Goal: Task Accomplishment & Management: Manage account settings

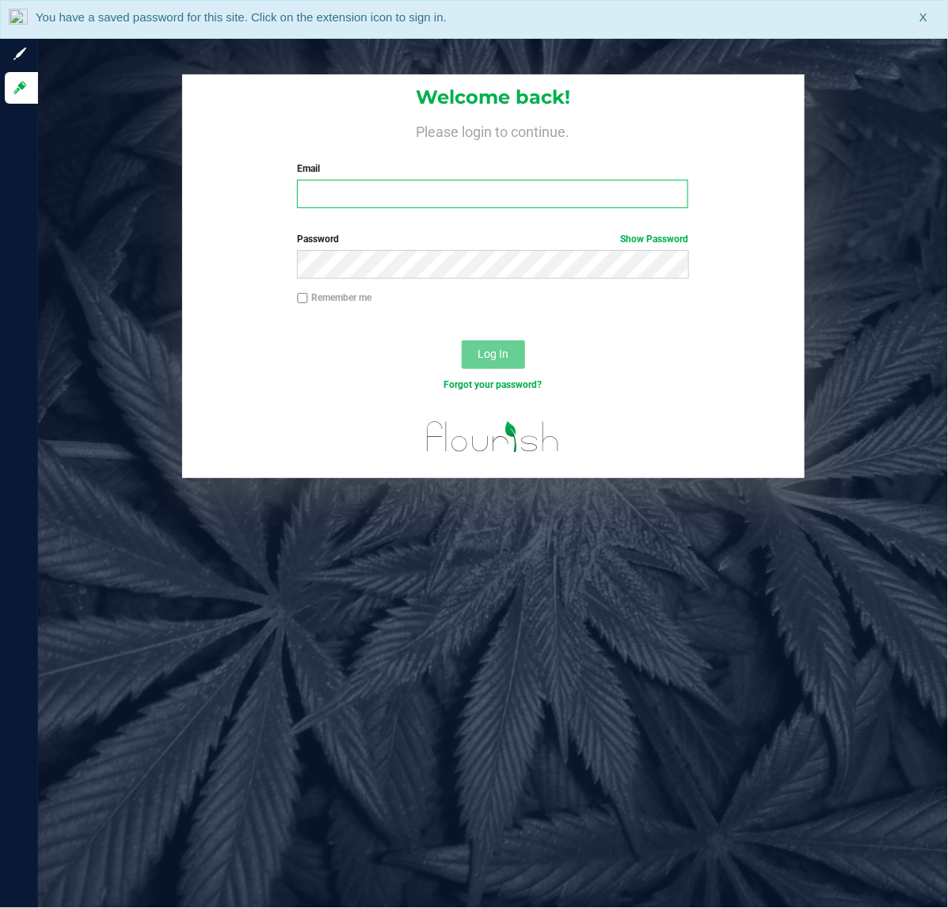
click at [393, 194] on input "Email" at bounding box center [492, 194] width 391 height 29
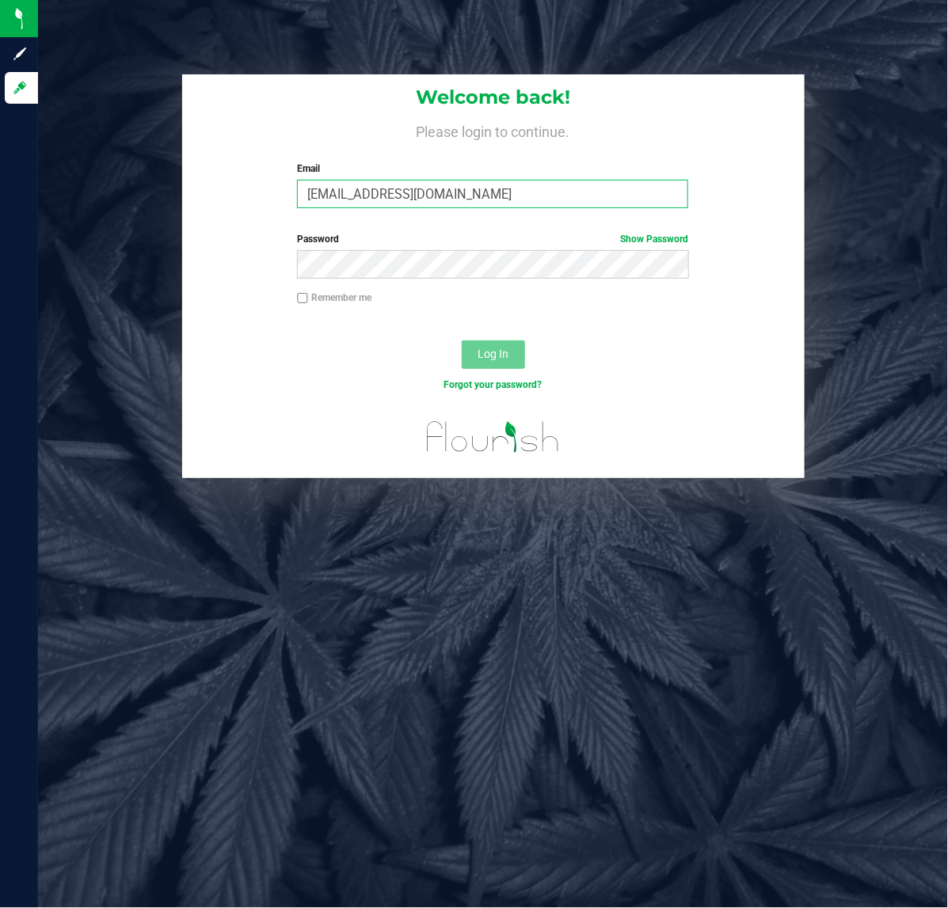
type input "[EMAIL_ADDRESS][DOMAIN_NAME]"
click at [457, 282] on div "Password Show Password" at bounding box center [493, 261] width 622 height 59
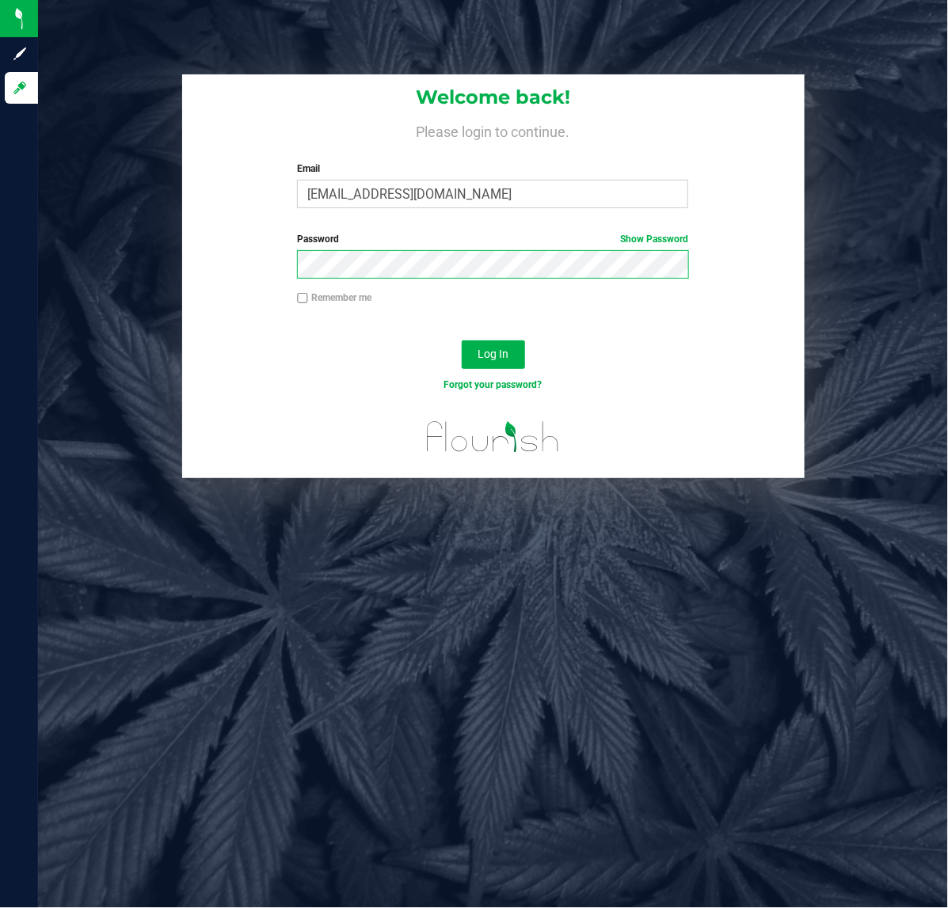
click at [462, 340] on button "Log In" at bounding box center [493, 354] width 63 height 29
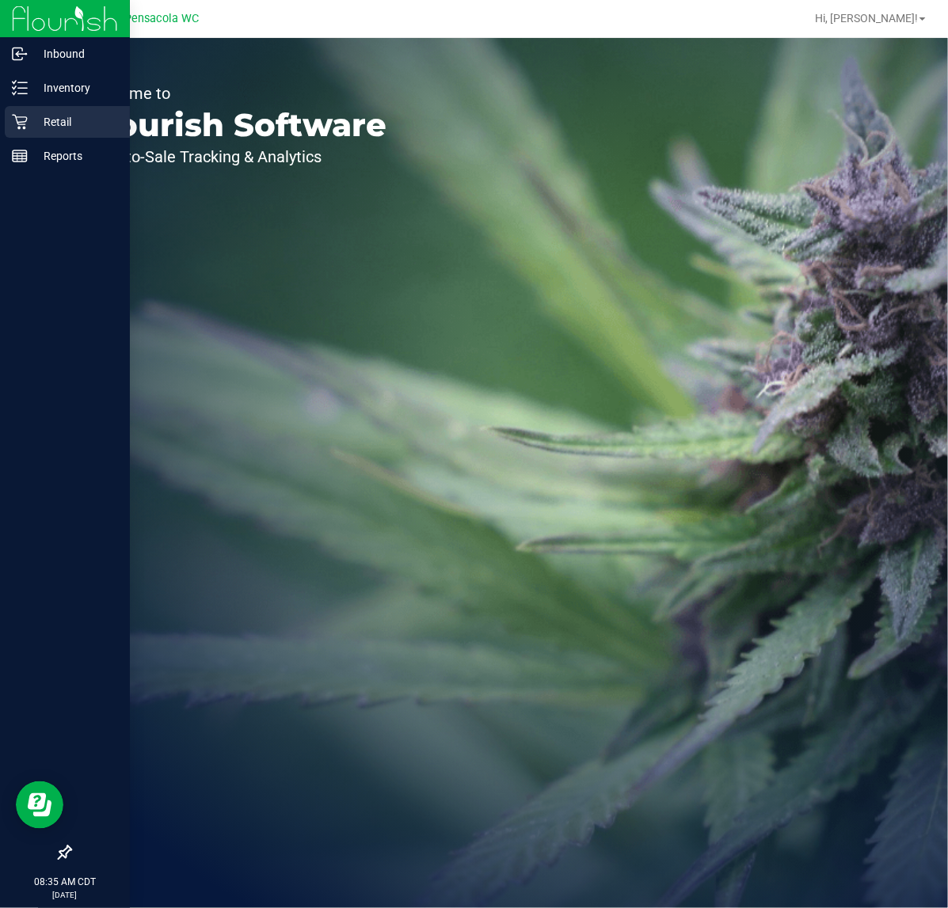
click at [32, 121] on p "Retail" at bounding box center [75, 121] width 95 height 19
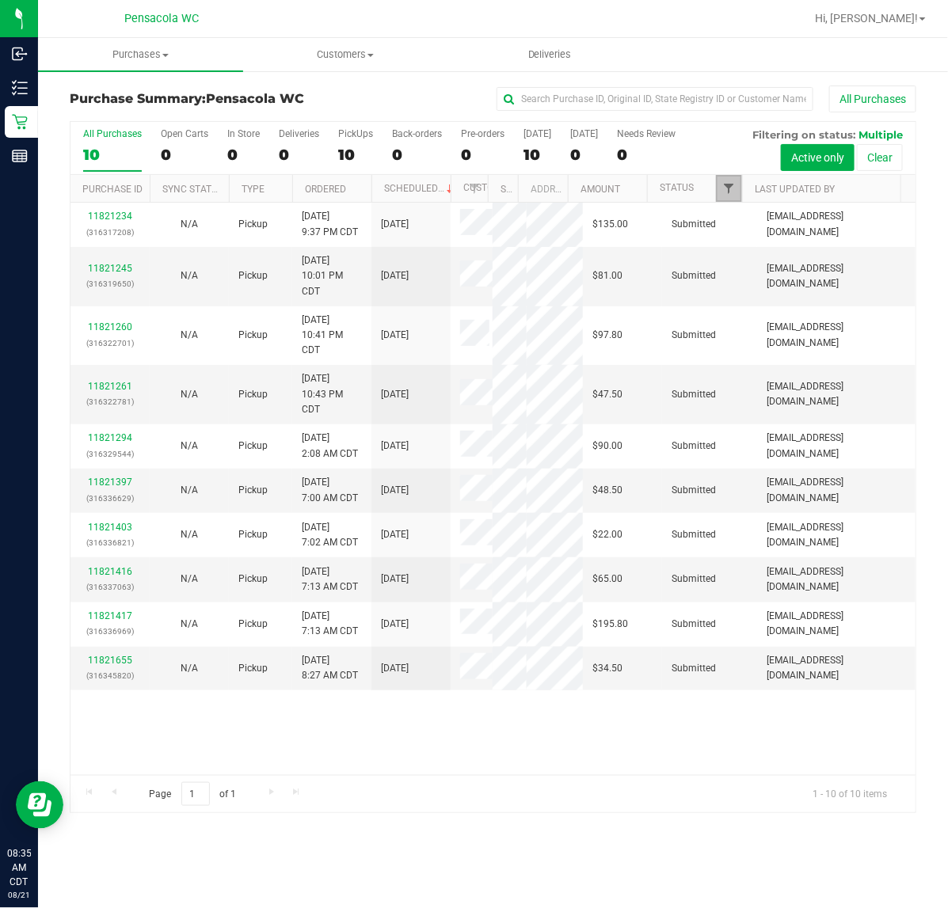
click at [728, 194] on span "Filter" at bounding box center [728, 188] width 13 height 13
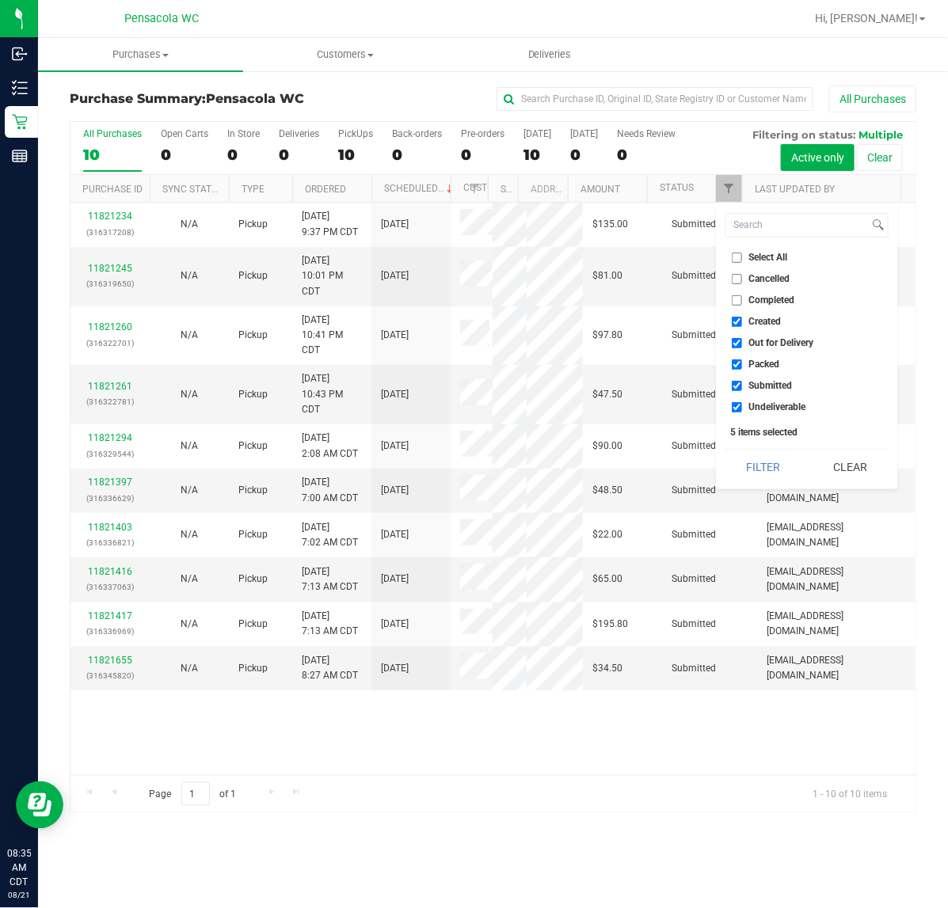
click at [735, 260] on input "Select All" at bounding box center [737, 258] width 10 height 10
checkbox input "true"
click at [735, 260] on input "Select All" at bounding box center [737, 258] width 10 height 10
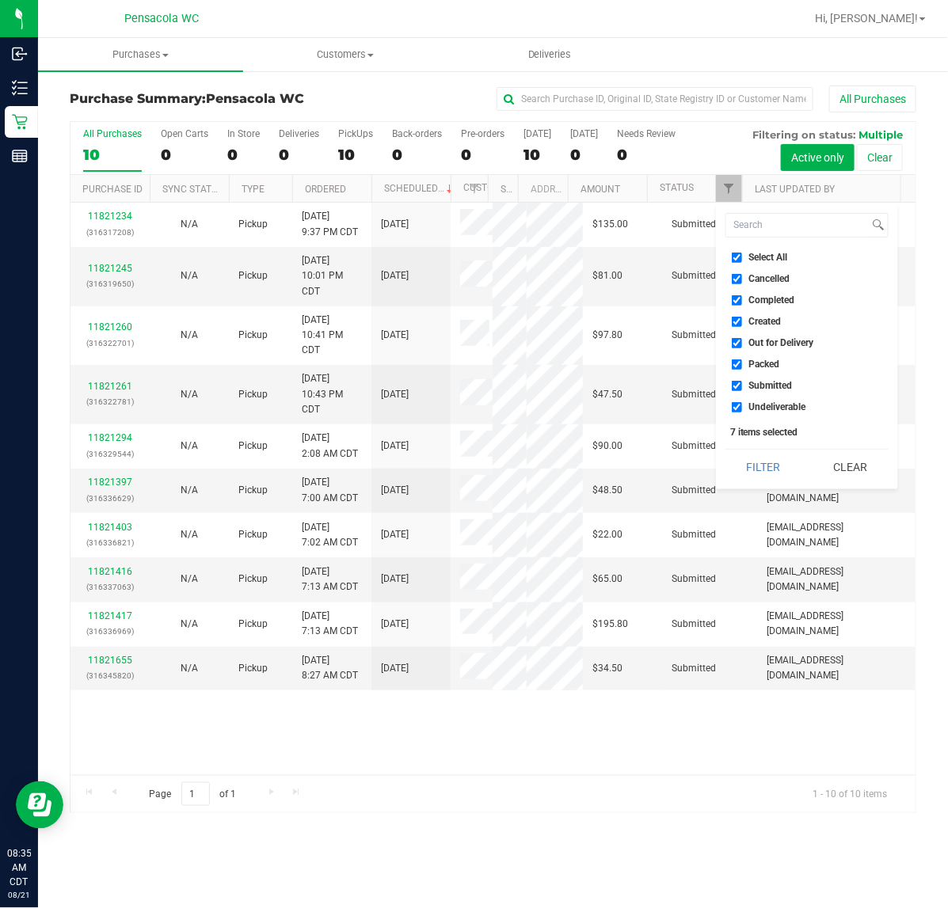
checkbox input "false"
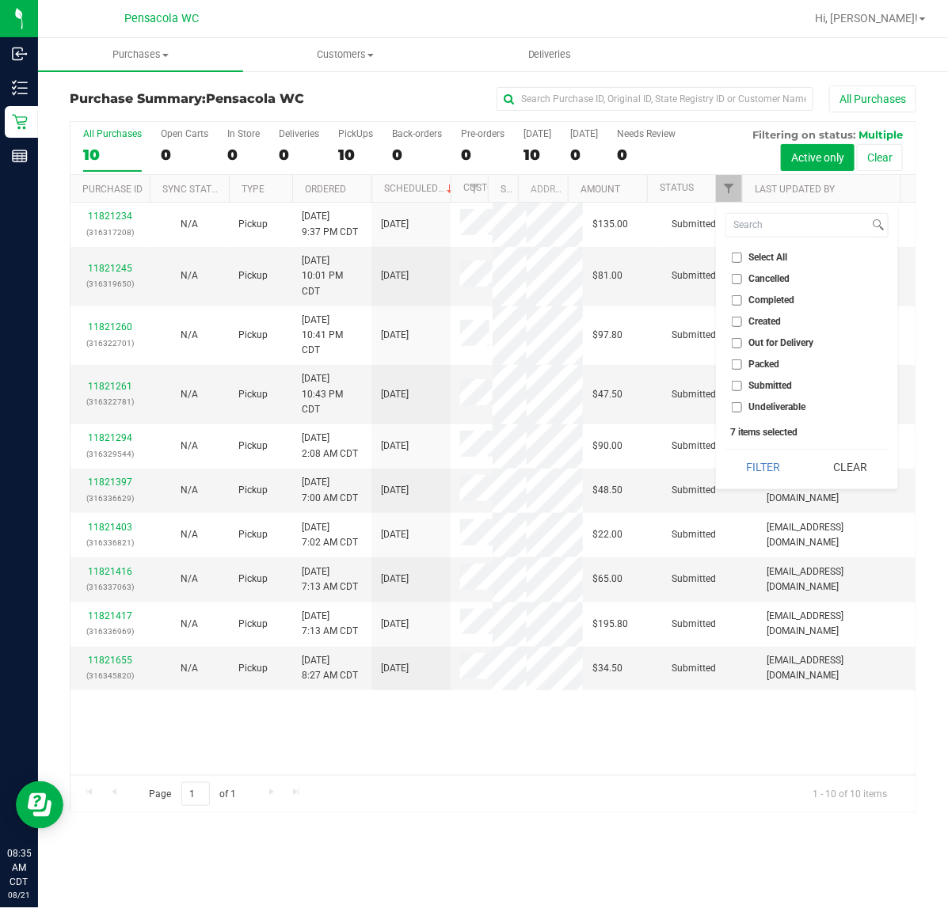
checkbox input "false"
click at [737, 378] on li "Submitted" at bounding box center [806, 386] width 163 height 17
click at [737, 384] on input "Submitted" at bounding box center [737, 386] width 10 height 10
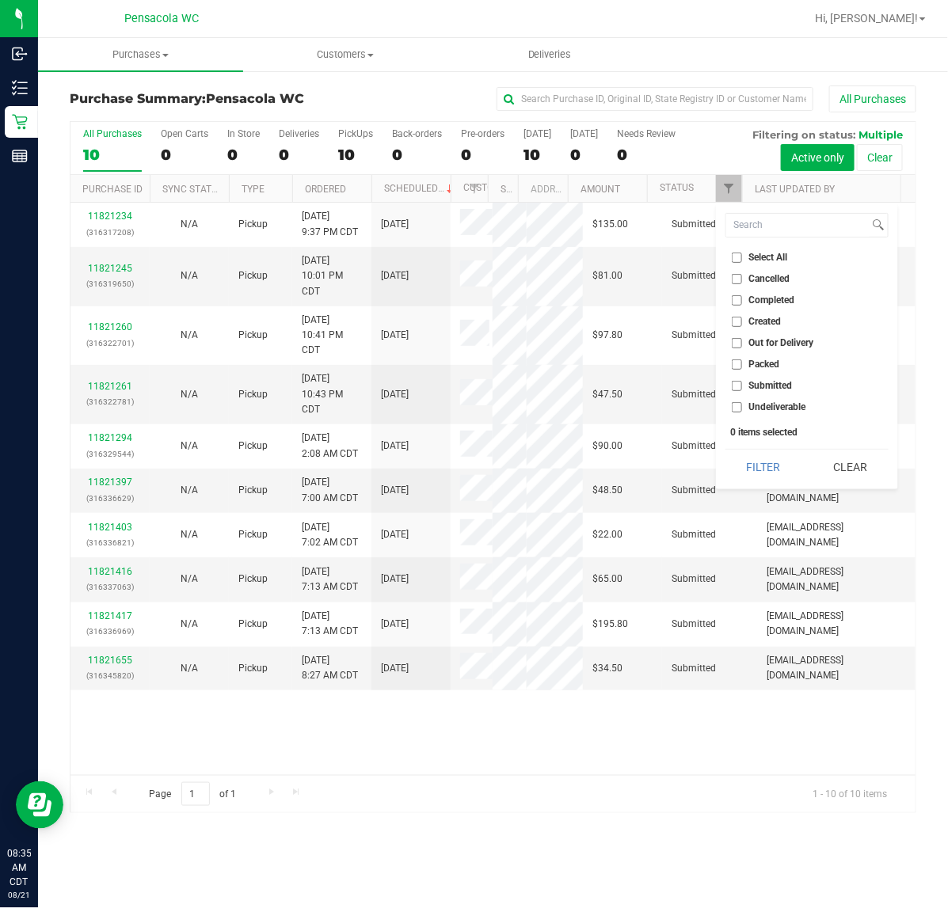
checkbox input "true"
click at [786, 464] on button "Filter" at bounding box center [763, 467] width 76 height 35
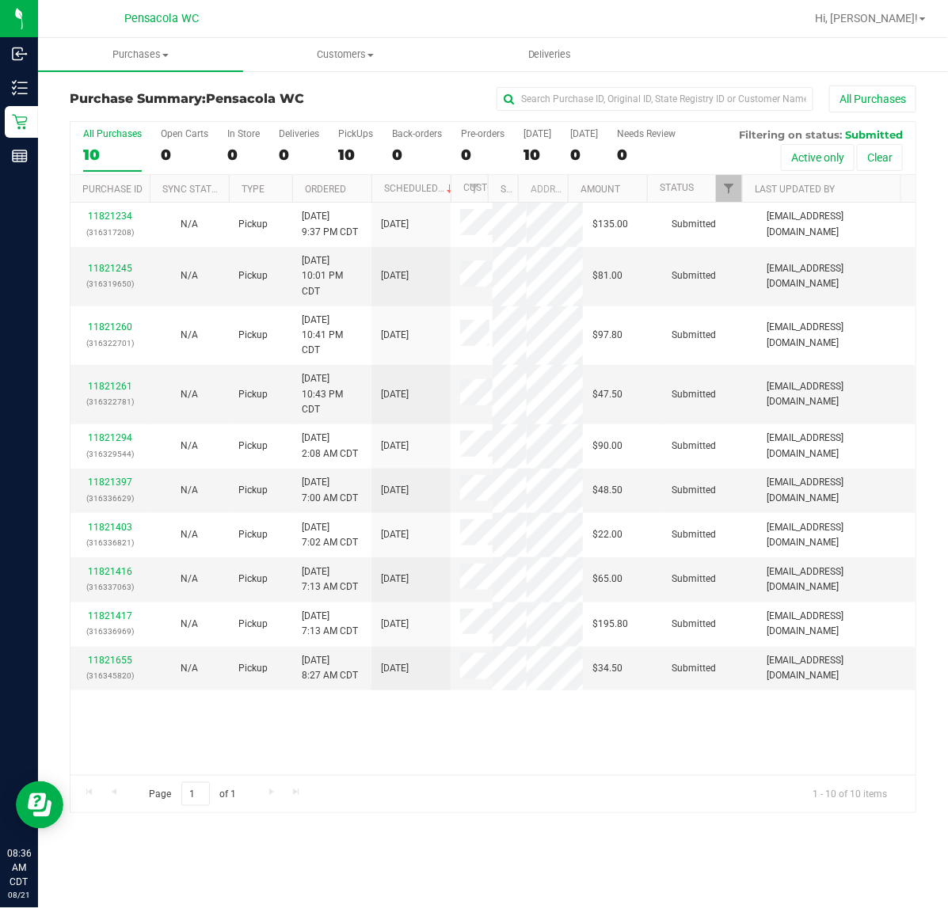
click at [357, 192] on th "Ordered" at bounding box center [331, 189] width 79 height 28
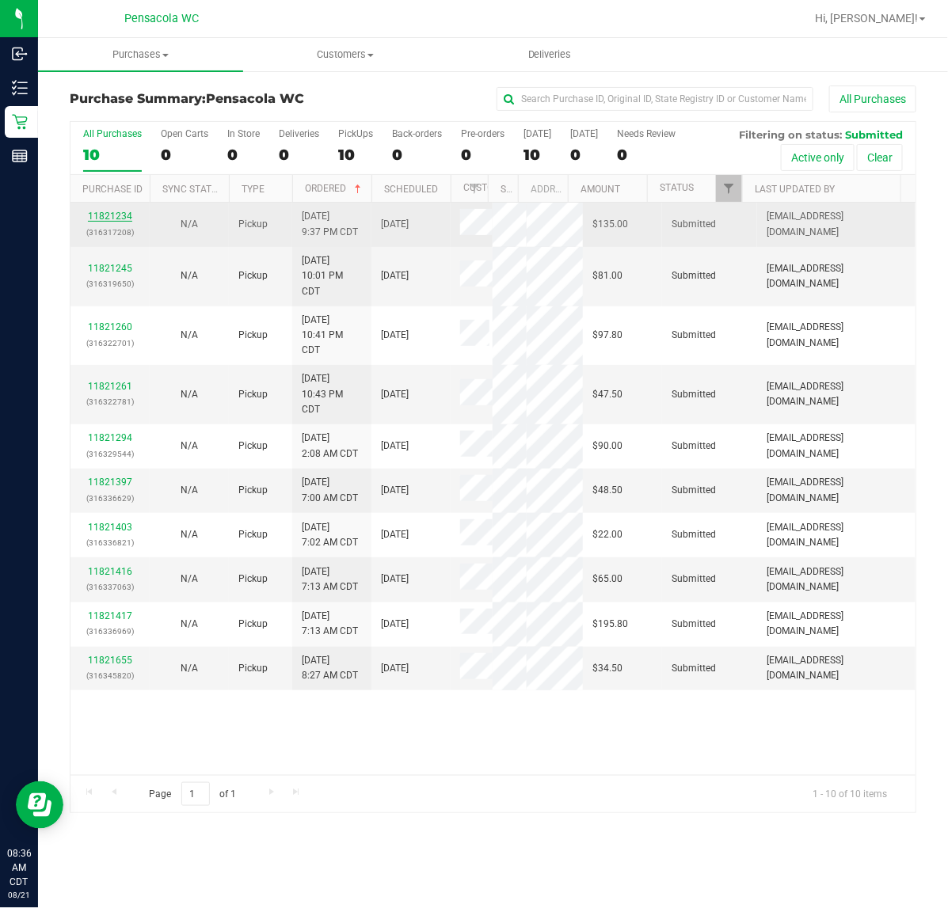
click at [113, 219] on link "11821234" at bounding box center [110, 216] width 44 height 11
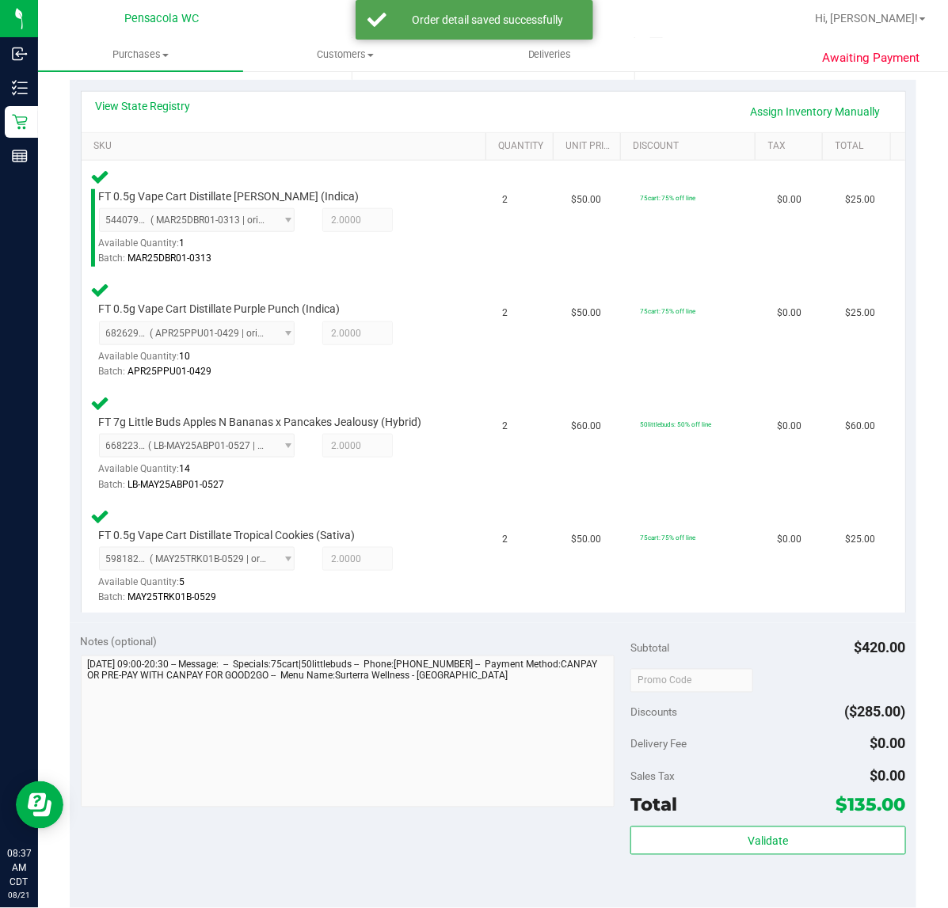
scroll to position [362, 0]
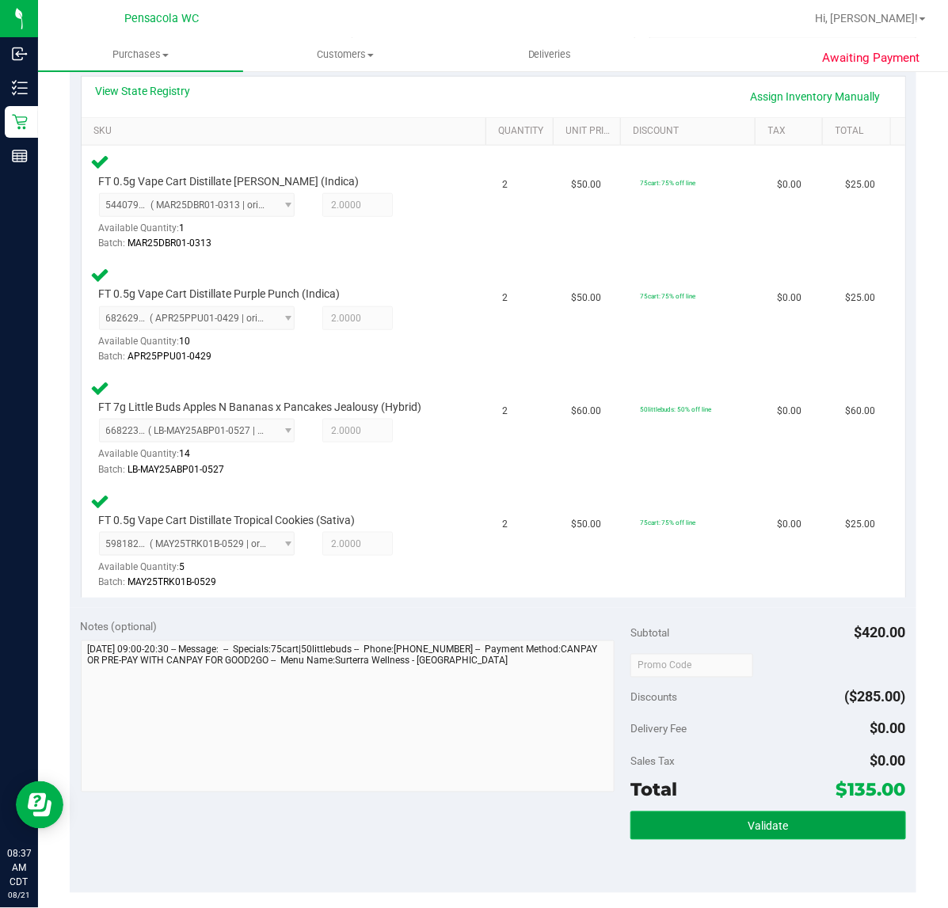
click at [757, 829] on span "Validate" at bounding box center [767, 826] width 40 height 13
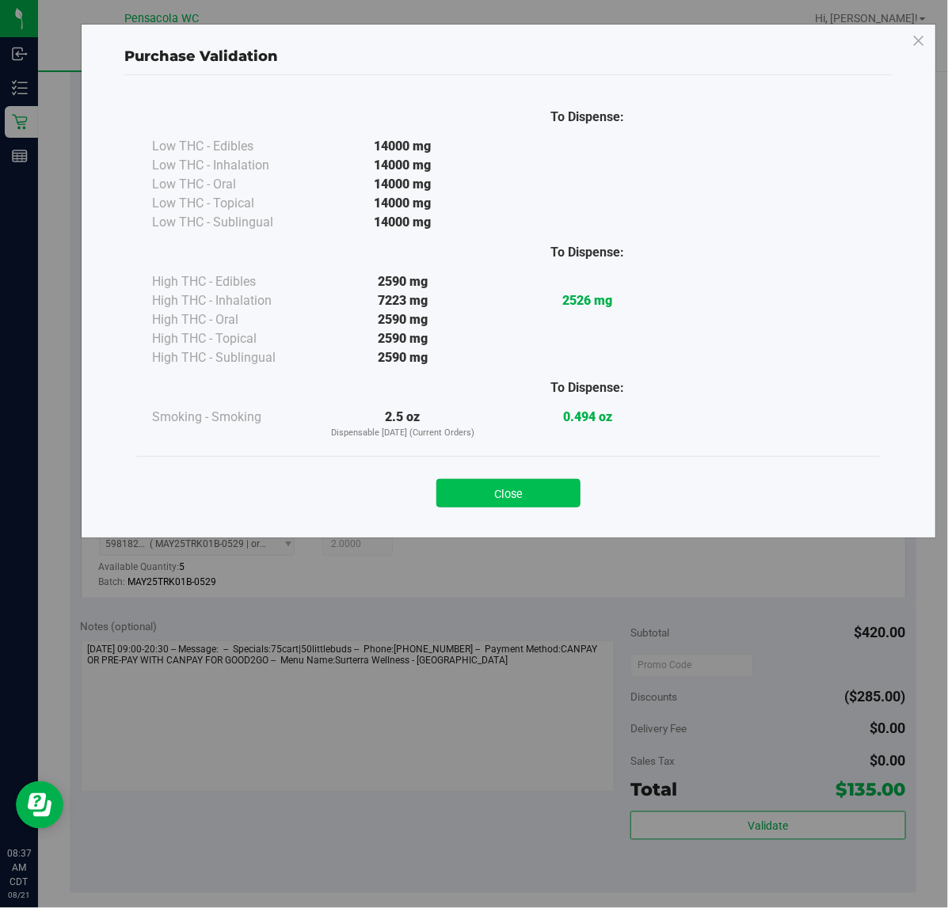
click at [492, 485] on button "Close" at bounding box center [508, 493] width 144 height 29
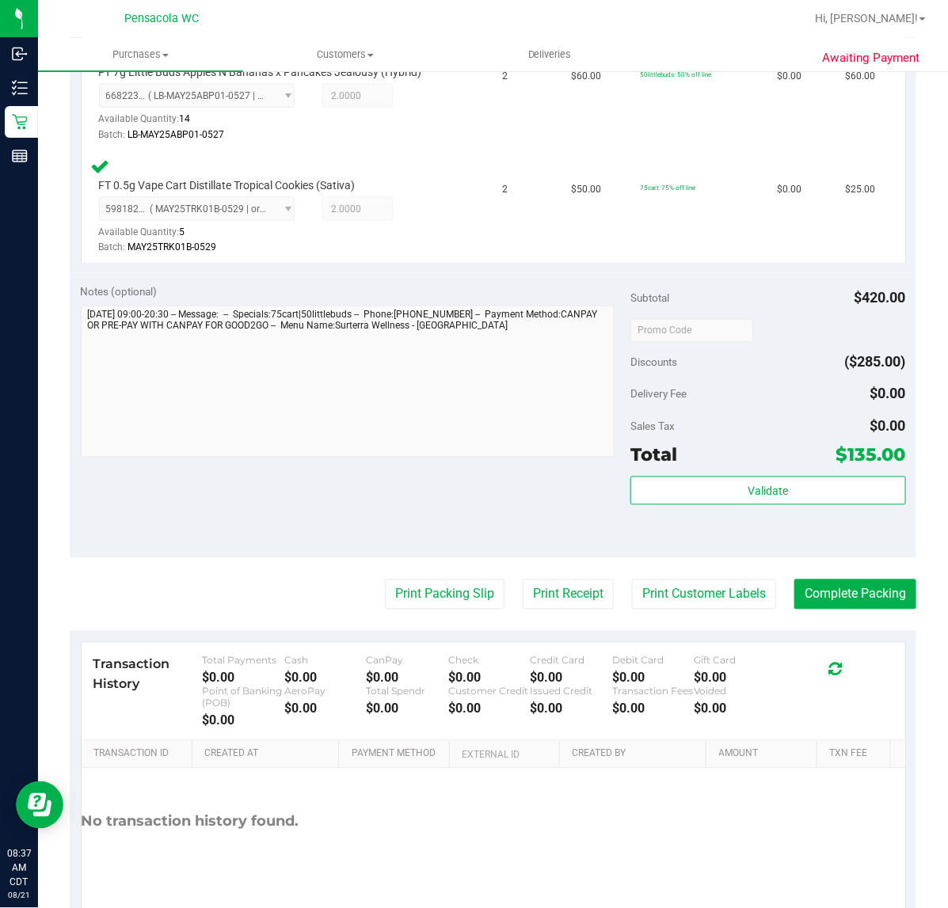
scroll to position [702, 0]
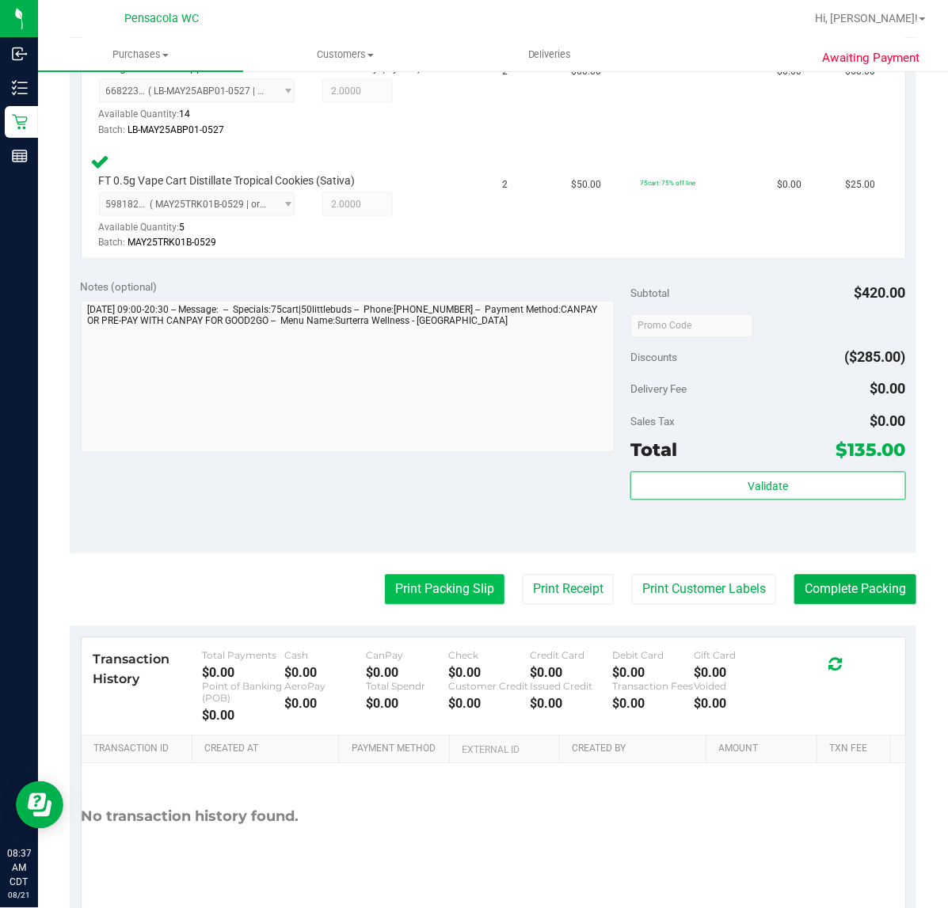
click at [424, 598] on button "Print Packing Slip" at bounding box center [445, 590] width 120 height 30
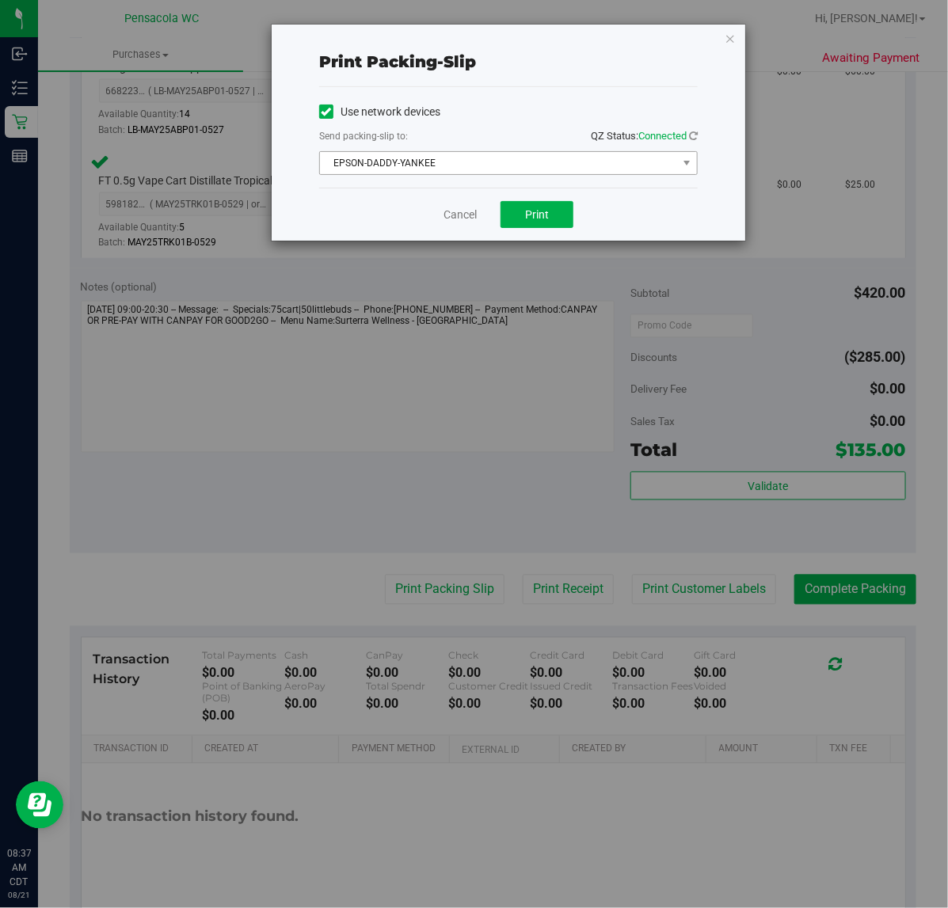
click at [413, 153] on span "EPSON-DADDY-YANKEE" at bounding box center [498, 163] width 357 height 22
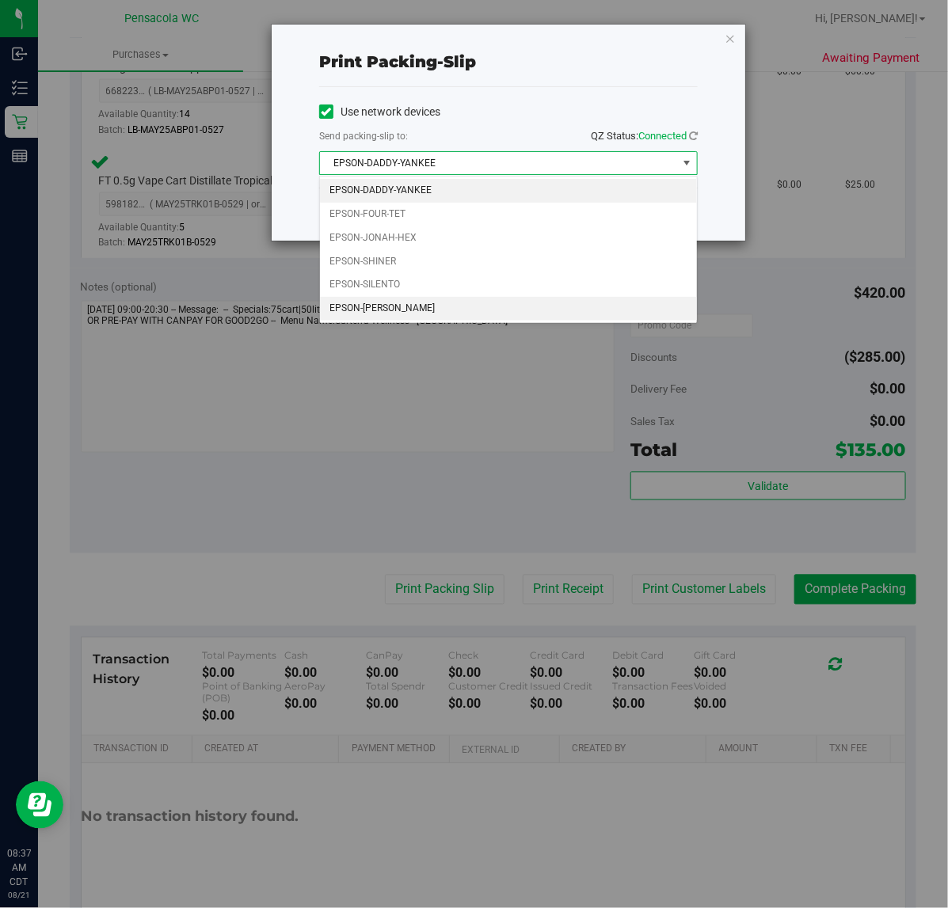
click at [393, 309] on li "EPSON-[PERSON_NAME]" at bounding box center [508, 309] width 377 height 24
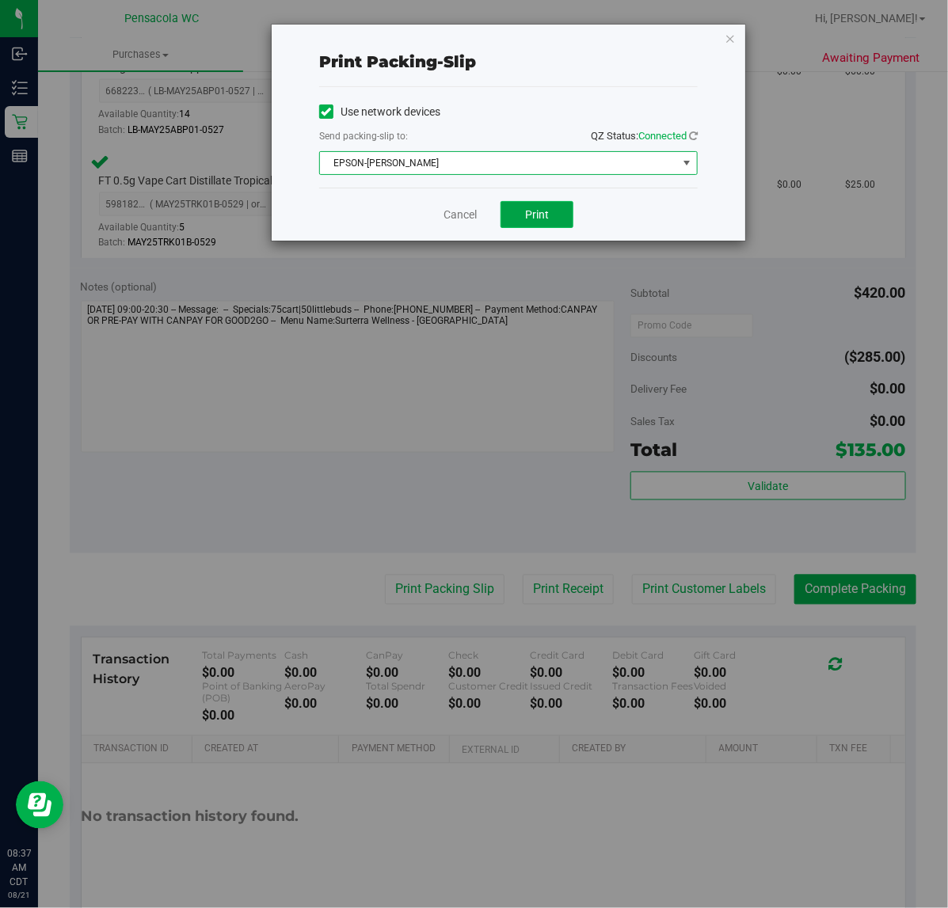
click at [542, 221] on span "Print" at bounding box center [537, 214] width 24 height 13
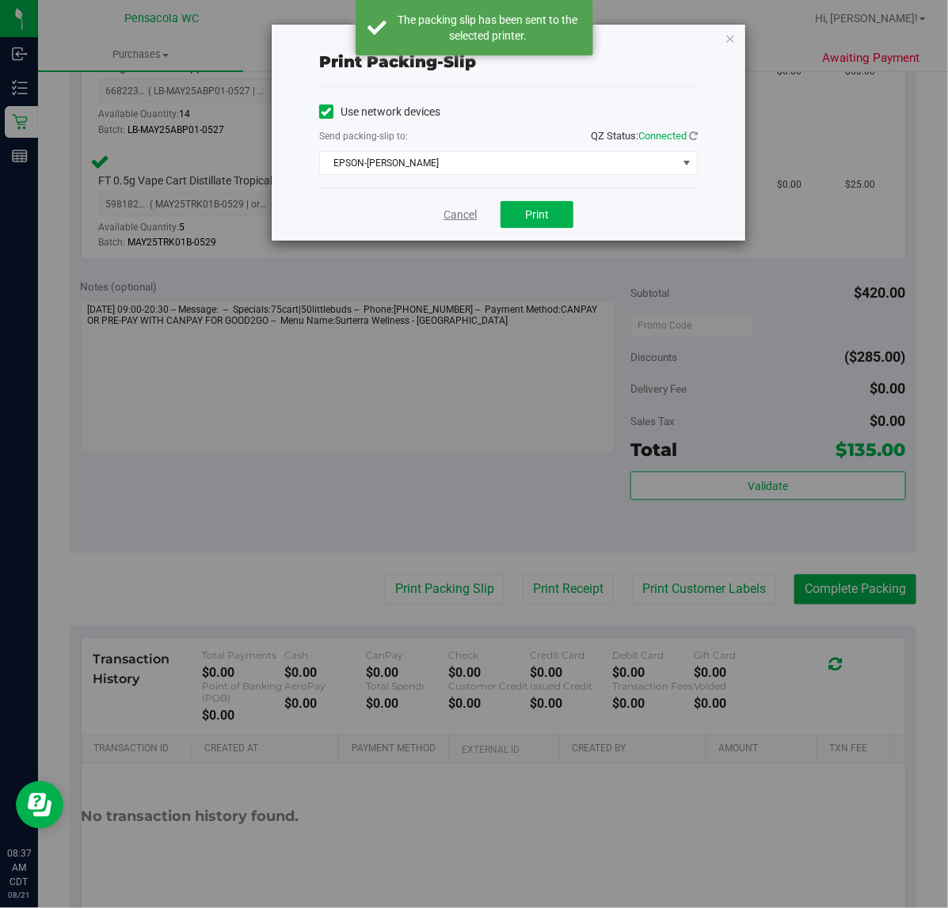
click at [464, 220] on link "Cancel" at bounding box center [459, 215] width 33 height 17
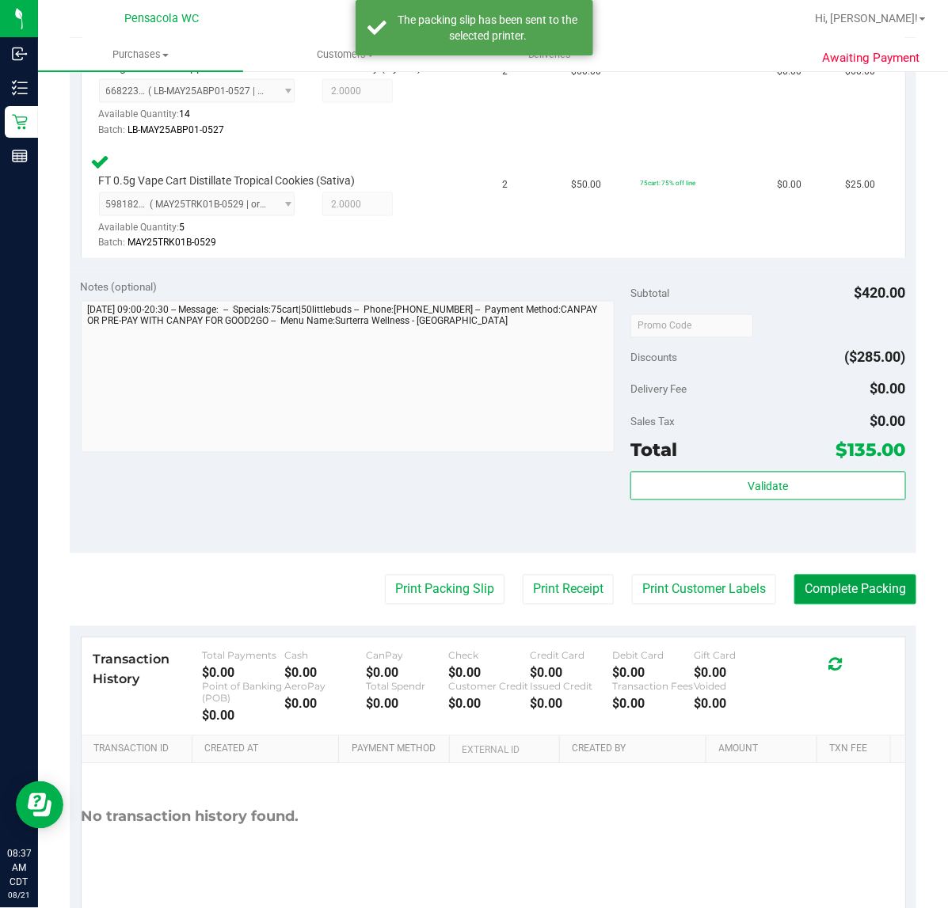
click at [895, 592] on button "Complete Packing" at bounding box center [855, 590] width 122 height 30
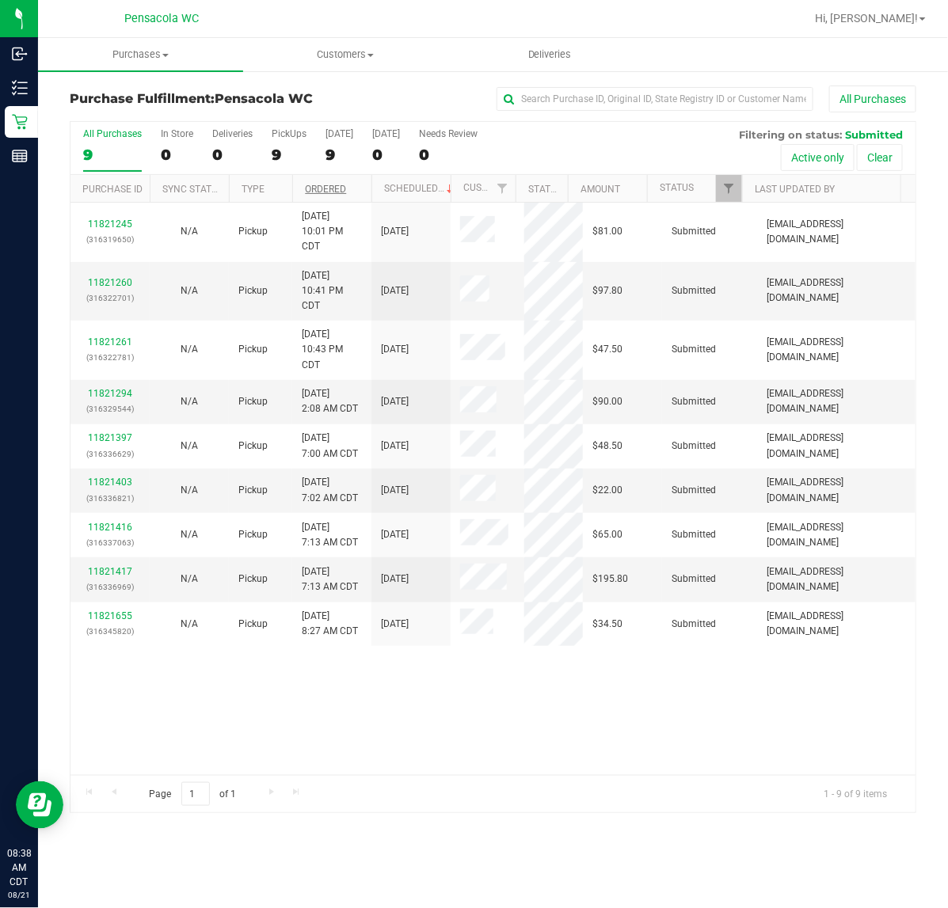
click at [334, 190] on link "Ordered" at bounding box center [325, 189] width 41 height 11
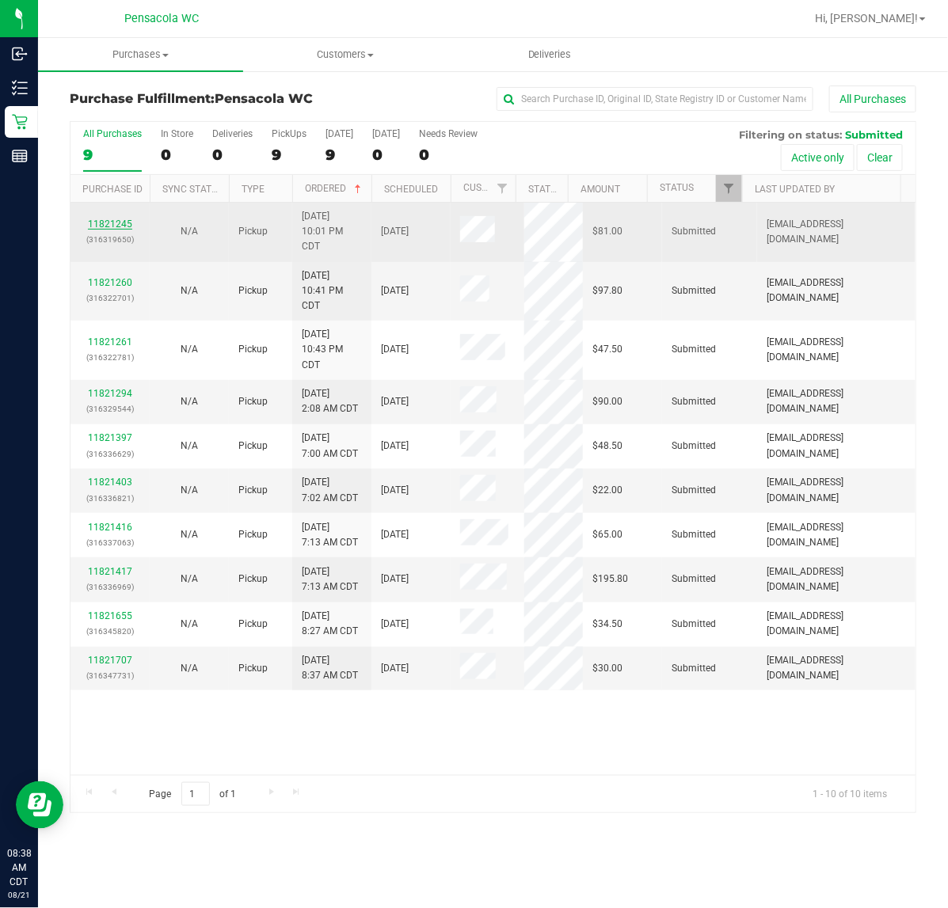
click at [111, 226] on link "11821245" at bounding box center [110, 224] width 44 height 11
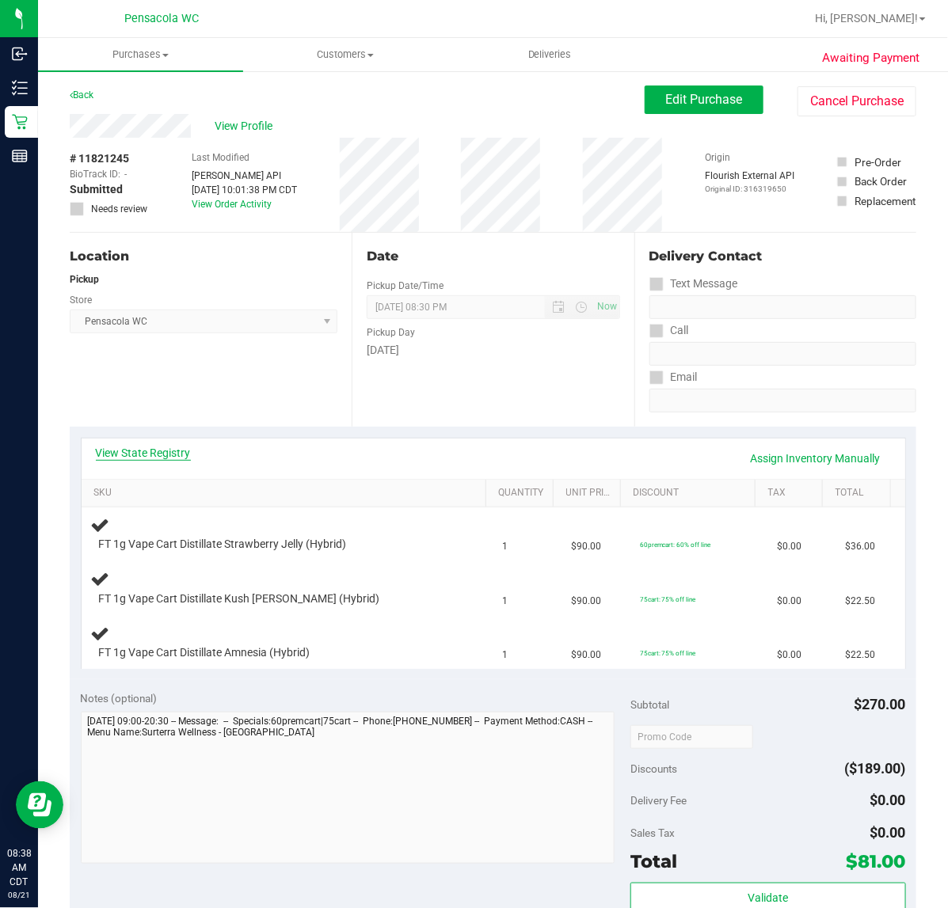
click at [145, 450] on link "View State Registry" at bounding box center [143, 453] width 95 height 16
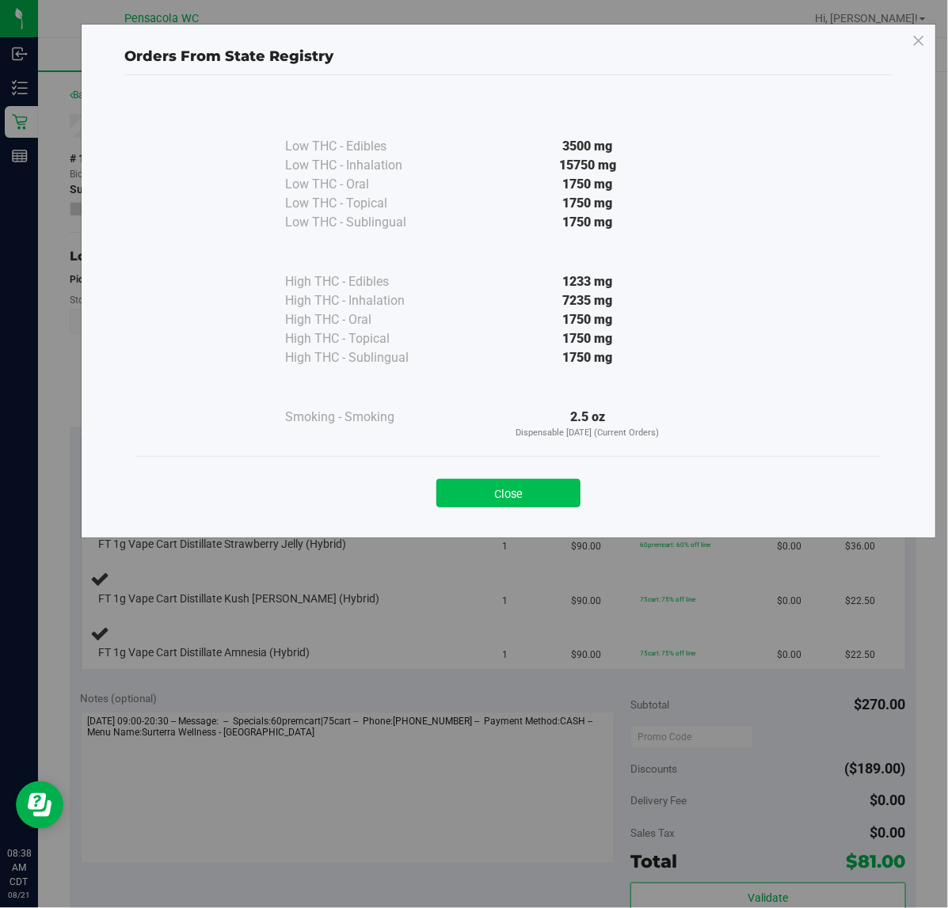
click at [496, 505] on button "Close" at bounding box center [508, 493] width 144 height 29
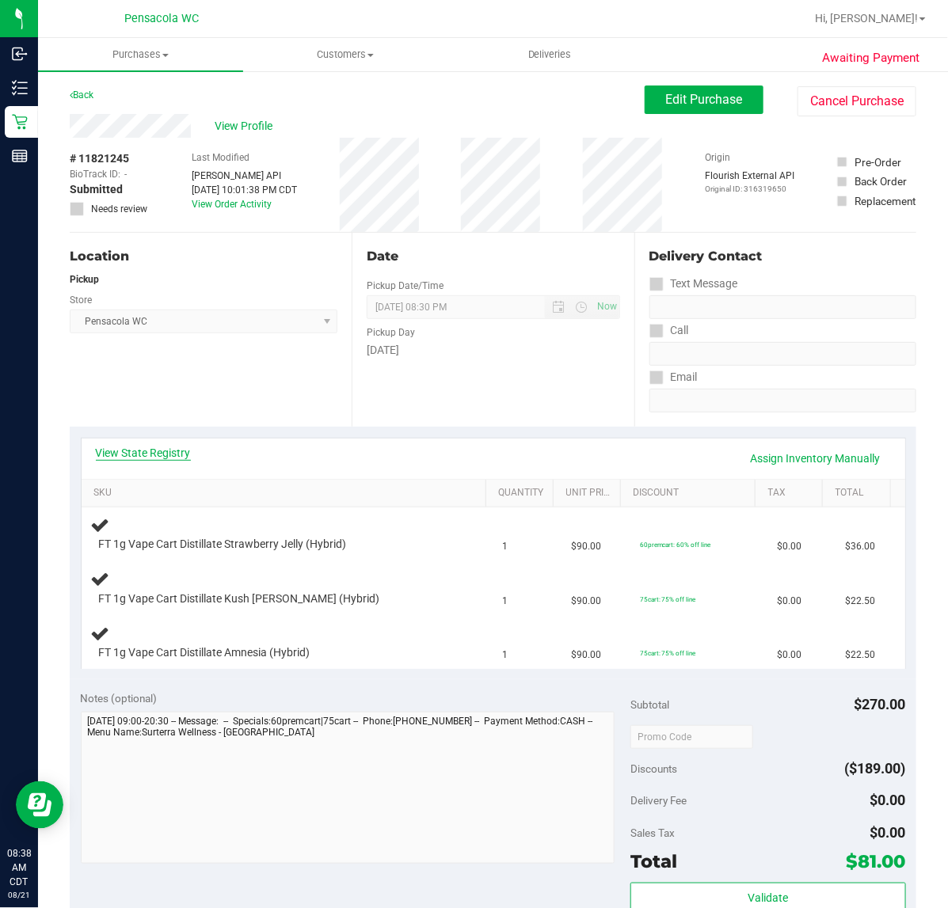
click at [167, 448] on link "View State Registry" at bounding box center [143, 453] width 95 height 16
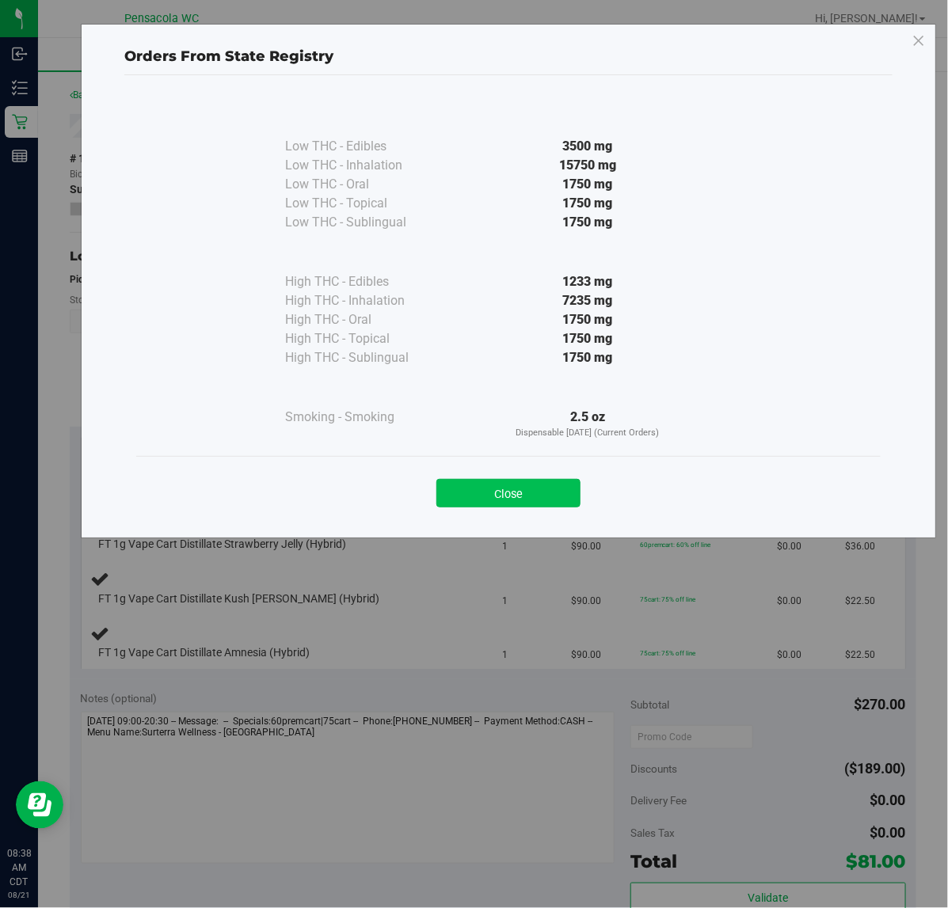
click at [496, 500] on button "Close" at bounding box center [508, 493] width 144 height 29
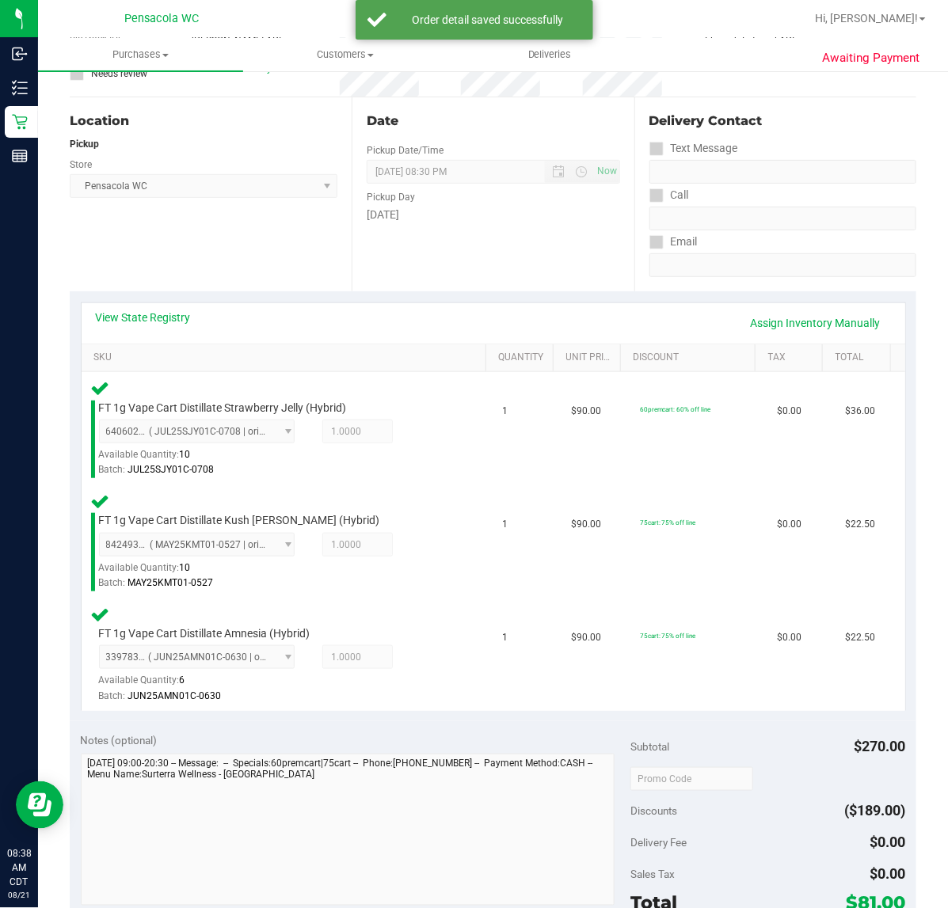
scroll to position [321, 0]
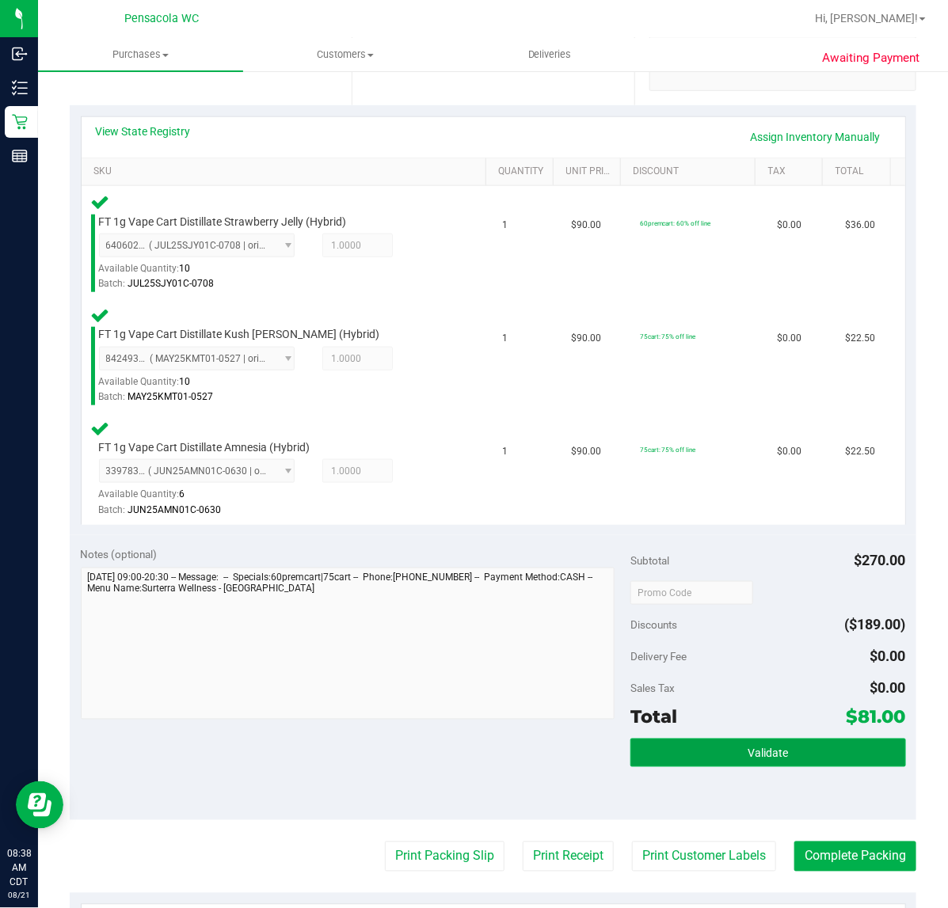
click at [747, 756] on span "Validate" at bounding box center [767, 753] width 40 height 13
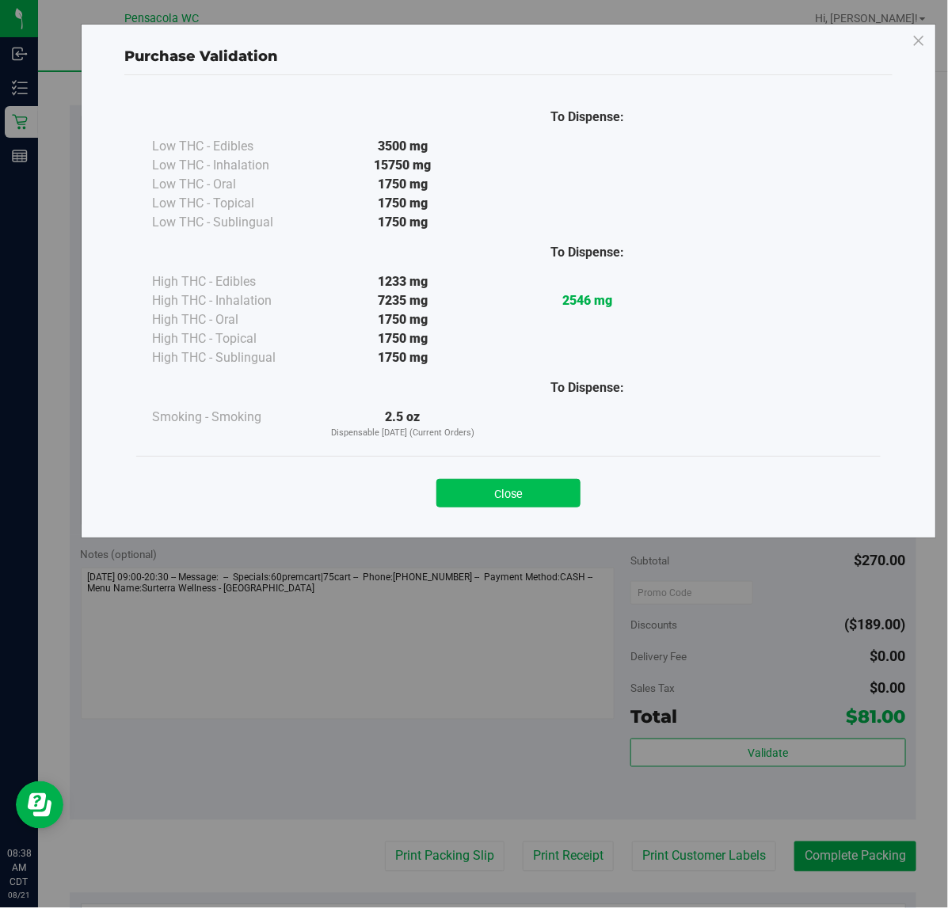
click at [460, 492] on button "Close" at bounding box center [508, 493] width 144 height 29
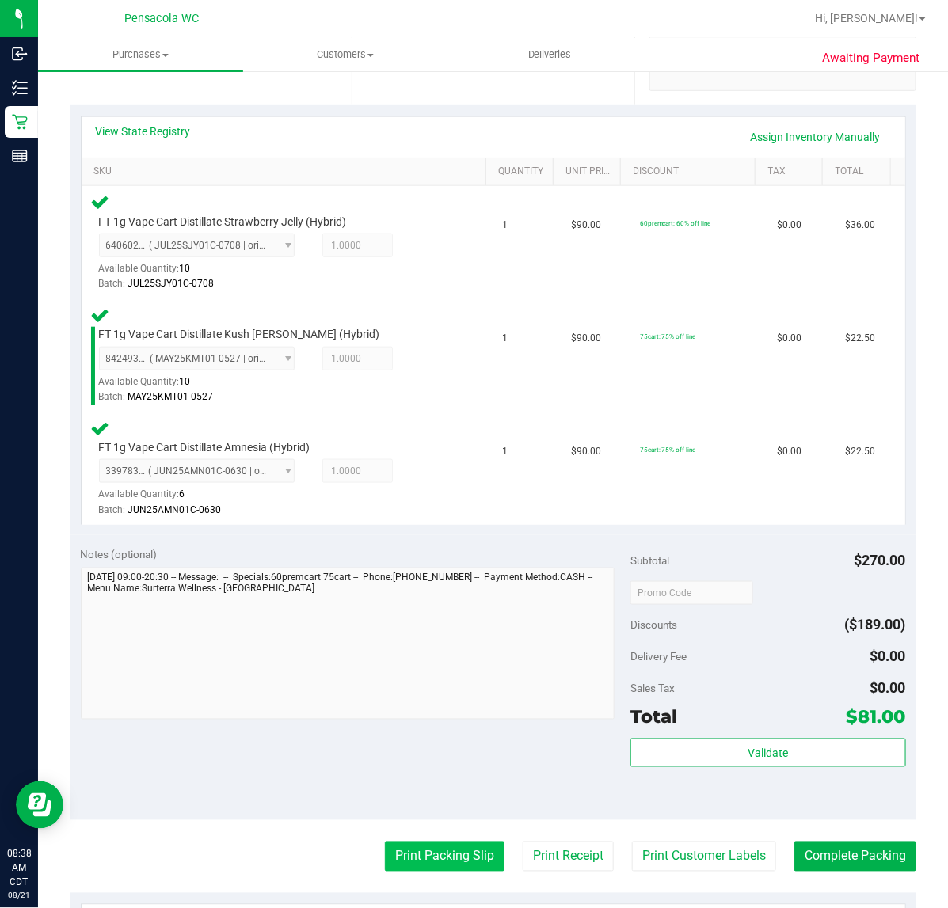
click at [394, 850] on button "Print Packing Slip" at bounding box center [445, 857] width 120 height 30
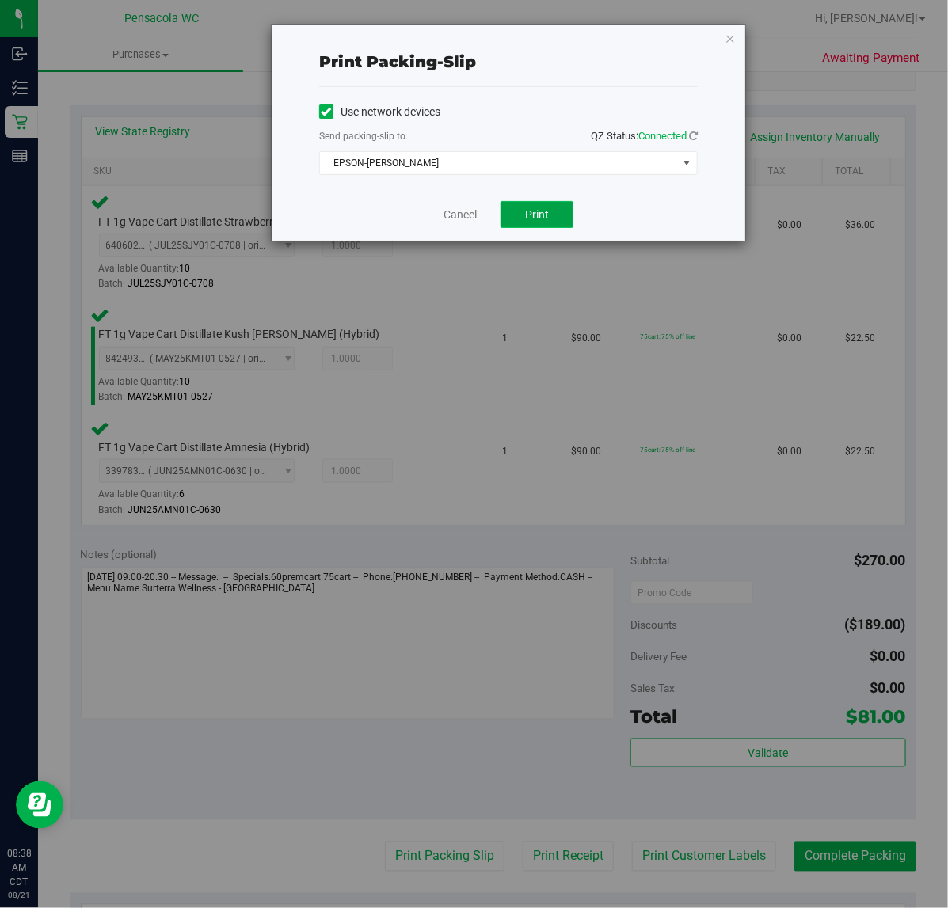
click at [537, 220] on span "Print" at bounding box center [537, 214] width 24 height 13
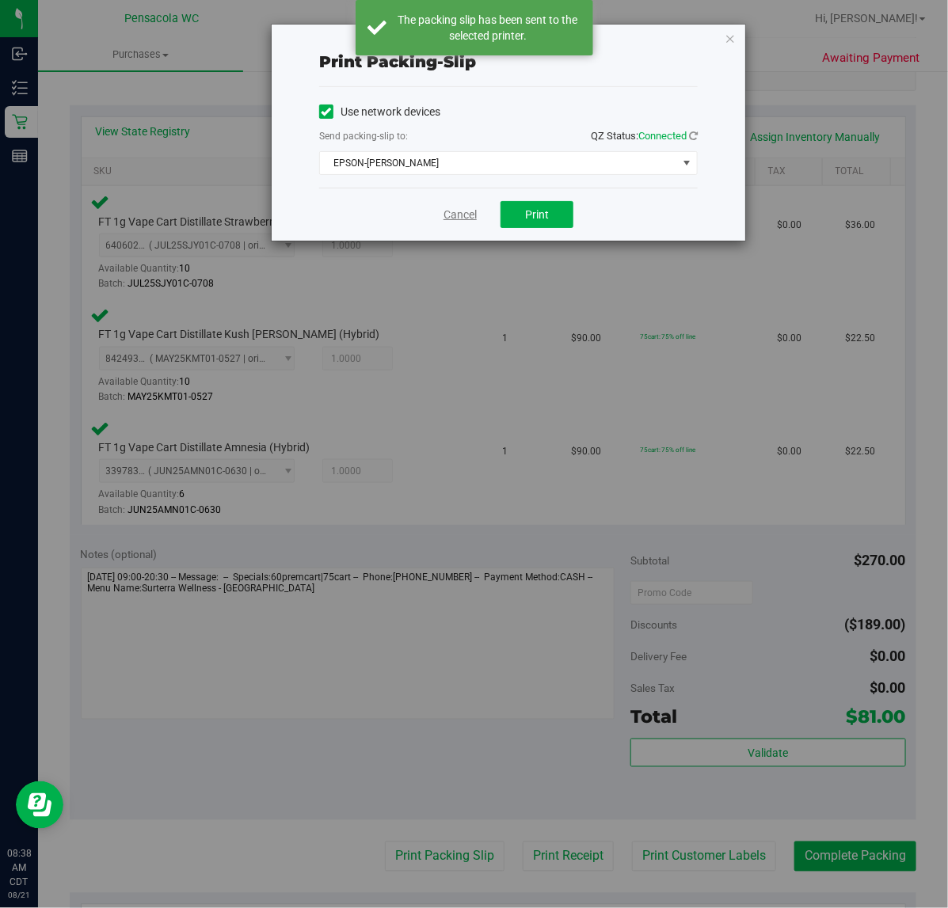
click at [458, 218] on link "Cancel" at bounding box center [459, 215] width 33 height 17
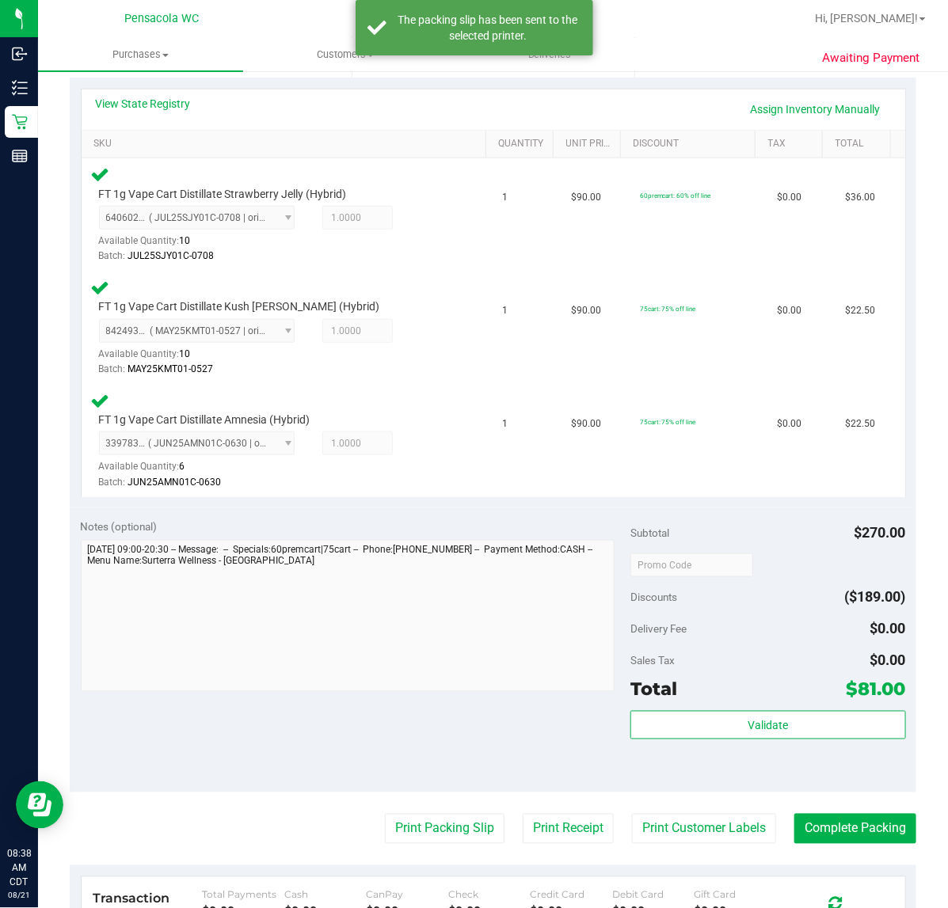
scroll to position [393, 0]
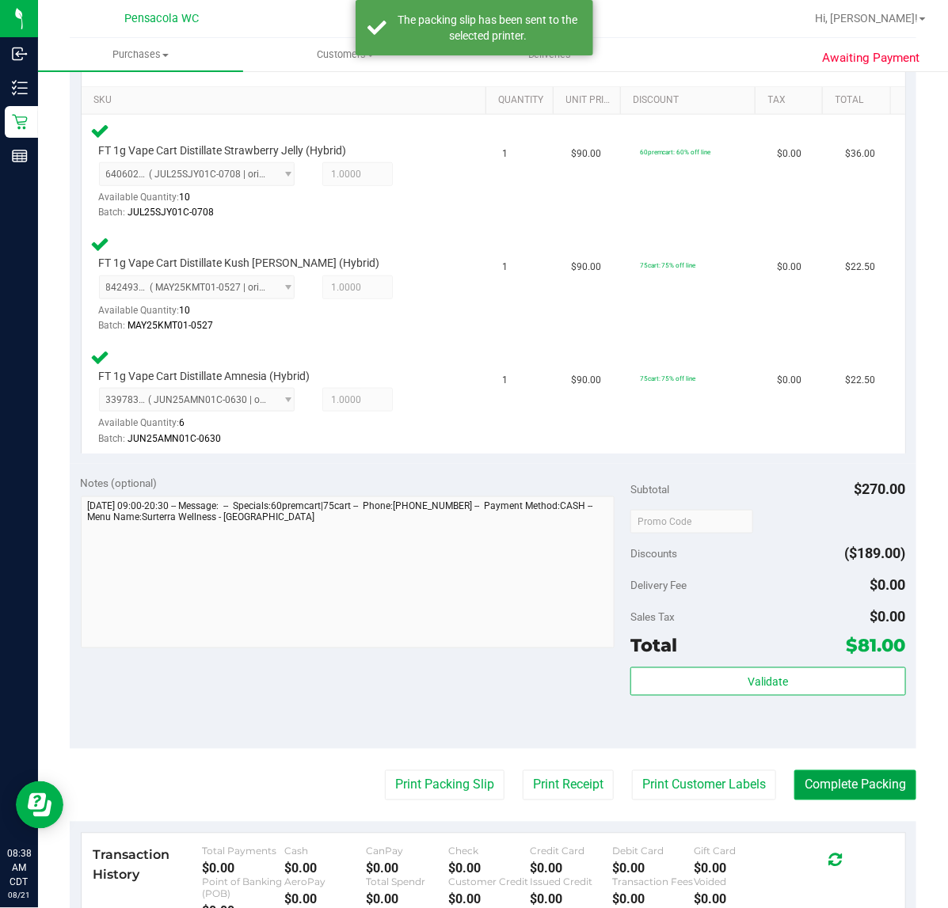
click at [804, 770] on button "Complete Packing" at bounding box center [855, 785] width 122 height 30
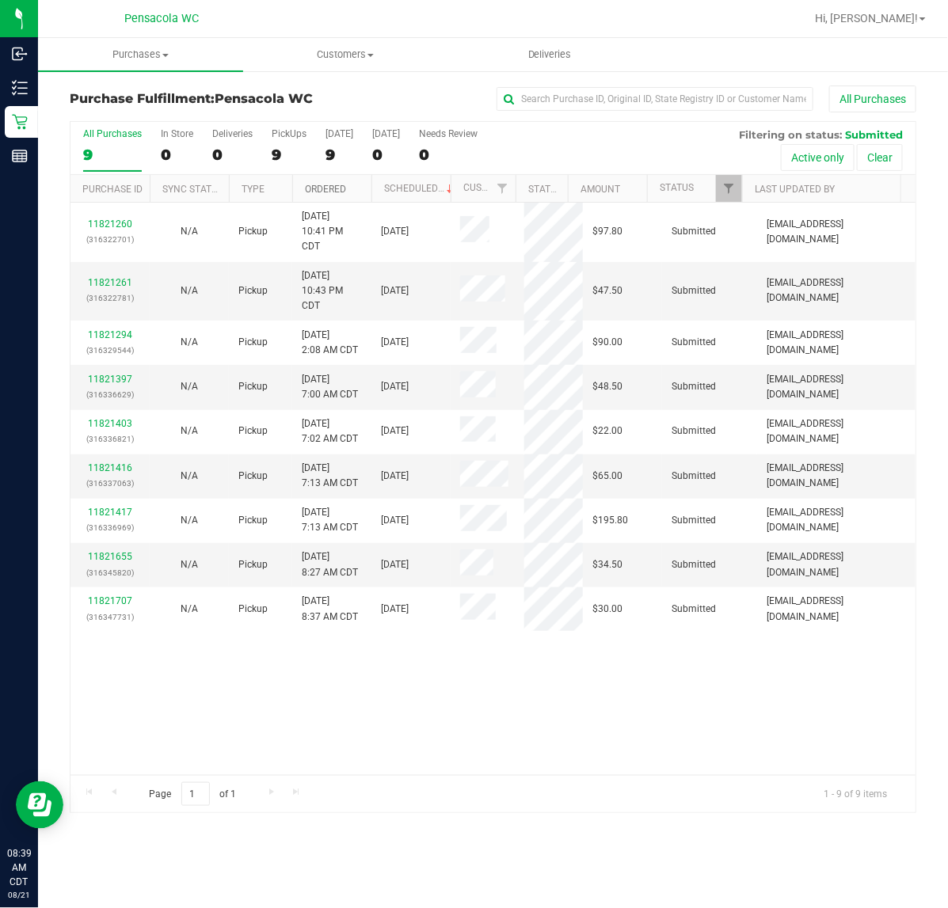
click at [337, 191] on link "Ordered" at bounding box center [325, 189] width 41 height 11
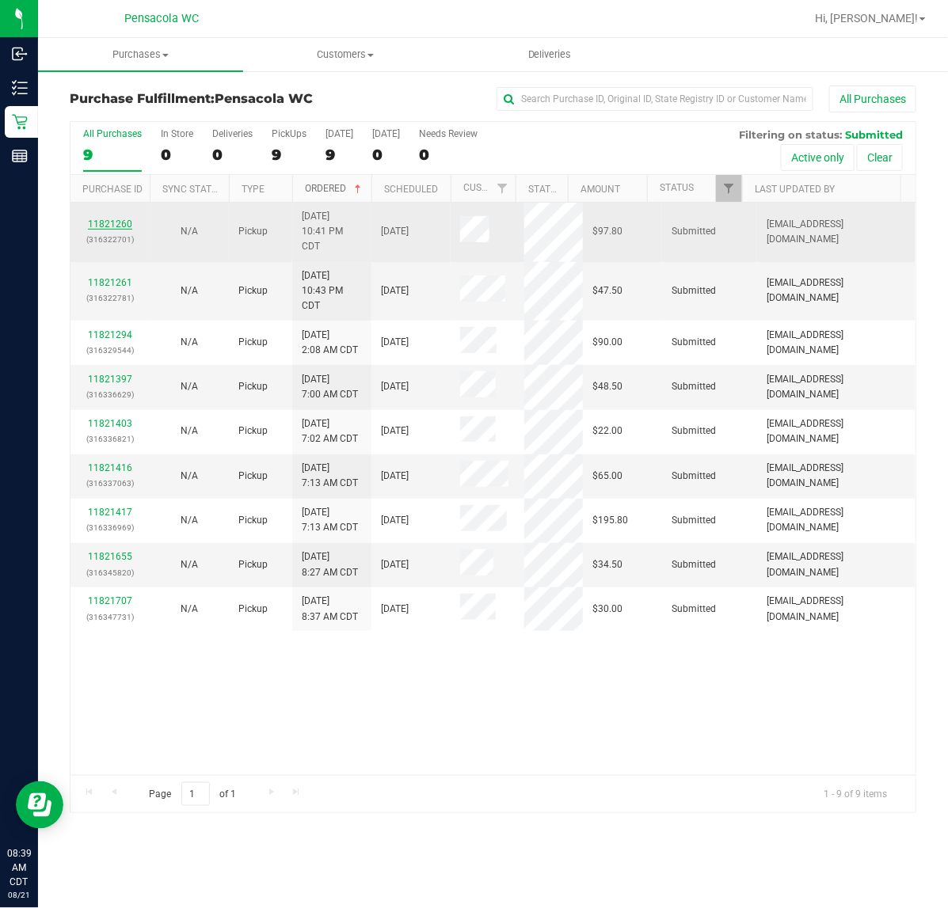
click at [112, 226] on link "11821260" at bounding box center [110, 224] width 44 height 11
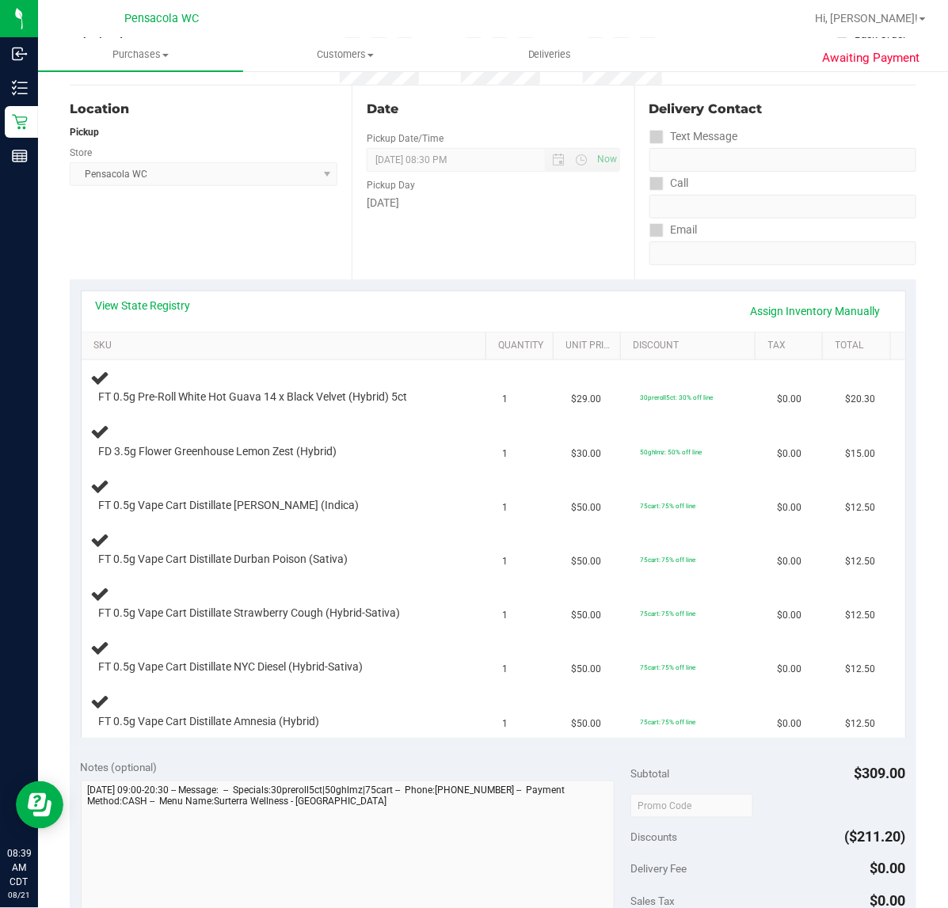
scroll to position [200, 0]
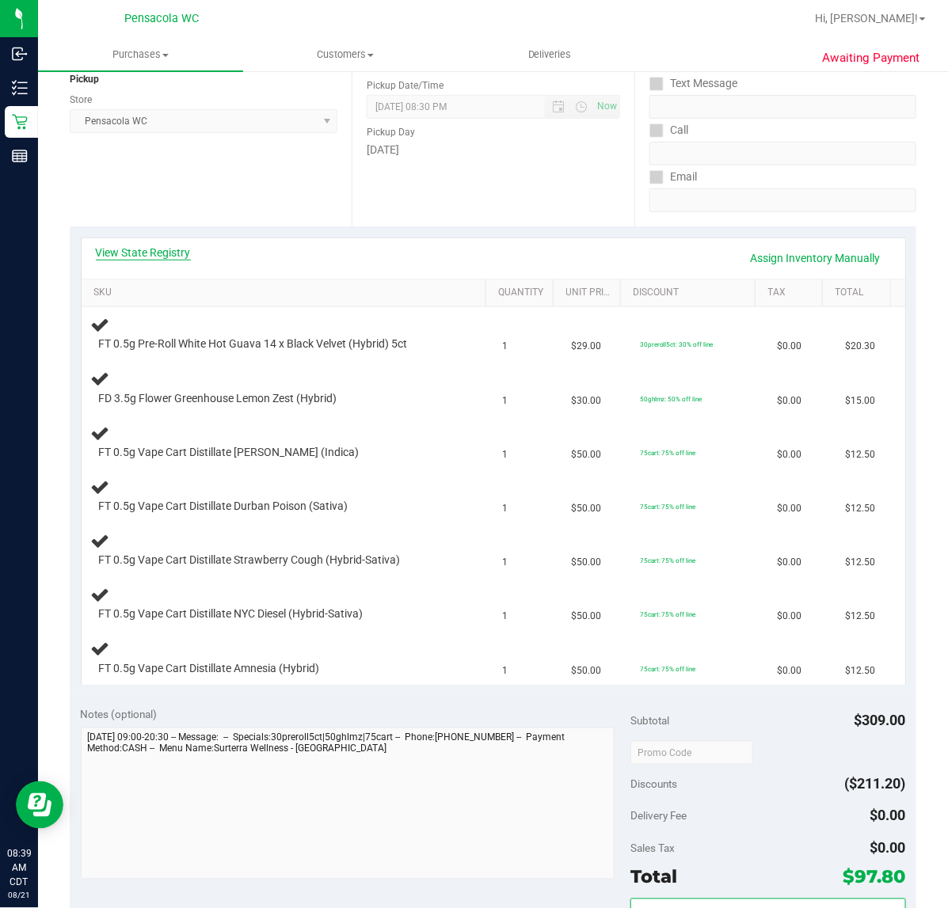
click at [152, 252] on link "View State Registry" at bounding box center [143, 253] width 95 height 16
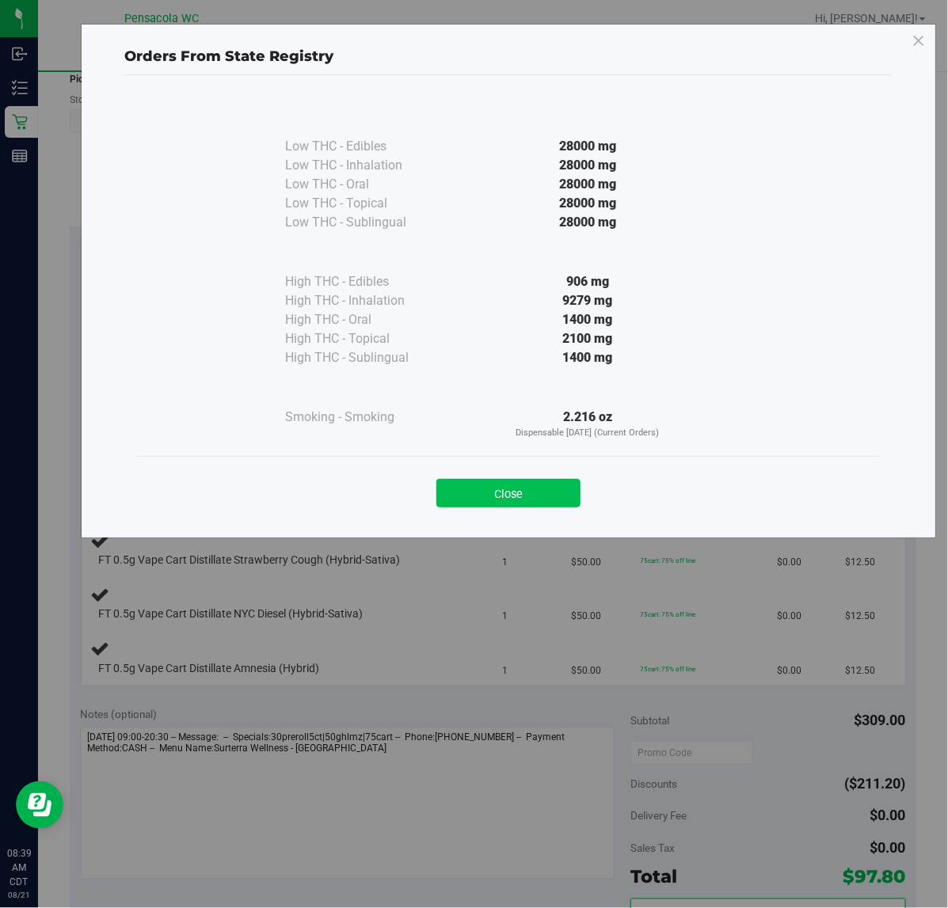
click at [501, 501] on button "Close" at bounding box center [508, 493] width 144 height 29
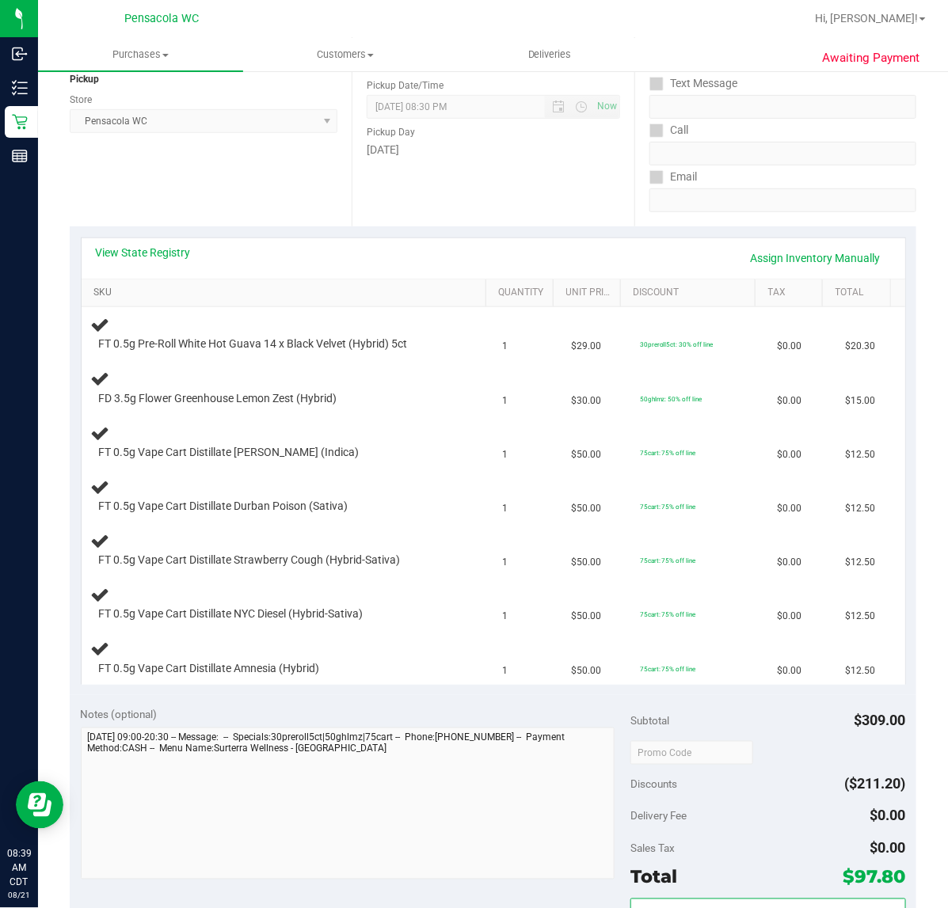
click at [150, 289] on link "SKU" at bounding box center [286, 293] width 386 height 13
click at [93, 287] on link "SKU" at bounding box center [286, 293] width 386 height 13
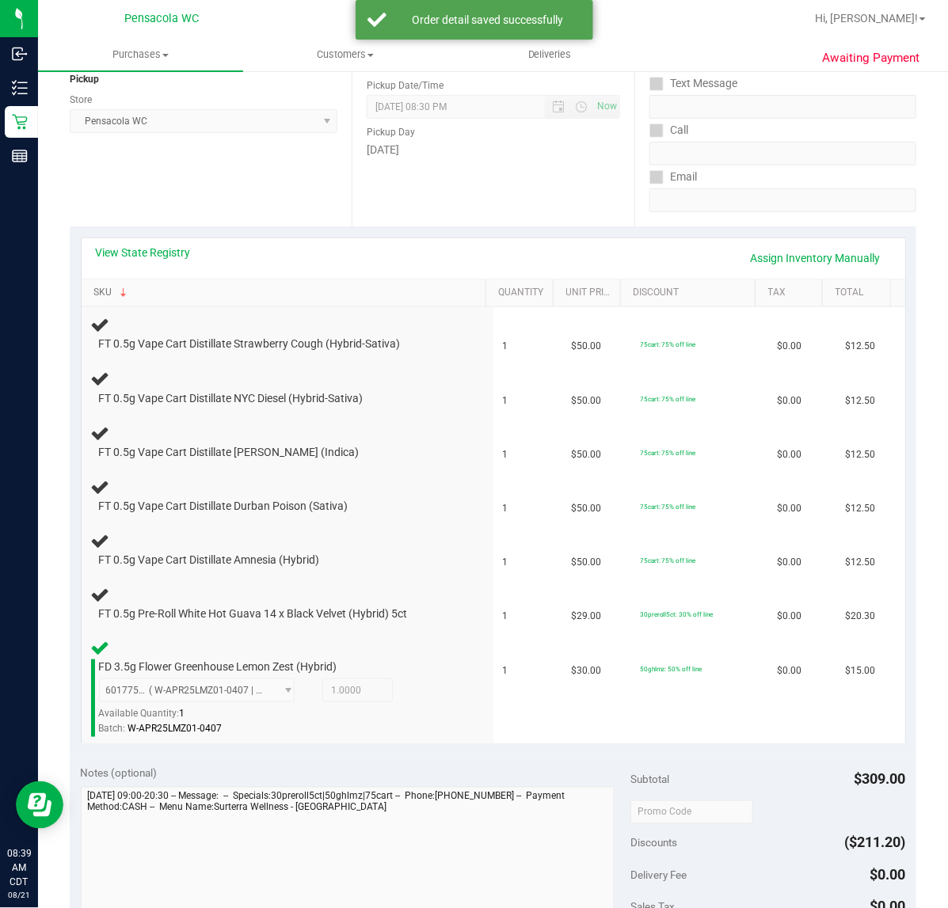
click at [93, 287] on link "SKU" at bounding box center [286, 293] width 386 height 13
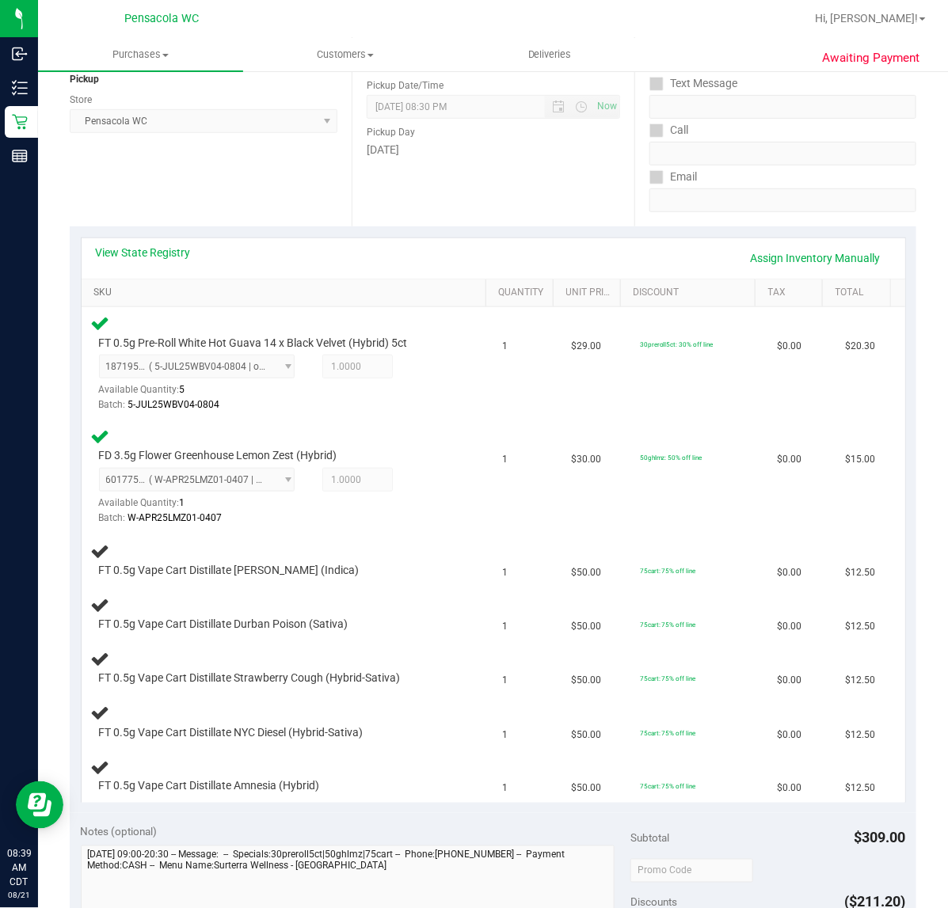
click at [93, 287] on link "SKU" at bounding box center [286, 293] width 386 height 13
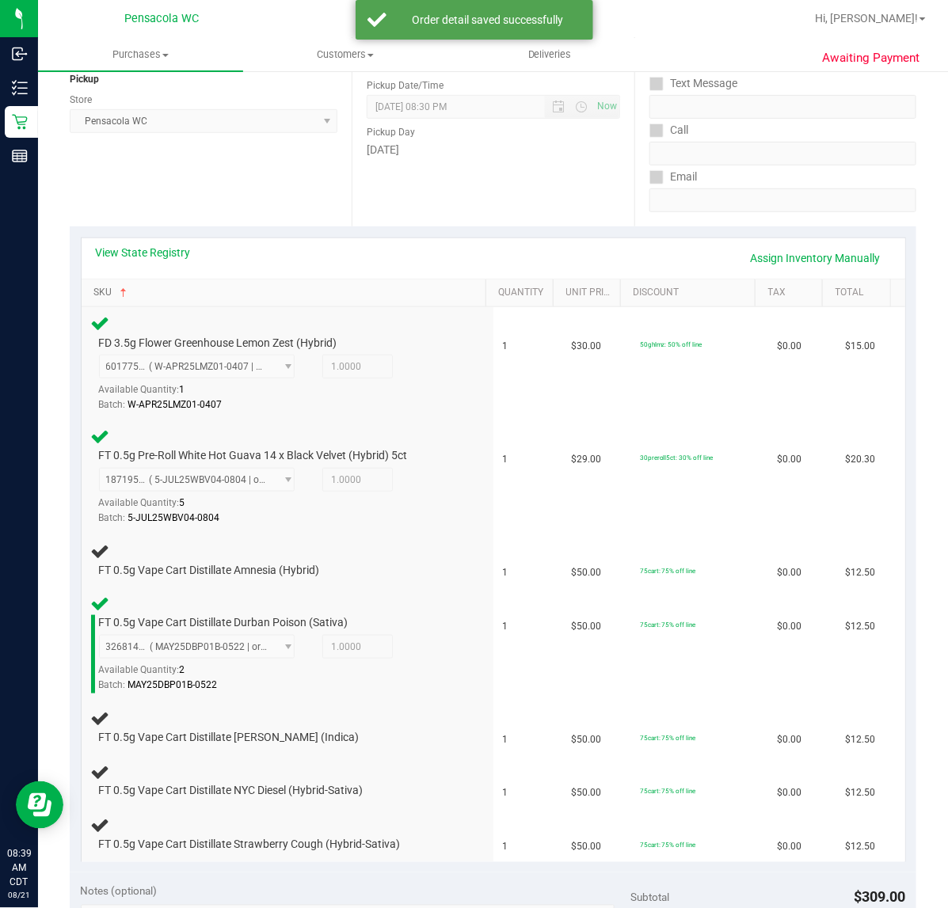
click at [93, 287] on link "SKU" at bounding box center [286, 293] width 386 height 13
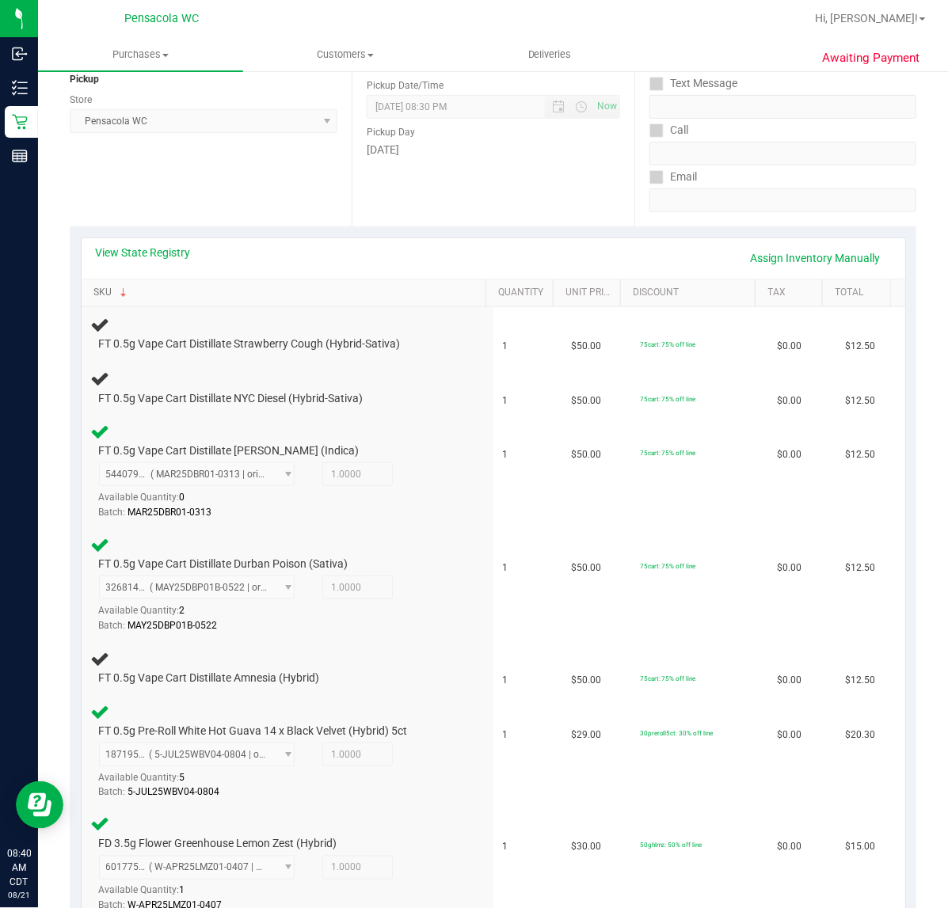
click at [93, 287] on link "SKU" at bounding box center [286, 293] width 386 height 13
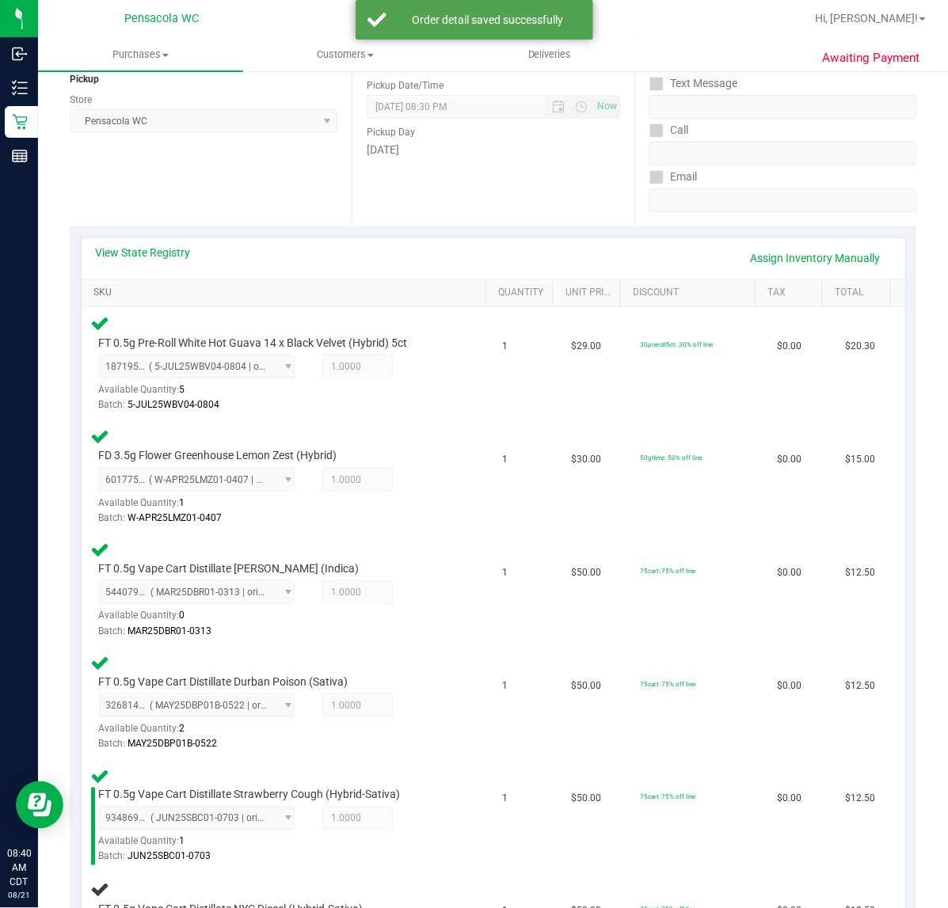
click at [93, 287] on link "SKU" at bounding box center [286, 293] width 386 height 13
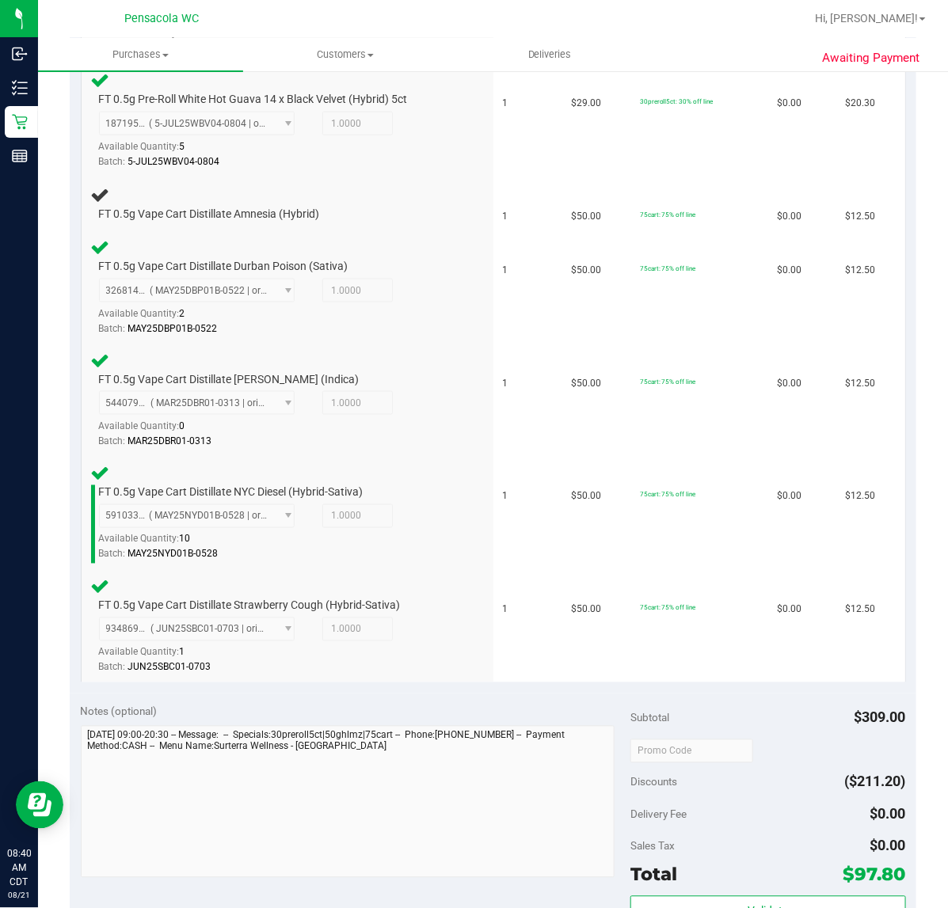
scroll to position [554, 0]
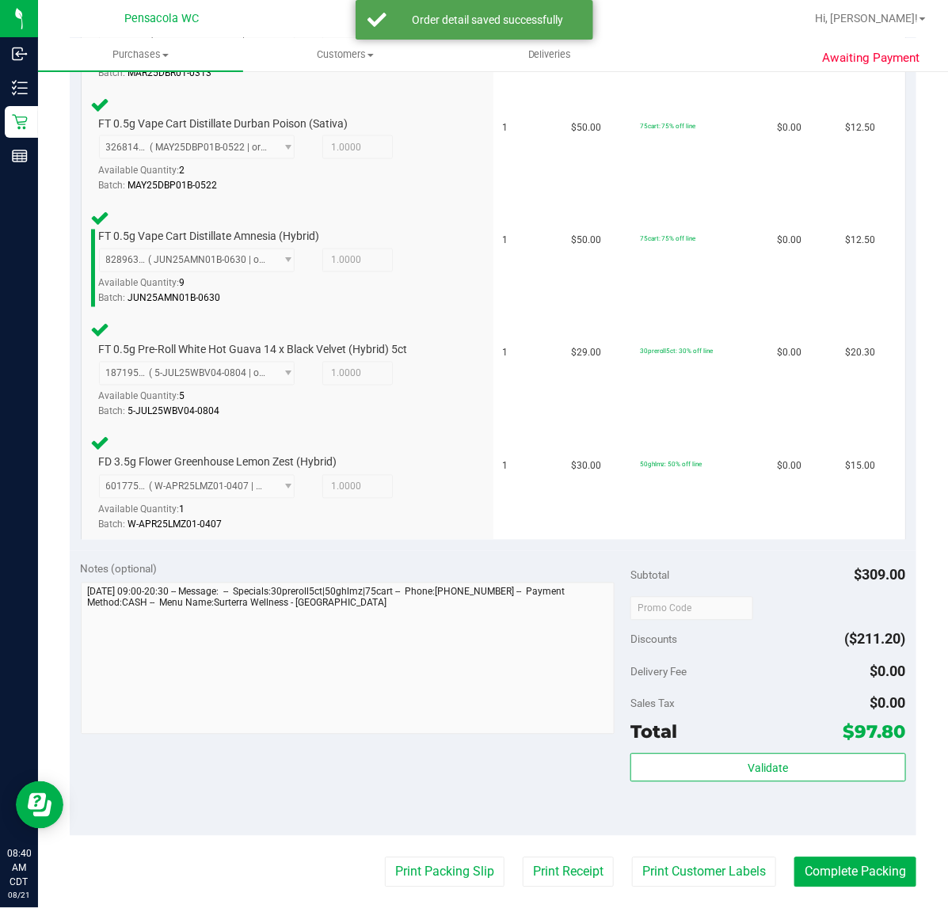
scroll to position [980, 0]
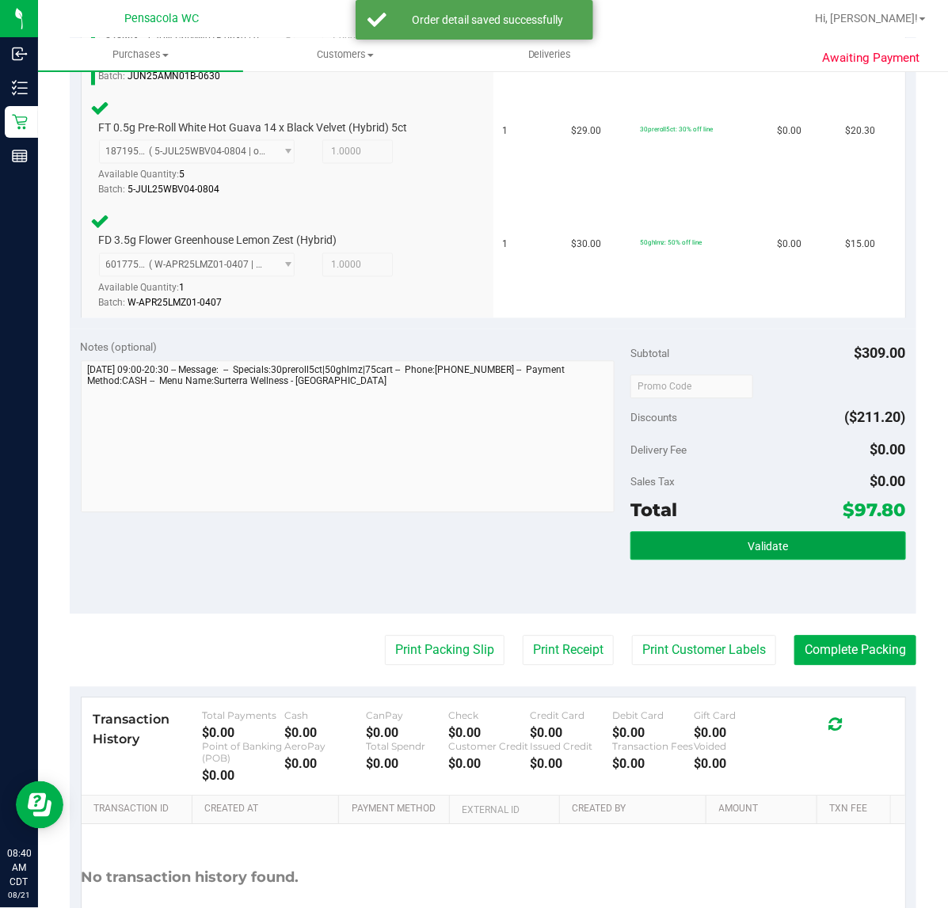
click at [748, 542] on span "Validate" at bounding box center [767, 547] width 40 height 13
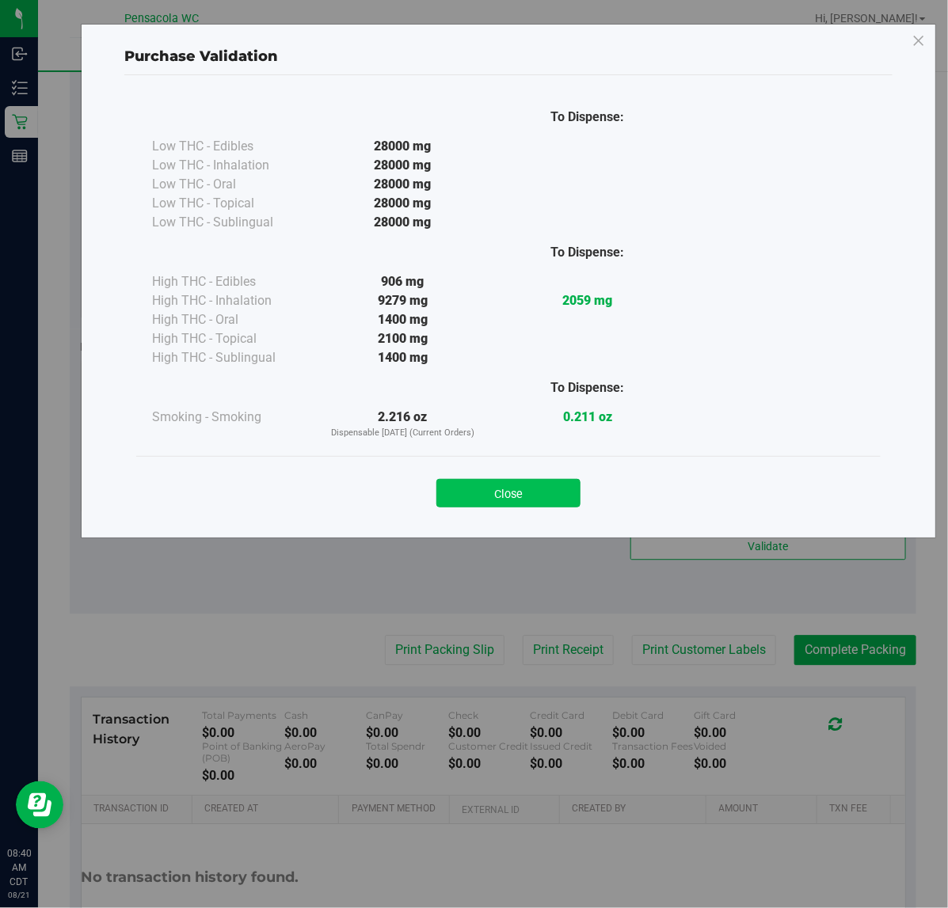
click at [549, 496] on button "Close" at bounding box center [508, 493] width 144 height 29
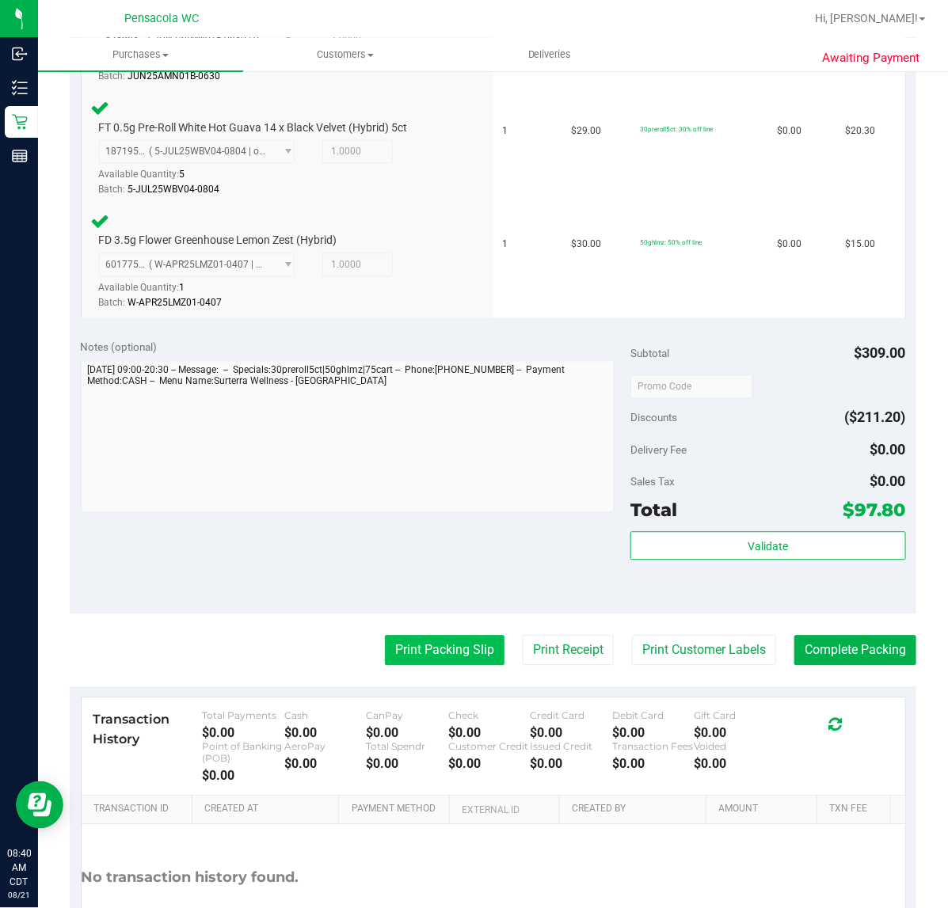
click at [448, 654] on button "Print Packing Slip" at bounding box center [445, 651] width 120 height 30
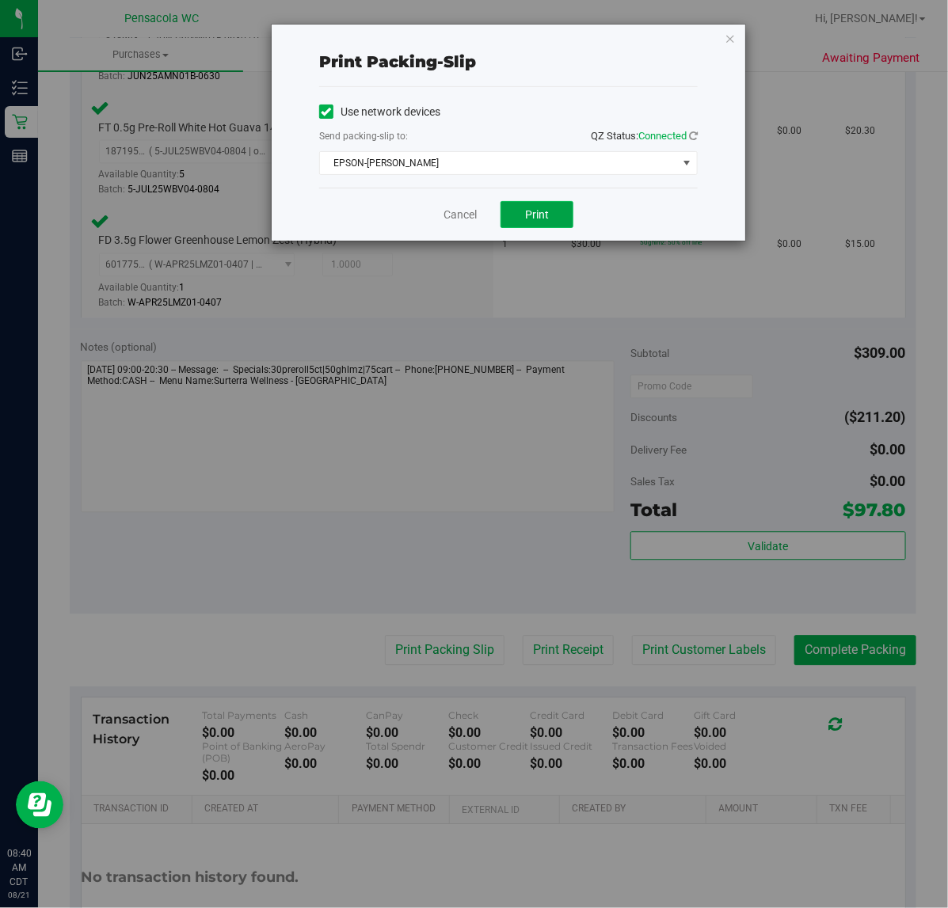
click at [548, 206] on button "Print" at bounding box center [536, 214] width 73 height 27
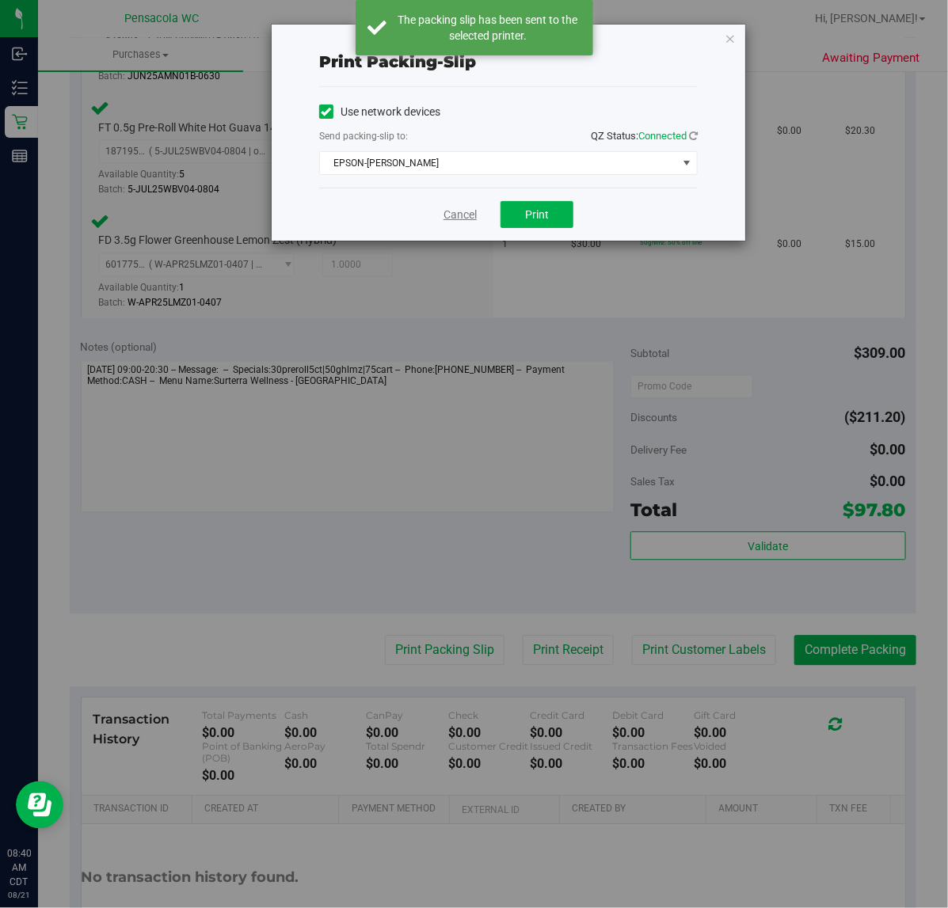
click at [470, 220] on link "Cancel" at bounding box center [459, 215] width 33 height 17
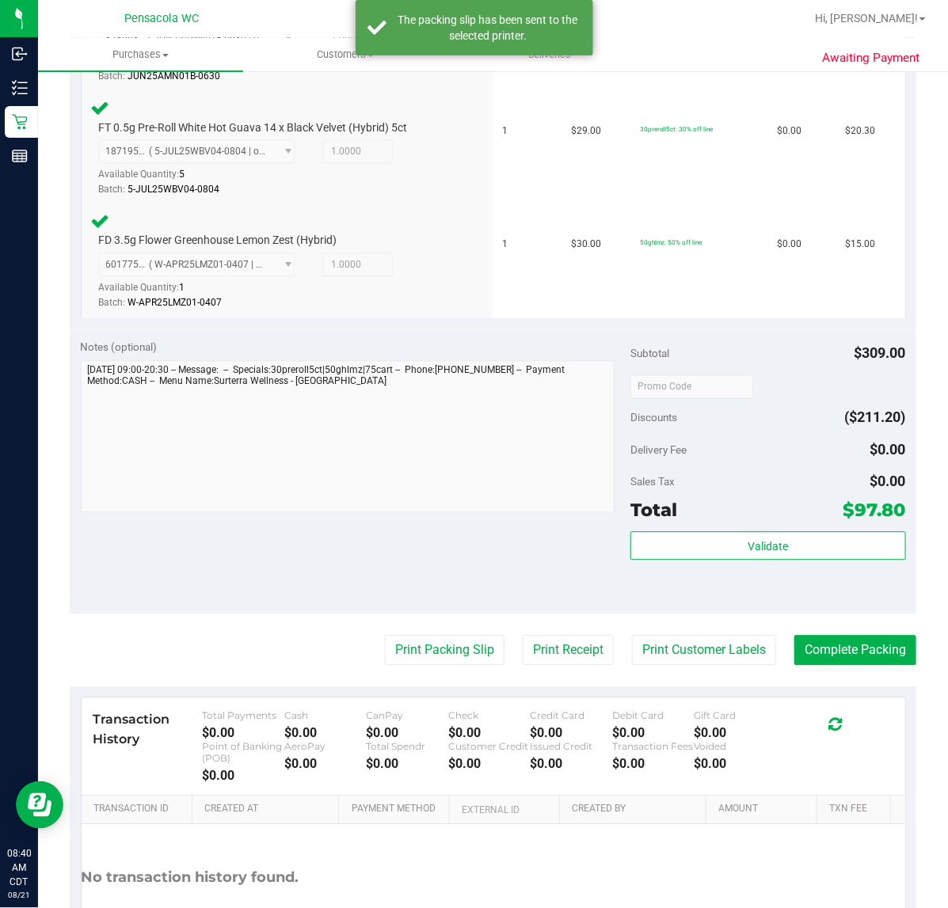
click at [880, 698] on div "Transaction History Total Payments $0.00 Cash $0.00 CanPay $0.00 Check $0.00 Cr…" at bounding box center [493, 747] width 823 height 98
click at [877, 644] on button "Complete Packing" at bounding box center [855, 651] width 122 height 30
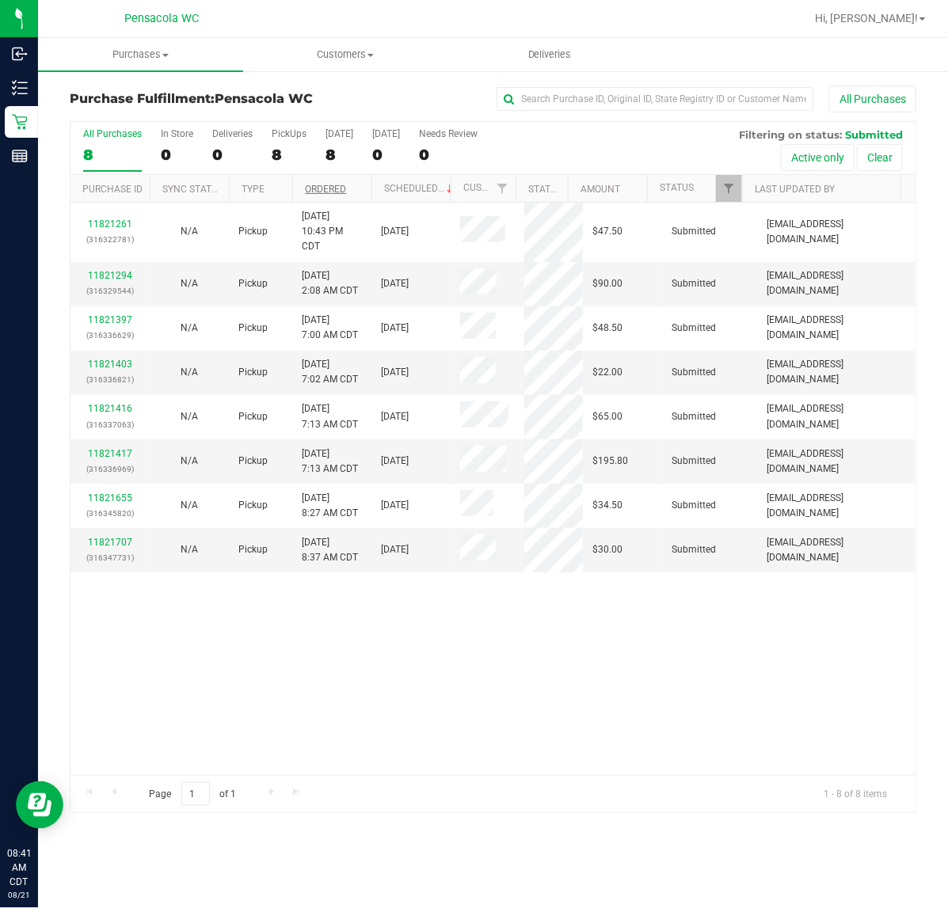
click at [331, 190] on link "Ordered" at bounding box center [325, 189] width 41 height 11
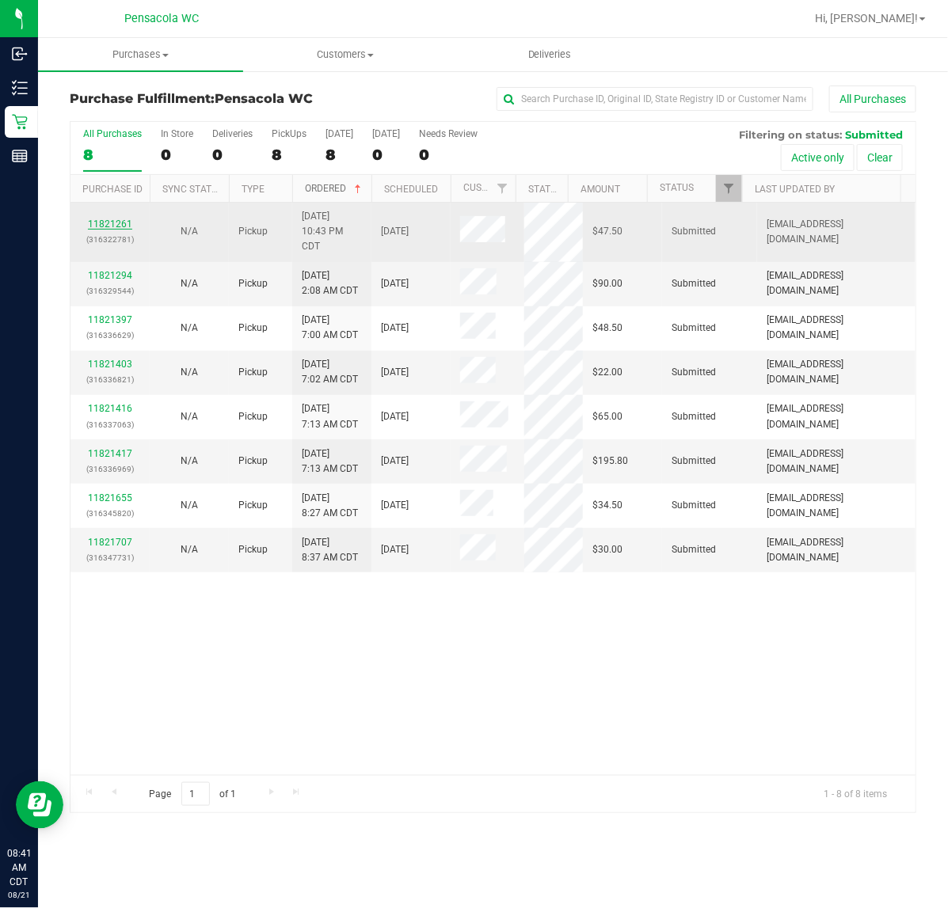
click at [109, 227] on link "11821261" at bounding box center [110, 224] width 44 height 11
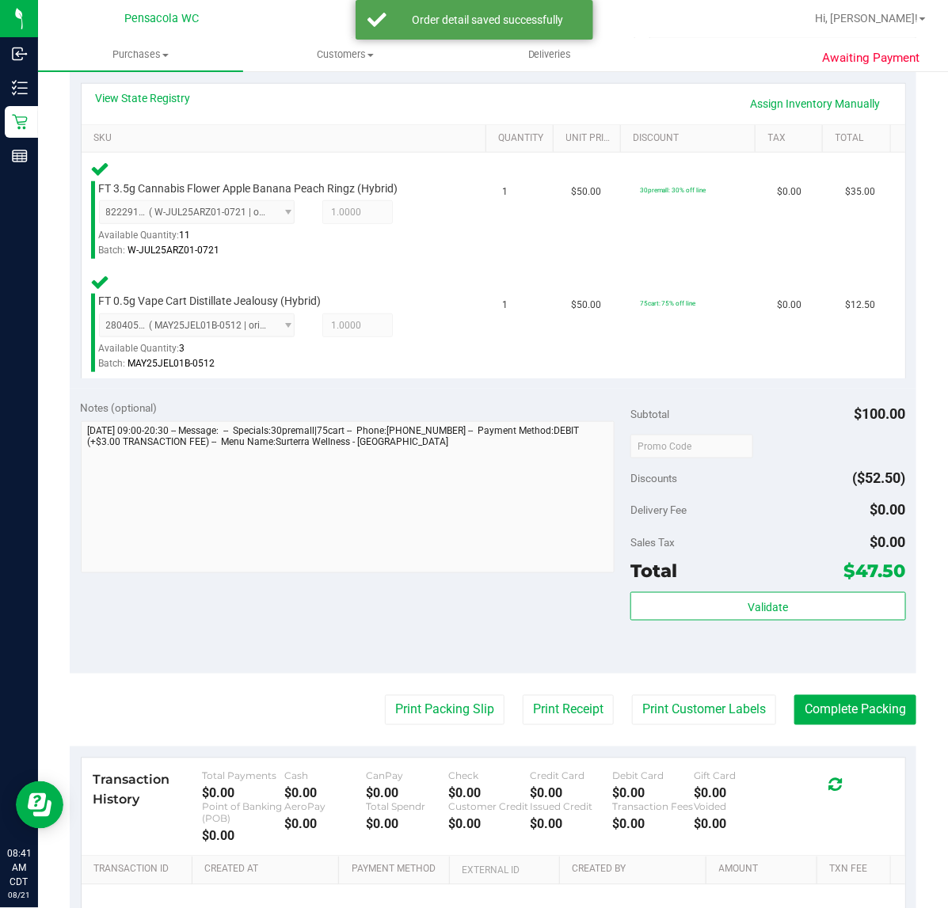
scroll to position [354, 0]
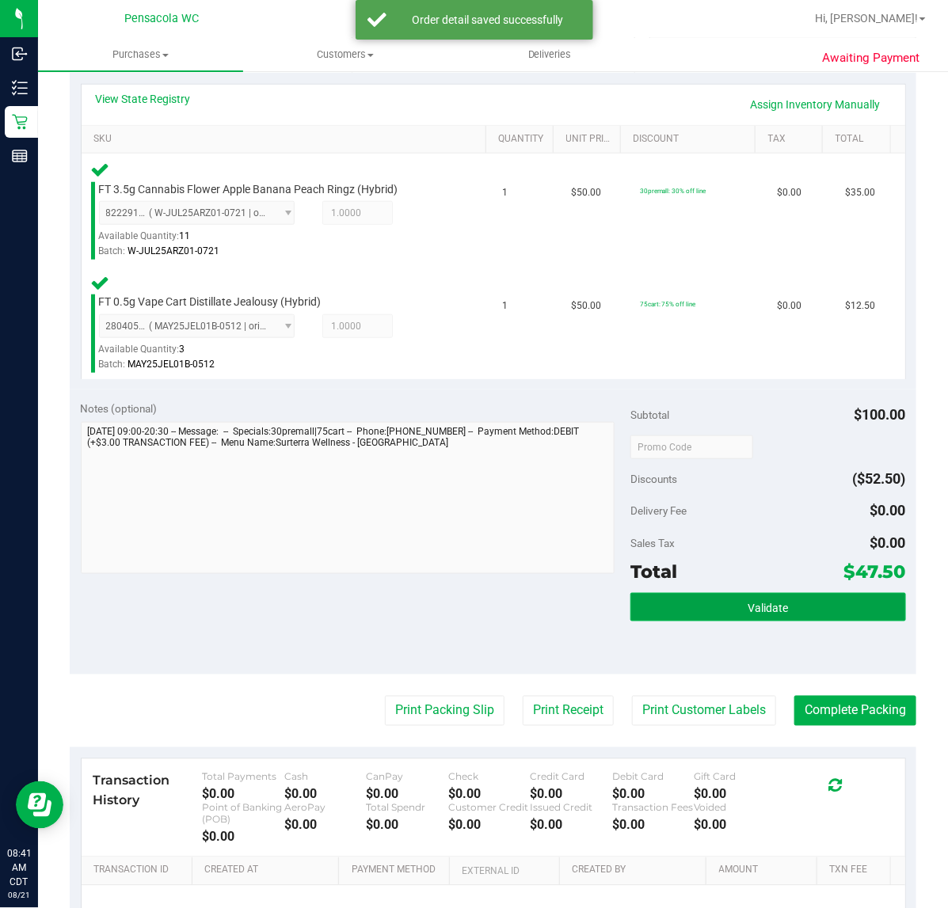
click at [690, 599] on button "Validate" at bounding box center [767, 607] width 275 height 29
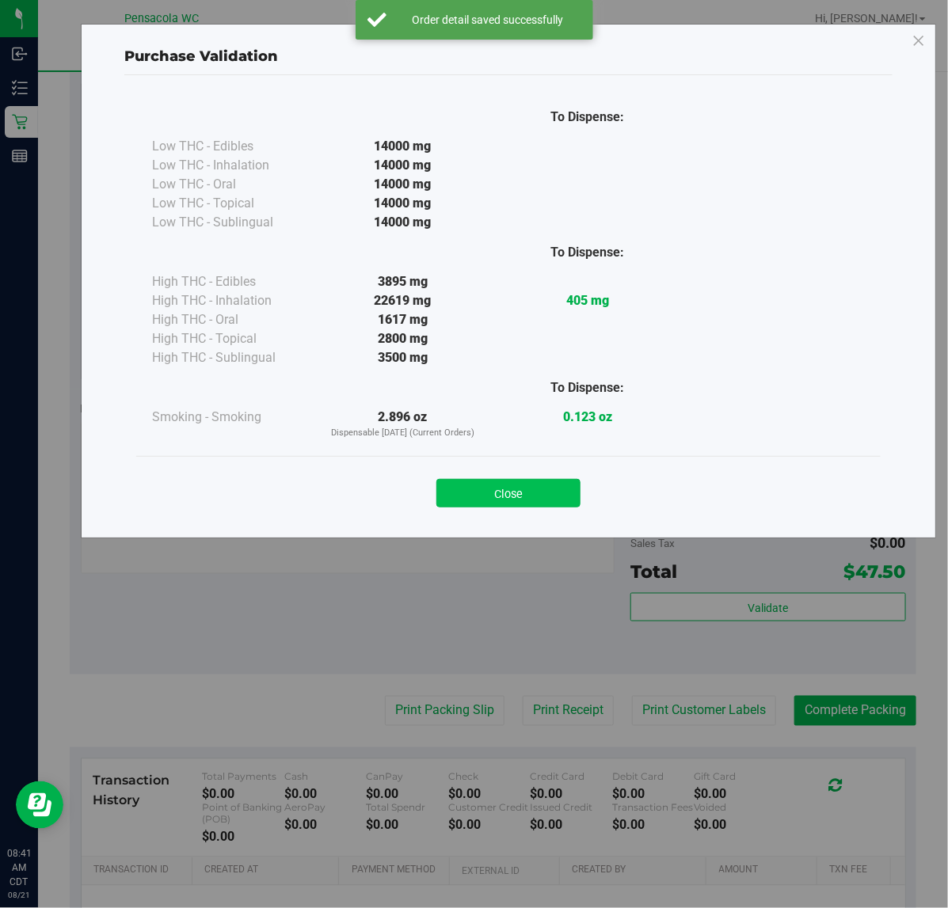
click at [508, 493] on button "Close" at bounding box center [508, 493] width 144 height 29
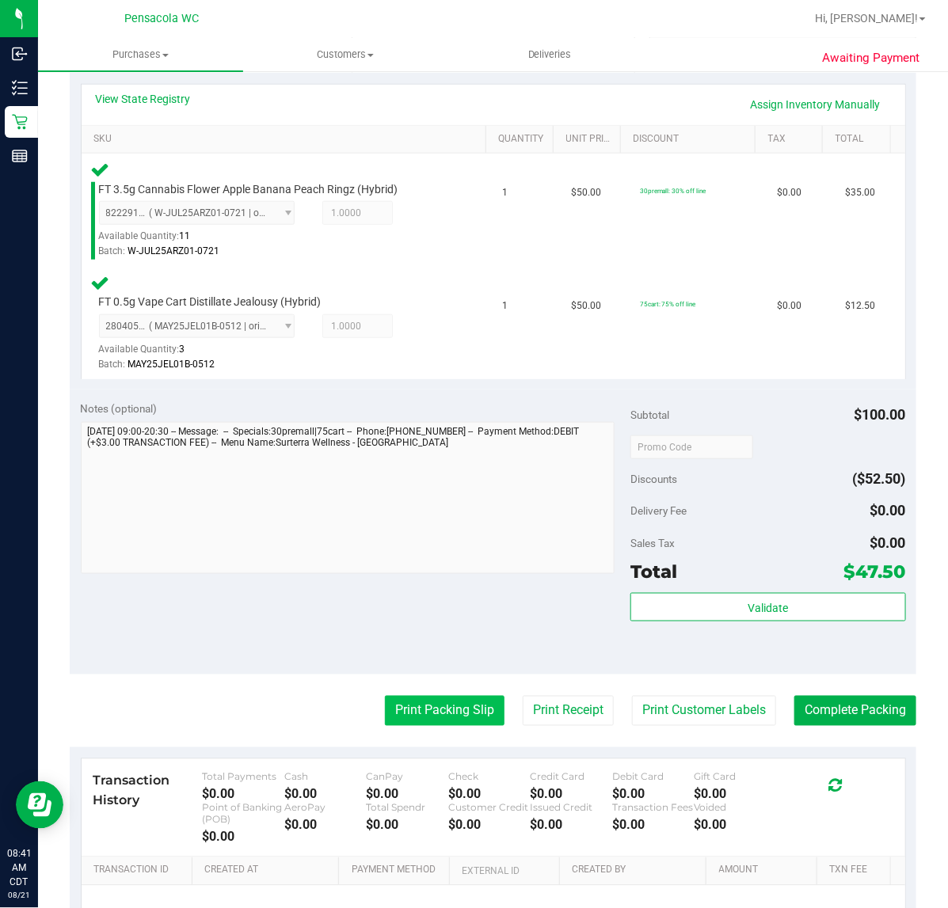
click at [406, 724] on button "Print Packing Slip" at bounding box center [445, 711] width 120 height 30
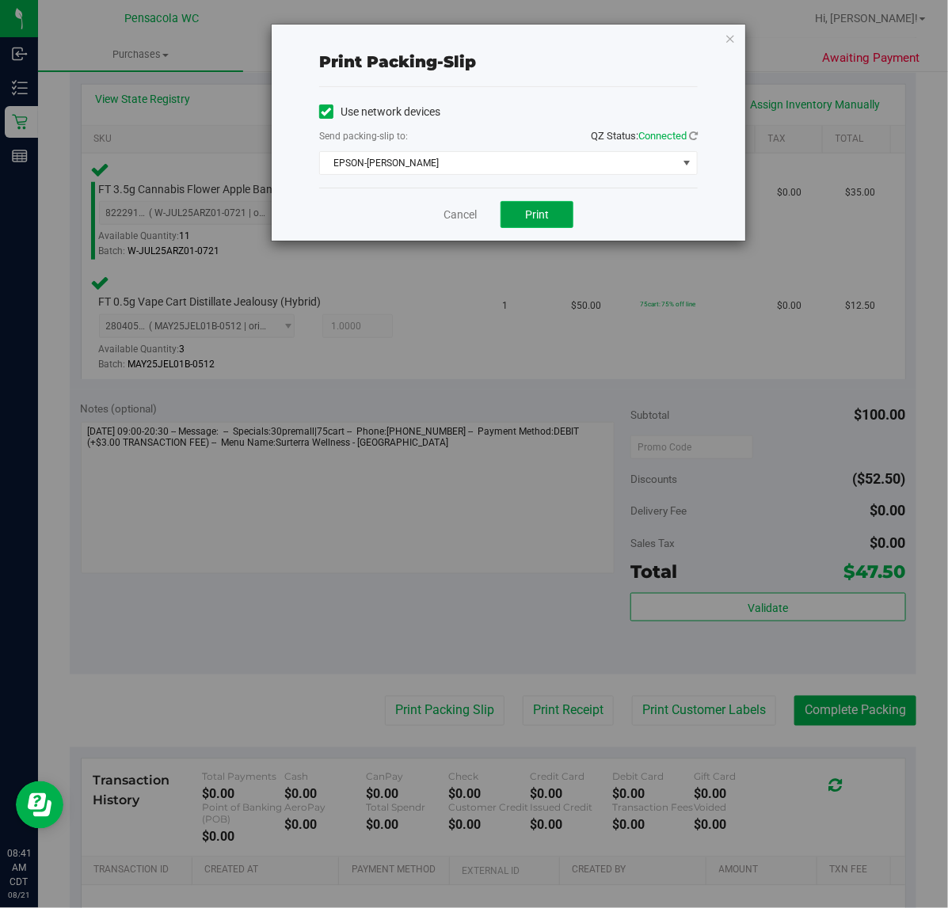
click at [533, 212] on span "Print" at bounding box center [537, 214] width 24 height 13
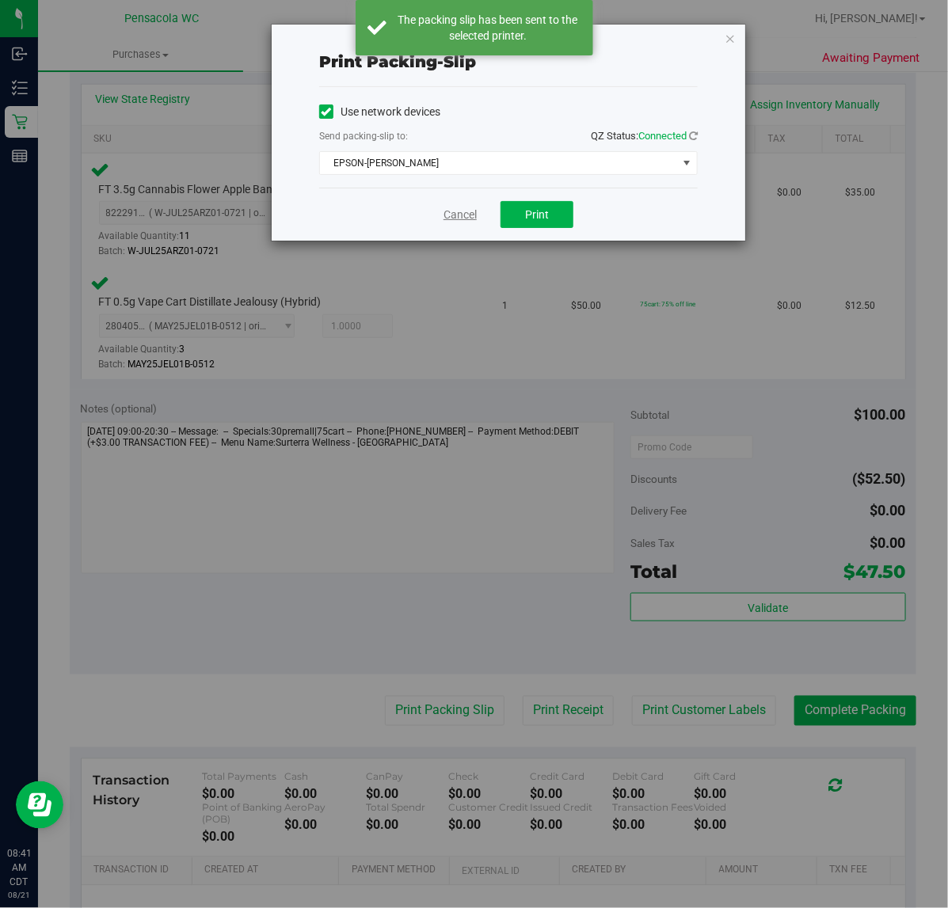
click at [455, 222] on link "Cancel" at bounding box center [459, 215] width 33 height 17
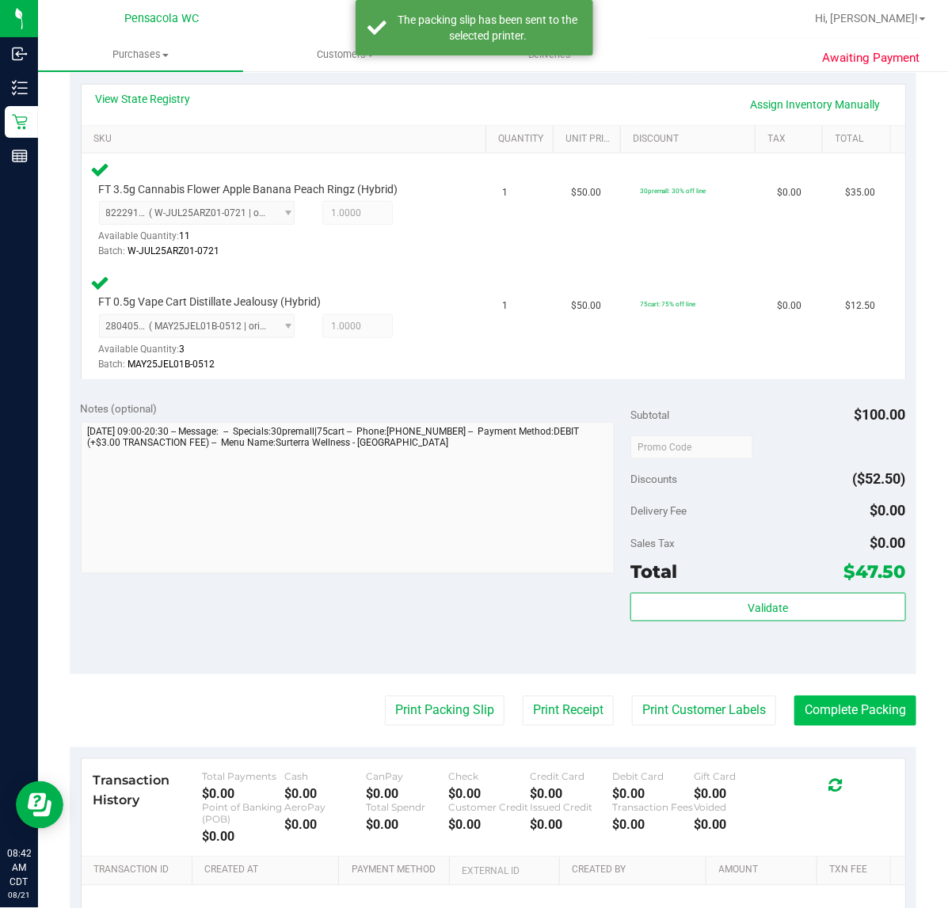
click at [865, 709] on button "Complete Packing" at bounding box center [855, 711] width 122 height 30
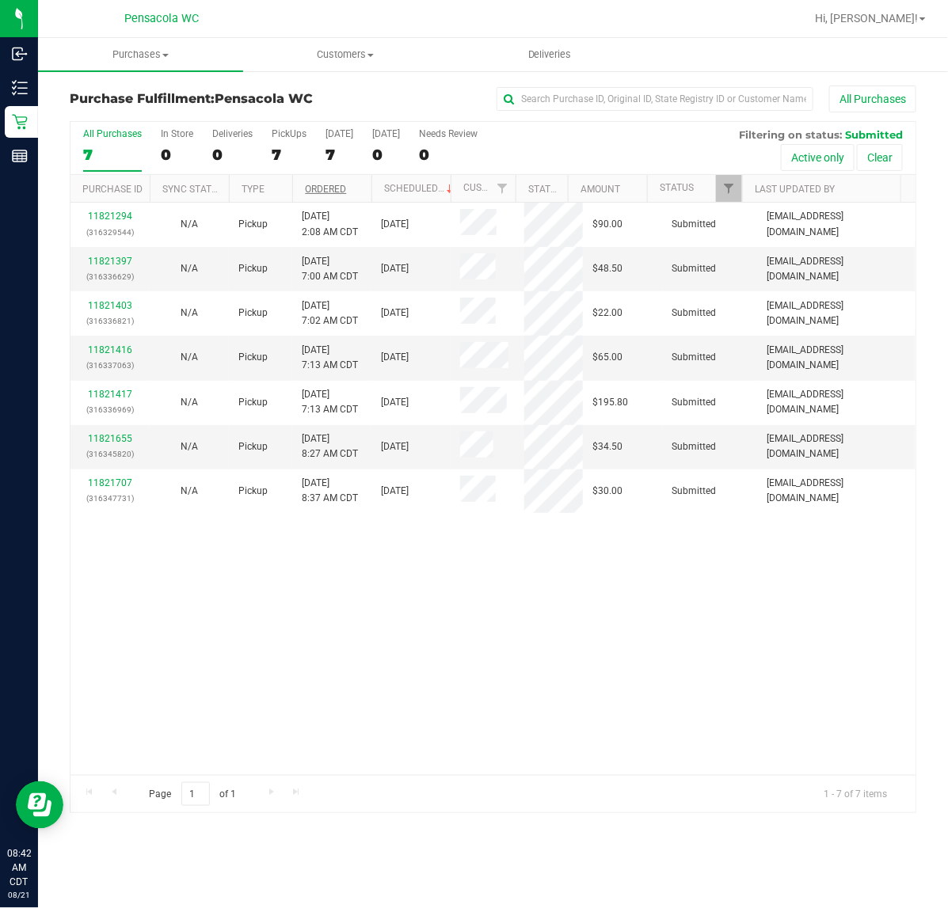
click at [313, 190] on link "Ordered" at bounding box center [325, 189] width 41 height 11
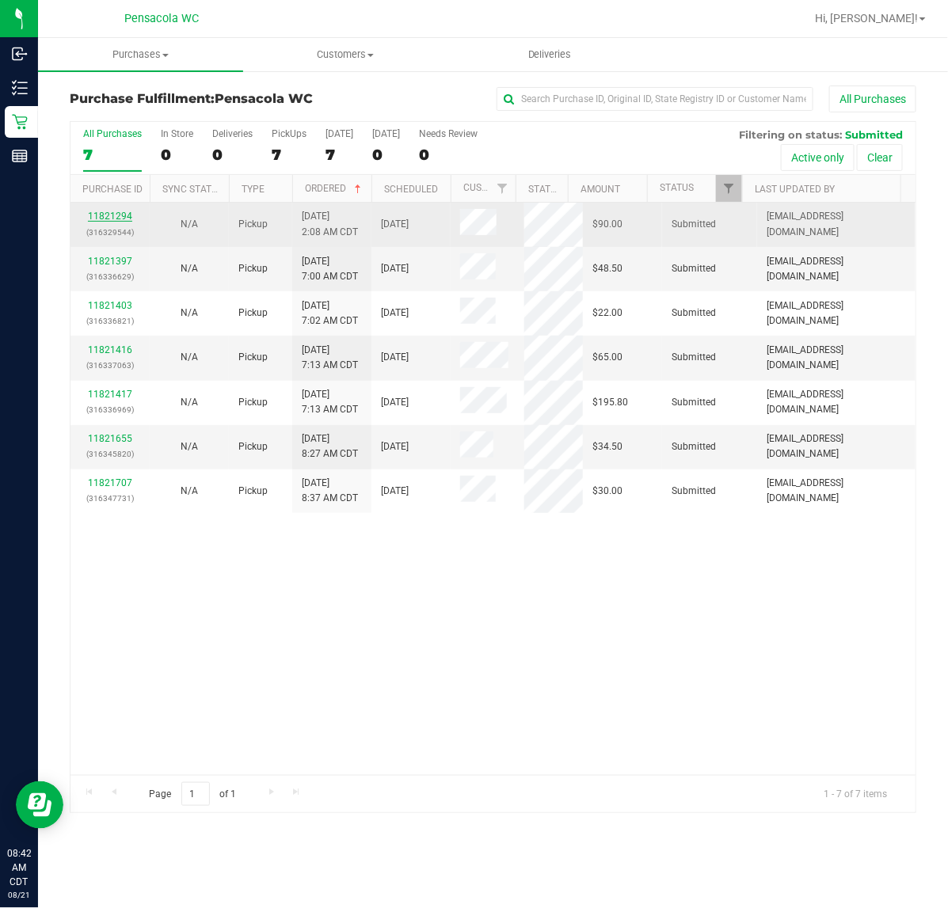
click at [116, 218] on link "11821294" at bounding box center [110, 216] width 44 height 11
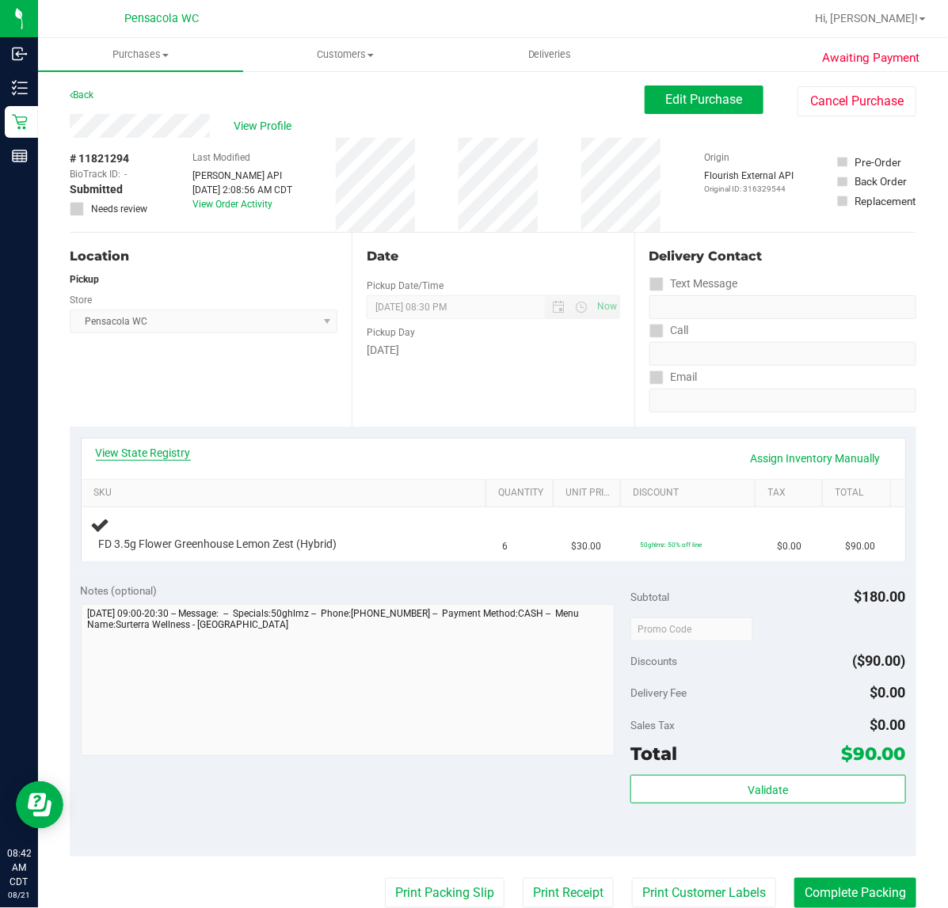
click at [108, 451] on link "View State Registry" at bounding box center [143, 453] width 95 height 16
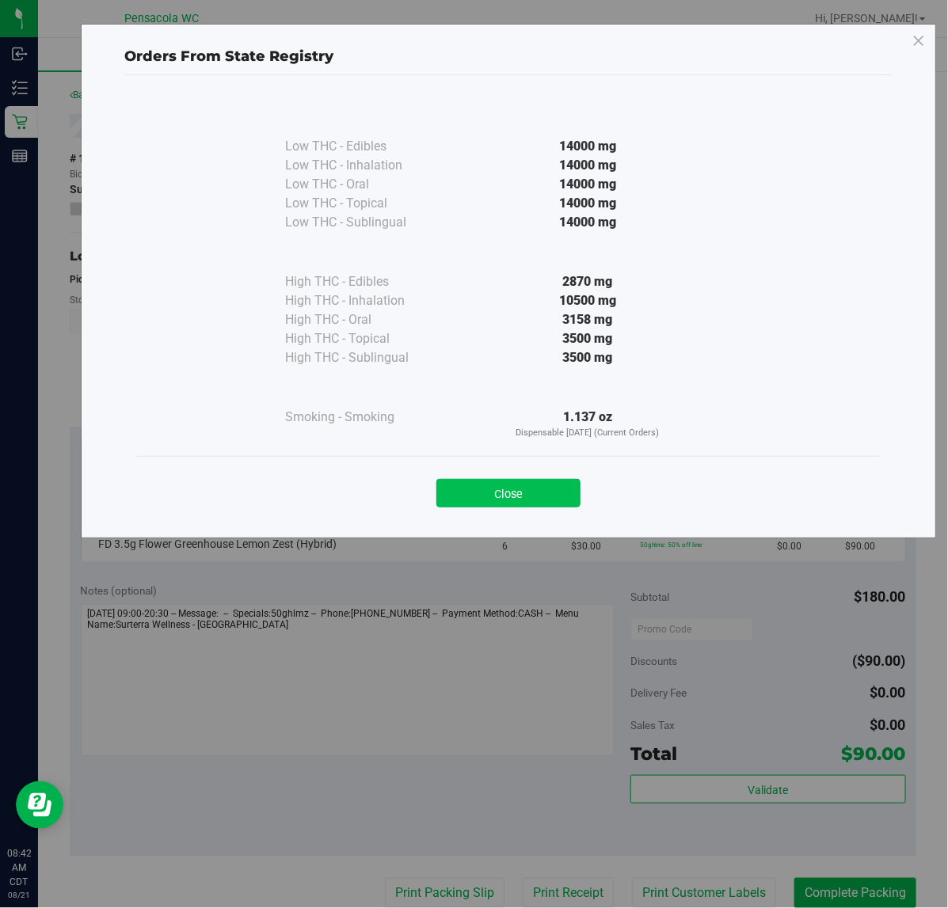
click at [491, 489] on button "Close" at bounding box center [508, 493] width 144 height 29
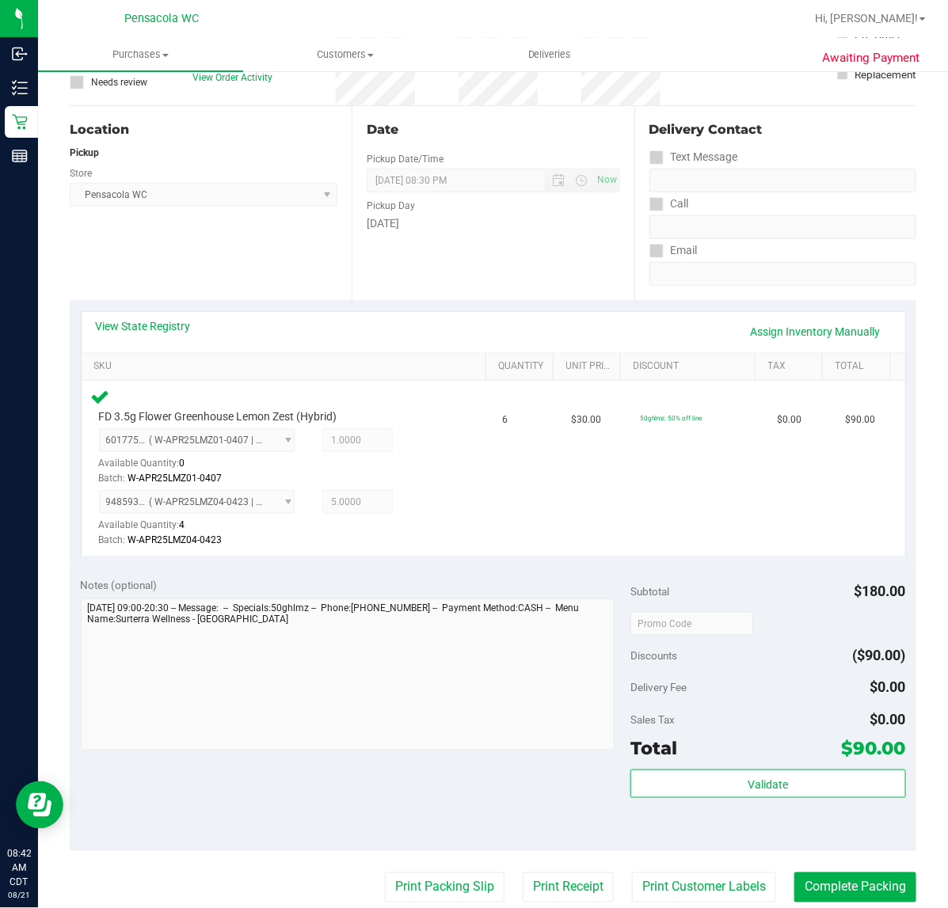
scroll to position [260, 0]
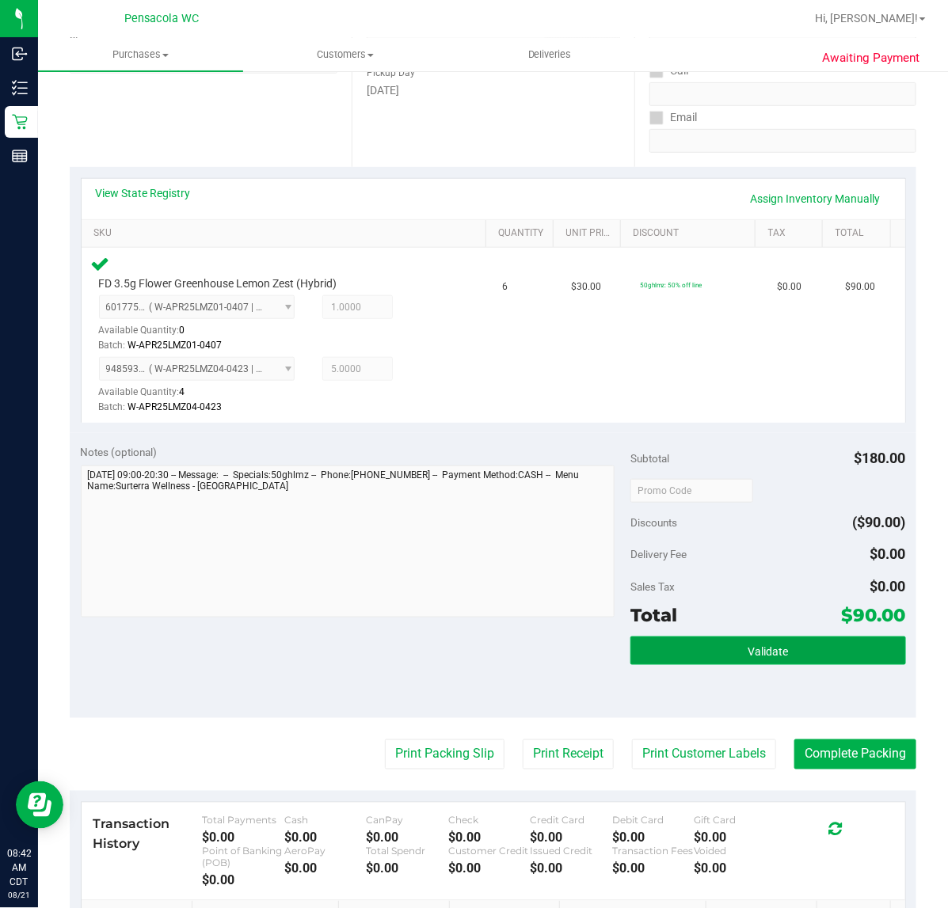
click at [693, 639] on button "Validate" at bounding box center [767, 651] width 275 height 29
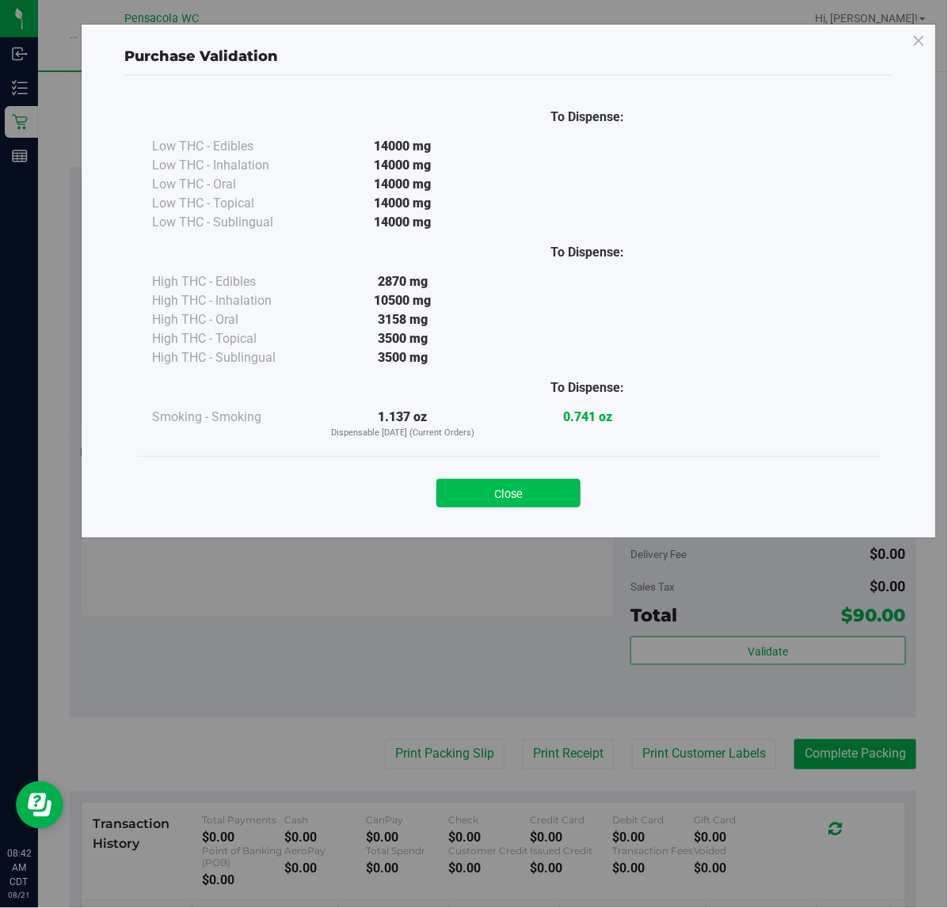
click at [458, 487] on button "Close" at bounding box center [508, 493] width 144 height 29
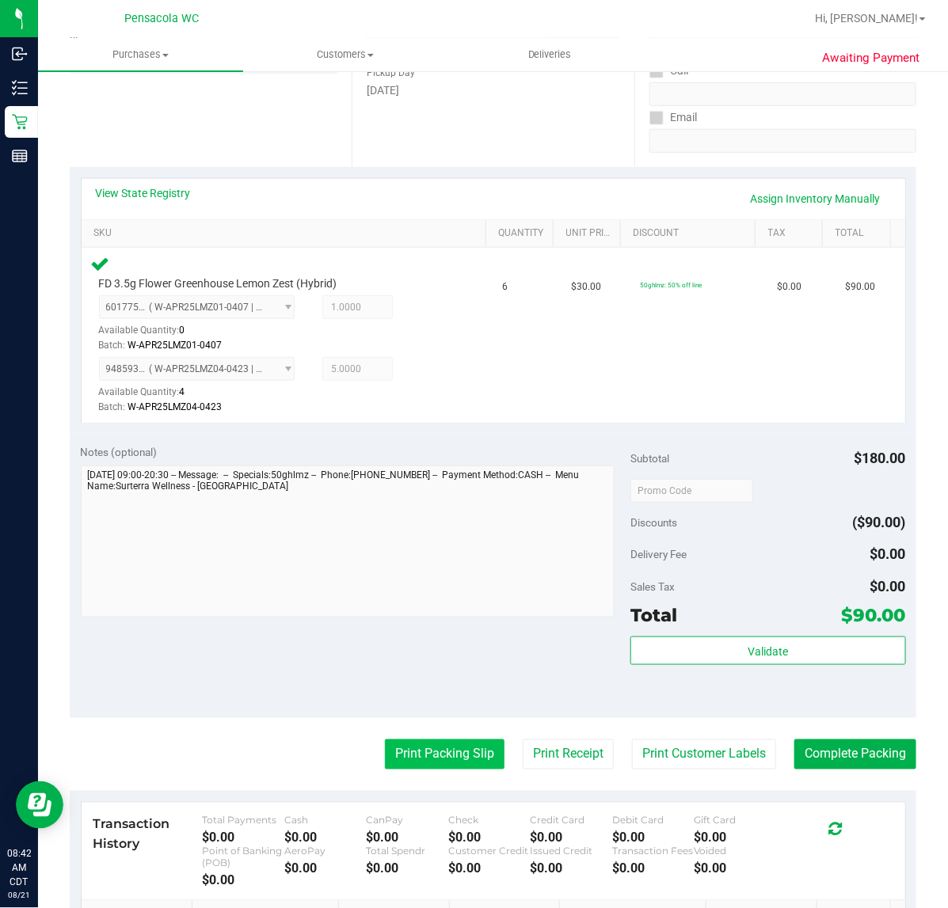
click at [385, 762] on button "Print Packing Slip" at bounding box center [445, 755] width 120 height 30
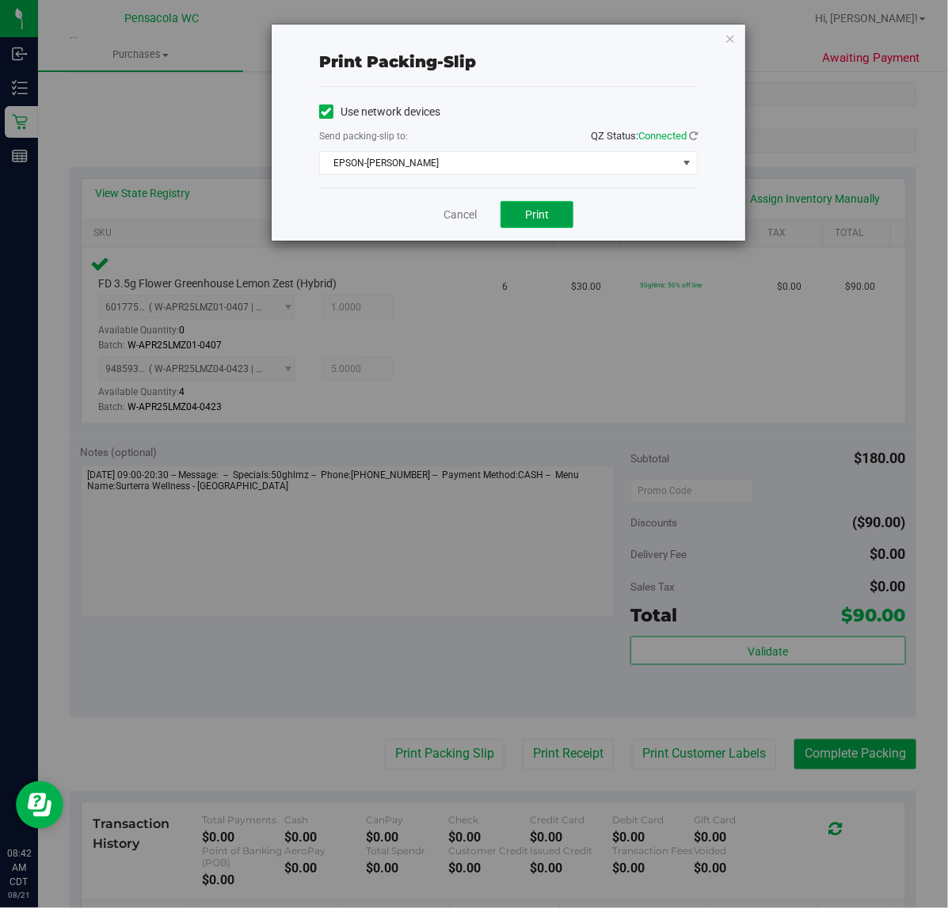
click at [535, 216] on span "Print" at bounding box center [537, 214] width 24 height 13
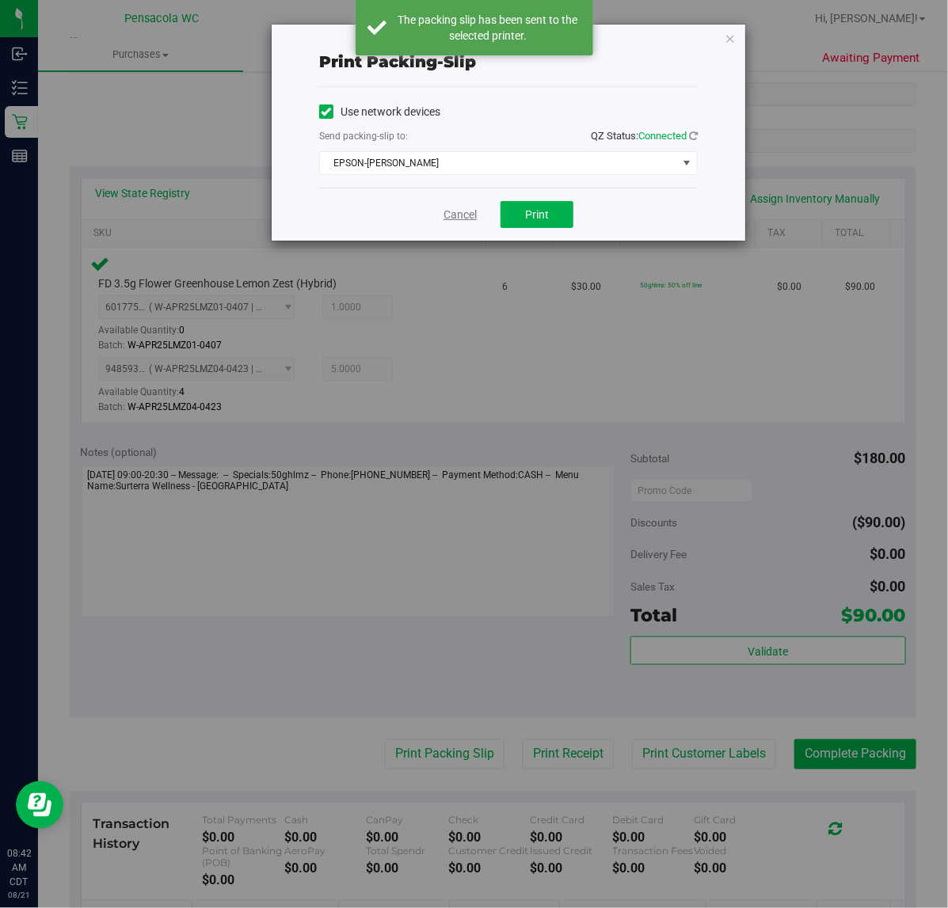
click at [465, 214] on link "Cancel" at bounding box center [459, 215] width 33 height 17
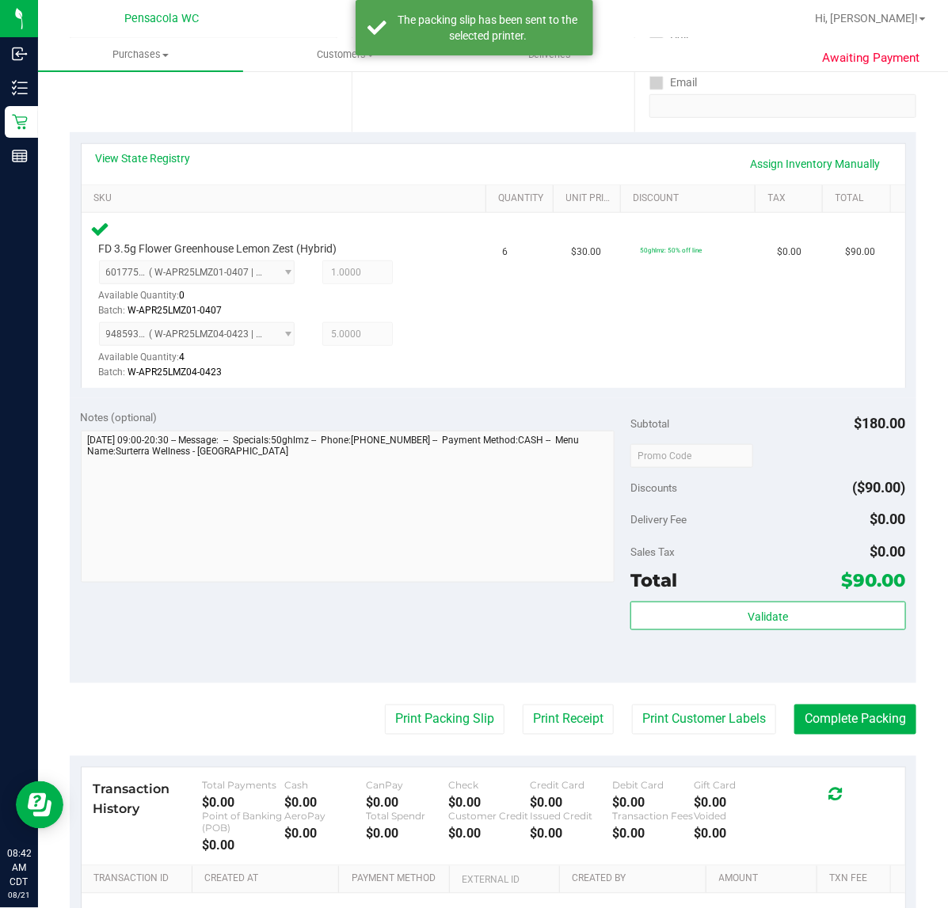
scroll to position [299, 0]
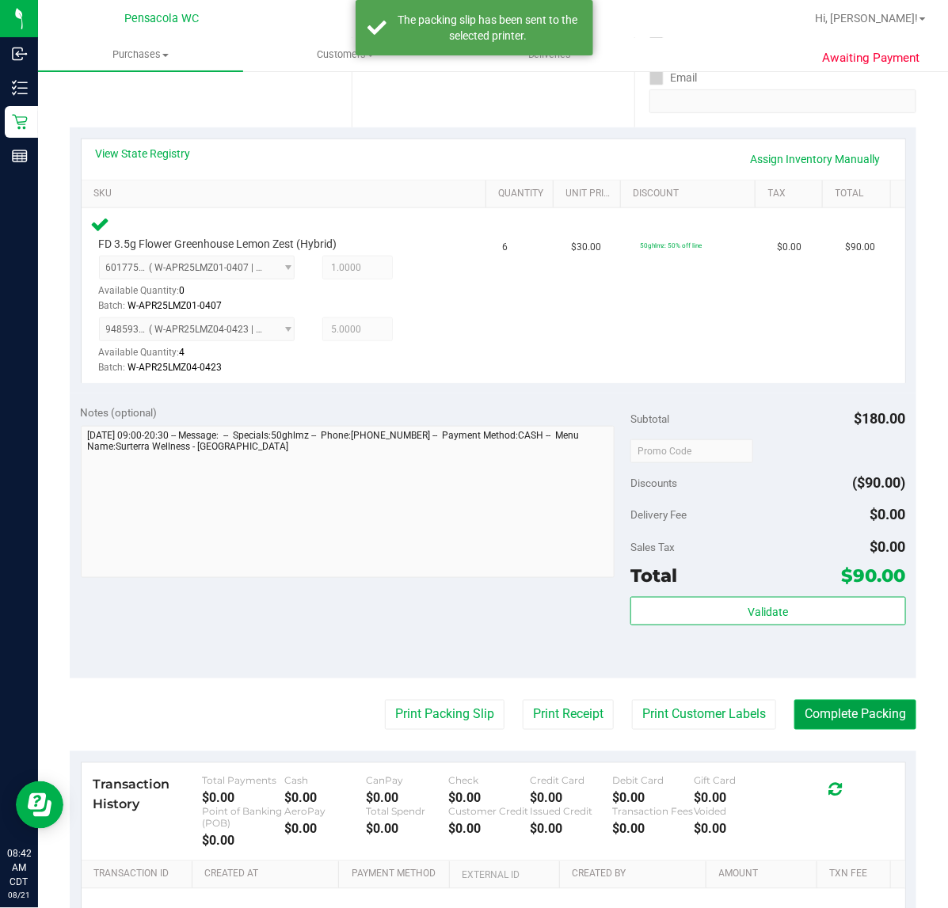
click at [881, 717] on button "Complete Packing" at bounding box center [855, 715] width 122 height 30
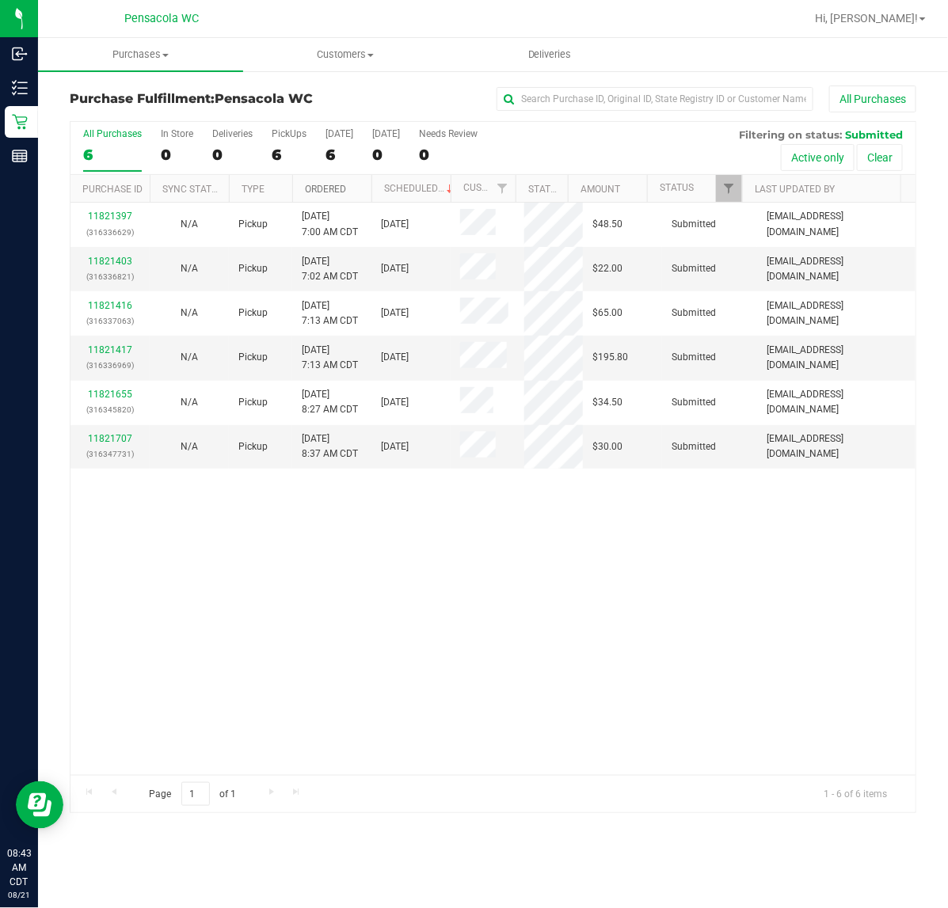
click at [344, 190] on link "Ordered" at bounding box center [325, 189] width 41 height 11
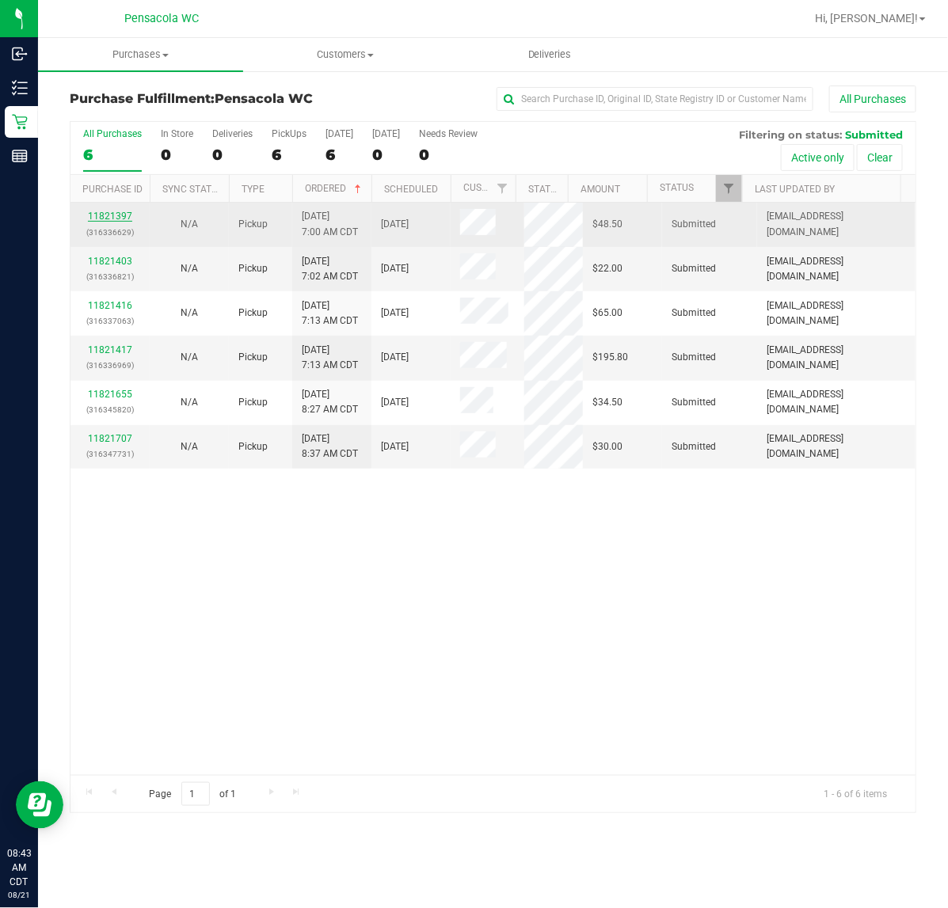
click at [111, 215] on link "11821397" at bounding box center [110, 216] width 44 height 11
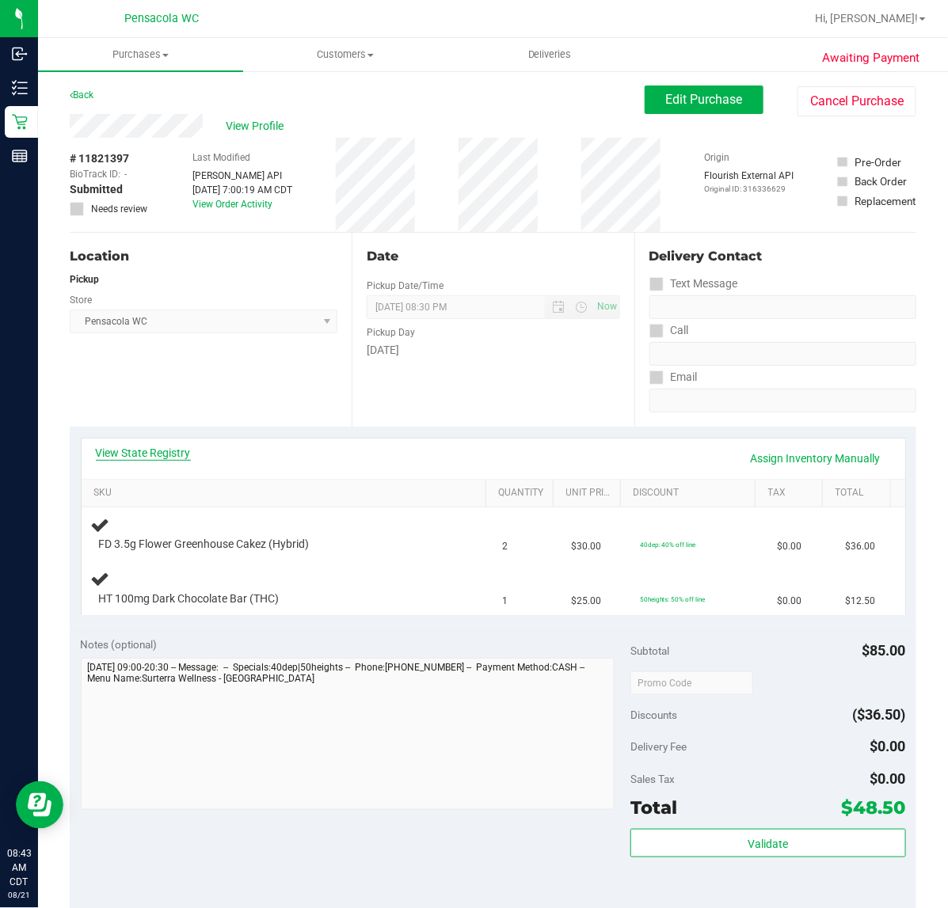
click at [116, 454] on link "View State Registry" at bounding box center [143, 453] width 95 height 16
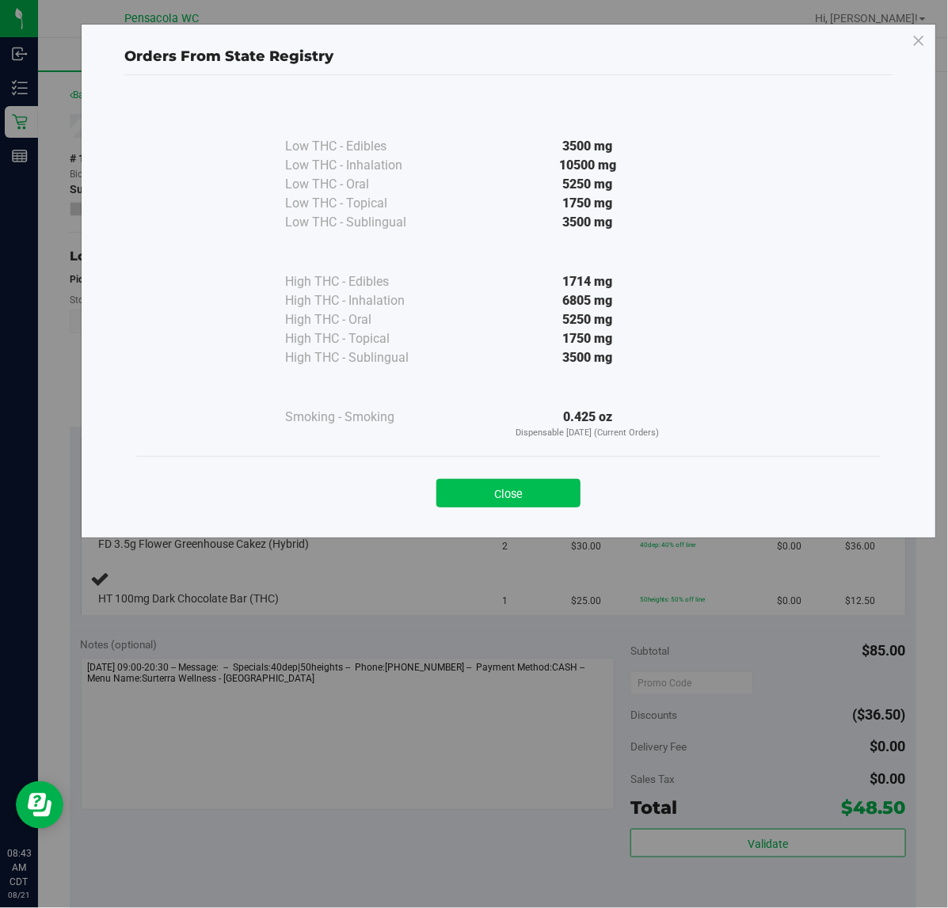
click at [493, 497] on button "Close" at bounding box center [508, 493] width 144 height 29
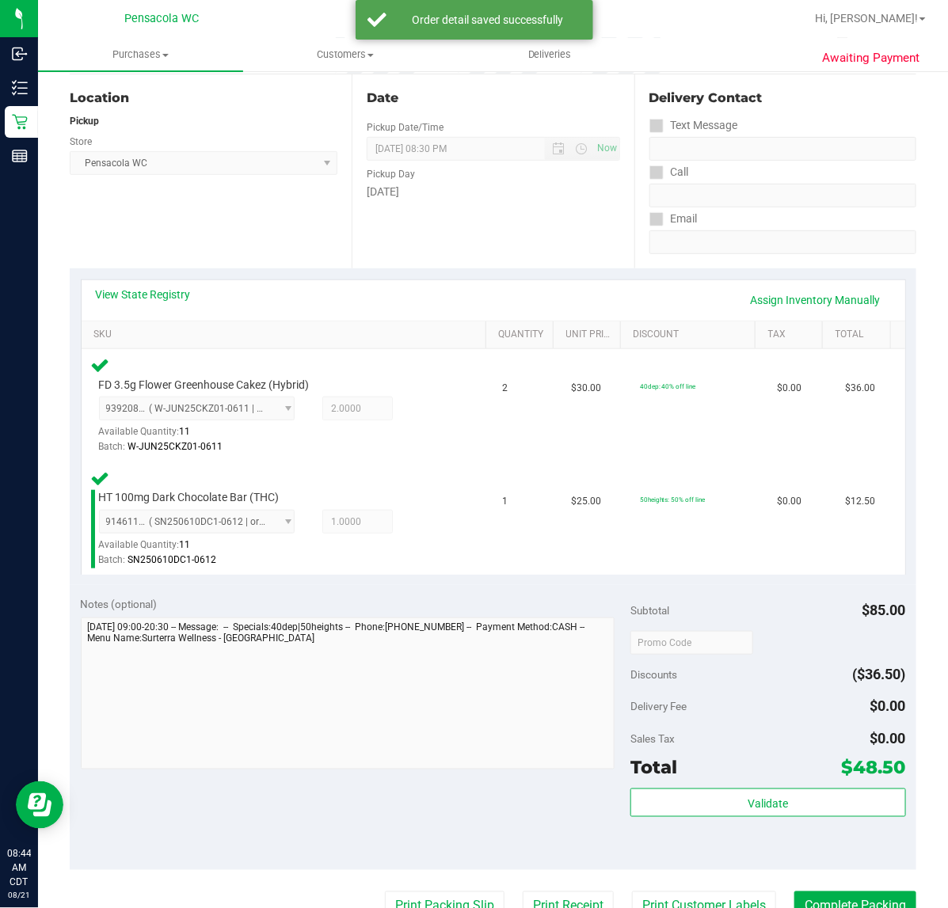
scroll to position [416, 0]
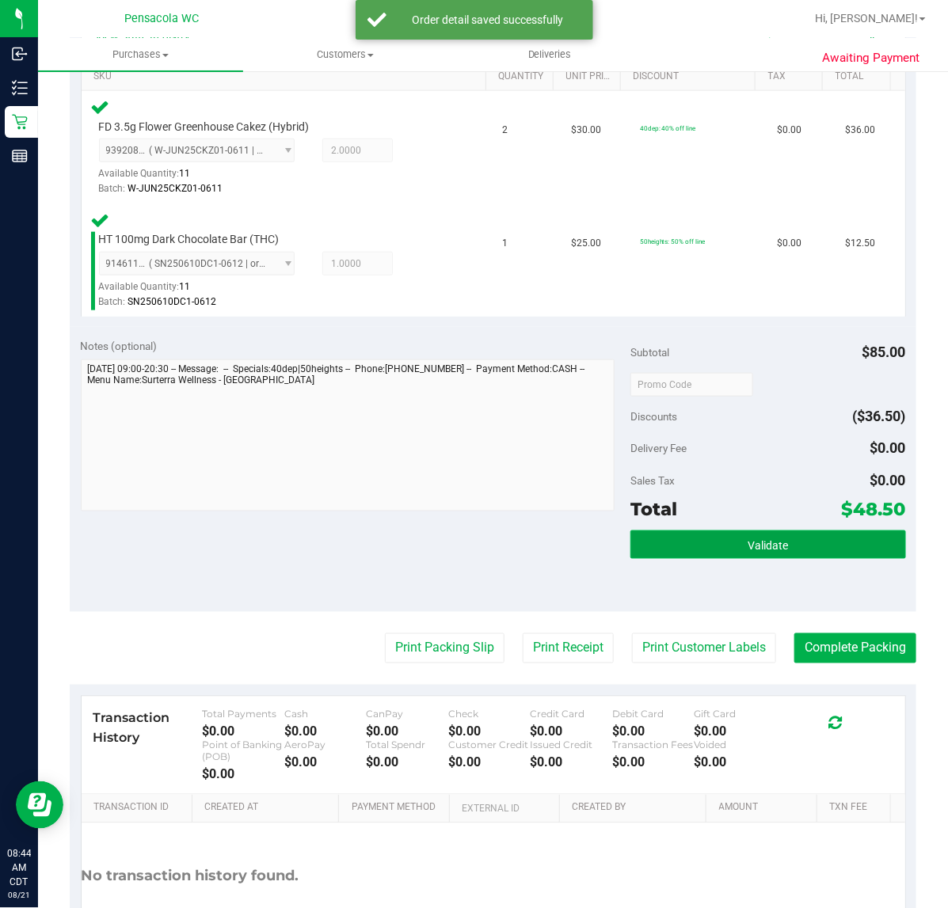
click at [734, 539] on button "Validate" at bounding box center [767, 544] width 275 height 29
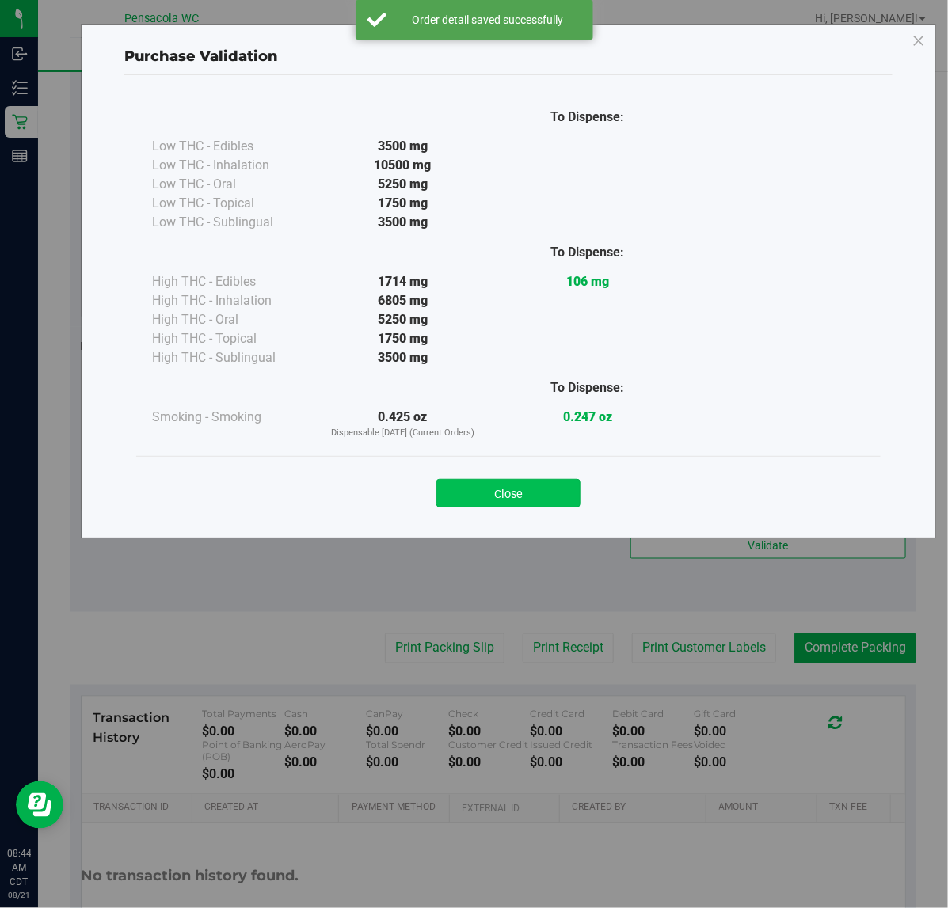
click at [508, 496] on button "Close" at bounding box center [508, 493] width 144 height 29
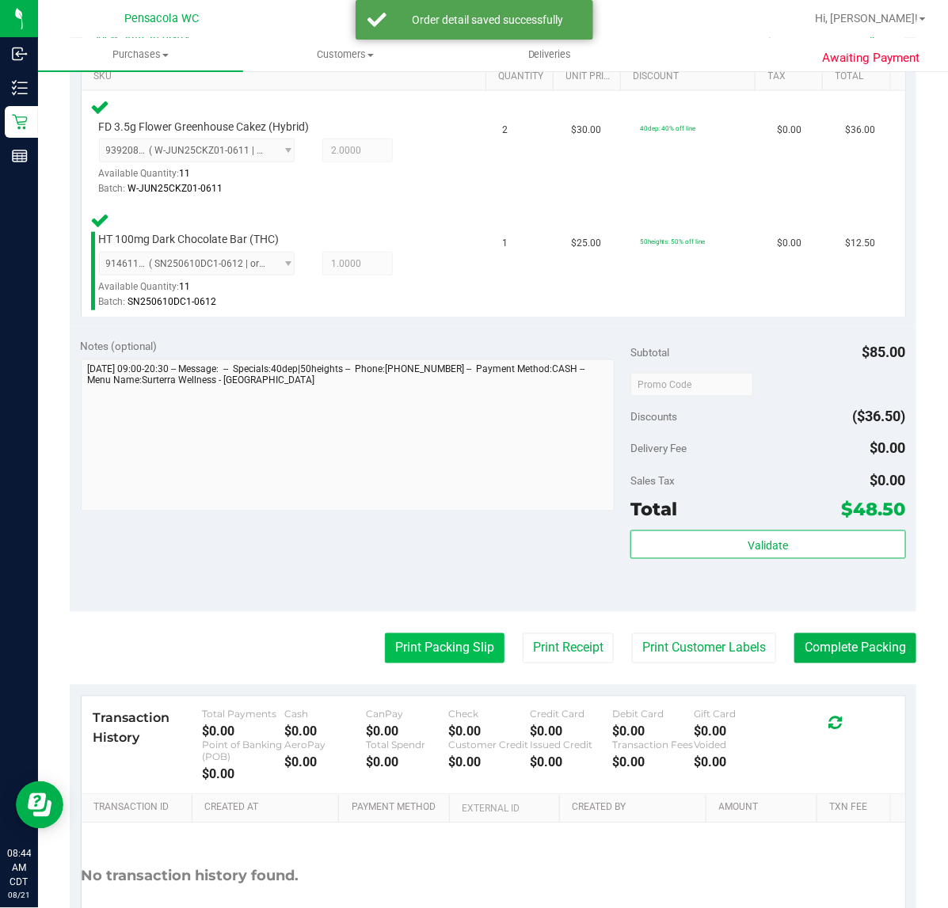
click at [430, 659] on button "Print Packing Slip" at bounding box center [445, 648] width 120 height 30
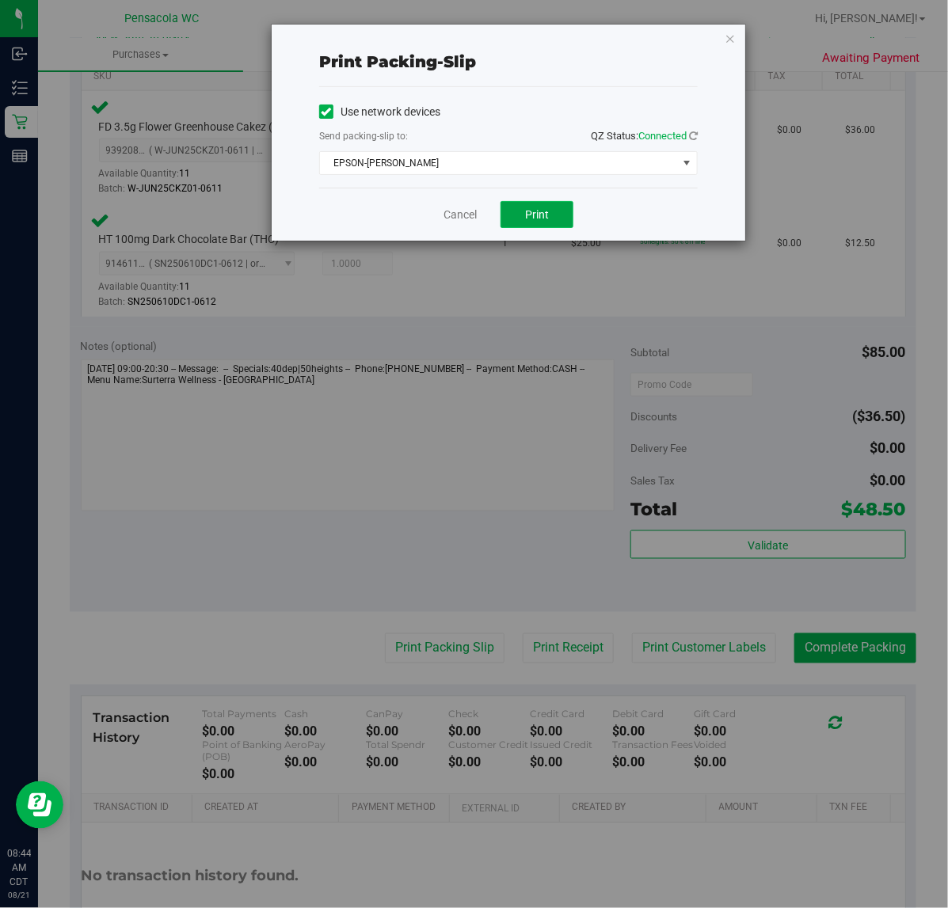
click at [565, 224] on button "Print" at bounding box center [536, 214] width 73 height 27
click at [451, 210] on link "Cancel" at bounding box center [459, 215] width 33 height 17
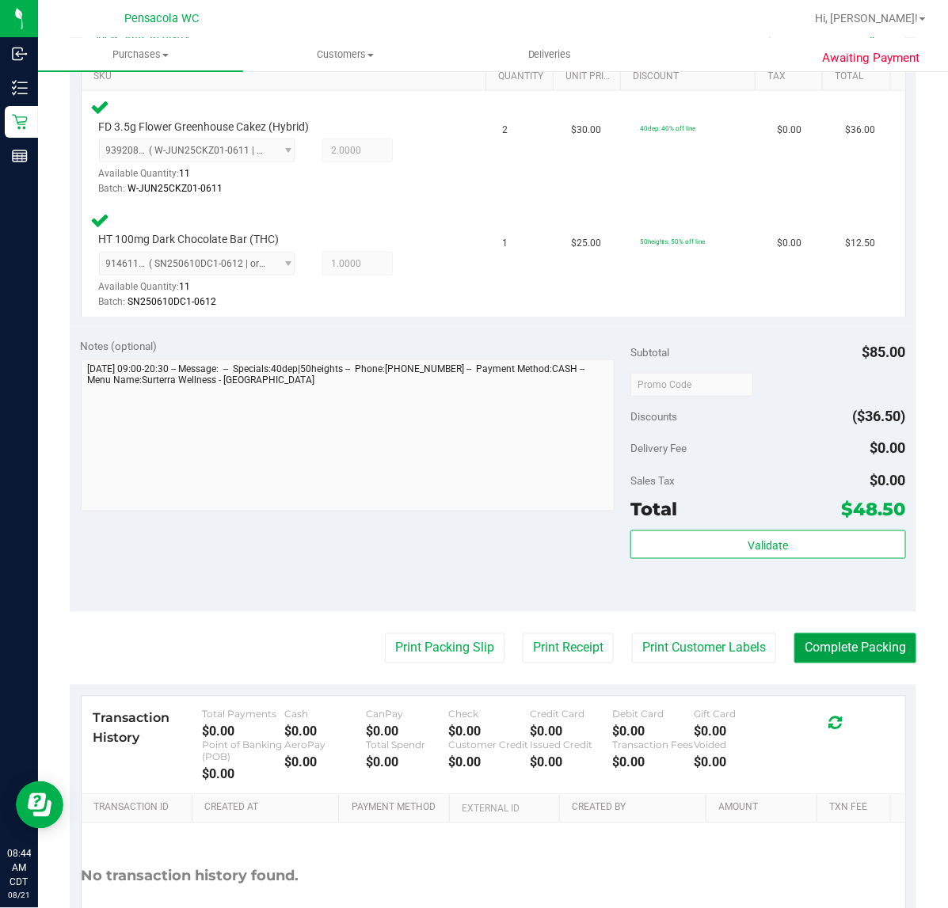
click at [880, 638] on button "Complete Packing" at bounding box center [855, 648] width 122 height 30
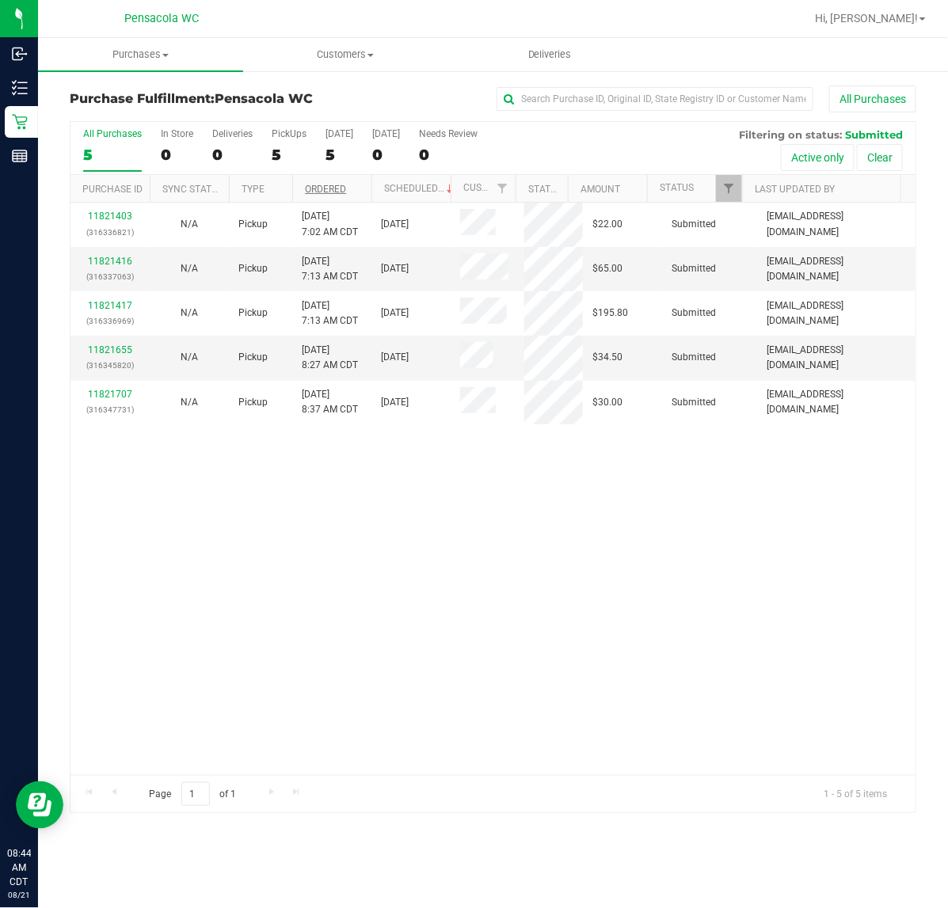
click at [329, 190] on link "Ordered" at bounding box center [325, 189] width 41 height 11
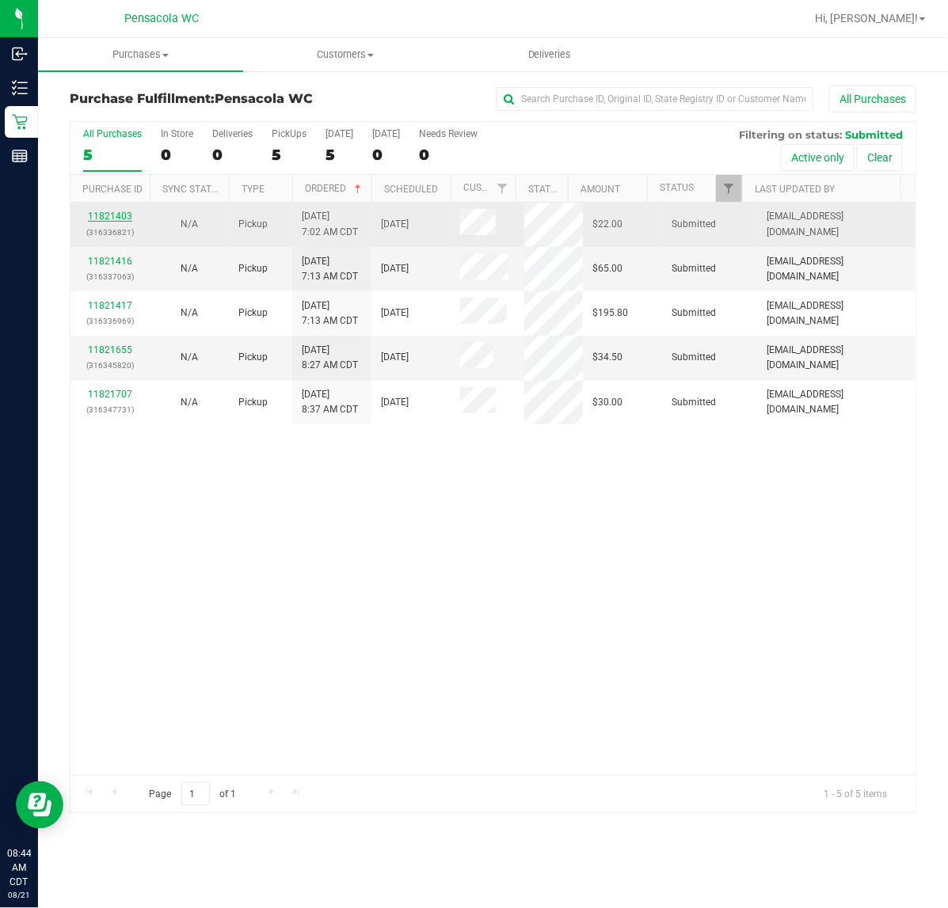
click at [101, 220] on link "11821403" at bounding box center [110, 216] width 44 height 11
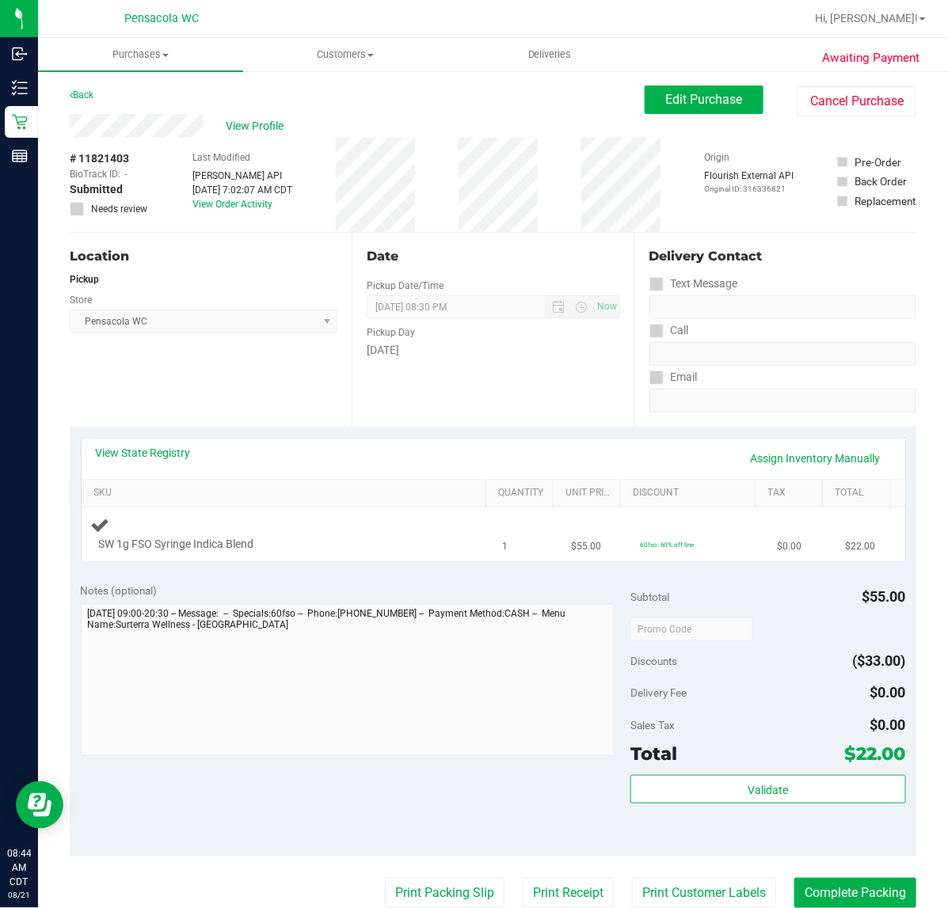
click at [347, 527] on div "SW 1g FSO Syringe Indica Blend" at bounding box center [287, 533] width 393 height 37
click at [165, 455] on link "View State Registry" at bounding box center [143, 453] width 95 height 16
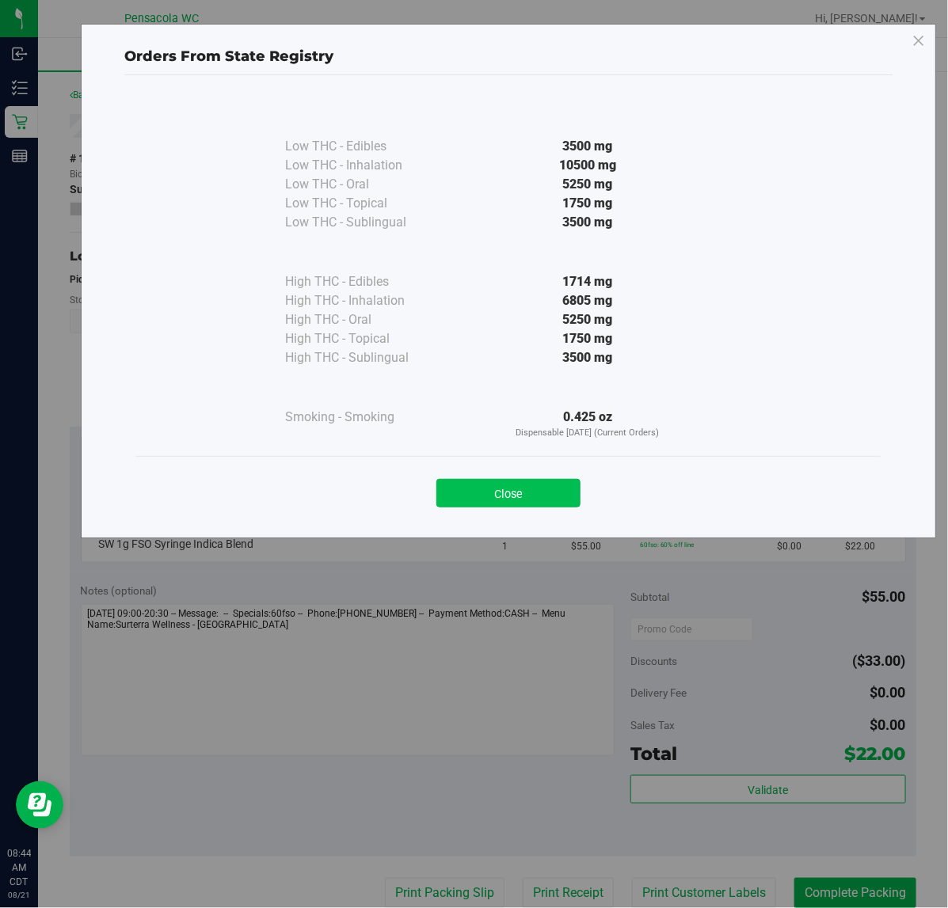
click at [516, 491] on button "Close" at bounding box center [508, 493] width 144 height 29
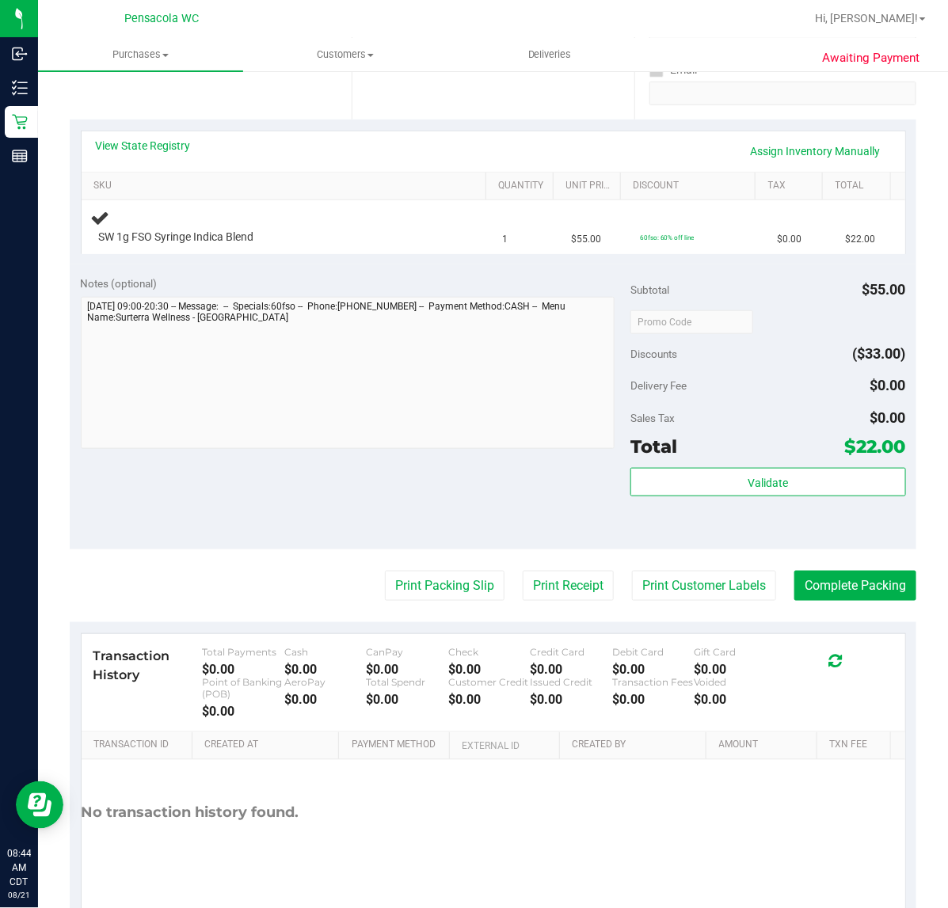
scroll to position [306, 0]
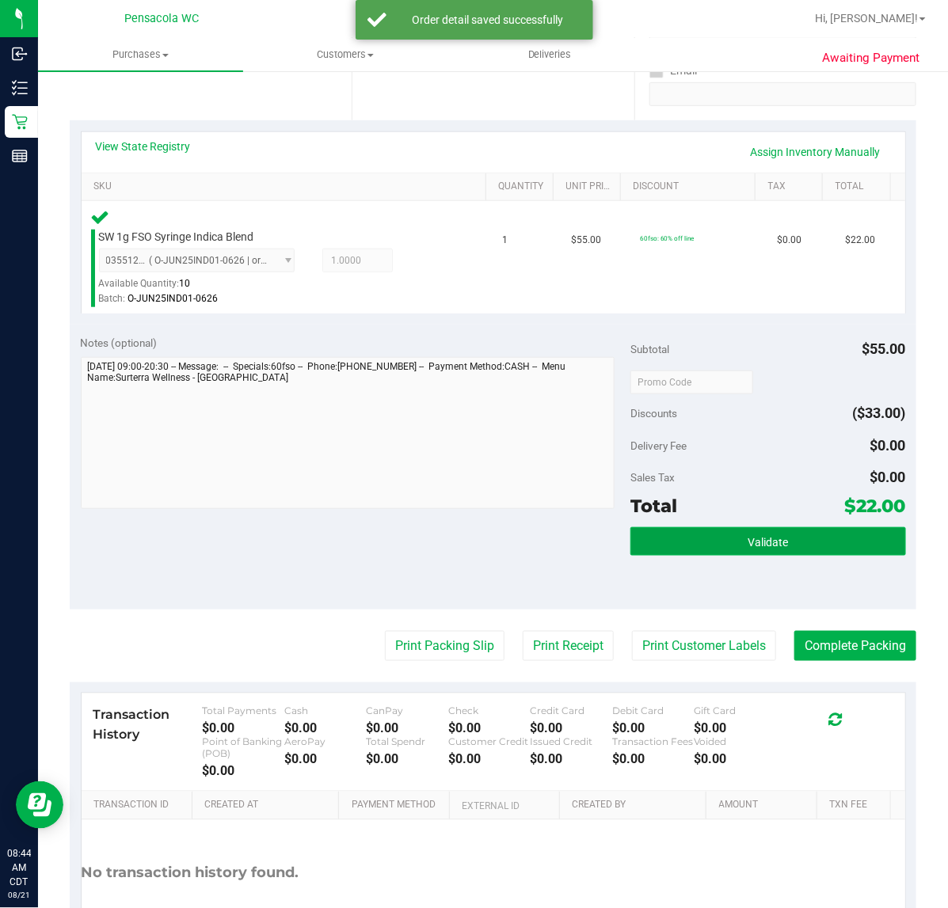
click at [782, 547] on button "Validate" at bounding box center [767, 541] width 275 height 29
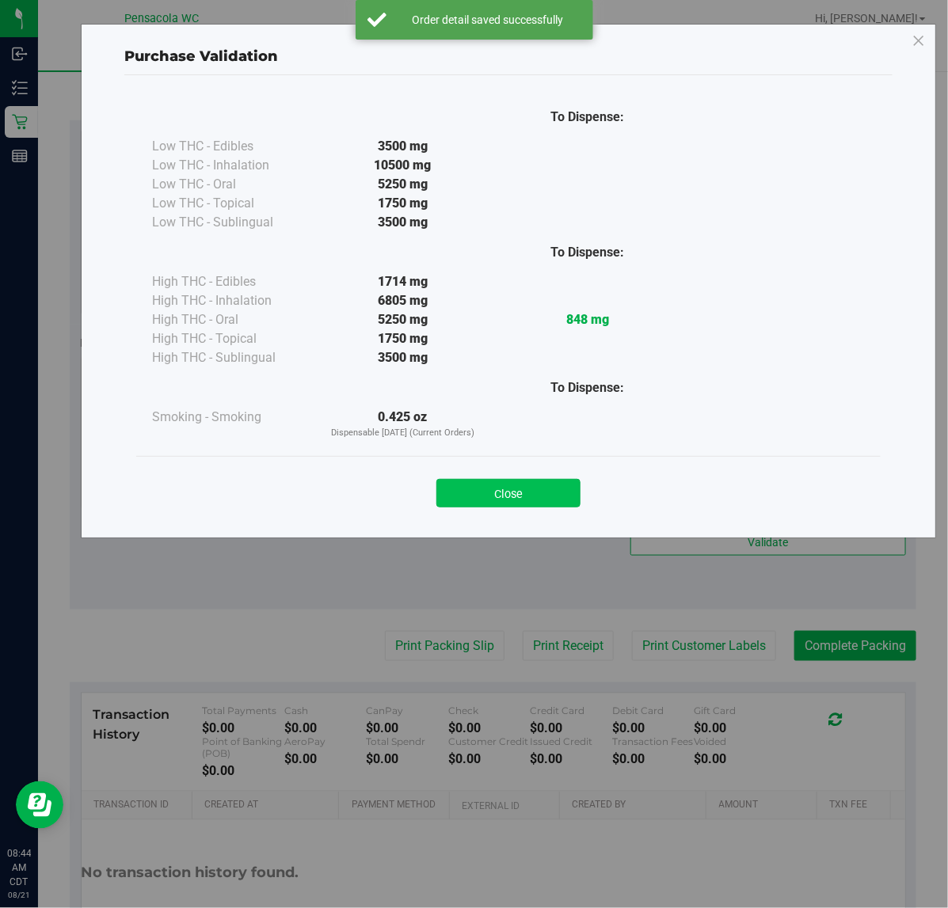
click at [547, 485] on button "Close" at bounding box center [508, 493] width 144 height 29
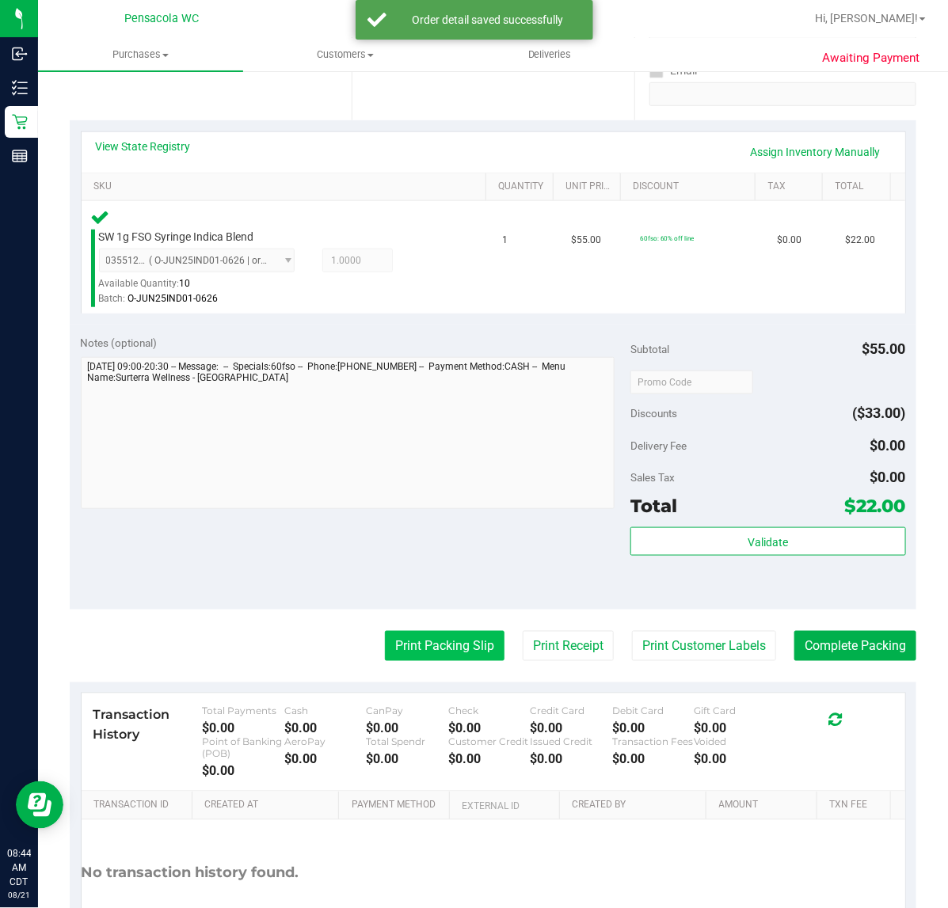
click at [405, 645] on button "Print Packing Slip" at bounding box center [445, 646] width 120 height 30
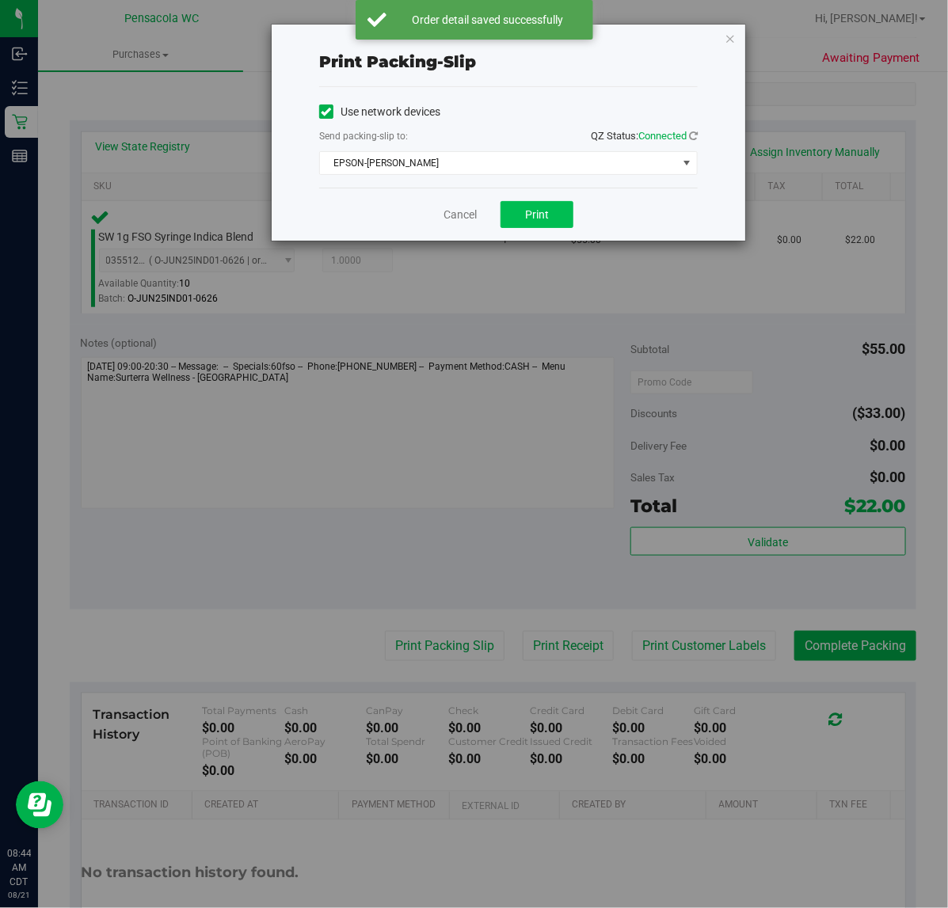
click at [558, 227] on button "Print" at bounding box center [536, 214] width 73 height 27
click at [464, 218] on link "Cancel" at bounding box center [459, 215] width 33 height 17
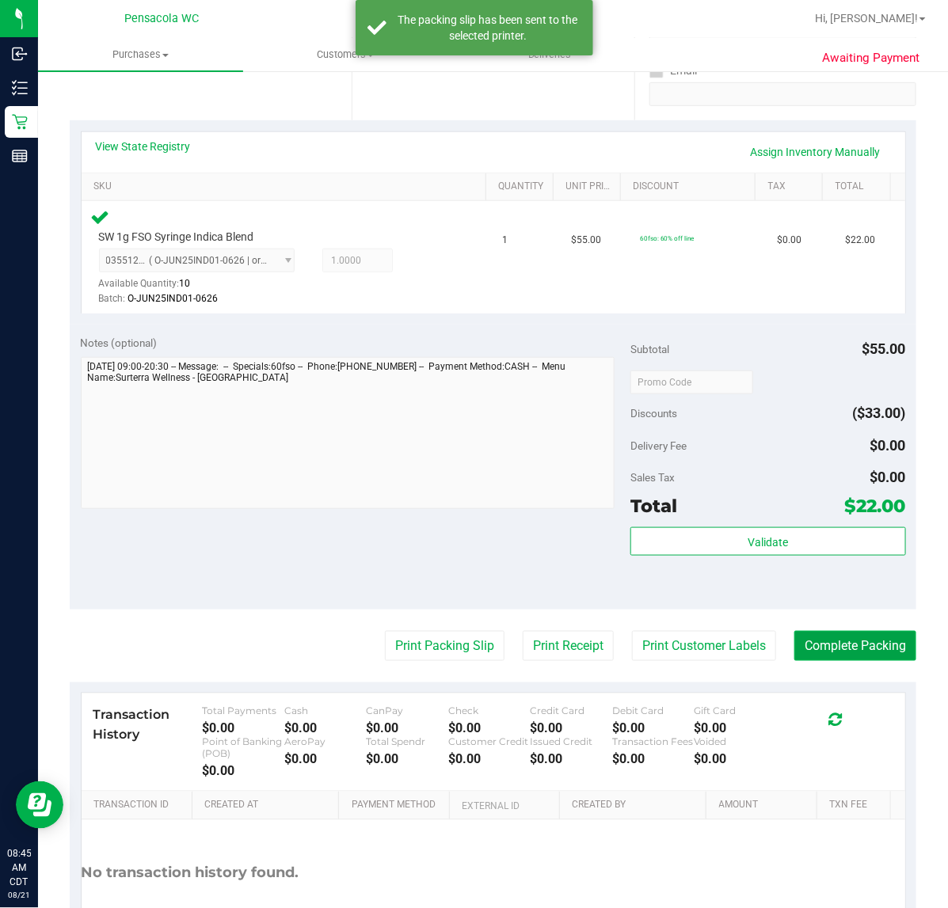
click at [855, 631] on button "Complete Packing" at bounding box center [855, 646] width 122 height 30
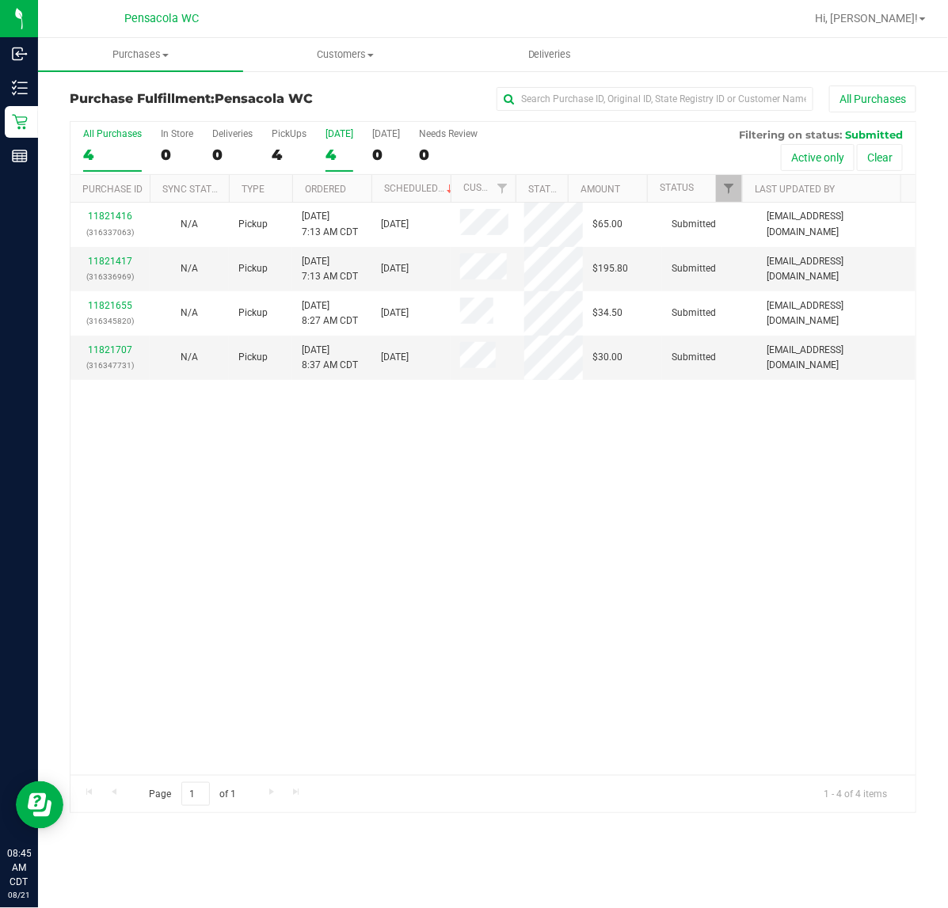
click at [337, 164] on label "[DATE] 4" at bounding box center [339, 150] width 28 height 44
click at [0, 0] on input "[DATE] 4" at bounding box center [0, 0] width 0 height 0
click at [339, 190] on link "Ordered" at bounding box center [325, 189] width 41 height 11
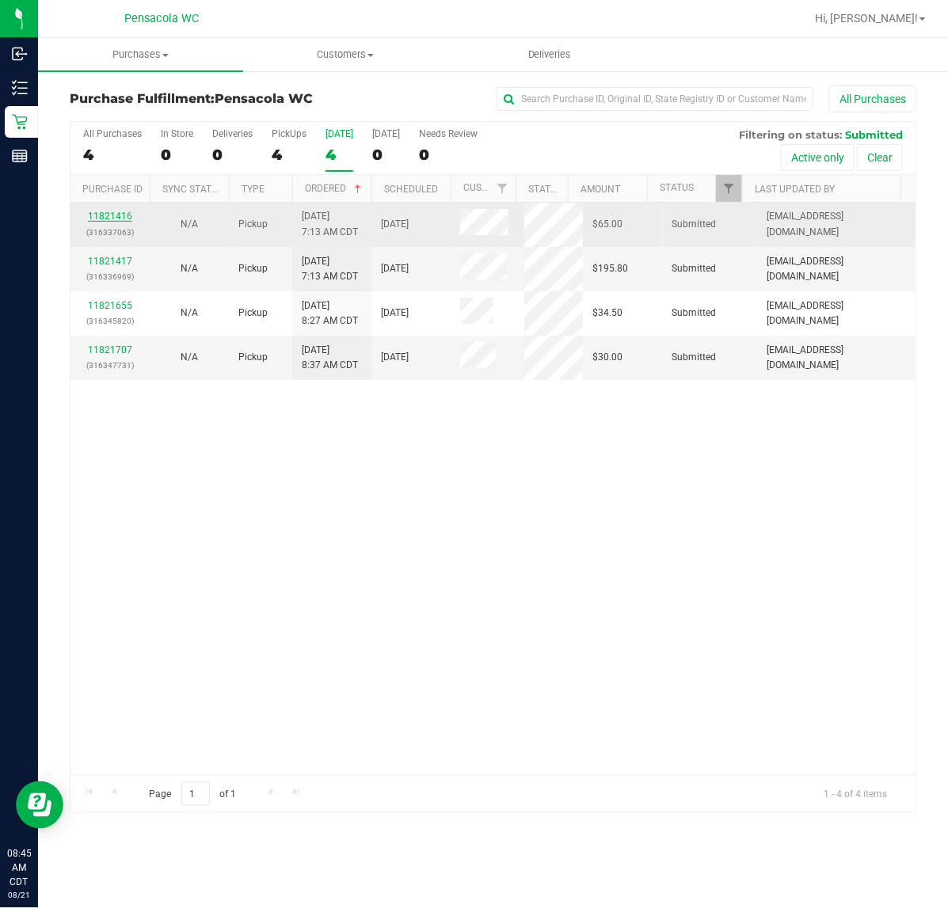
click at [112, 219] on link "11821416" at bounding box center [110, 216] width 44 height 11
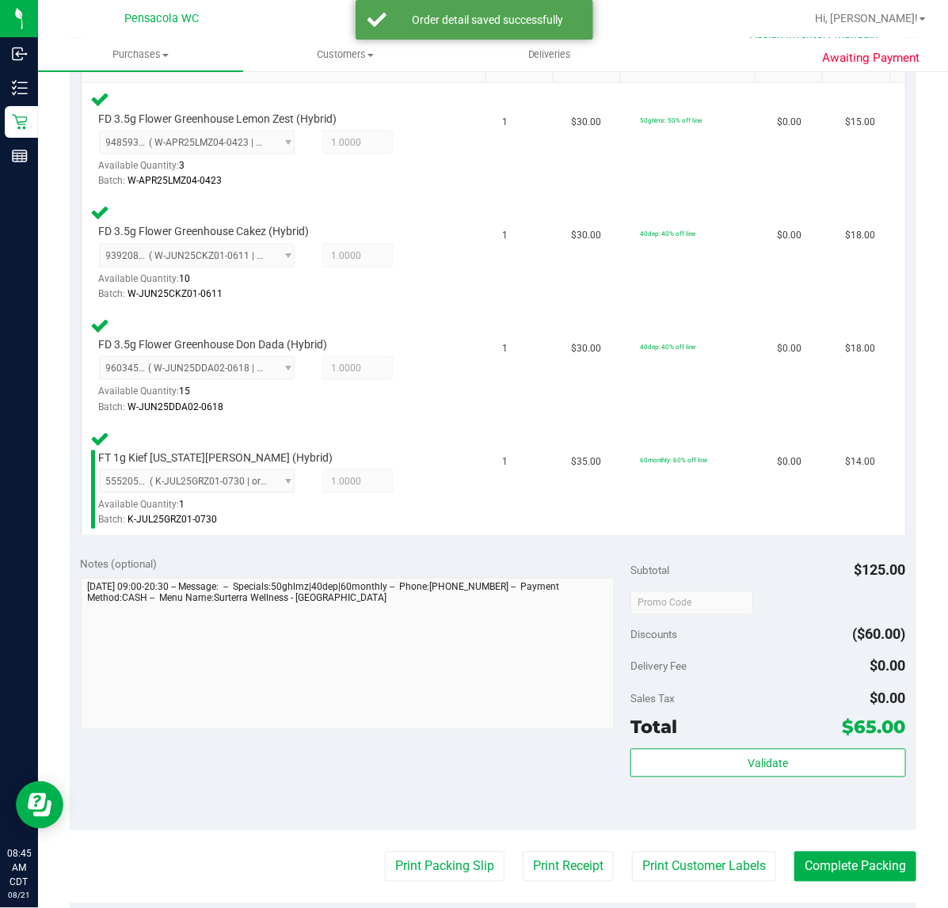
scroll to position [424, 0]
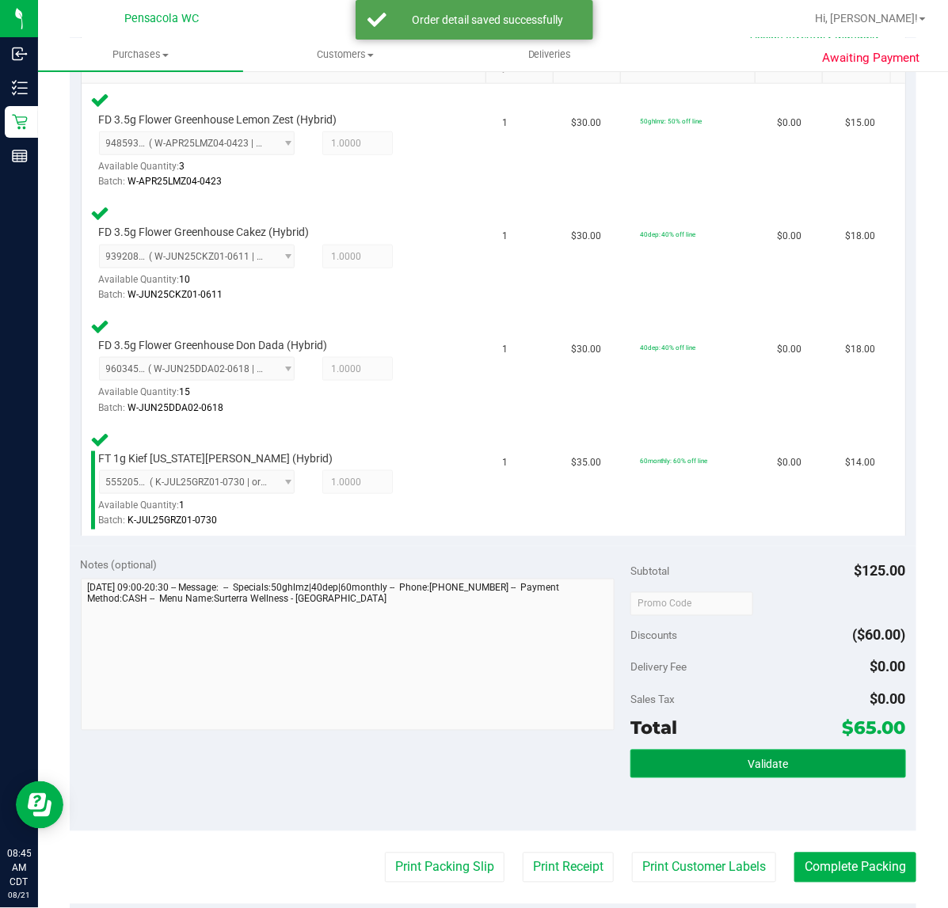
click at [731, 750] on button "Validate" at bounding box center [767, 764] width 275 height 29
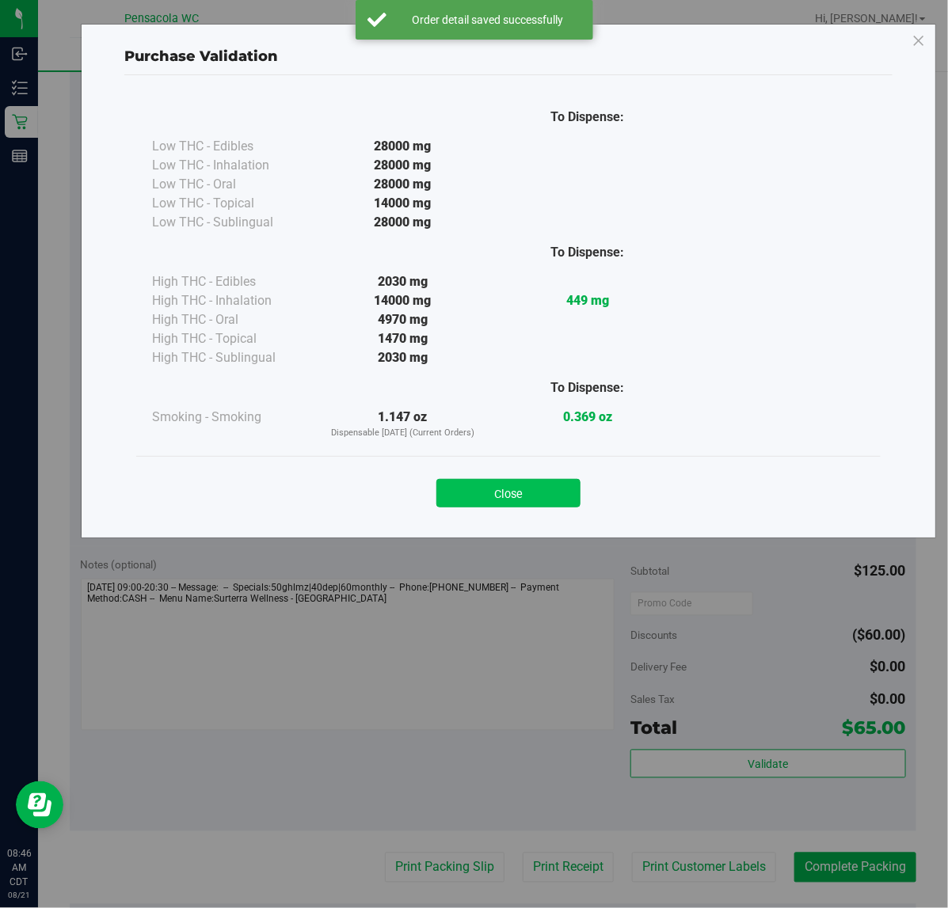
click at [507, 504] on button "Close" at bounding box center [508, 493] width 144 height 29
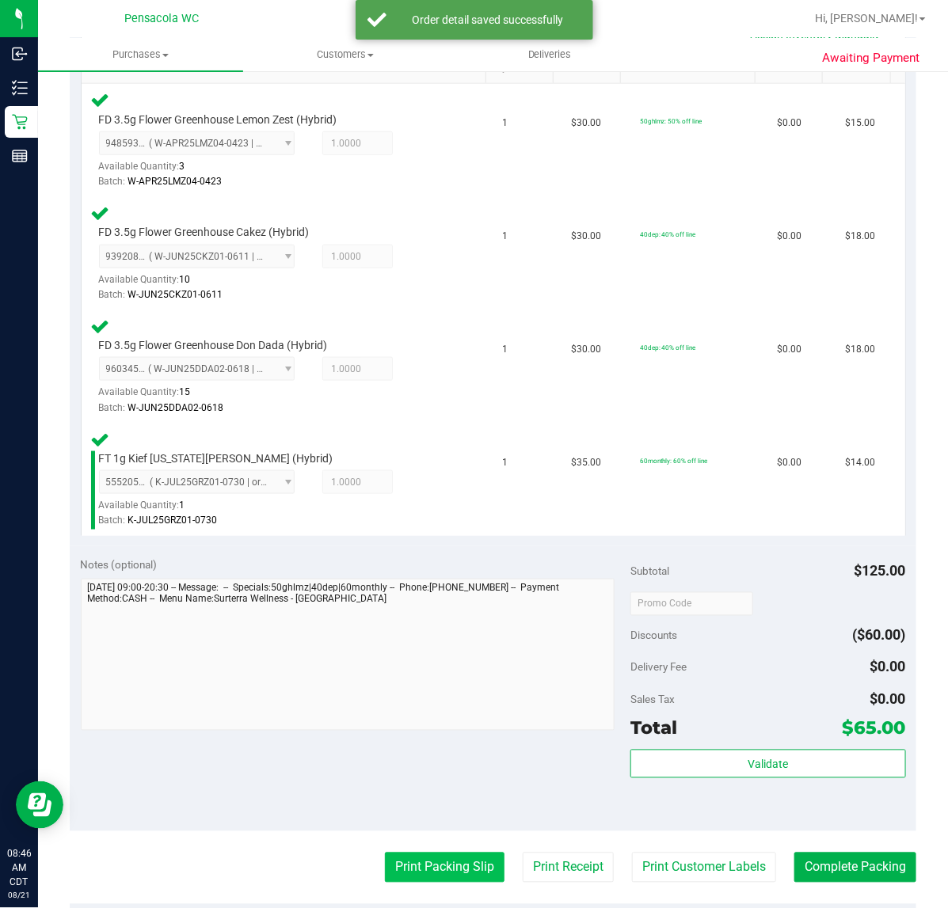
click at [451, 865] on button "Print Packing Slip" at bounding box center [445, 868] width 120 height 30
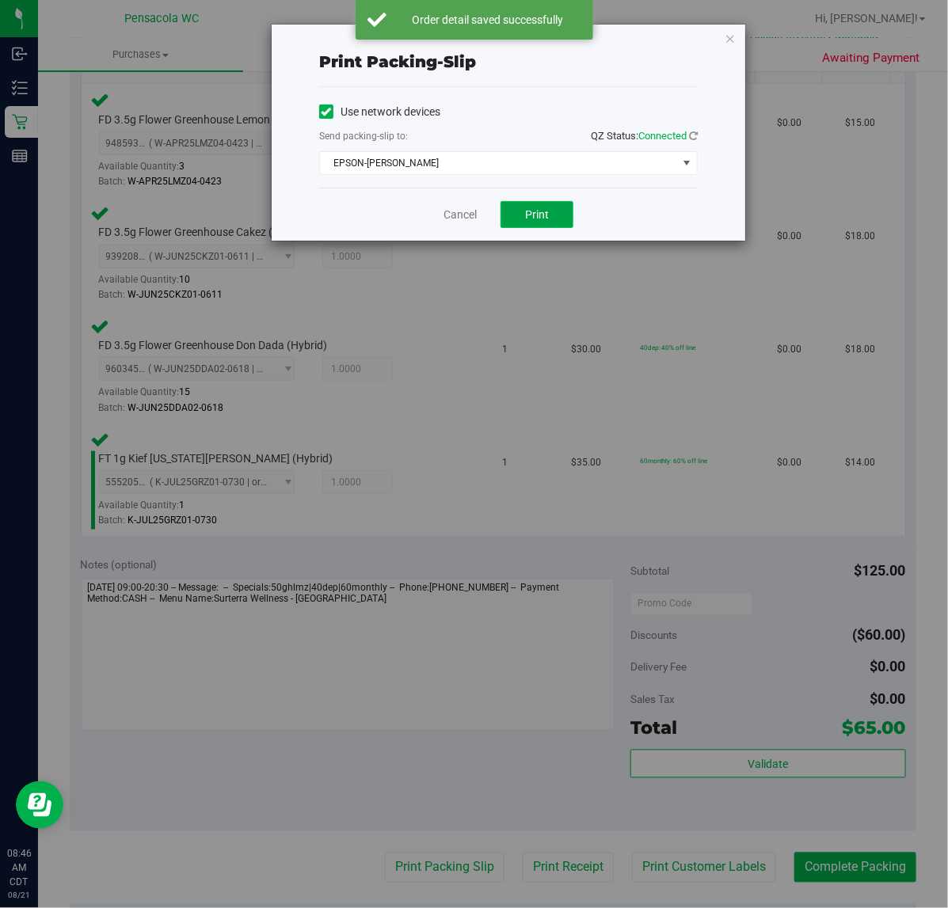
click at [546, 224] on button "Print" at bounding box center [536, 214] width 73 height 27
click at [456, 223] on link "Cancel" at bounding box center [459, 215] width 33 height 17
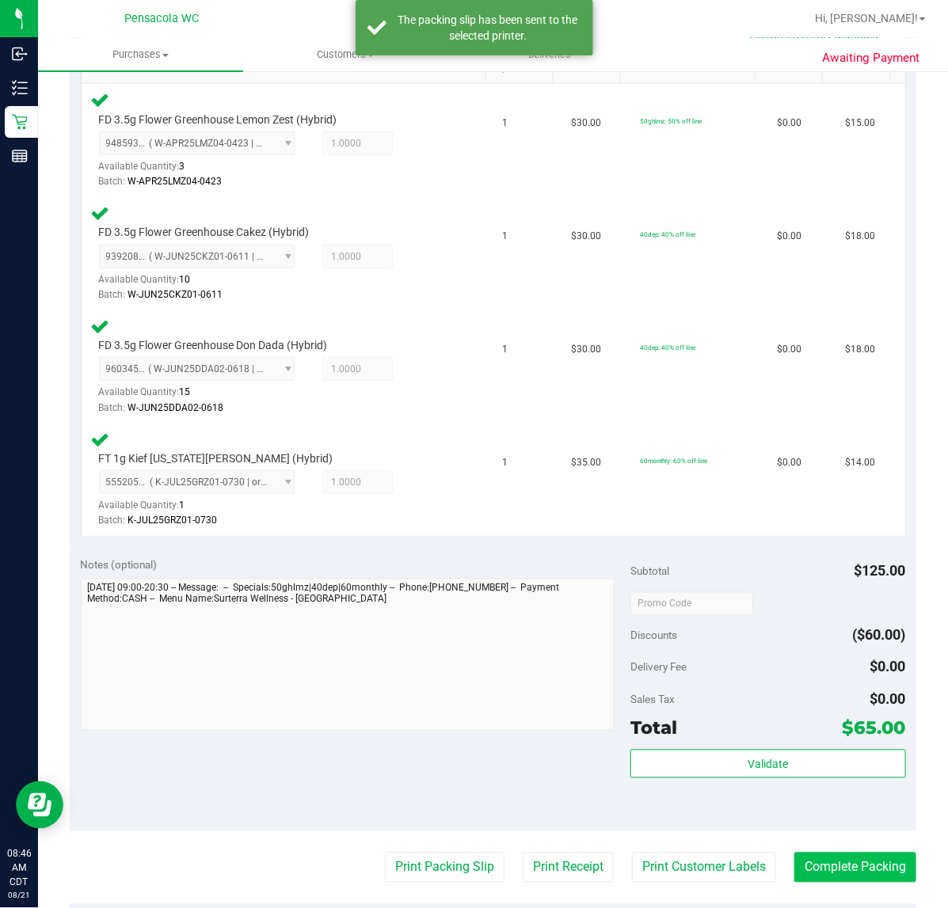
click at [869, 865] on button "Complete Packing" at bounding box center [855, 868] width 122 height 30
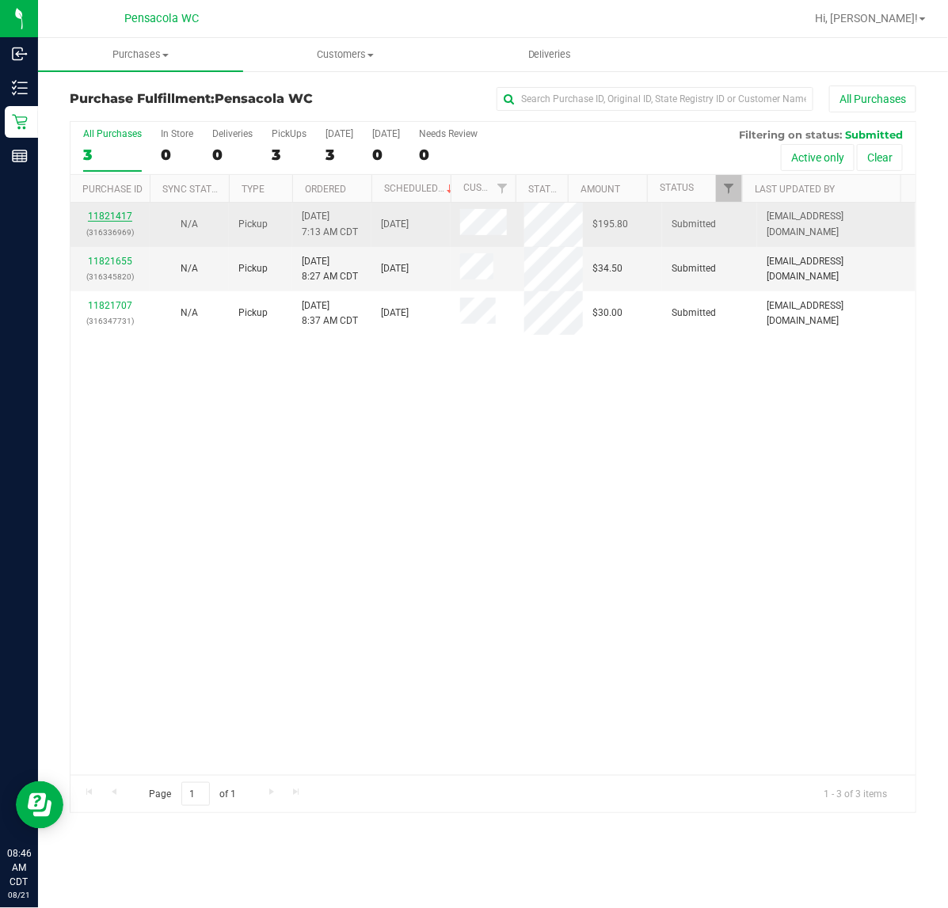
click at [103, 218] on link "11821417" at bounding box center [110, 216] width 44 height 11
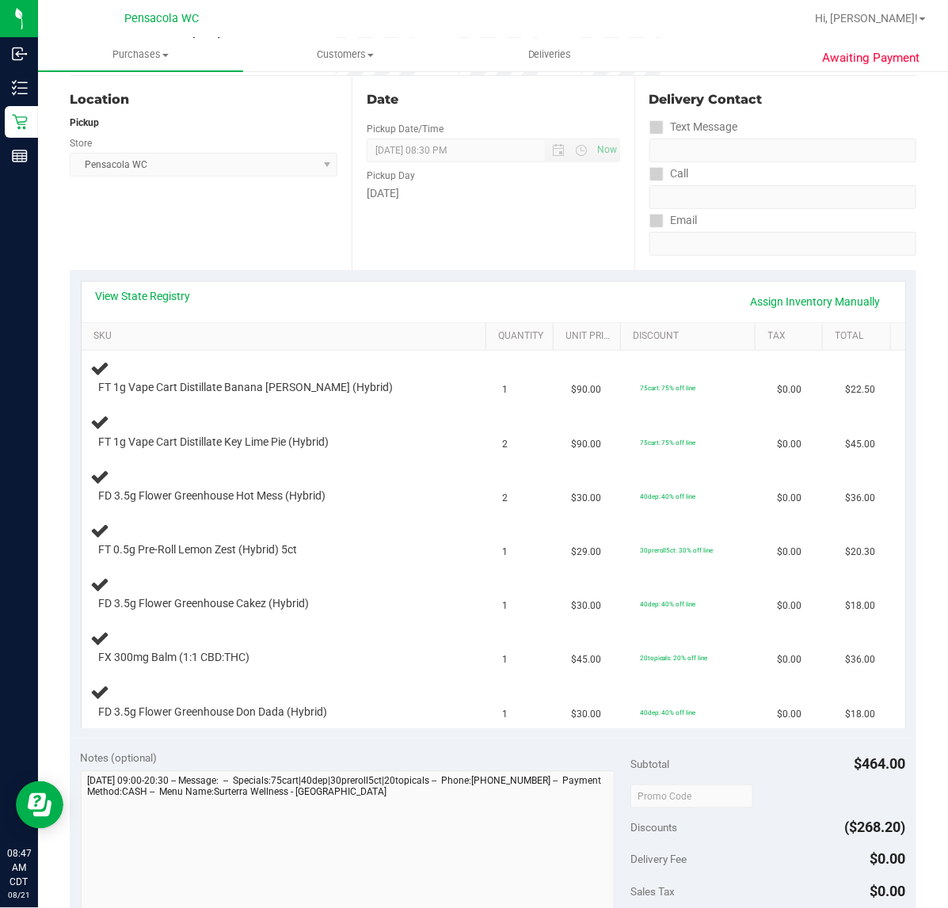
scroll to position [159, 0]
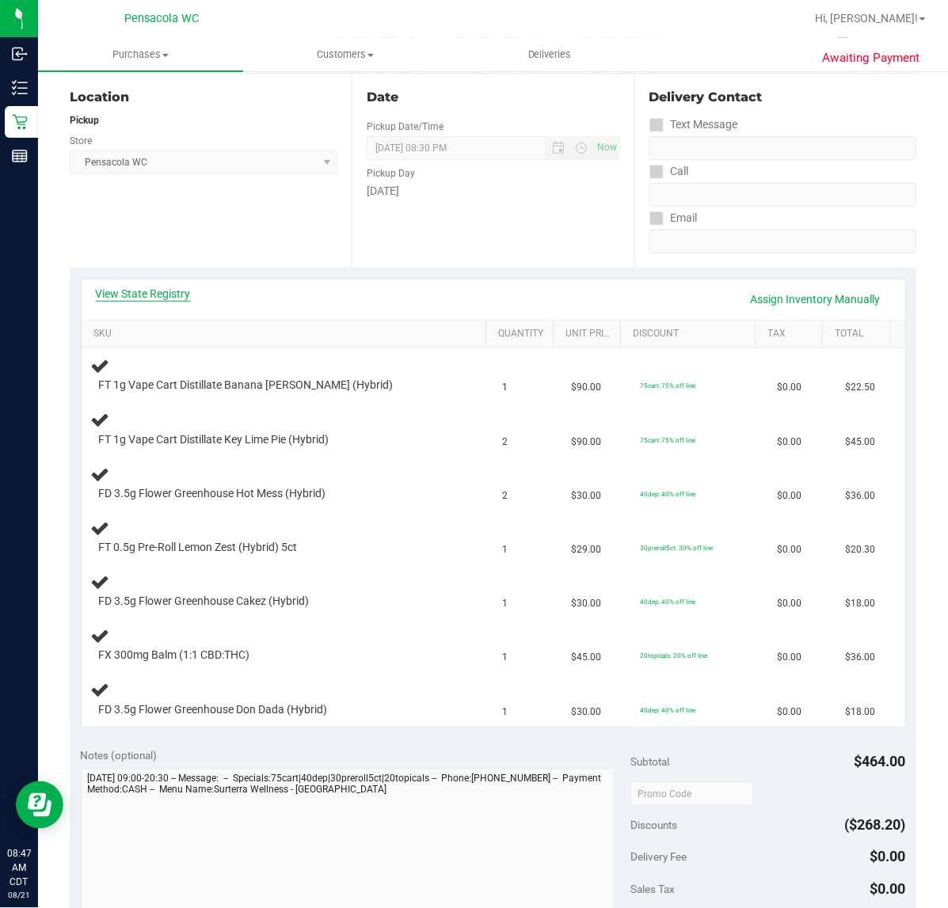
click at [159, 290] on link "View State Registry" at bounding box center [143, 294] width 95 height 16
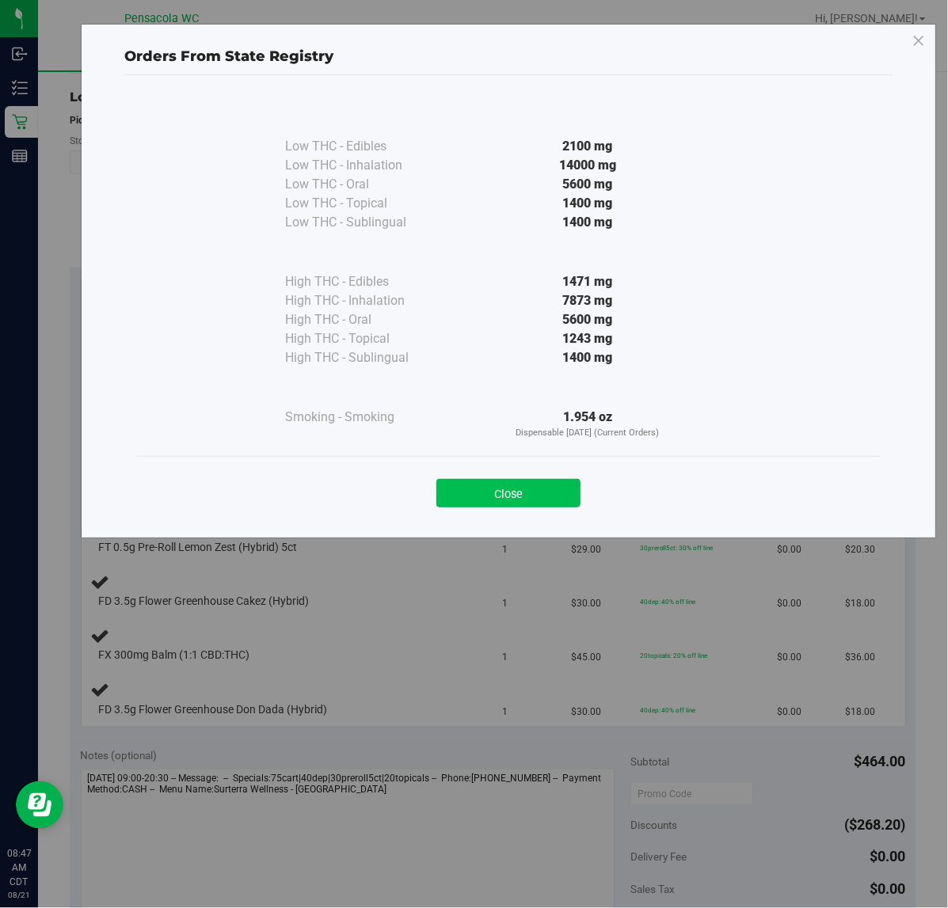
click at [527, 499] on button "Close" at bounding box center [508, 493] width 144 height 29
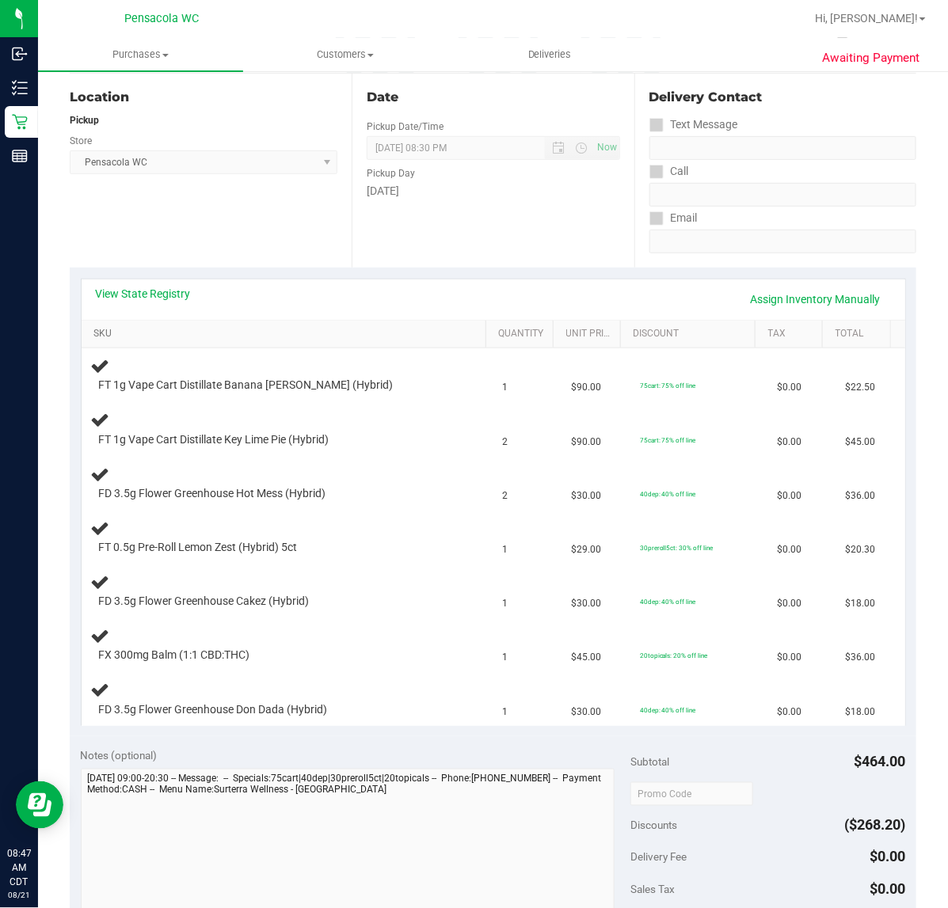
click at [137, 328] on link "SKU" at bounding box center [286, 334] width 386 height 13
click at [93, 328] on link "SKU" at bounding box center [286, 334] width 386 height 13
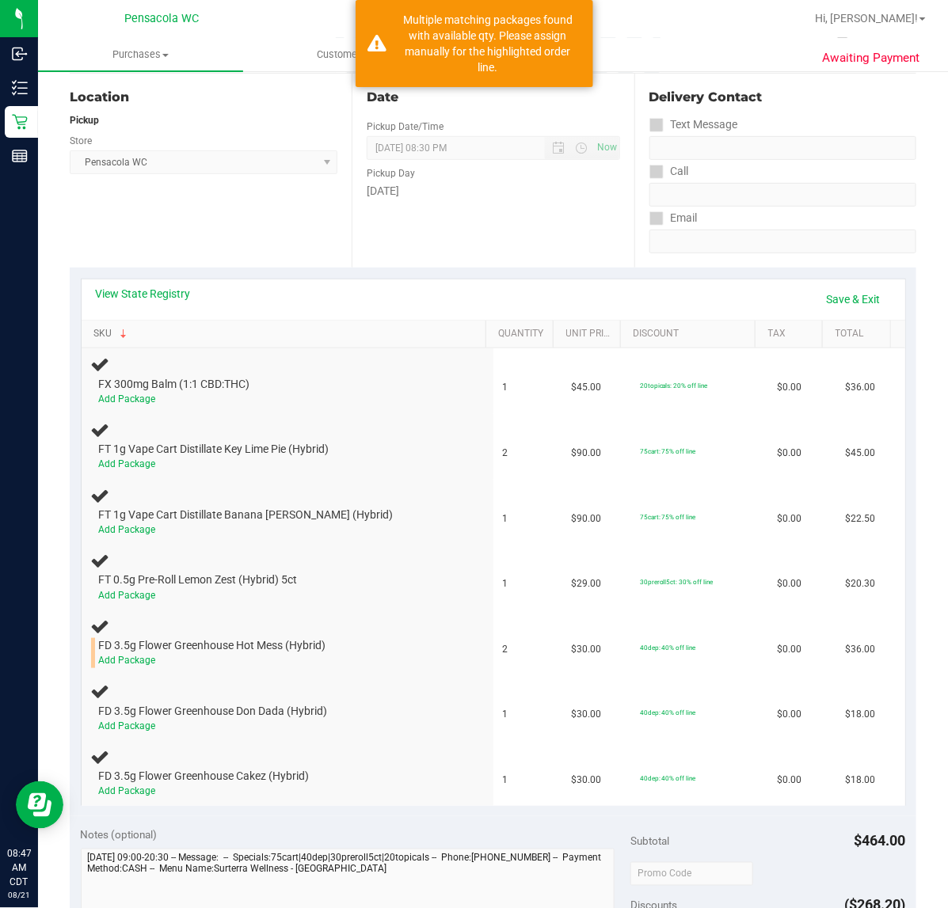
click at [93, 328] on link "SKU" at bounding box center [286, 334] width 386 height 13
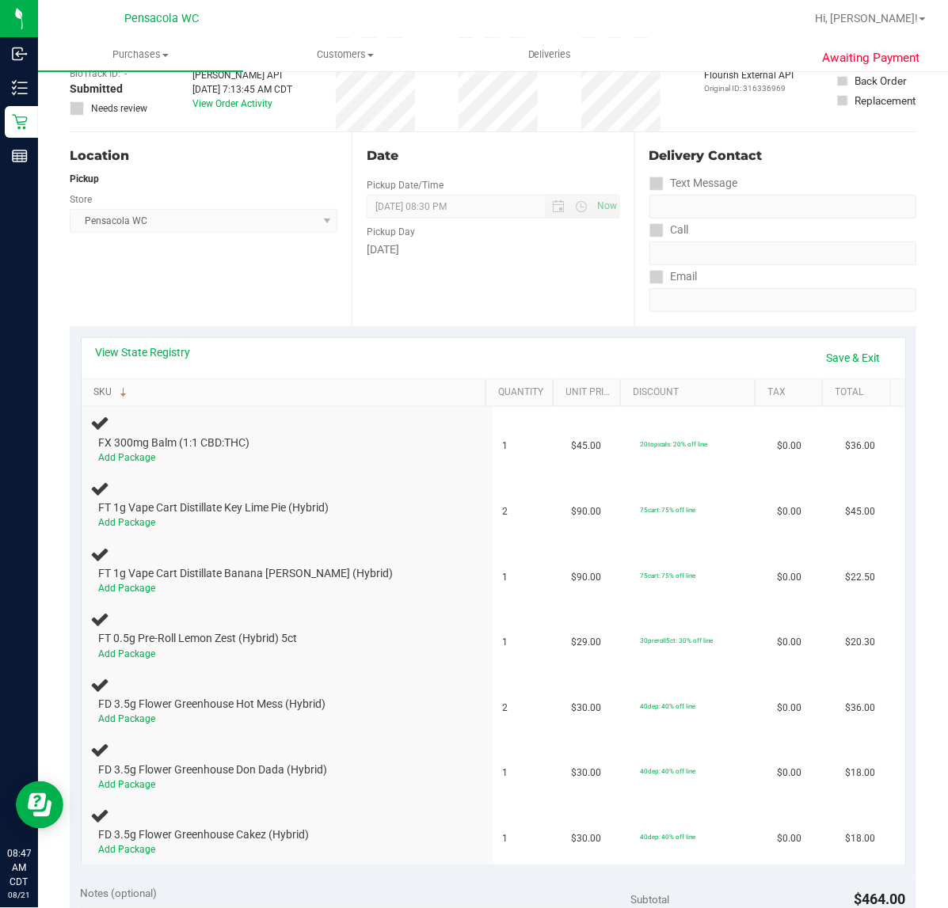
scroll to position [112, 0]
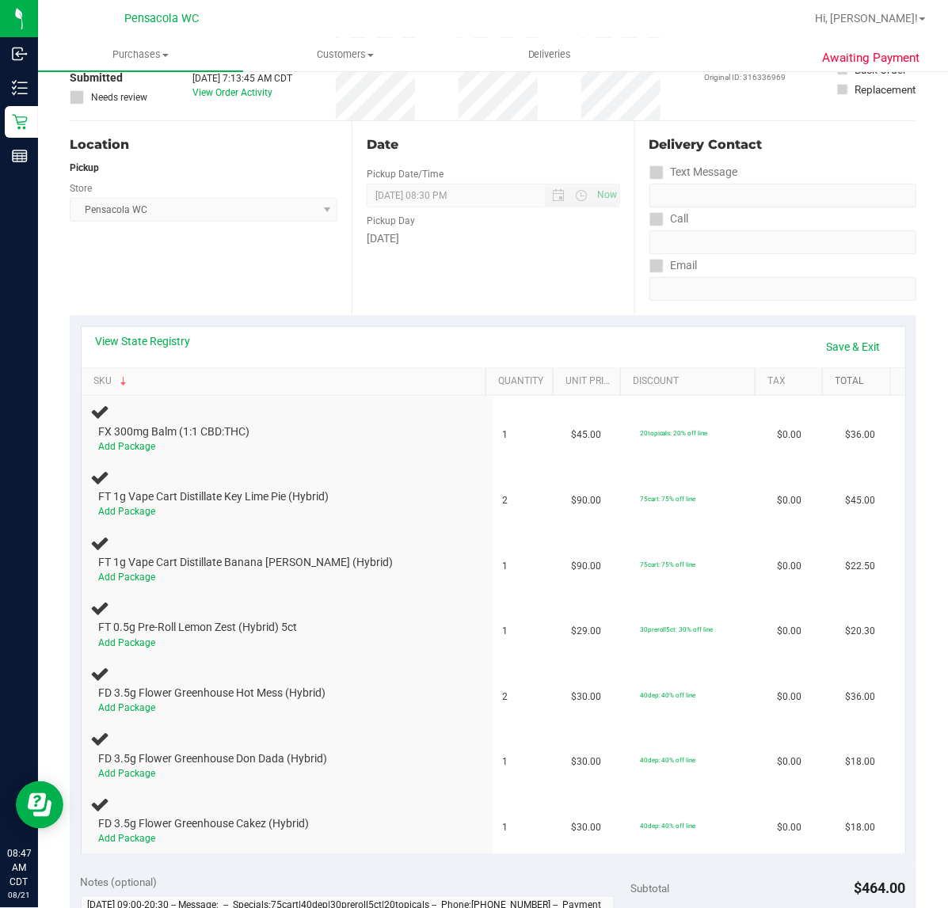
click at [856, 382] on link "Total" at bounding box center [859, 381] width 48 height 13
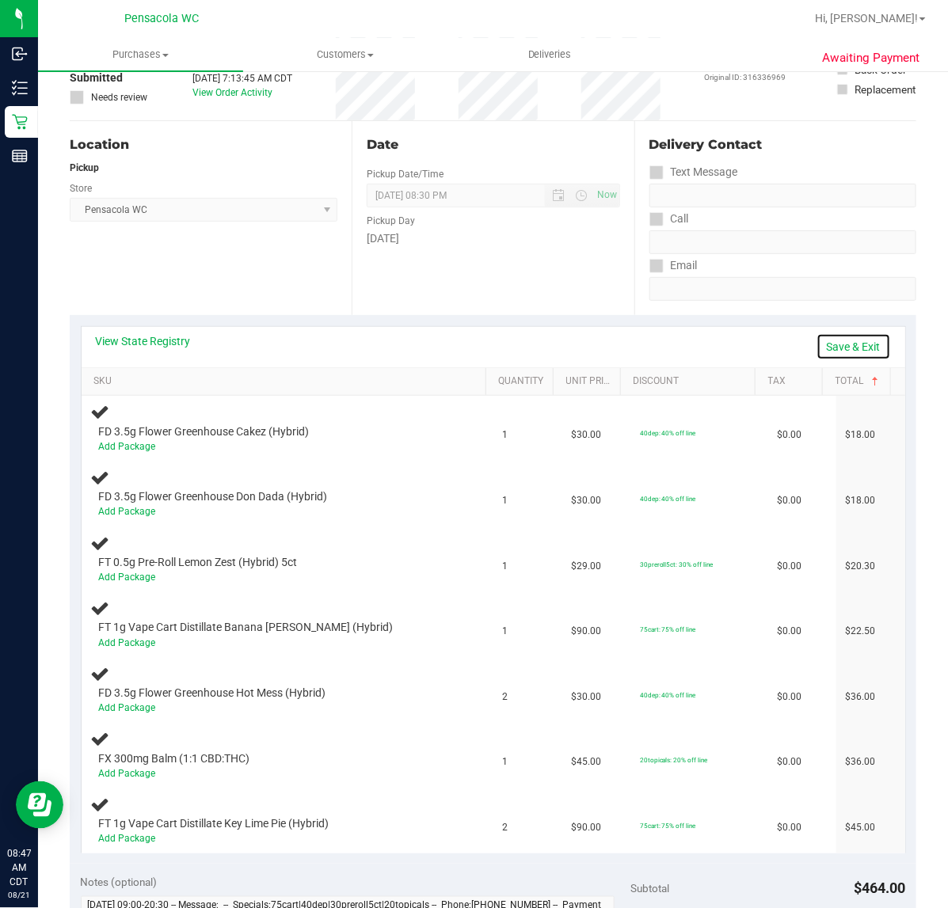
click at [857, 340] on link "Save & Exit" at bounding box center [853, 346] width 74 height 27
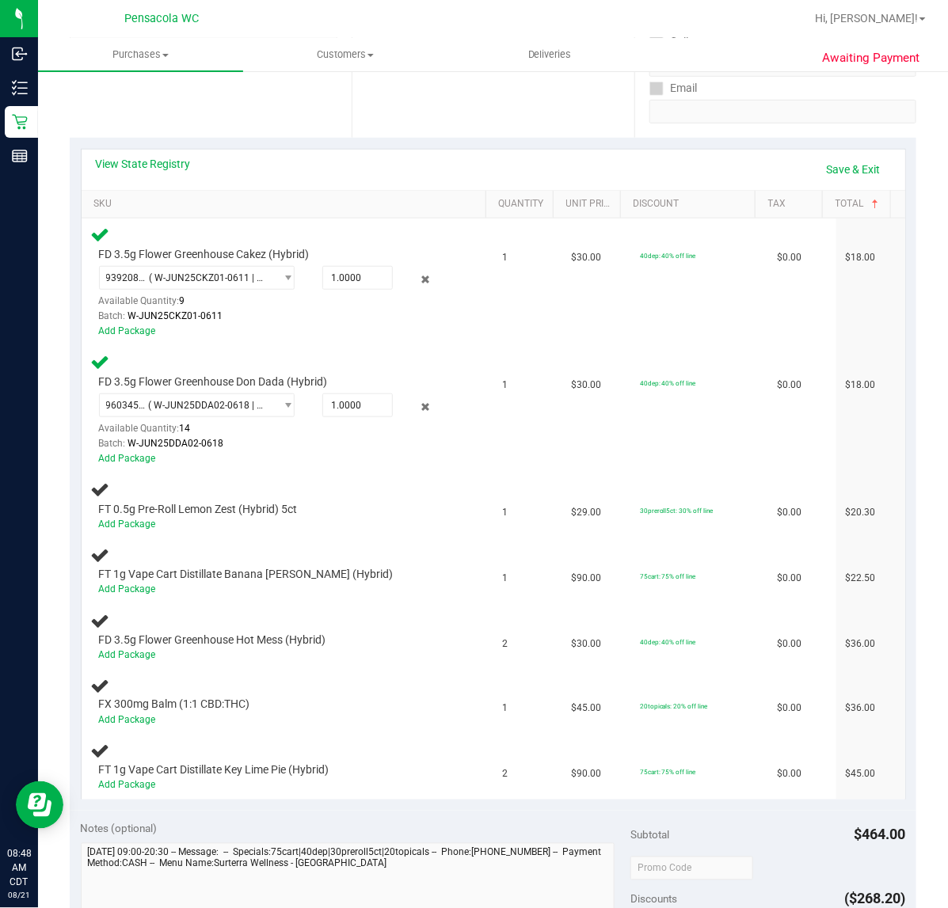
scroll to position [290, 0]
click at [417, 523] on div "Add Package" at bounding box center [275, 523] width 353 height 15
click at [850, 161] on link "Save & Exit" at bounding box center [853, 168] width 74 height 27
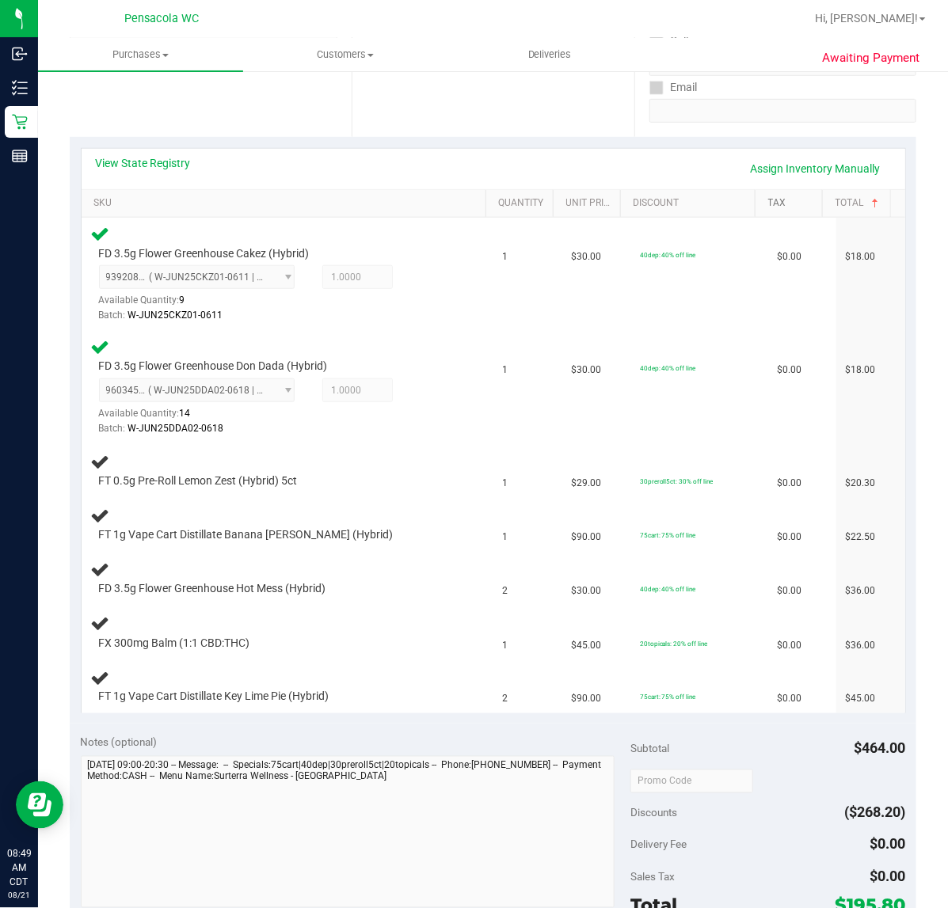
click at [798, 203] on link "Tax" at bounding box center [792, 203] width 48 height 13
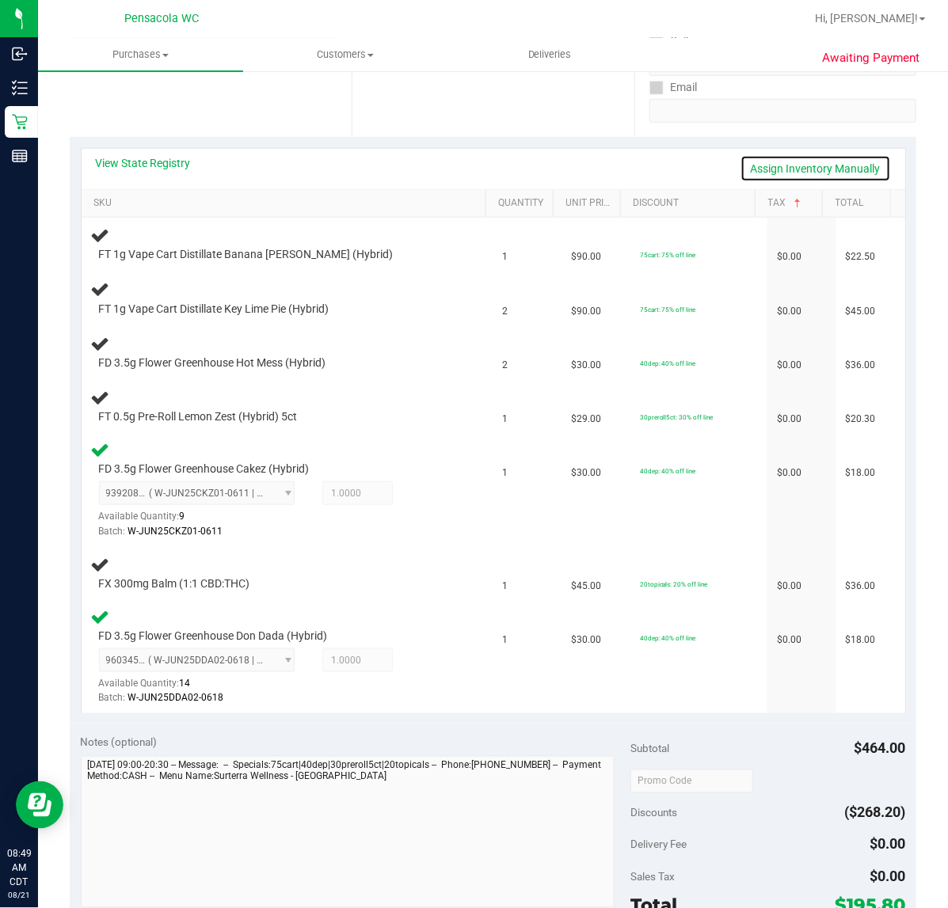
click at [800, 168] on link "Assign Inventory Manually" at bounding box center [815, 168] width 150 height 27
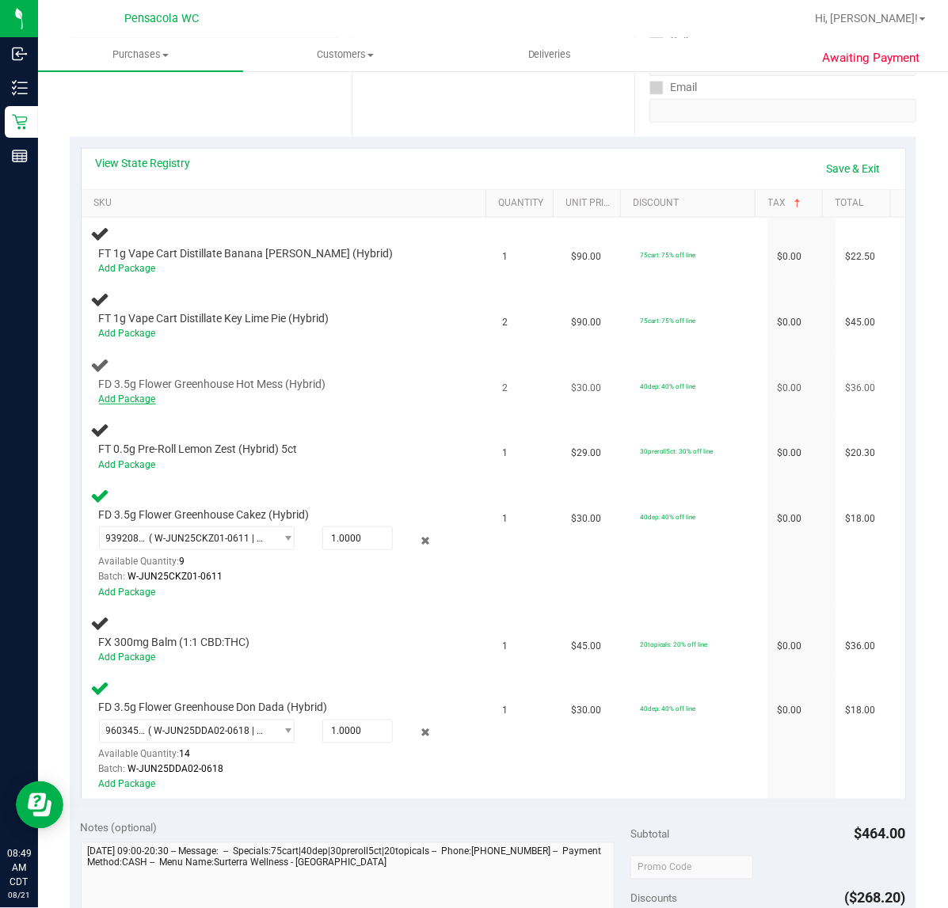
click at [123, 396] on link "Add Package" at bounding box center [127, 399] width 57 height 11
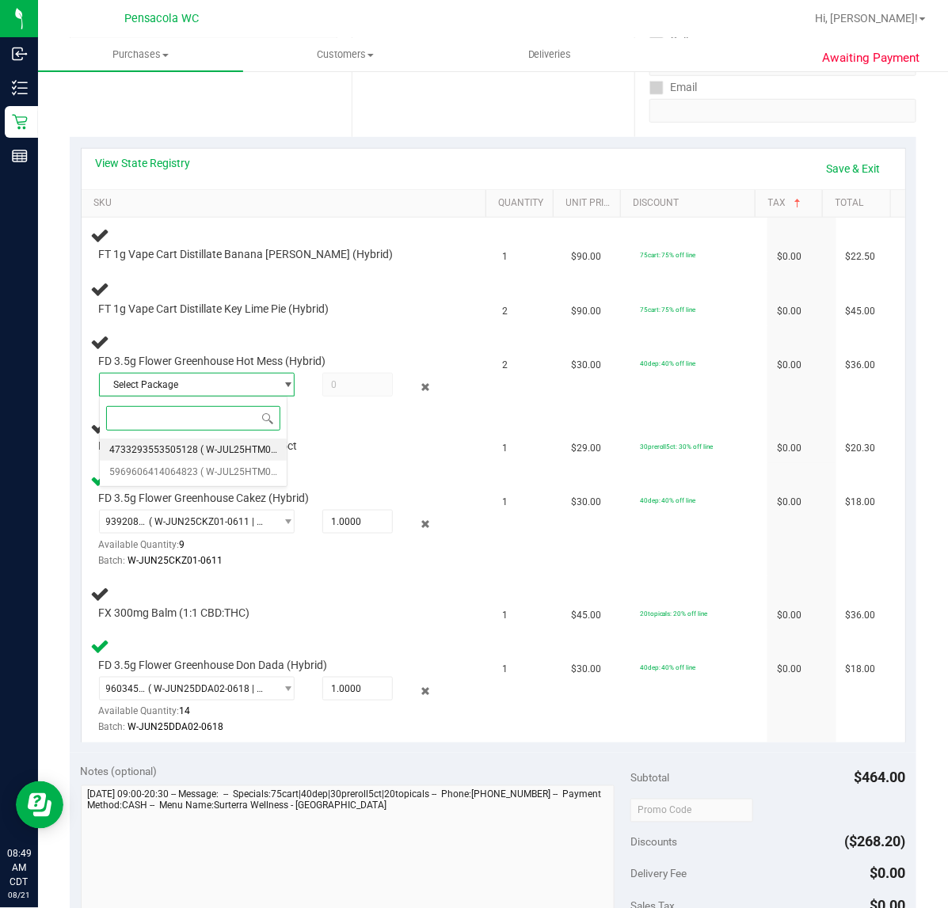
click at [226, 452] on span "( W-JUL25HTM01-0715 | orig: FLSRWGM-20250721-1185 )" at bounding box center [325, 449] width 250 height 11
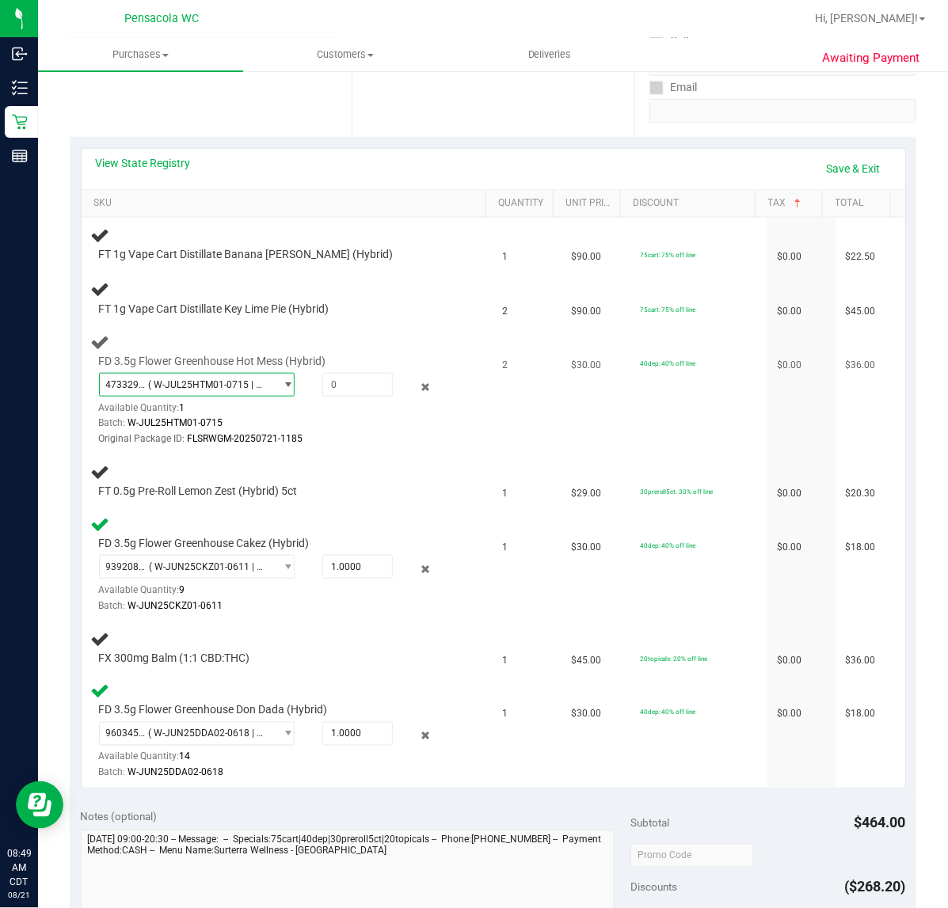
click at [282, 384] on span "select" at bounding box center [288, 384] width 12 height 13
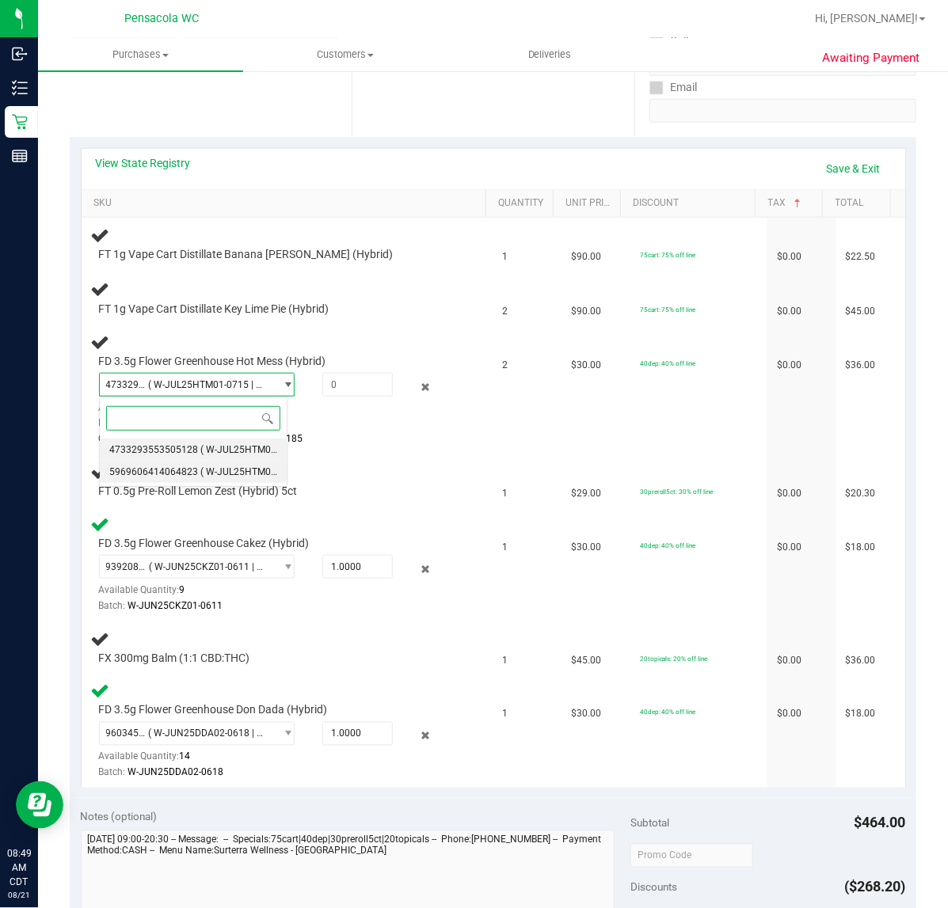
click at [223, 473] on span "( W-JUL25HTM01-0715 | orig: FLSRWGM-20250721-1362 )" at bounding box center [325, 471] width 250 height 11
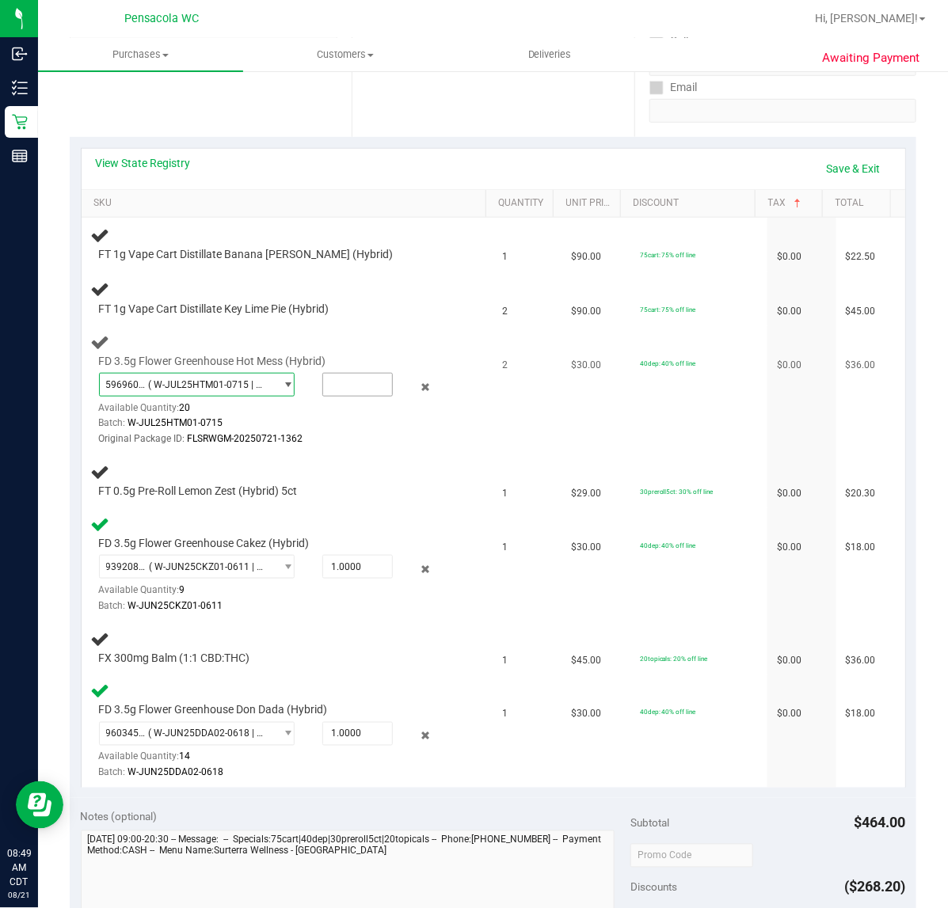
click at [347, 385] on input "text" at bounding box center [357, 385] width 69 height 22
type input "2"
click at [633, 420] on td "40dep: 40% off line" at bounding box center [698, 390] width 137 height 128
type input "2.0000"
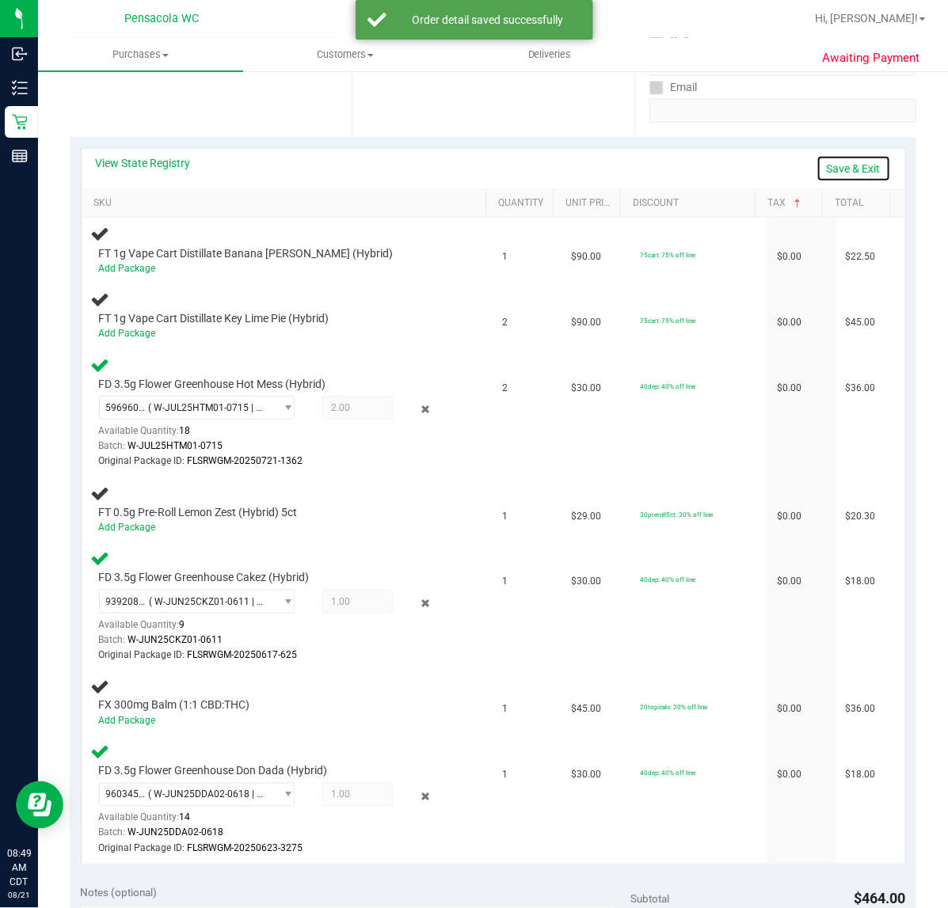
click at [844, 159] on link "Save & Exit" at bounding box center [853, 168] width 74 height 27
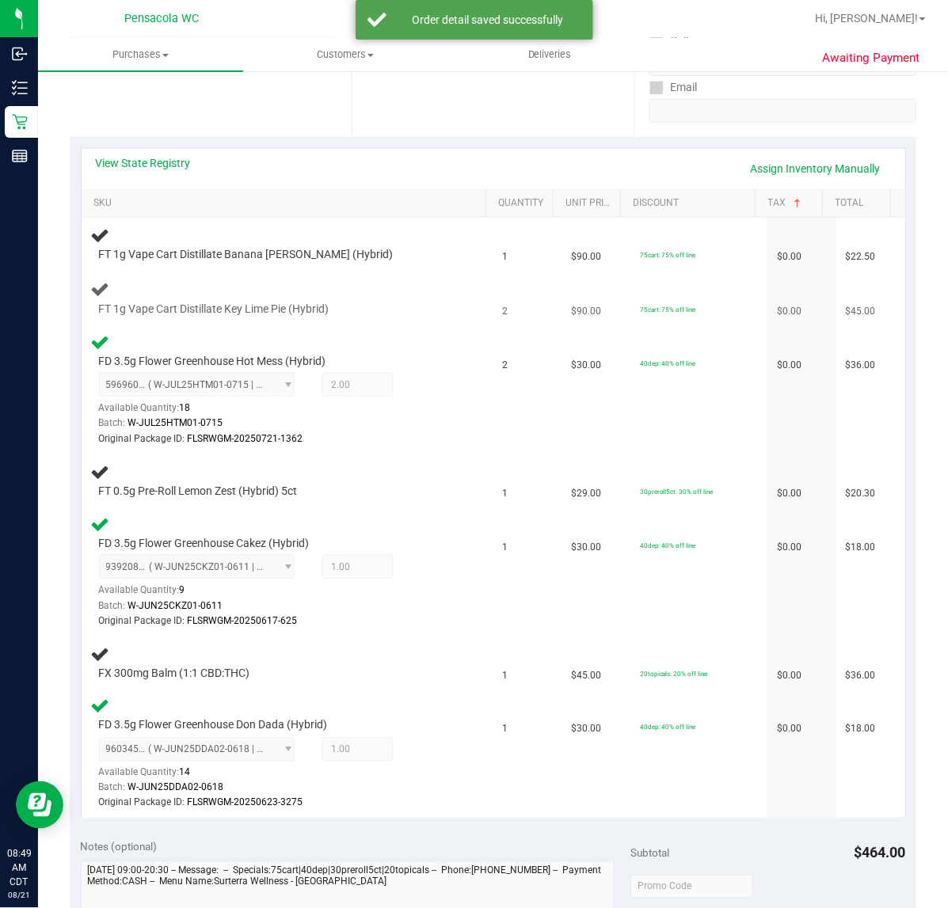
click at [413, 293] on div "FT 1g Vape Cart Distillate Key Lime Pie (Hybrid)" at bounding box center [287, 297] width 393 height 37
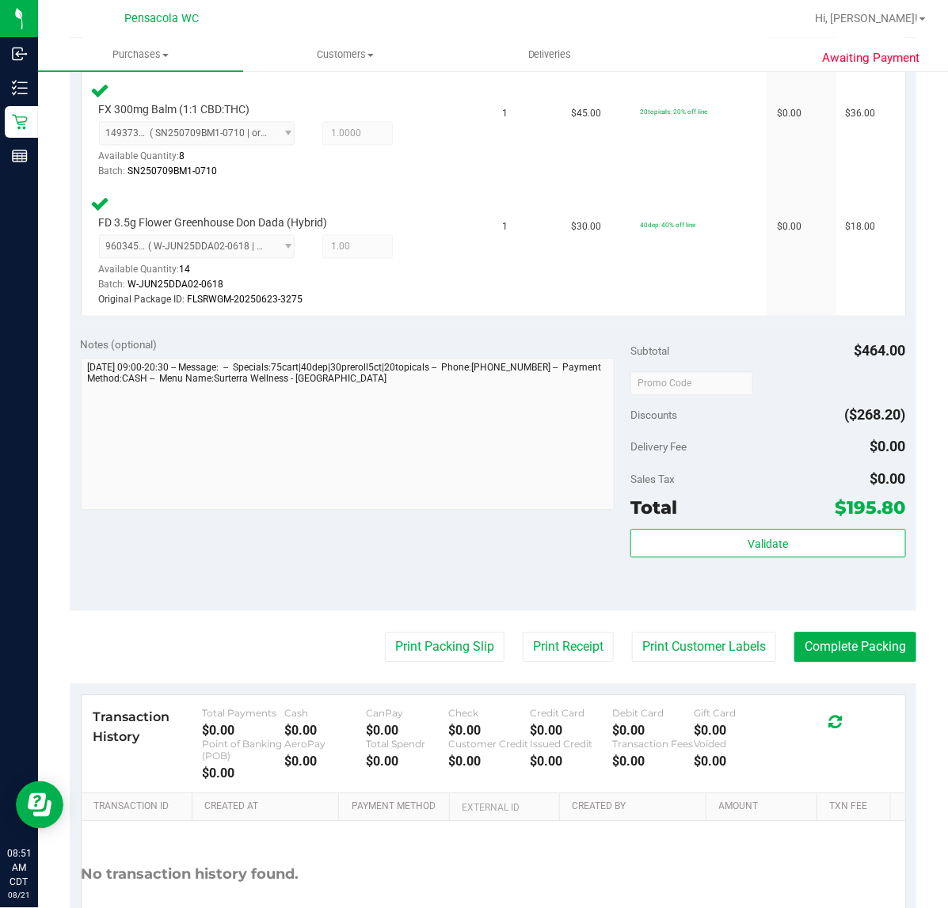
scroll to position [1032, 0]
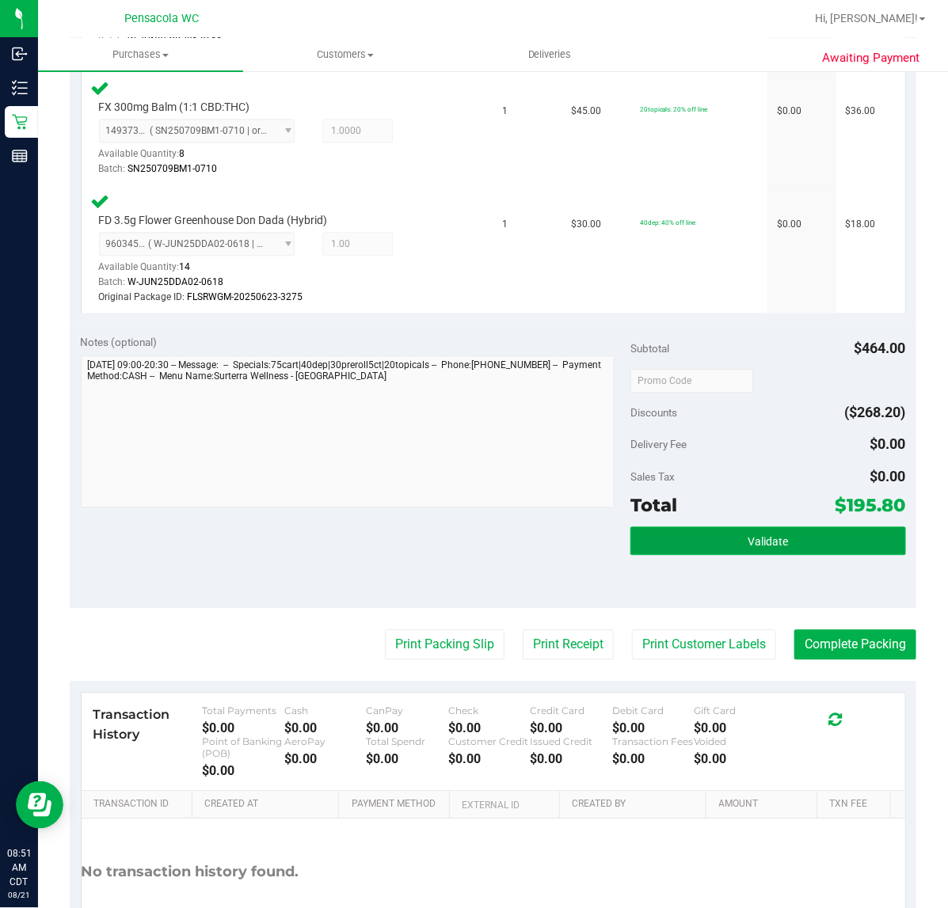
click at [789, 540] on button "Validate" at bounding box center [767, 541] width 275 height 29
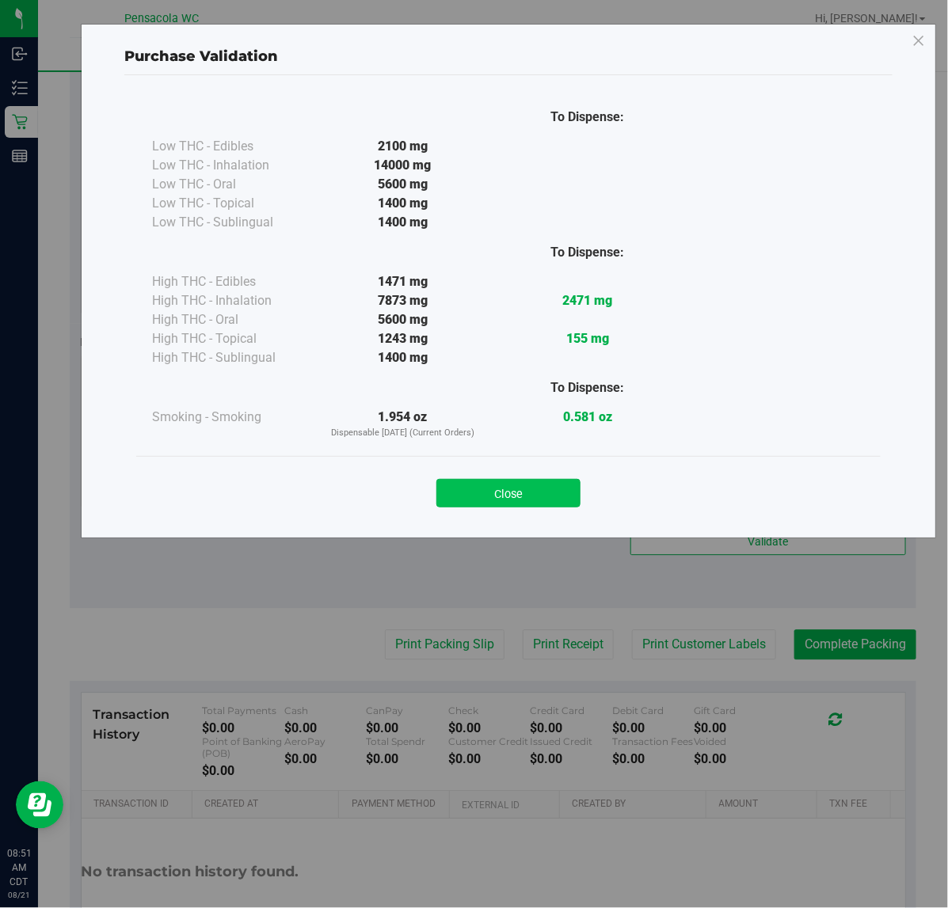
click at [541, 500] on button "Close" at bounding box center [508, 493] width 144 height 29
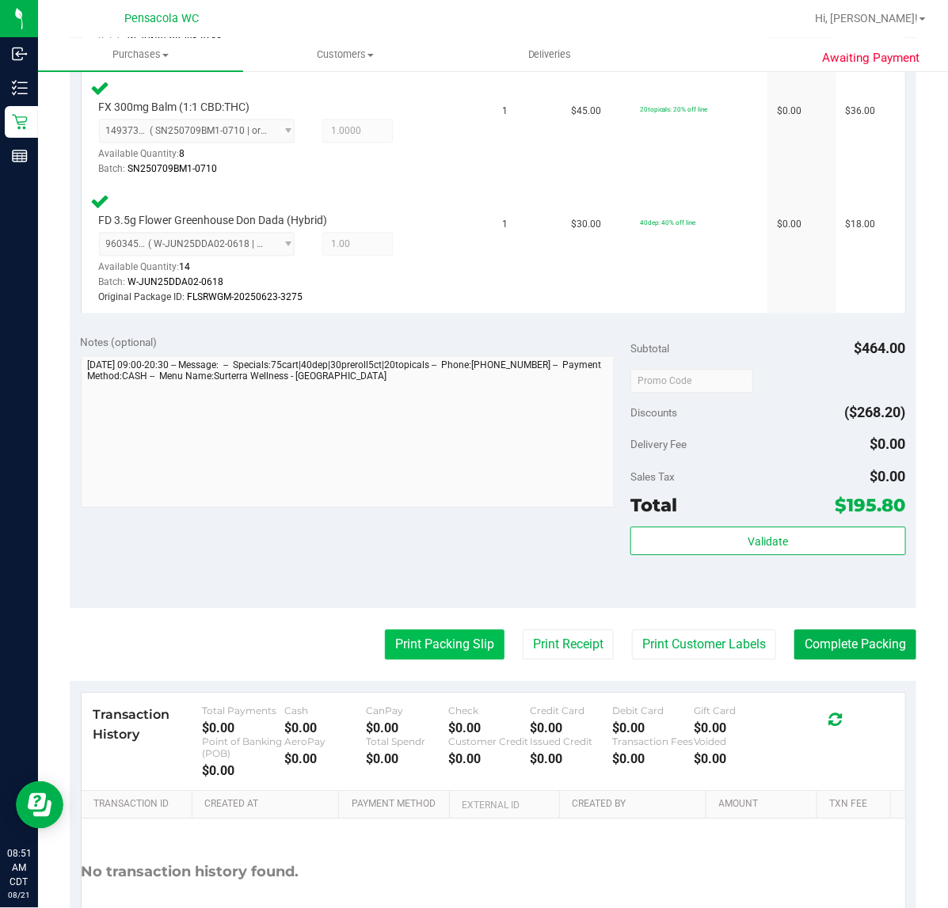
click at [410, 629] on button "Print Packing Slip" at bounding box center [445, 644] width 120 height 30
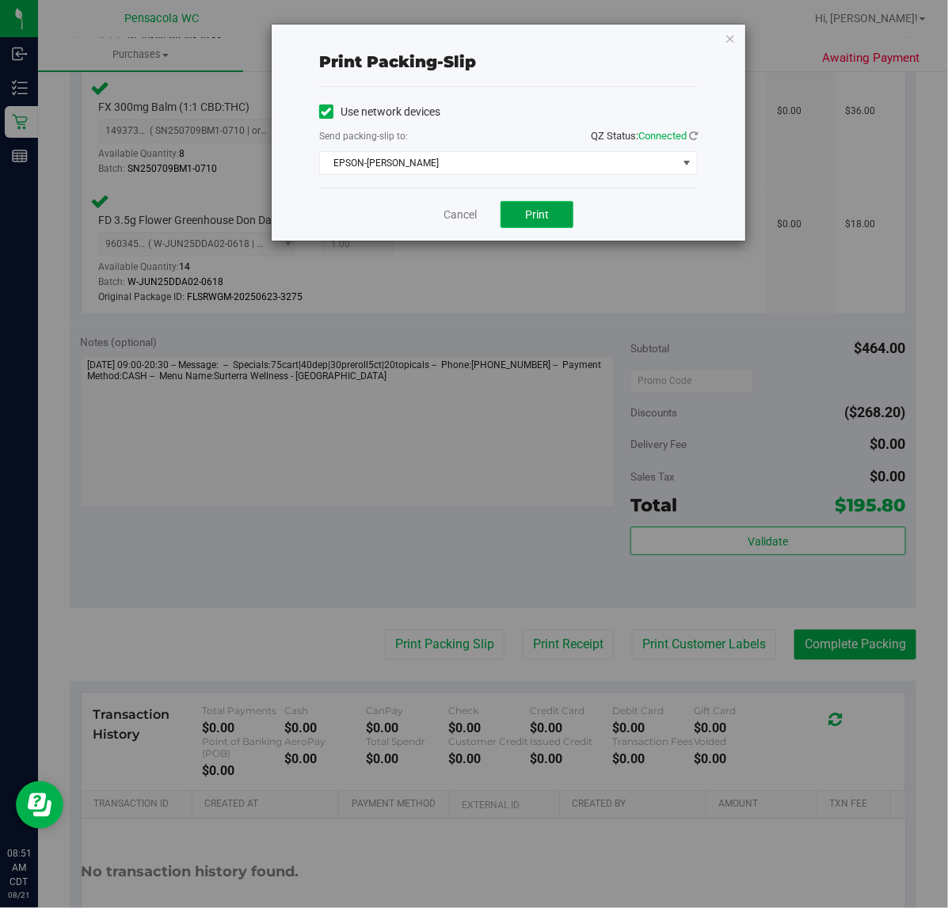
click at [548, 219] on span "Print" at bounding box center [537, 214] width 24 height 13
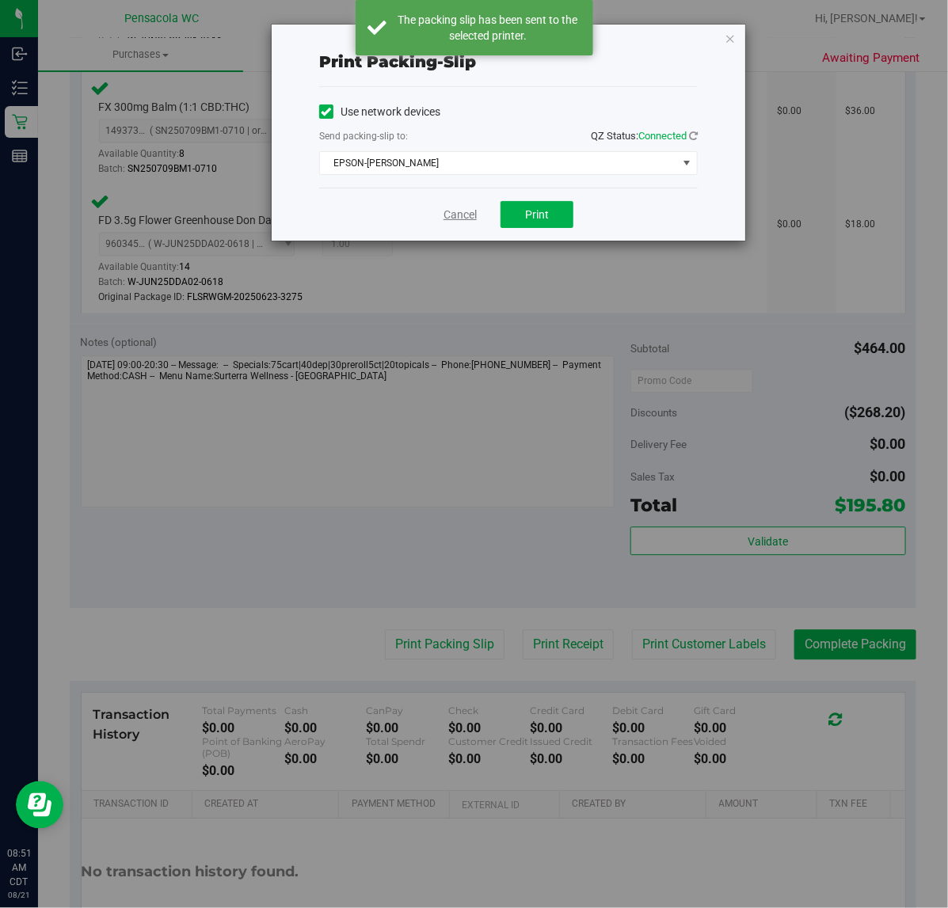
click at [465, 216] on link "Cancel" at bounding box center [459, 215] width 33 height 17
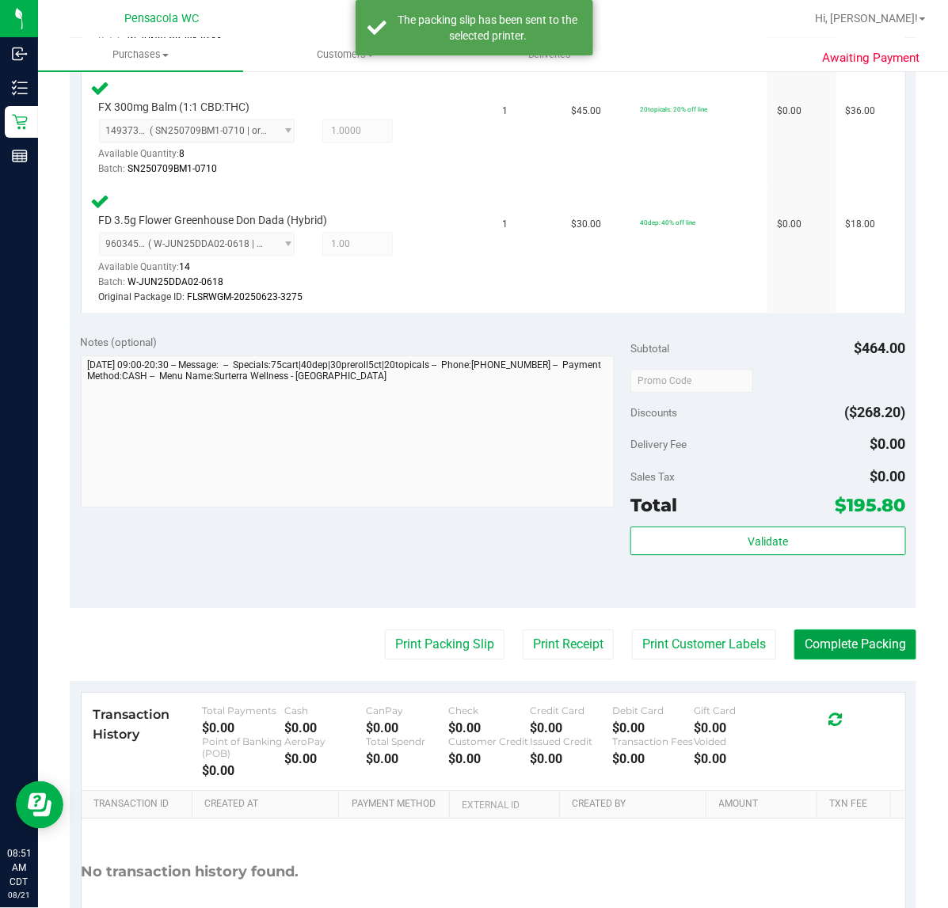
click at [876, 638] on button "Complete Packing" at bounding box center [855, 644] width 122 height 30
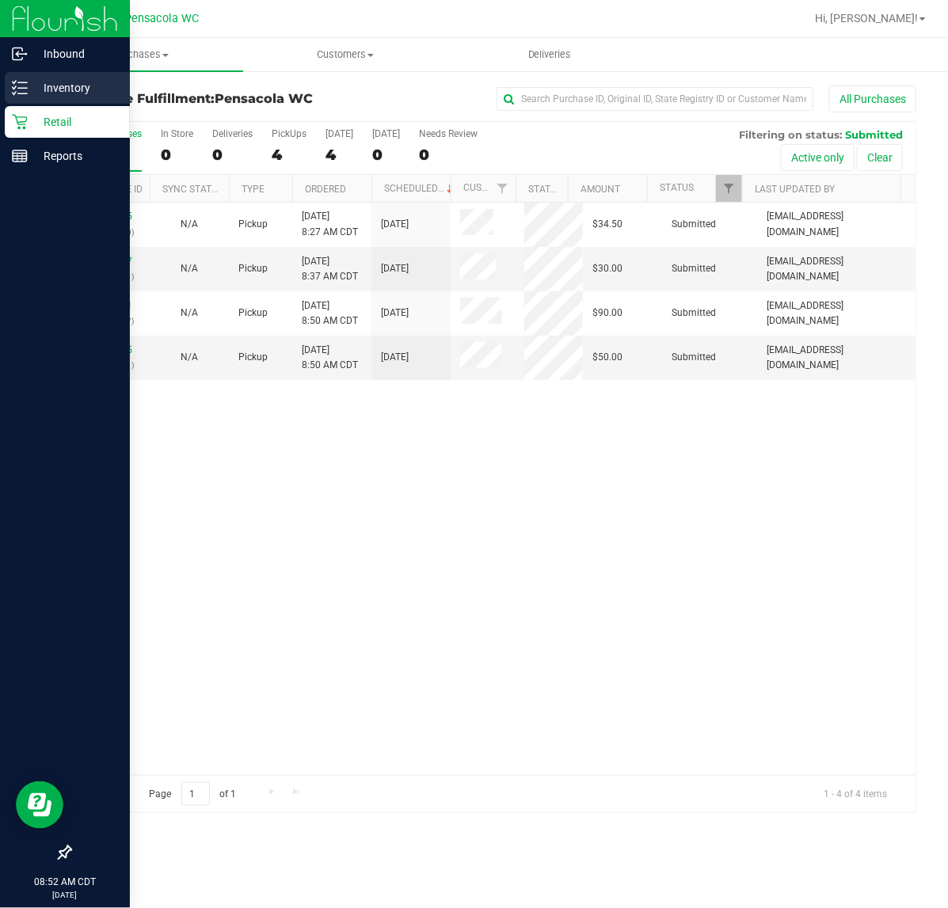
click at [10, 78] on div "Inventory" at bounding box center [67, 88] width 125 height 32
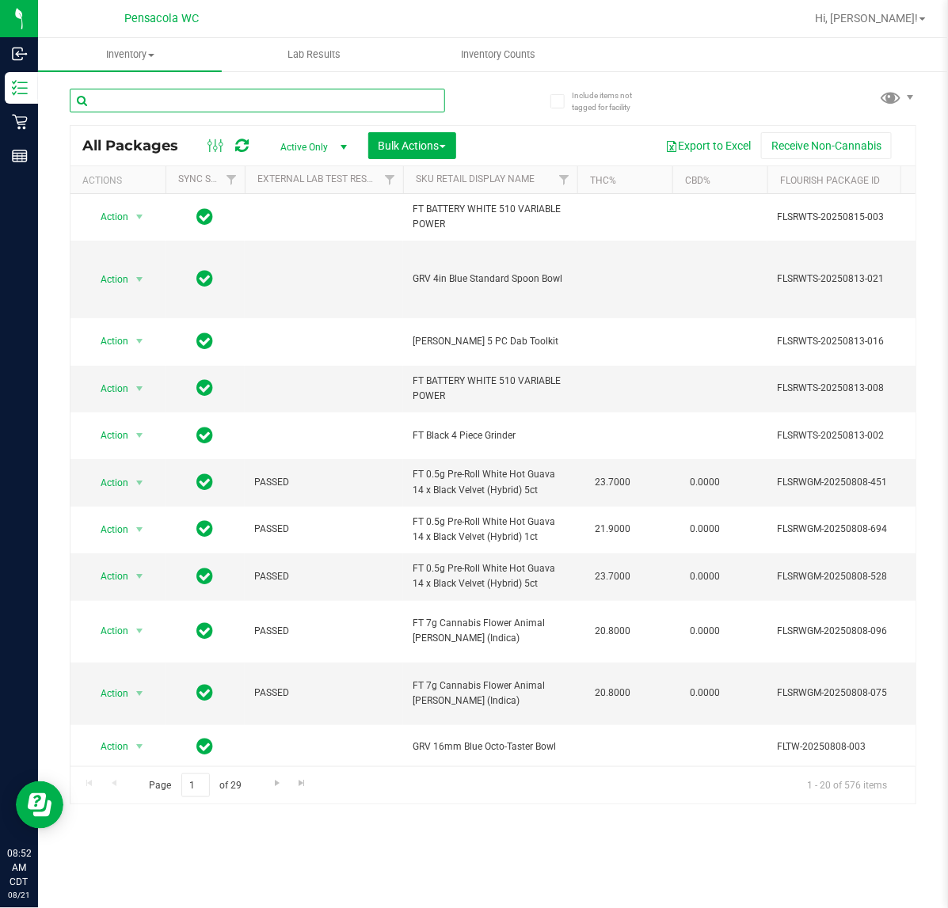
click at [250, 103] on input "text" at bounding box center [257, 101] width 375 height 24
type input "hot mess"
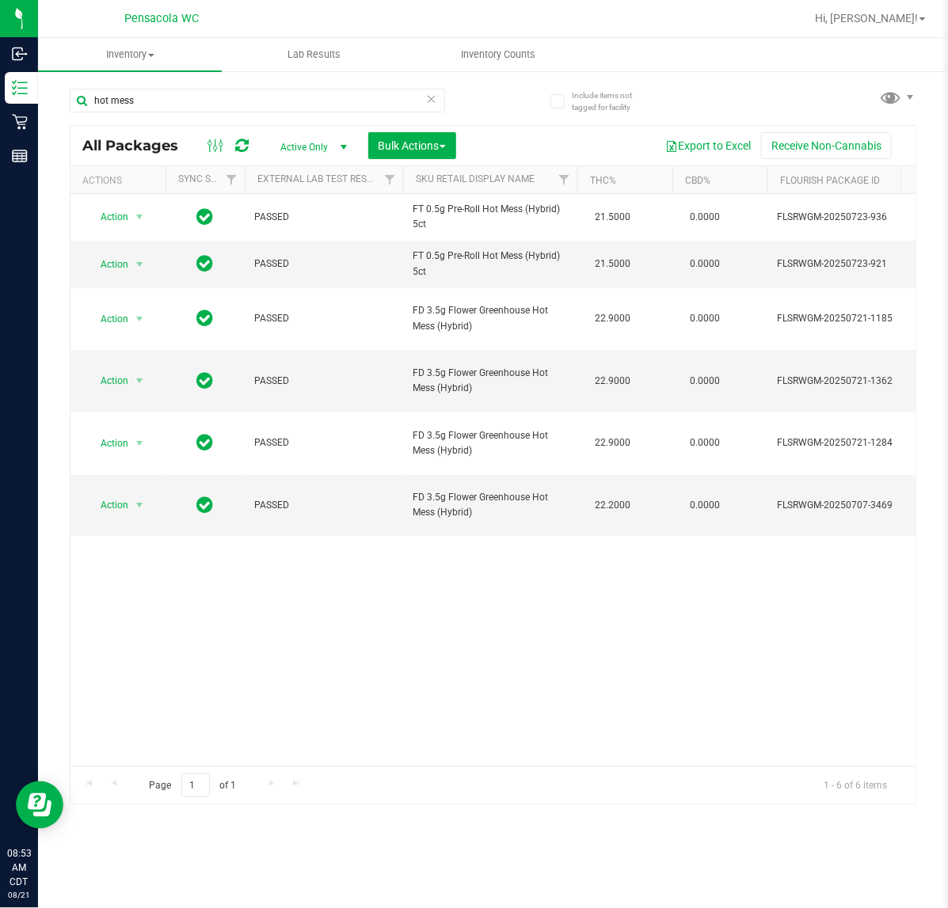
click at [687, 641] on div "Action Action Edit attributes Global inventory Locate package Package audit log…" at bounding box center [492, 480] width 845 height 572
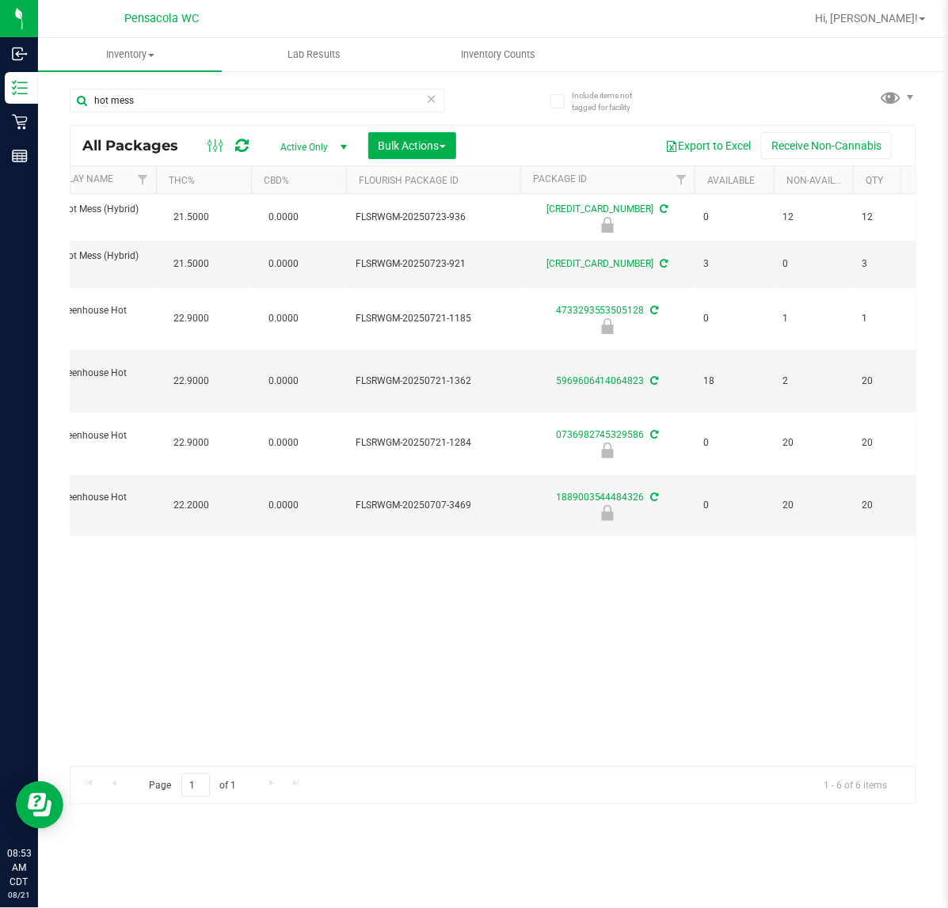
click at [432, 103] on icon at bounding box center [431, 98] width 11 height 19
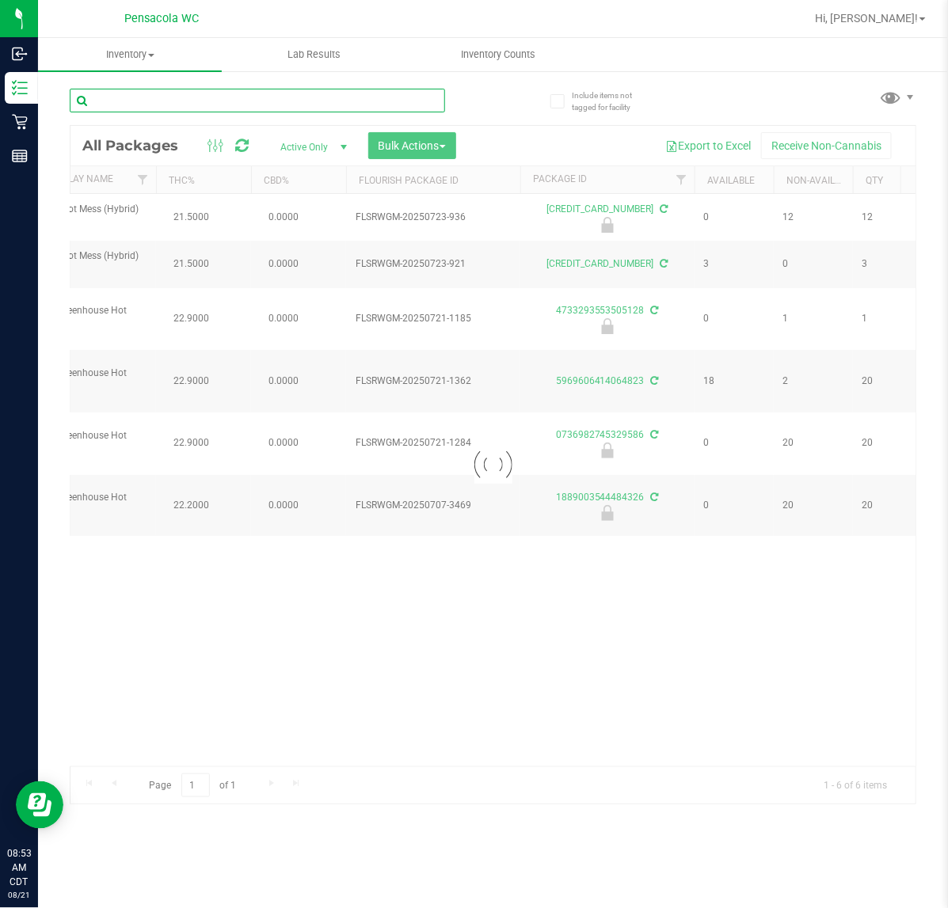
click at [385, 103] on input "text" at bounding box center [257, 101] width 375 height 24
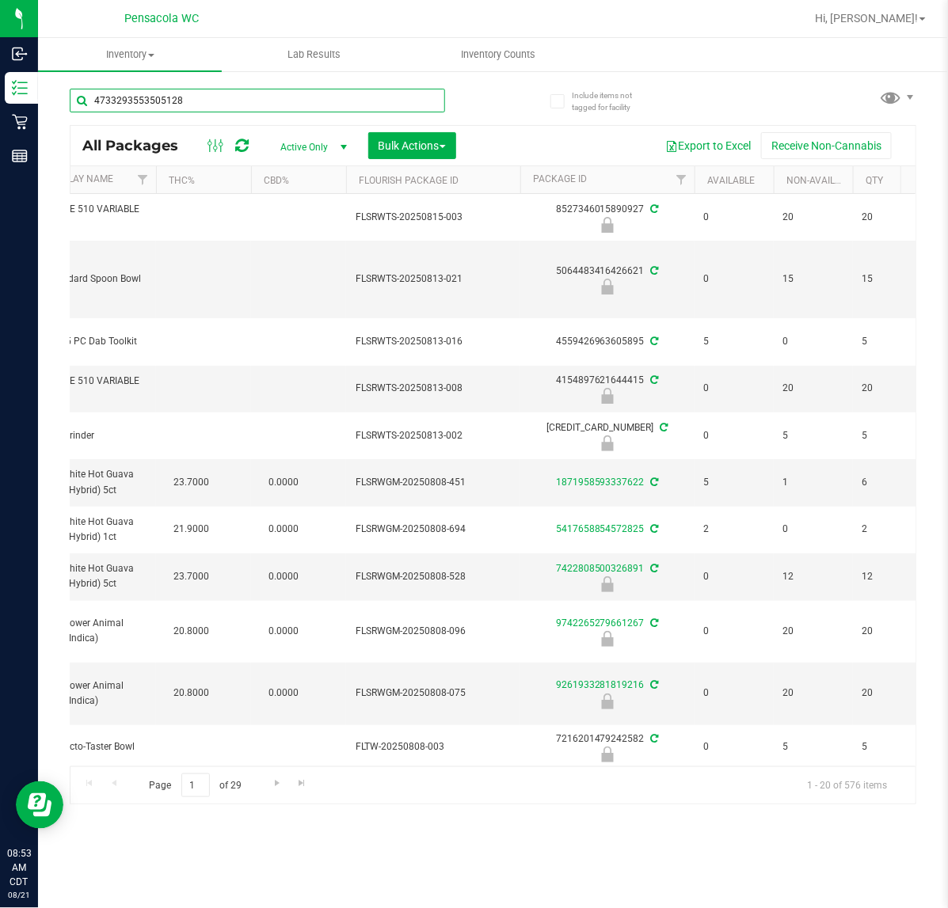
type input "4733293553505128"
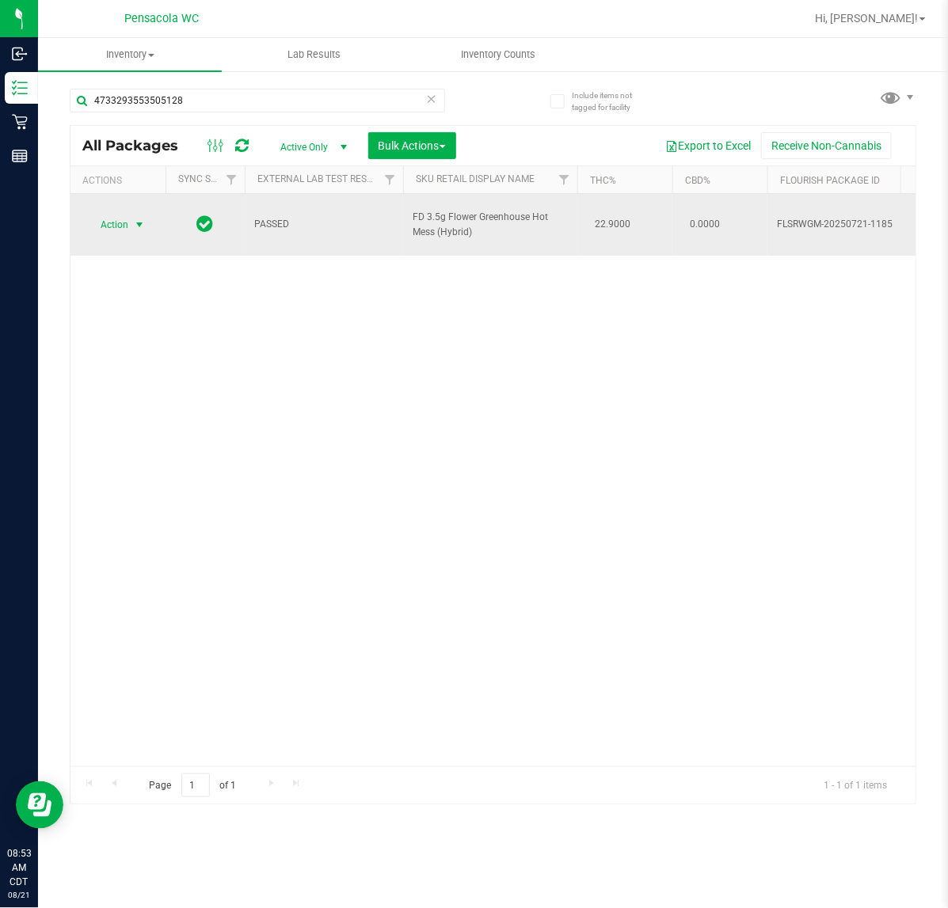
click at [135, 219] on span "select" at bounding box center [139, 225] width 13 height 13
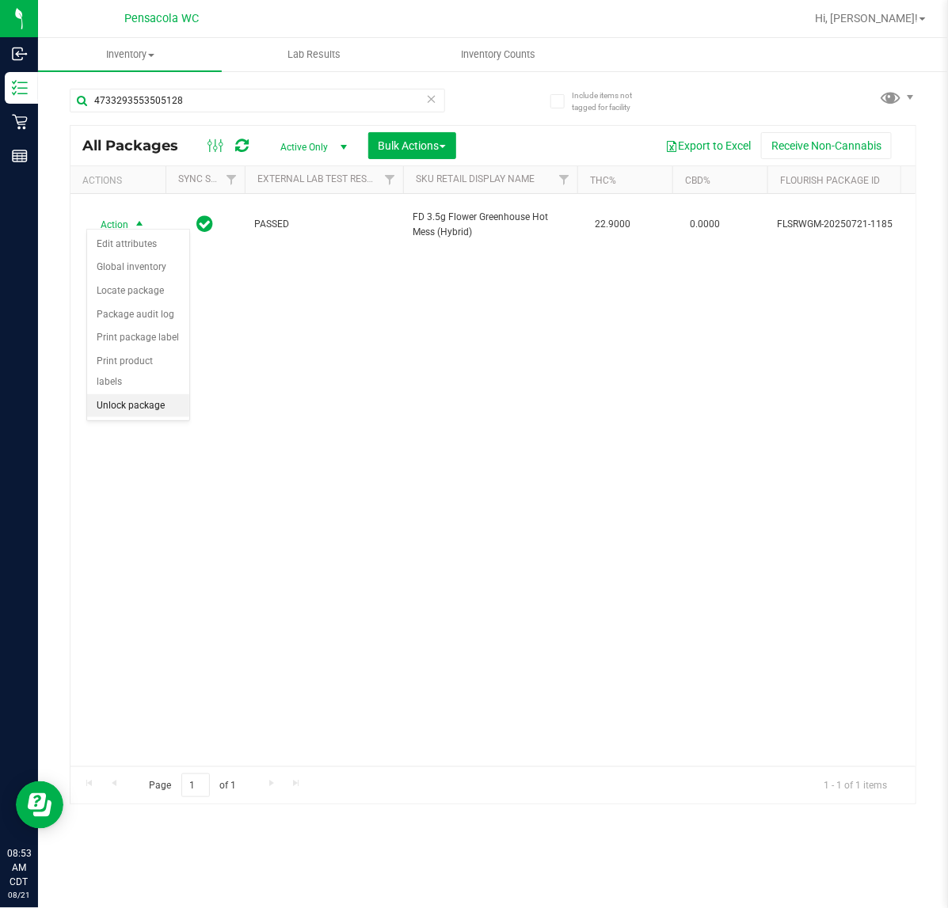
click at [148, 394] on li "Unlock package" at bounding box center [138, 406] width 102 height 24
click at [432, 89] on icon at bounding box center [431, 98] width 11 height 19
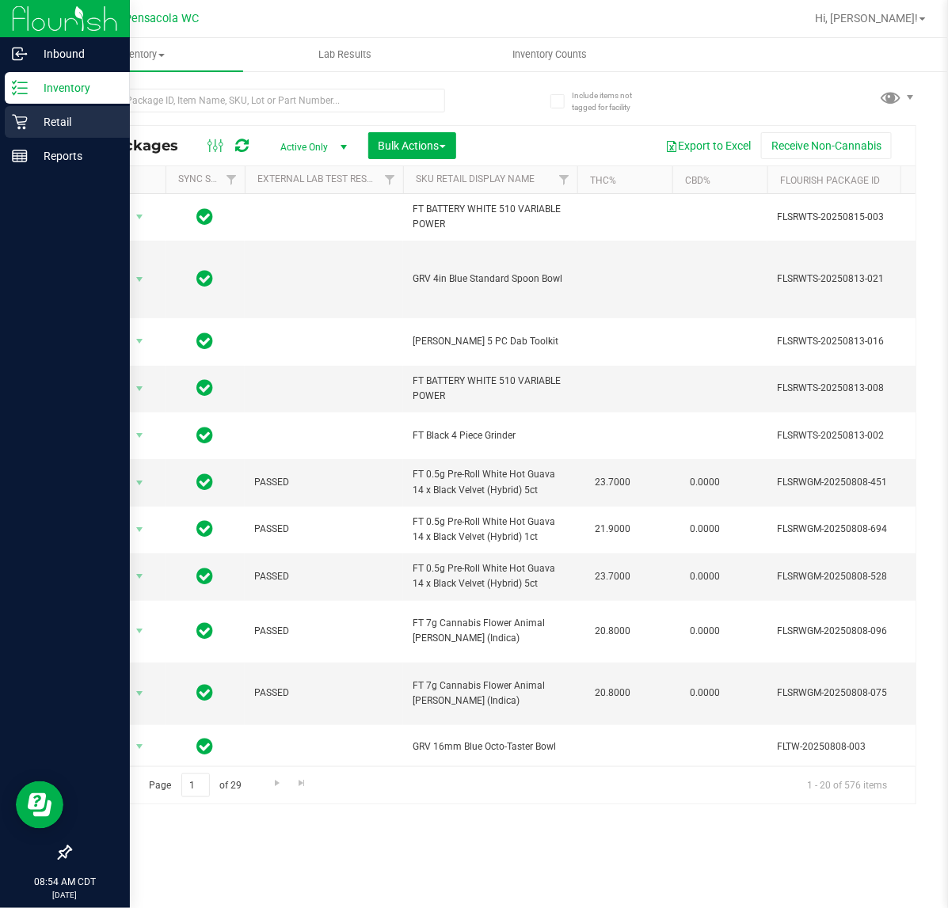
click at [18, 123] on icon at bounding box center [19, 122] width 15 height 15
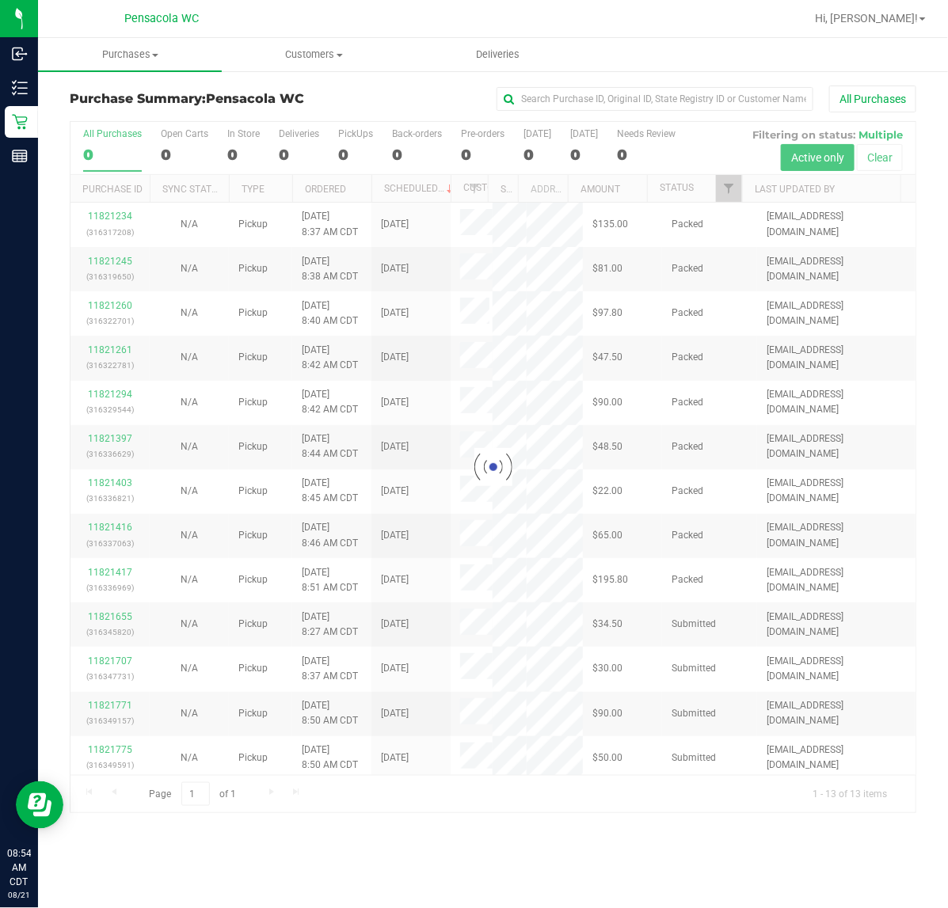
click at [731, 192] on div at bounding box center [492, 467] width 845 height 691
click at [727, 192] on div at bounding box center [492, 467] width 845 height 691
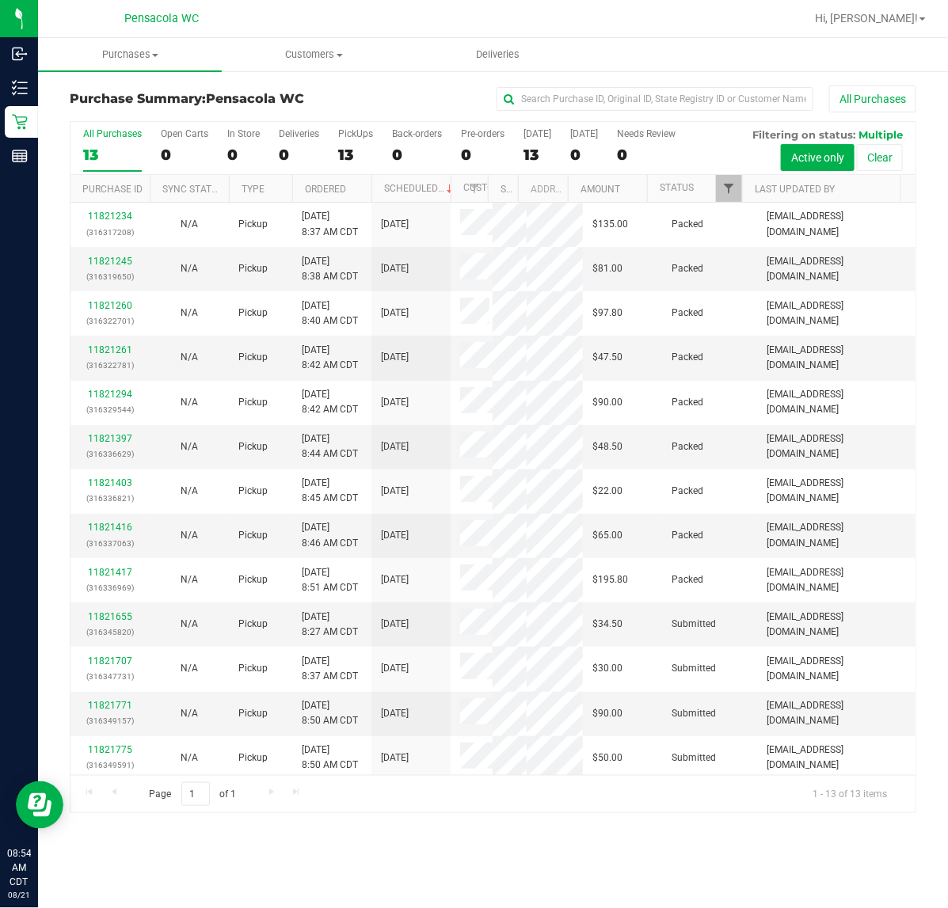
click at [727, 191] on span "Filter" at bounding box center [728, 188] width 13 height 13
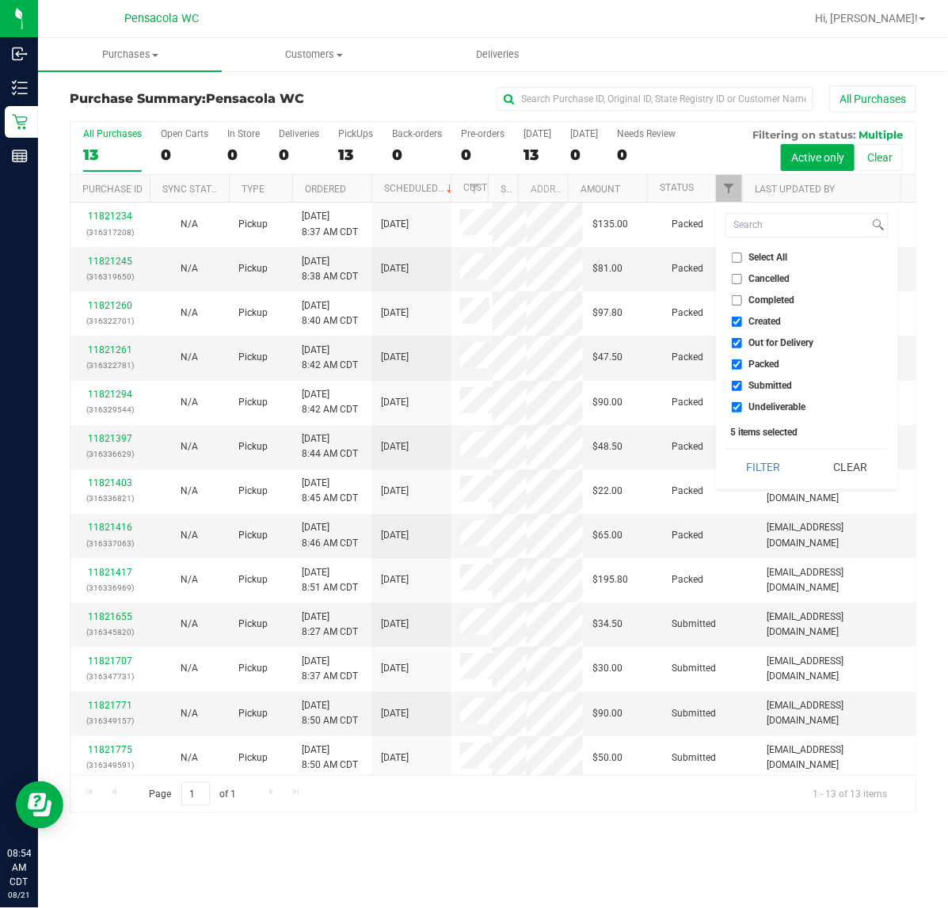
click at [770, 258] on span "Select All" at bounding box center [768, 258] width 39 height 10
click at [742, 258] on input "Select All" at bounding box center [737, 258] width 10 height 10
checkbox input "true"
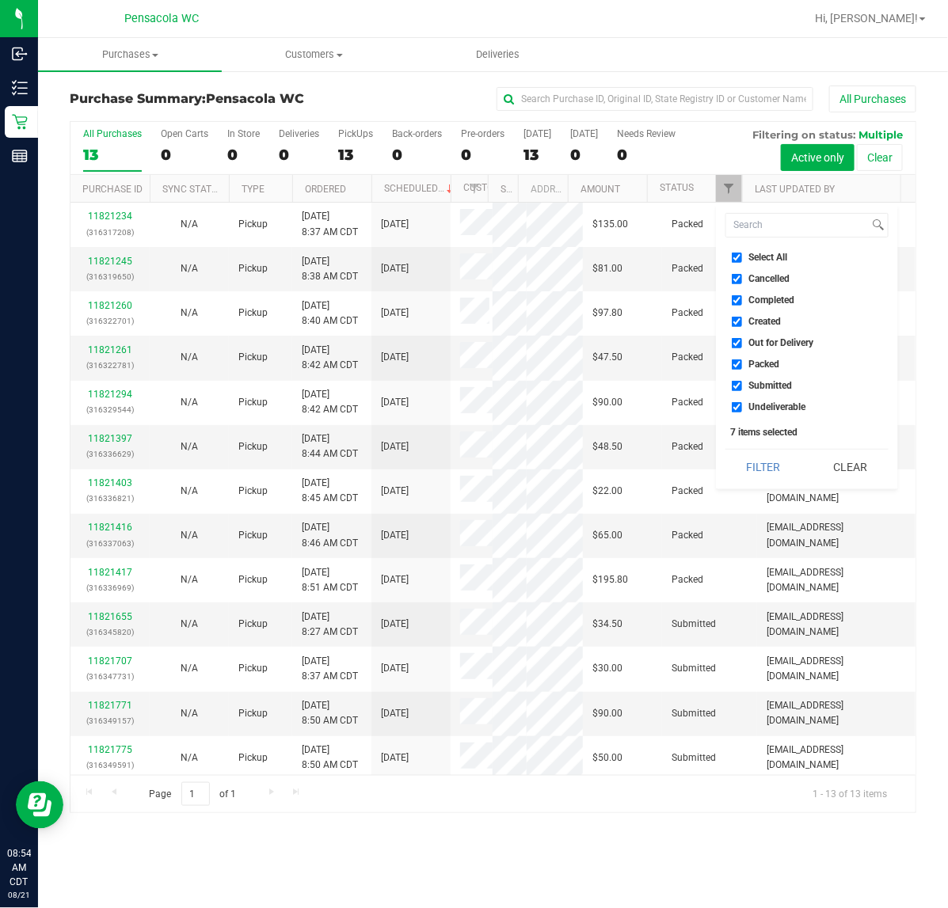
click at [778, 257] on span "Select All" at bounding box center [768, 258] width 39 height 10
click at [742, 257] on input "Select All" at bounding box center [737, 258] width 10 height 10
checkbox input "false"
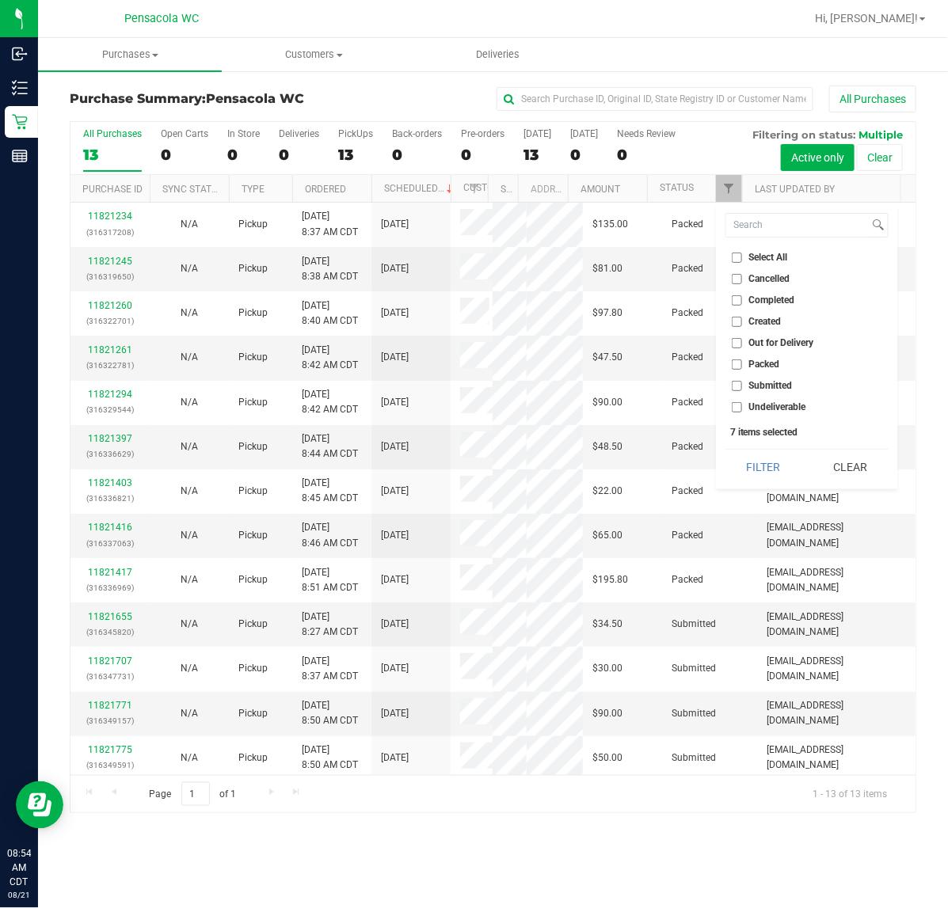
checkbox input "false"
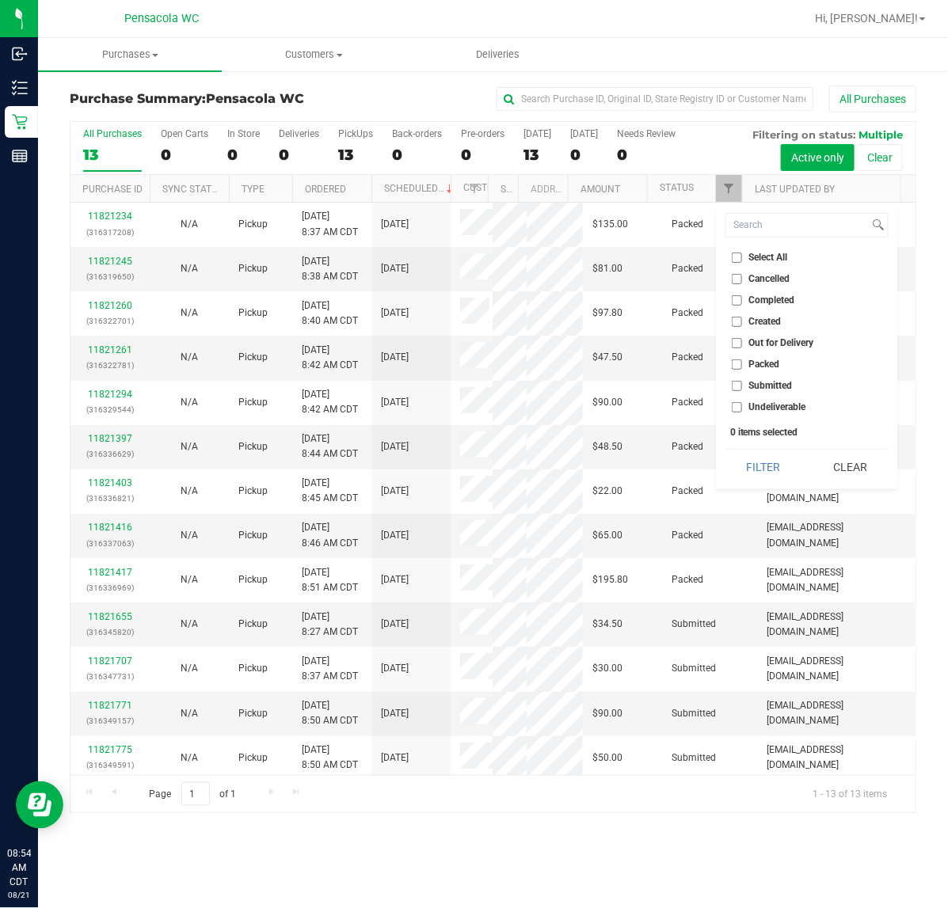
click at [781, 386] on span "Submitted" at bounding box center [771, 386] width 44 height 10
click at [742, 386] on input "Submitted" at bounding box center [737, 386] width 10 height 10
checkbox input "true"
click at [762, 461] on button "Filter" at bounding box center [763, 467] width 76 height 35
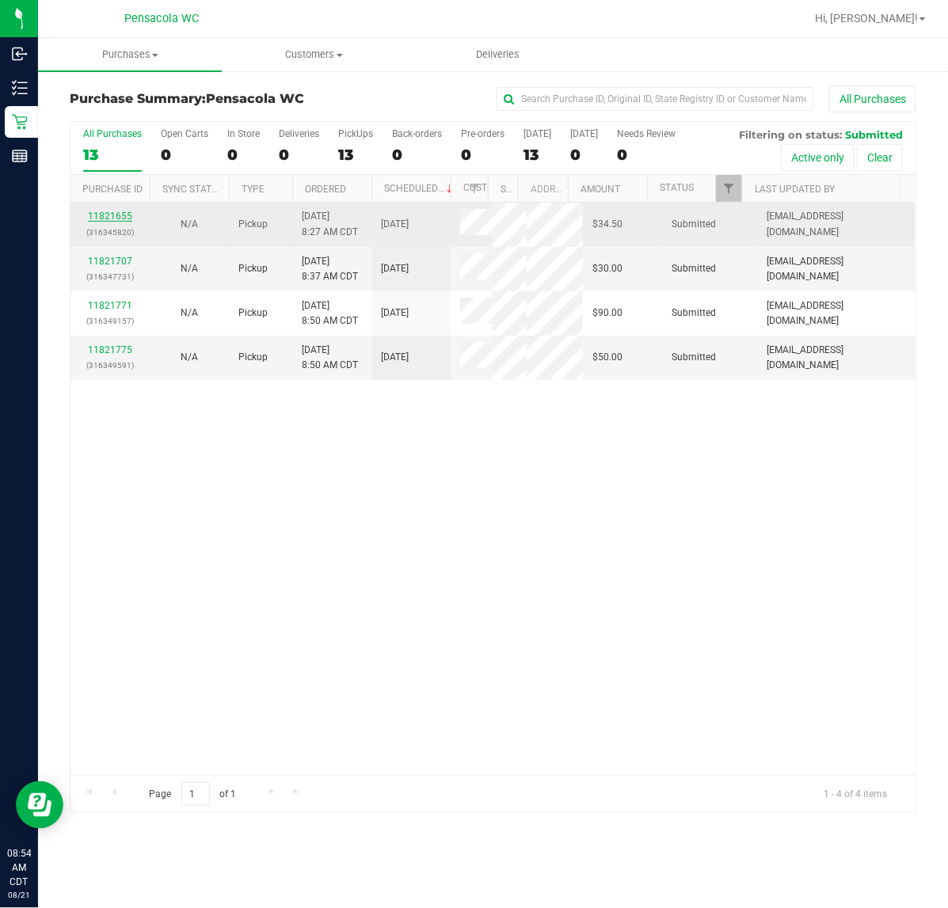
click at [128, 218] on link "11821655" at bounding box center [110, 216] width 44 height 11
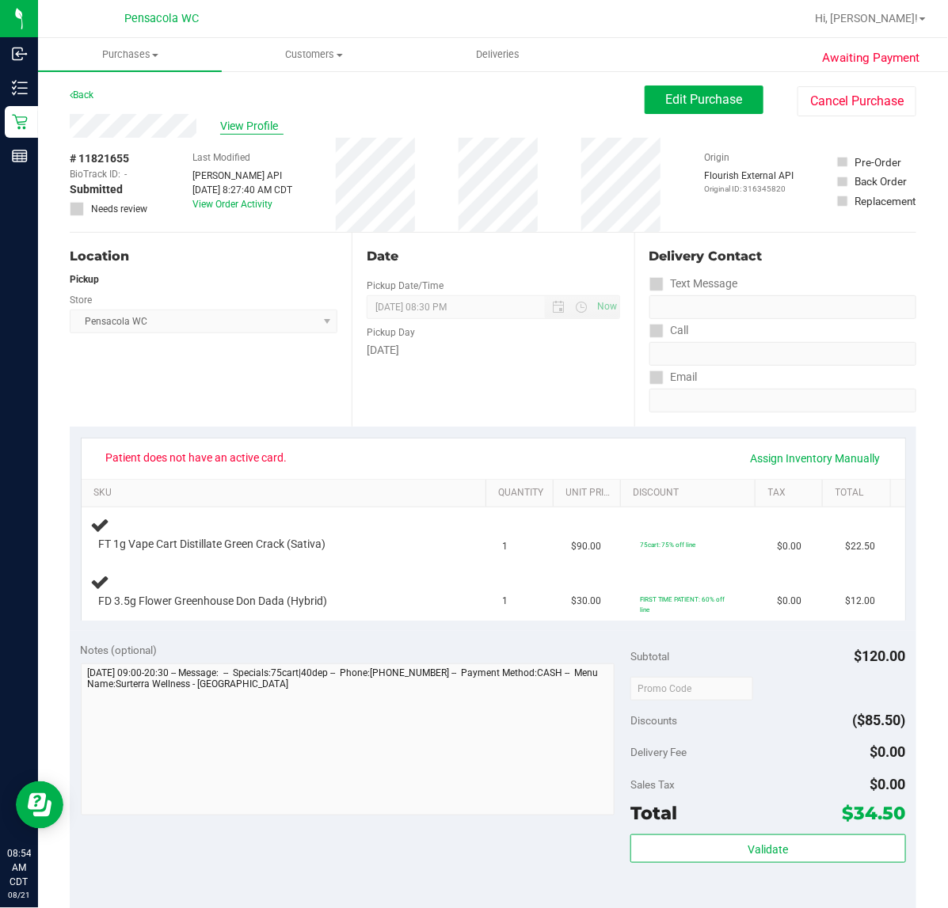
click at [255, 124] on span "View Profile" at bounding box center [251, 126] width 63 height 17
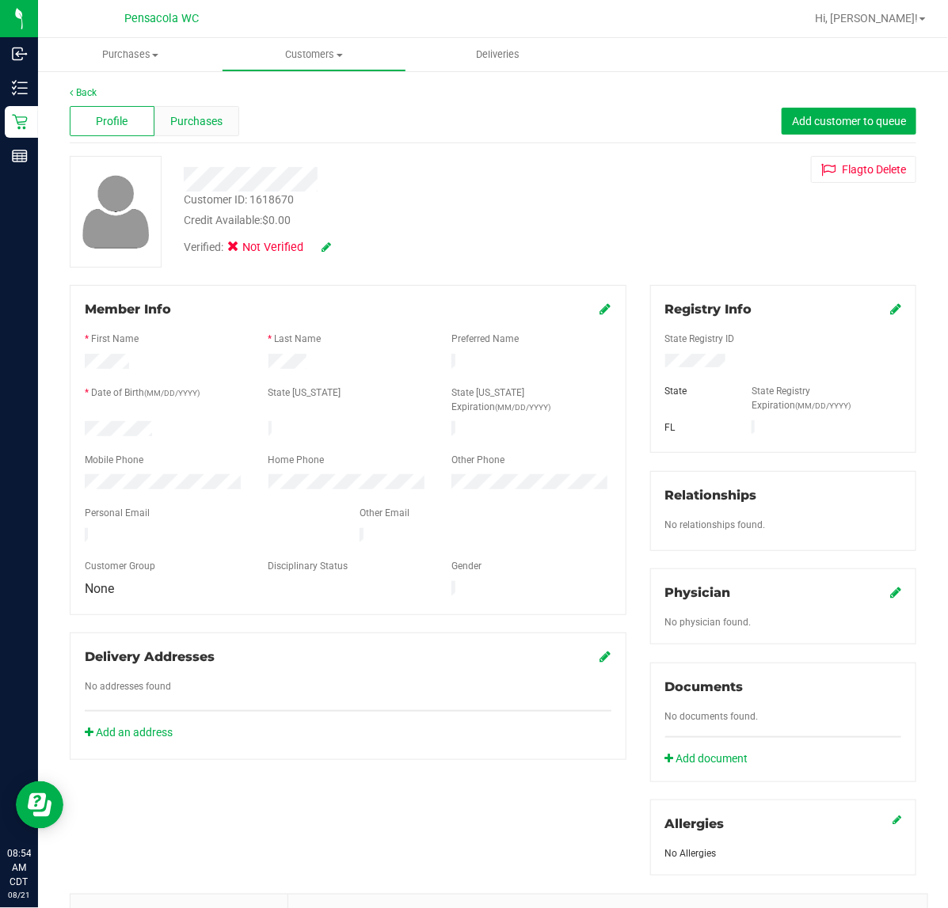
click at [188, 113] on span "Purchases" at bounding box center [196, 121] width 52 height 17
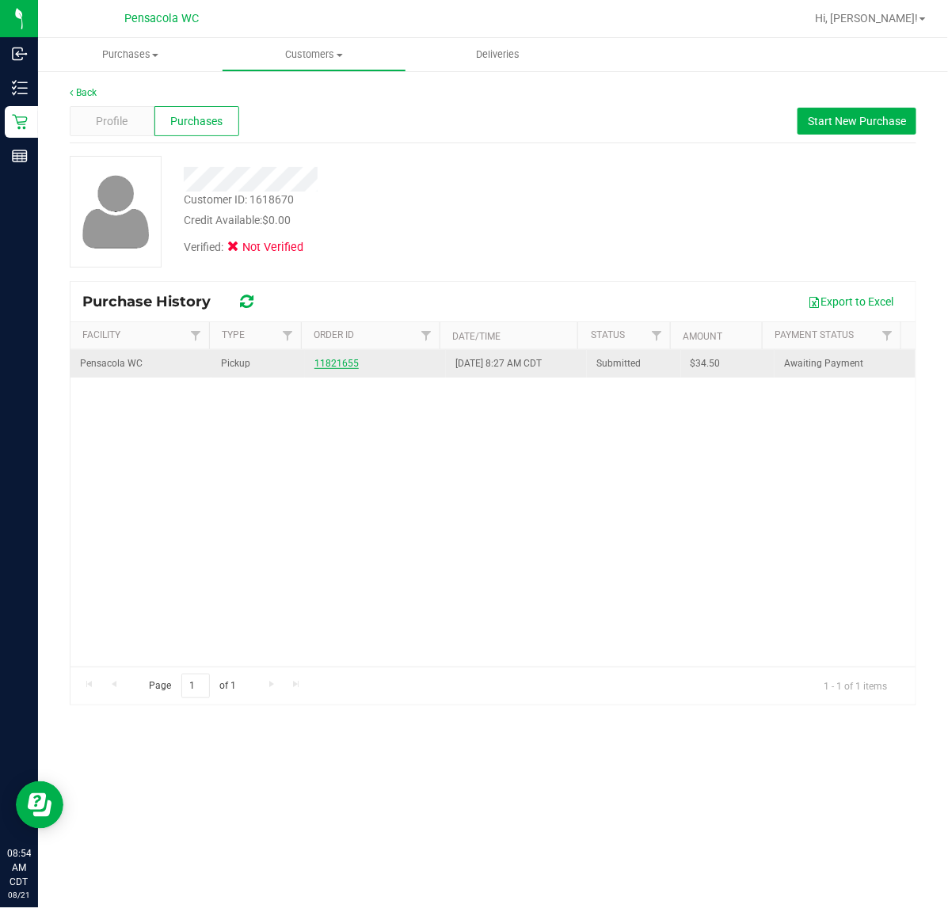
click at [330, 365] on link "11821655" at bounding box center [336, 363] width 44 height 11
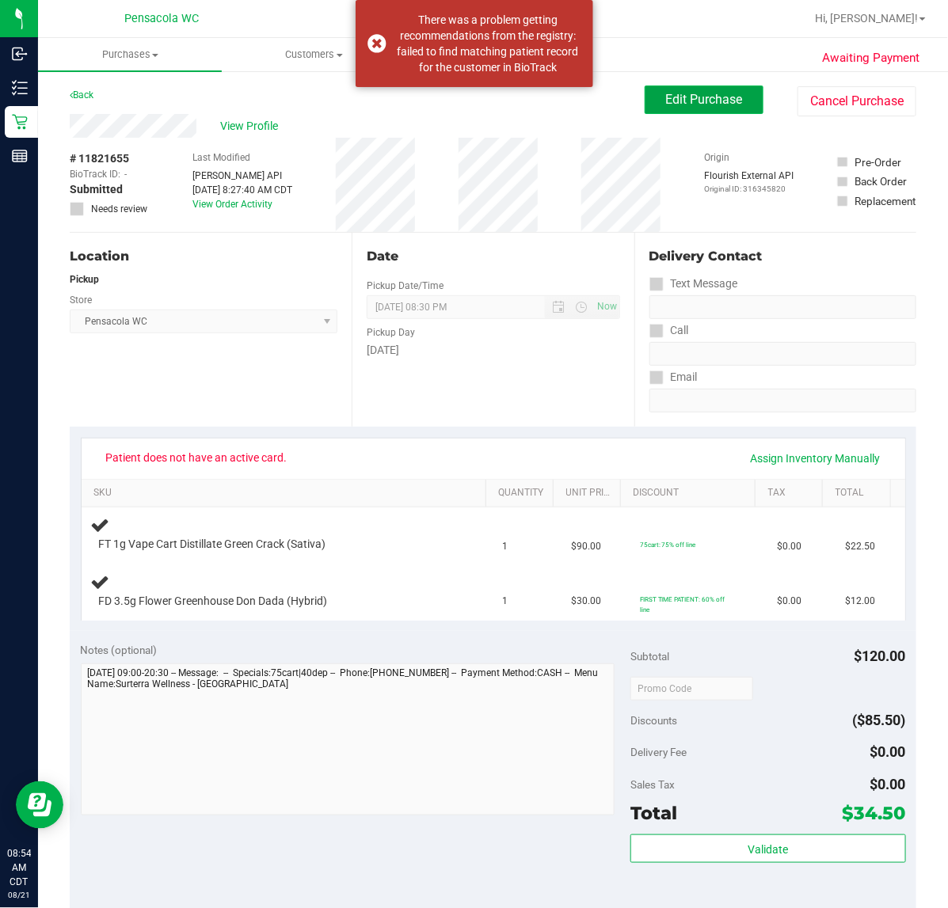
click at [666, 101] on span "Edit Purchase" at bounding box center [704, 99] width 77 height 15
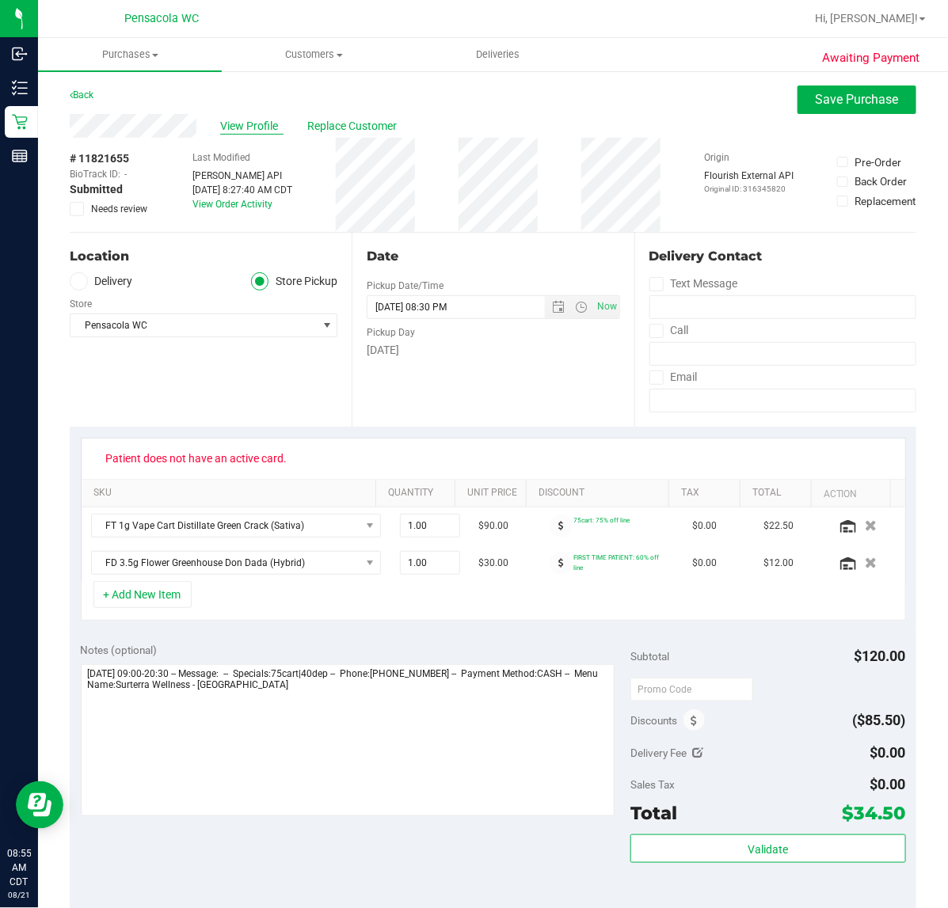
click at [255, 121] on span "View Profile" at bounding box center [251, 126] width 63 height 17
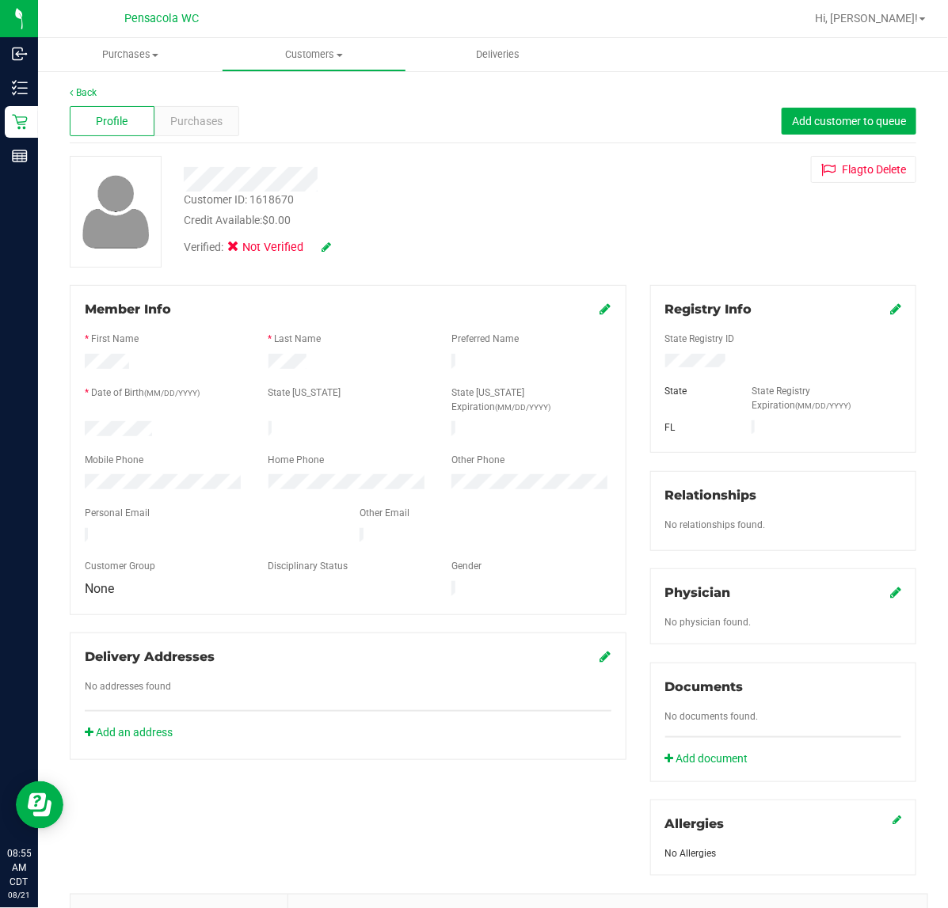
click at [890, 313] on icon at bounding box center [895, 308] width 11 height 13
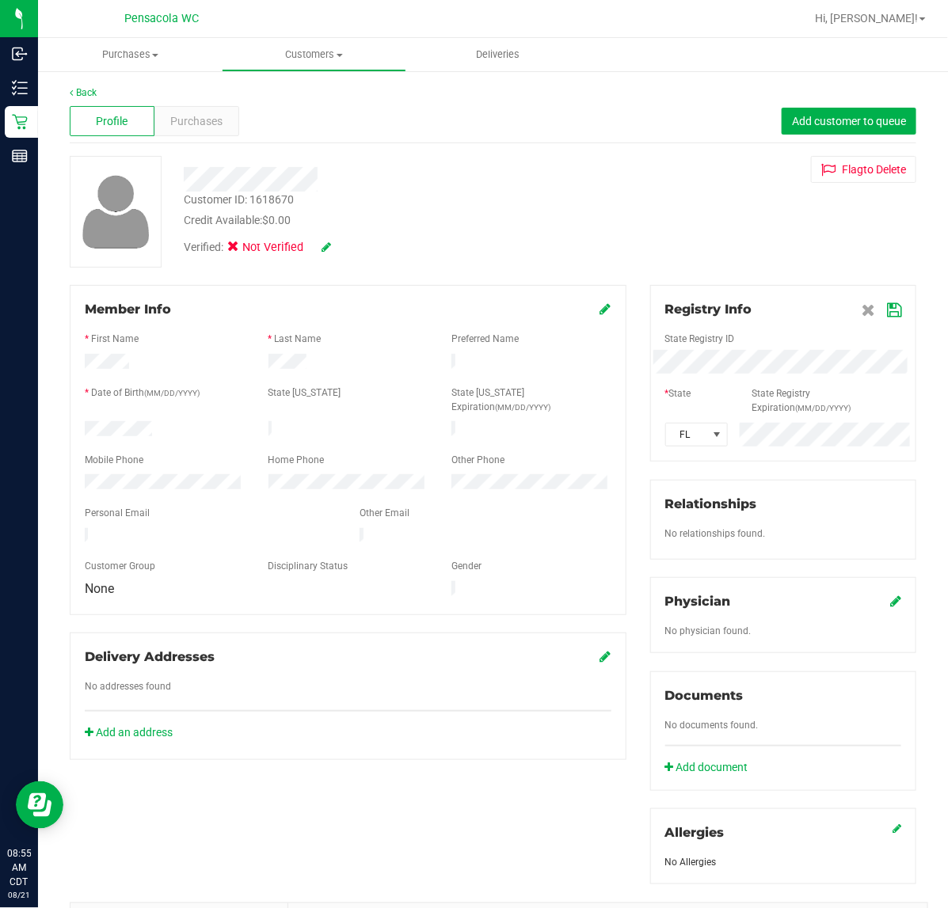
click at [600, 310] on icon at bounding box center [605, 308] width 11 height 13
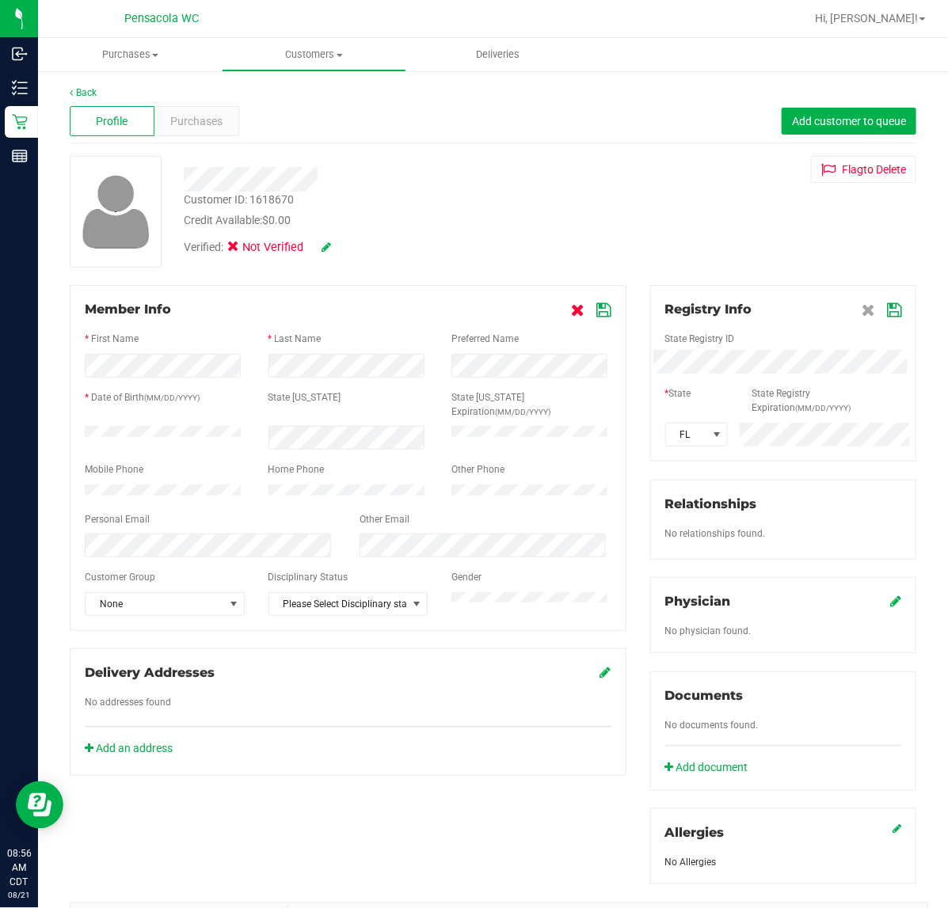
click at [576, 310] on link at bounding box center [580, 309] width 17 height 15
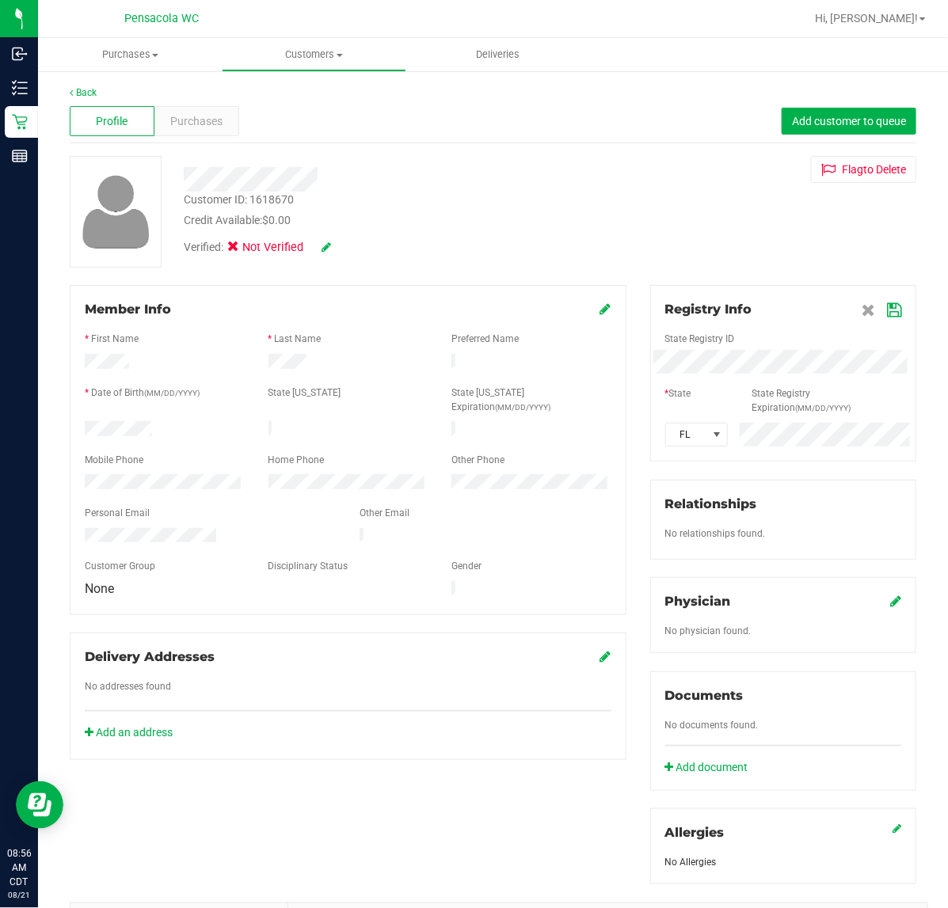
click at [325, 248] on icon at bounding box center [326, 246] width 10 height 11
click at [239, 249] on icon at bounding box center [238, 249] width 10 height 0
click at [0, 0] on input "Medical" at bounding box center [0, 0] width 0 height 0
click at [348, 242] on icon at bounding box center [347, 247] width 13 height 11
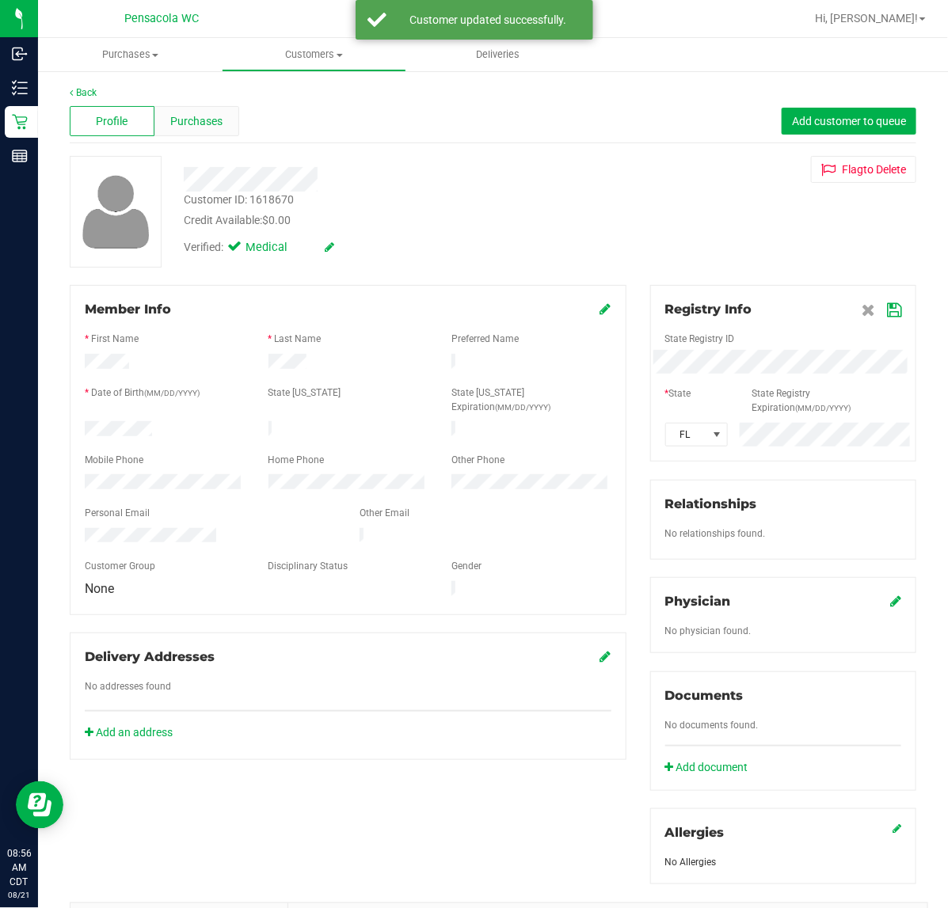
click at [211, 128] on span "Purchases" at bounding box center [196, 121] width 52 height 17
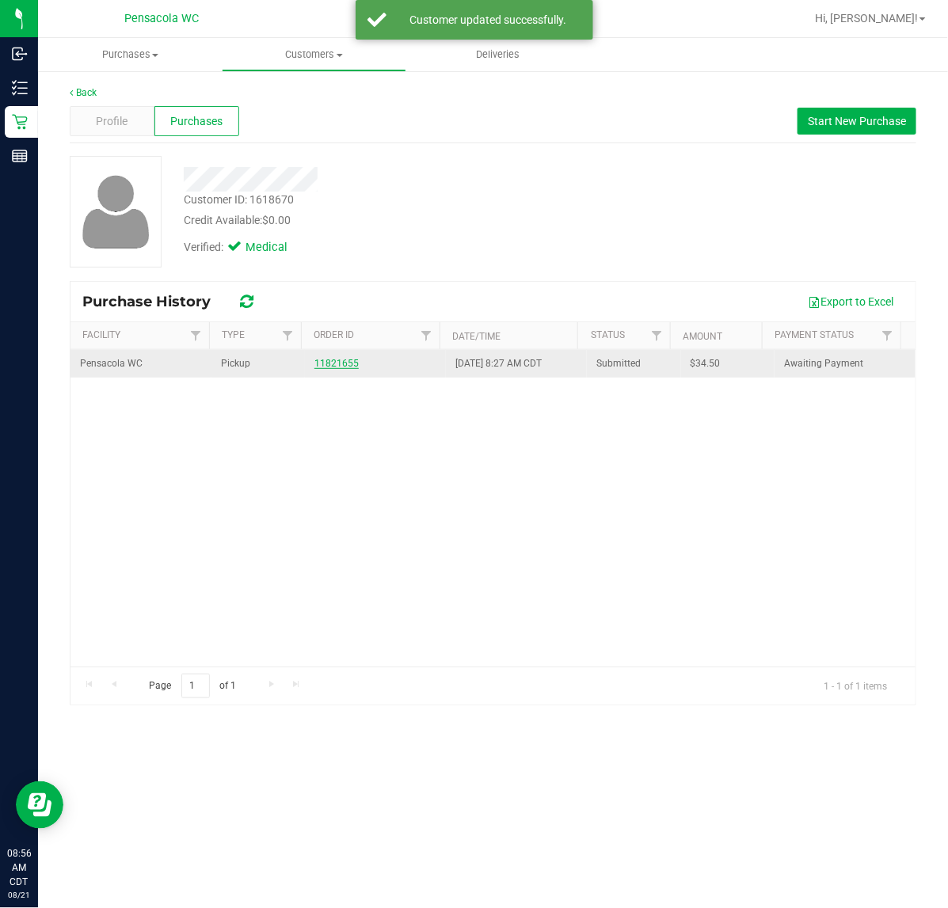
click at [331, 365] on link "11821655" at bounding box center [336, 363] width 44 height 11
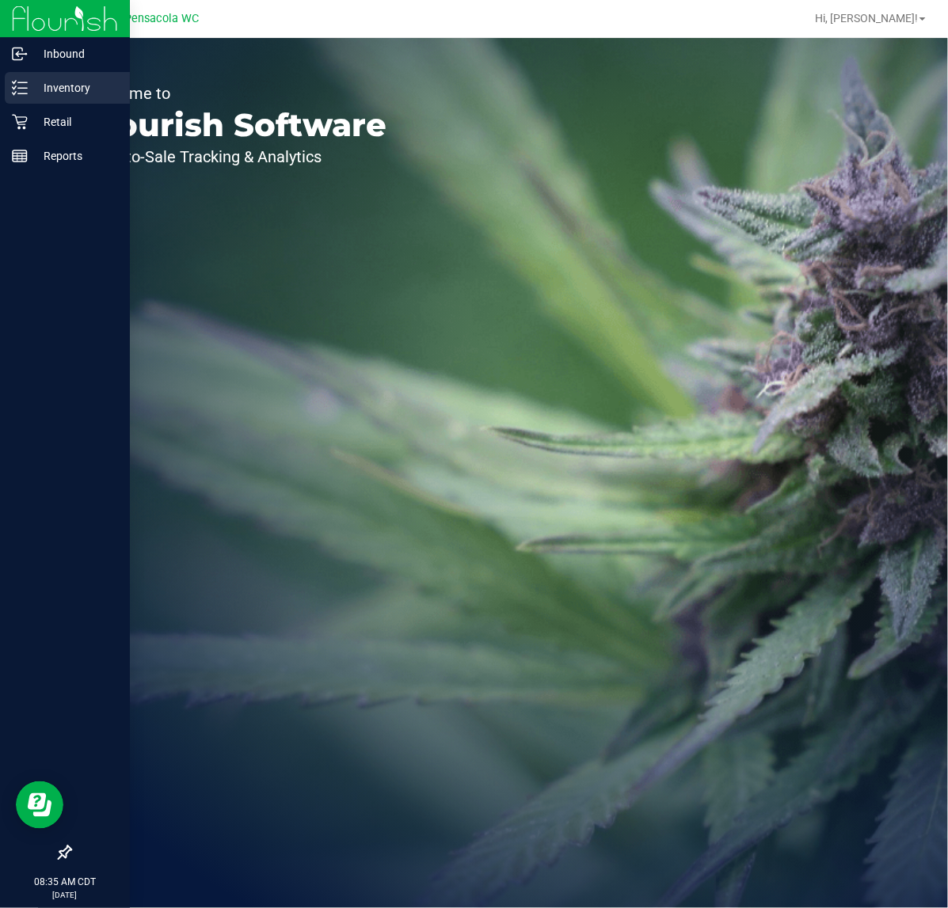
click at [37, 95] on p "Inventory" at bounding box center [75, 87] width 95 height 19
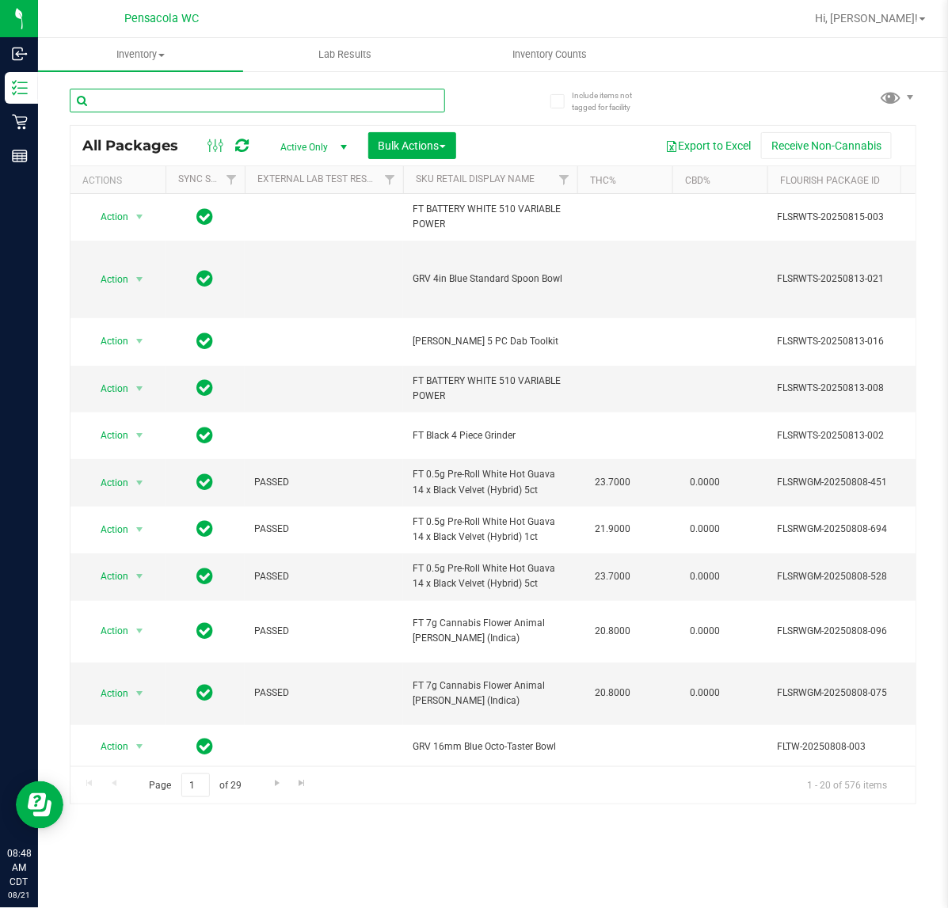
click at [218, 105] on input "text" at bounding box center [257, 101] width 375 height 24
type input "hot mess"
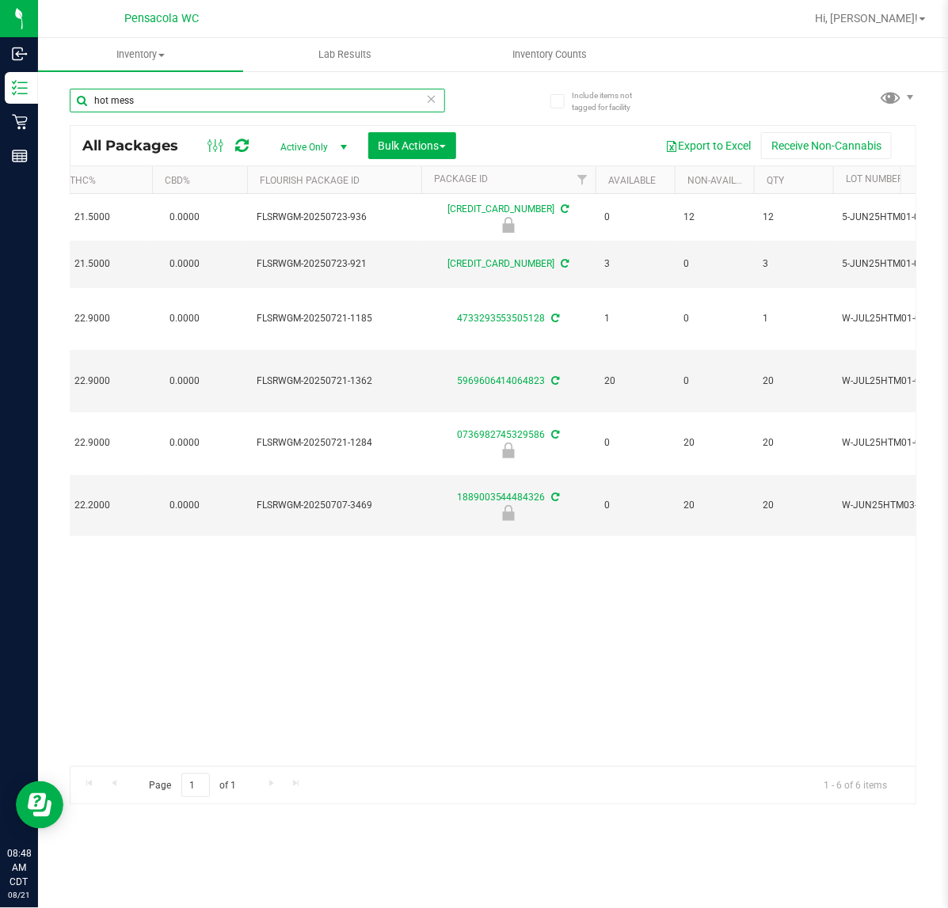
scroll to position [0, 433]
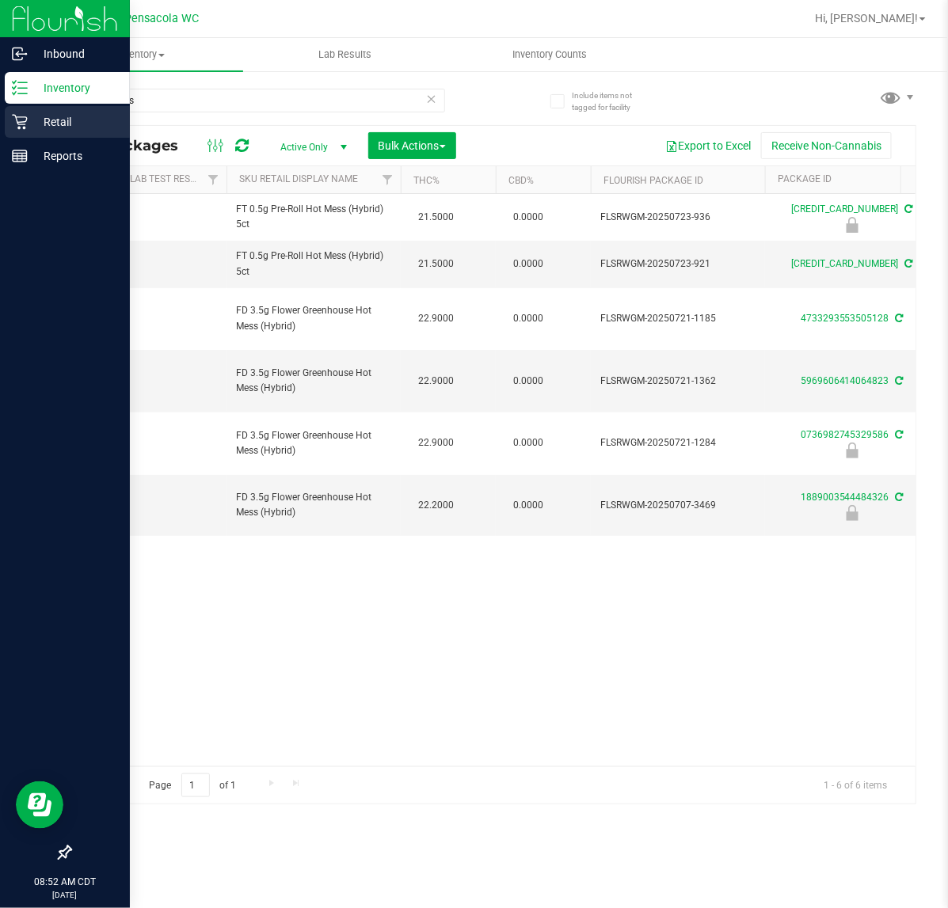
click at [18, 124] on icon at bounding box center [20, 122] width 16 height 16
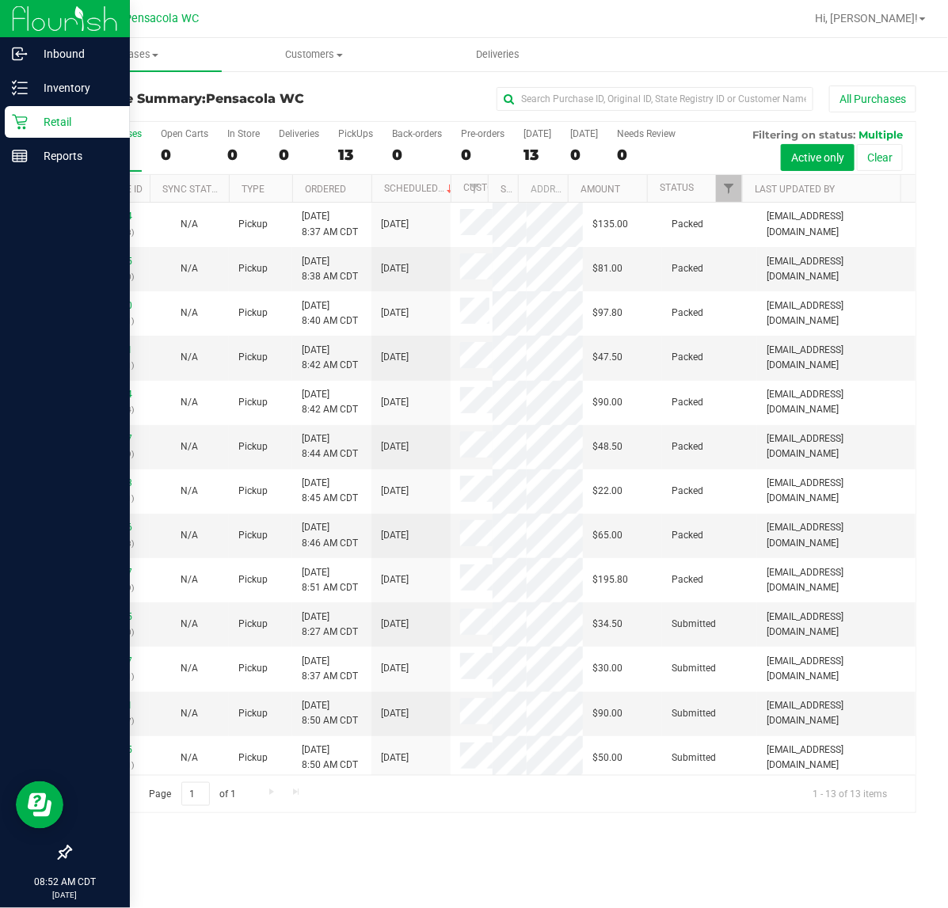
scroll to position [59, 0]
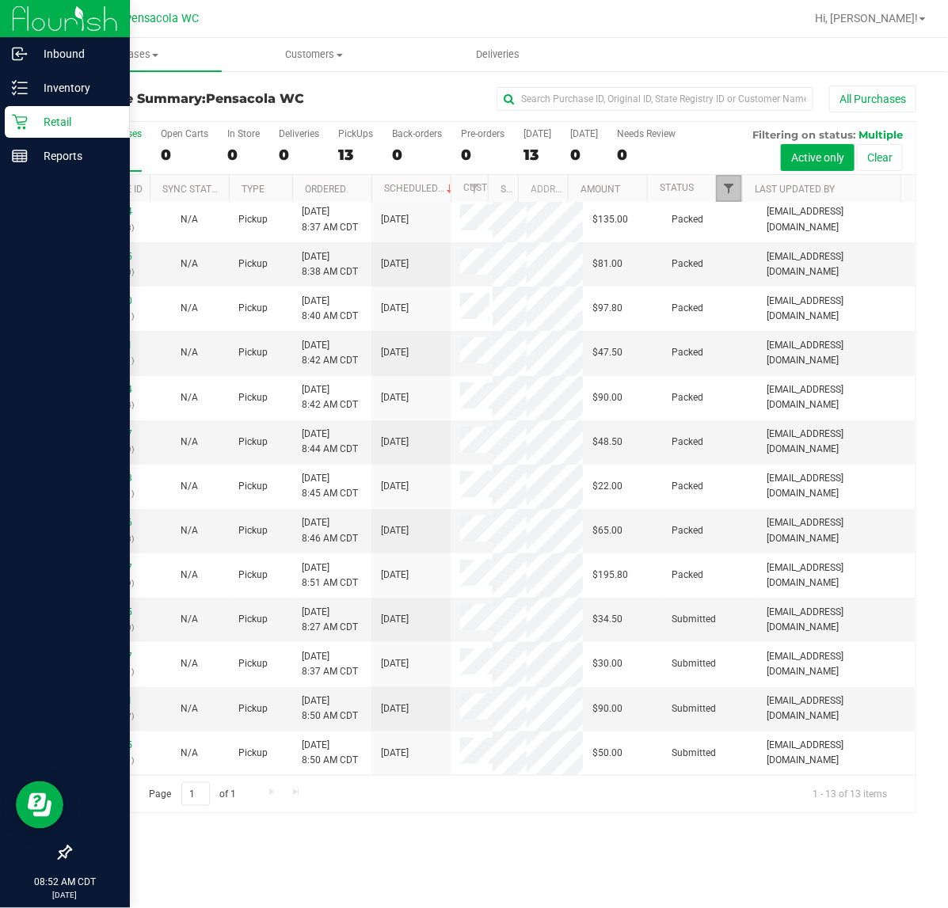
click at [728, 190] on span "Filter" at bounding box center [728, 188] width 13 height 13
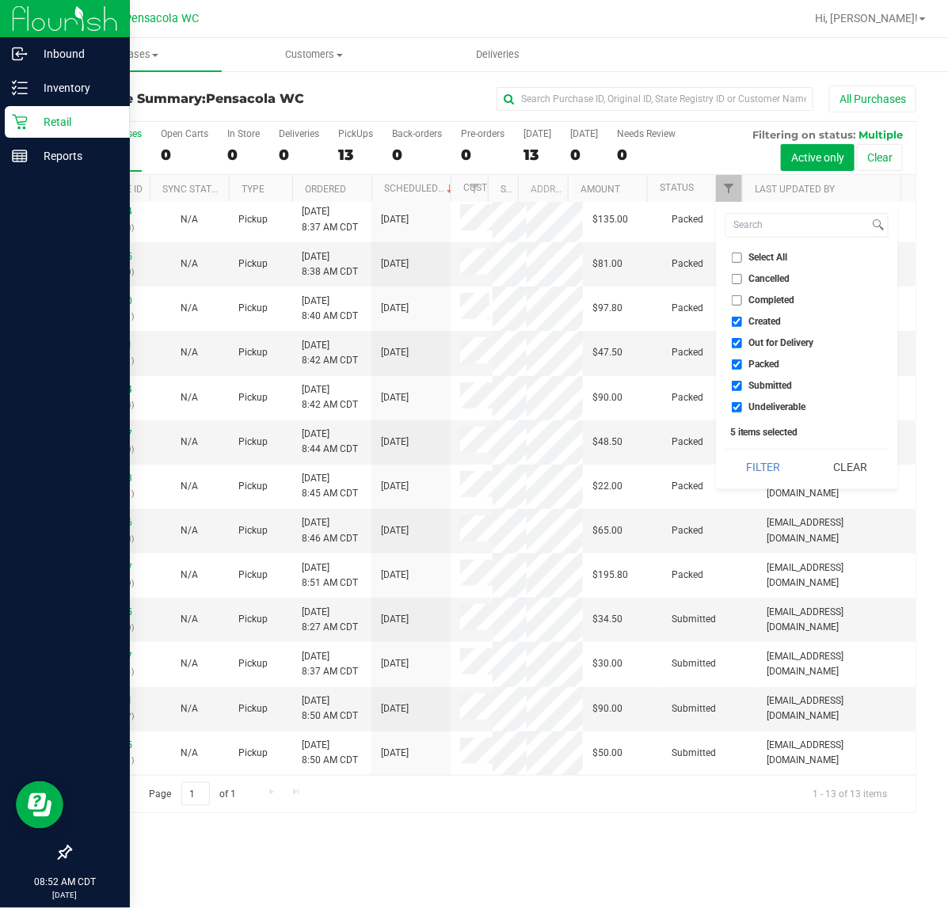
click at [780, 253] on span "Select All" at bounding box center [768, 258] width 39 height 10
click at [742, 253] on input "Select All" at bounding box center [737, 258] width 10 height 10
checkbox input "true"
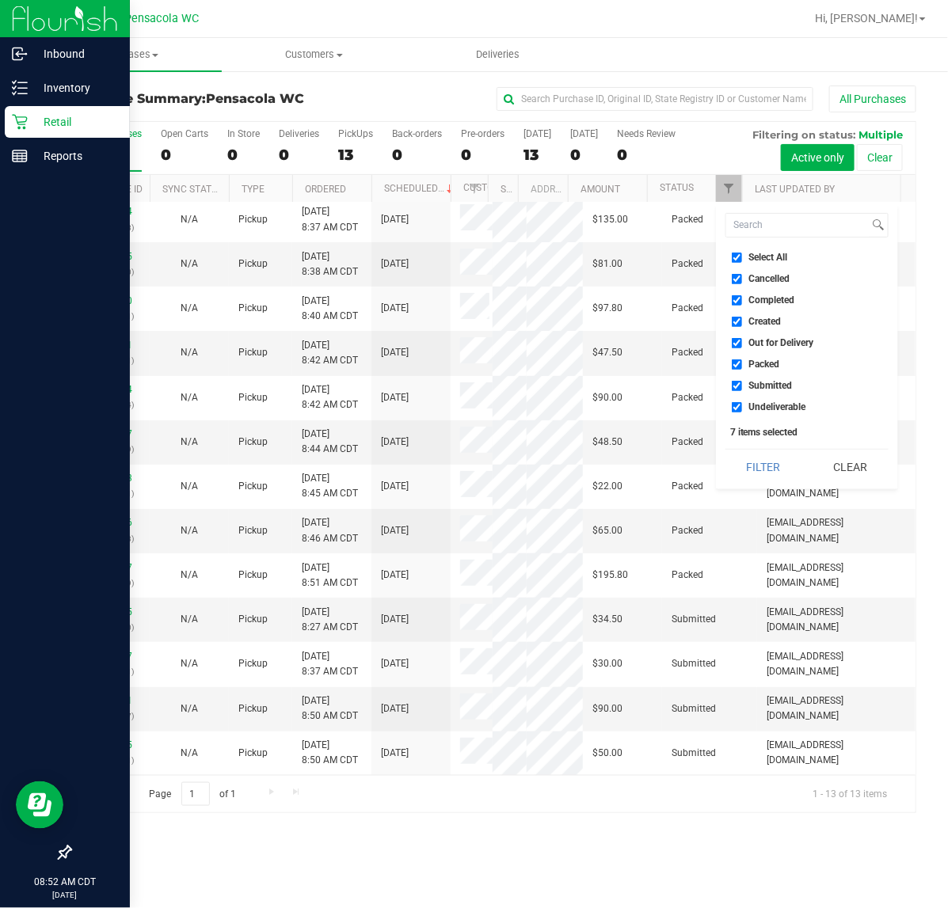
click at [759, 255] on span "Select All" at bounding box center [768, 258] width 39 height 10
click at [742, 255] on input "Select All" at bounding box center [737, 258] width 10 height 10
checkbox input "false"
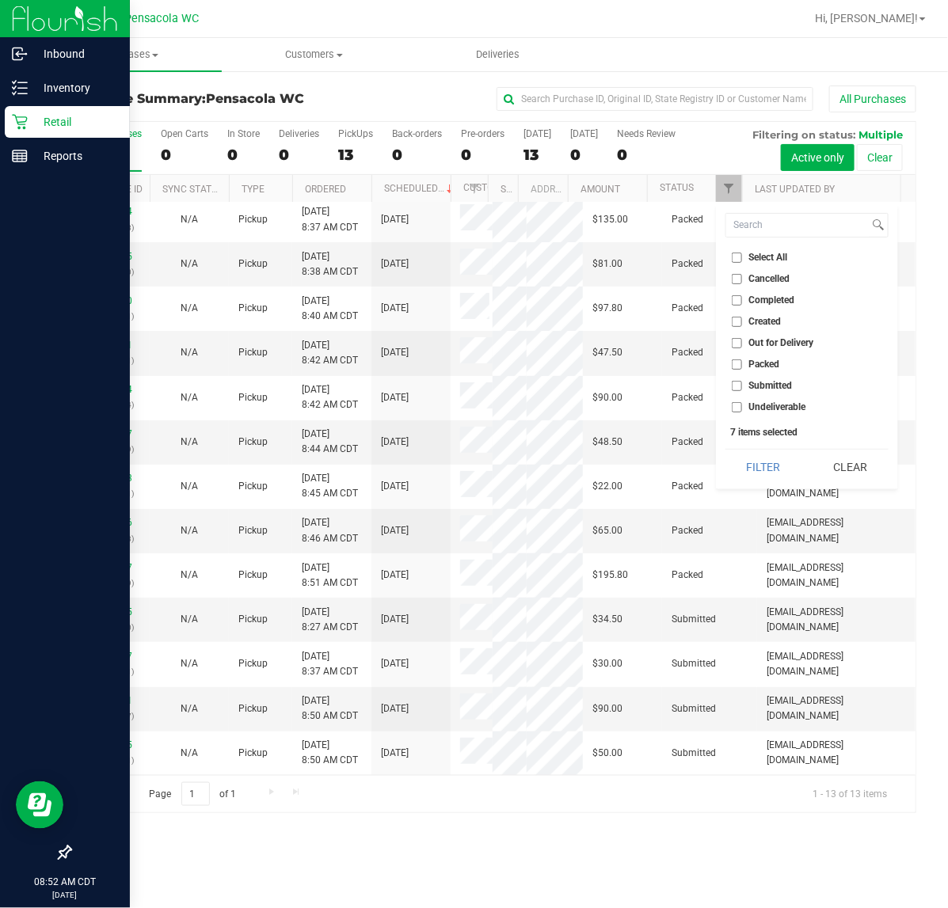
checkbox input "false"
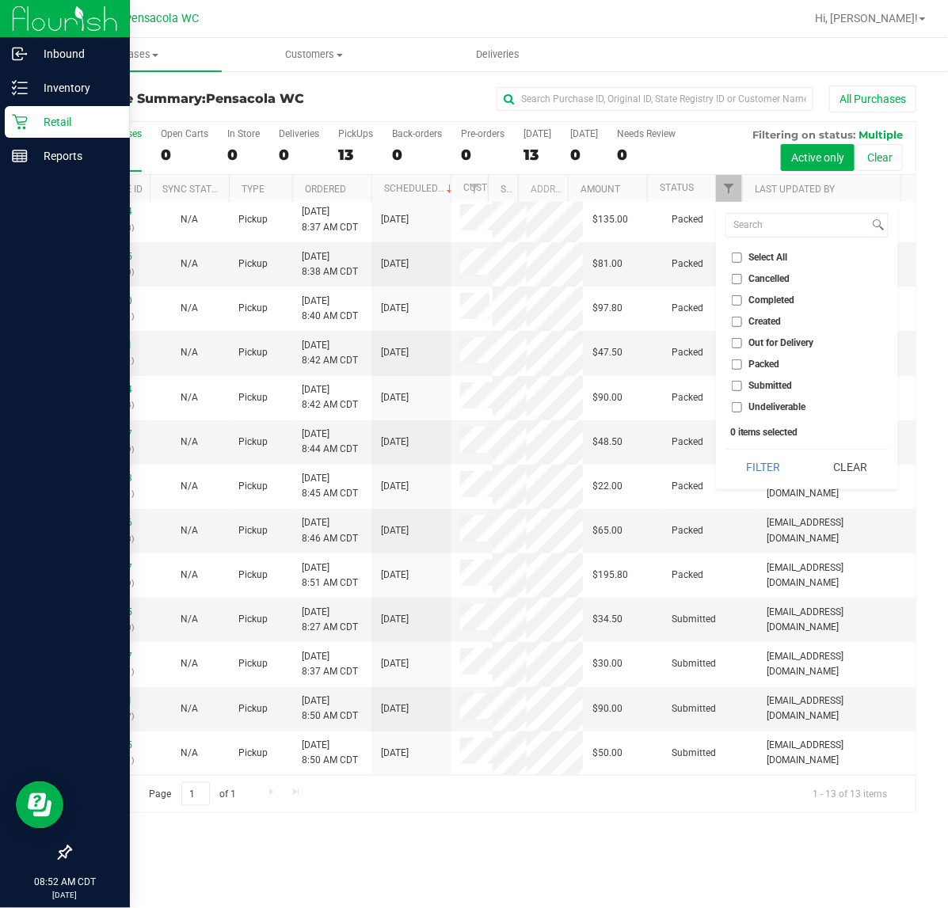
click at [774, 388] on span "Submitted" at bounding box center [771, 386] width 44 height 10
click at [742, 388] on input "Submitted" at bounding box center [737, 386] width 10 height 10
checkbox input "true"
click at [774, 365] on span "Packed" at bounding box center [764, 364] width 31 height 10
click at [742, 365] on input "Packed" at bounding box center [737, 364] width 10 height 10
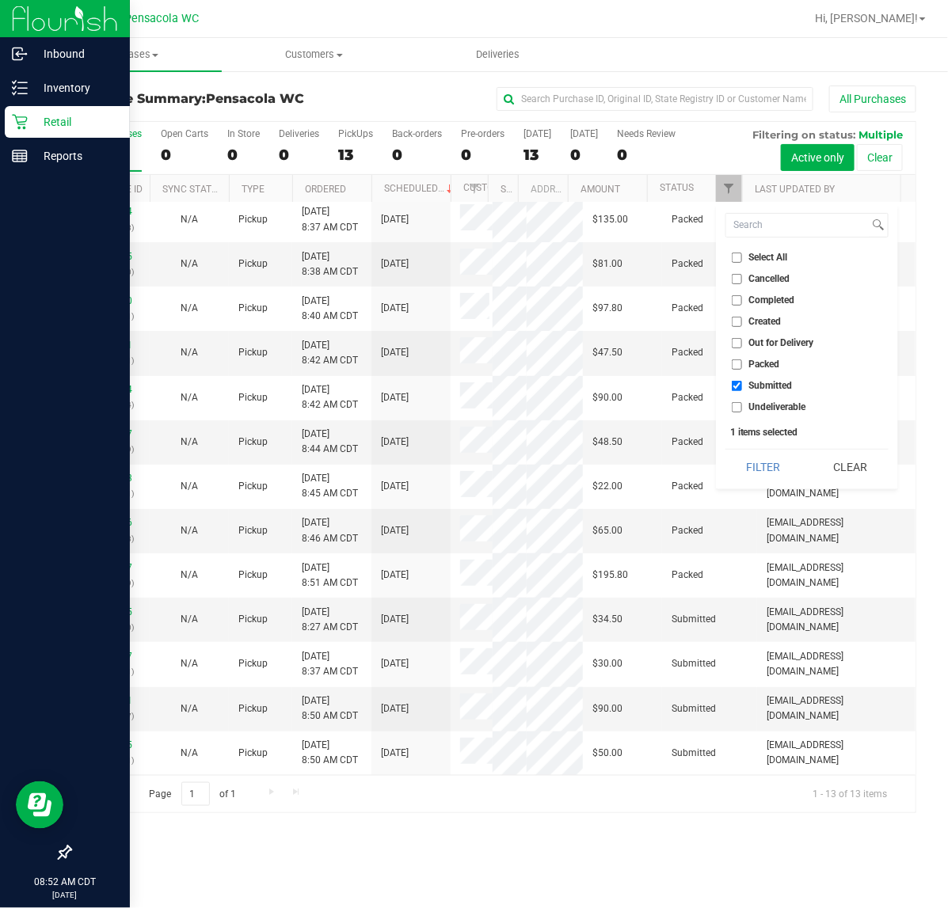
checkbox input "true"
click at [786, 388] on span "Submitted" at bounding box center [771, 386] width 44 height 10
click at [742, 388] on input "Submitted" at bounding box center [737, 386] width 10 height 10
checkbox input "false"
click at [765, 468] on button "Filter" at bounding box center [763, 467] width 76 height 35
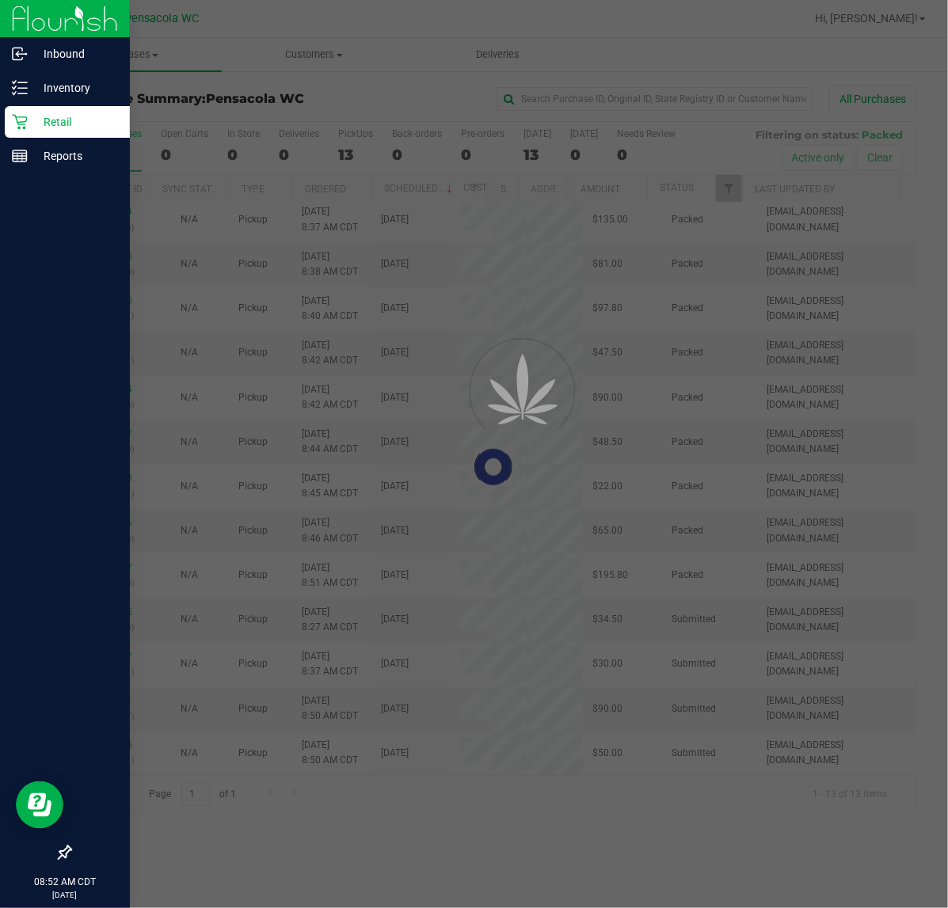
scroll to position [0, 0]
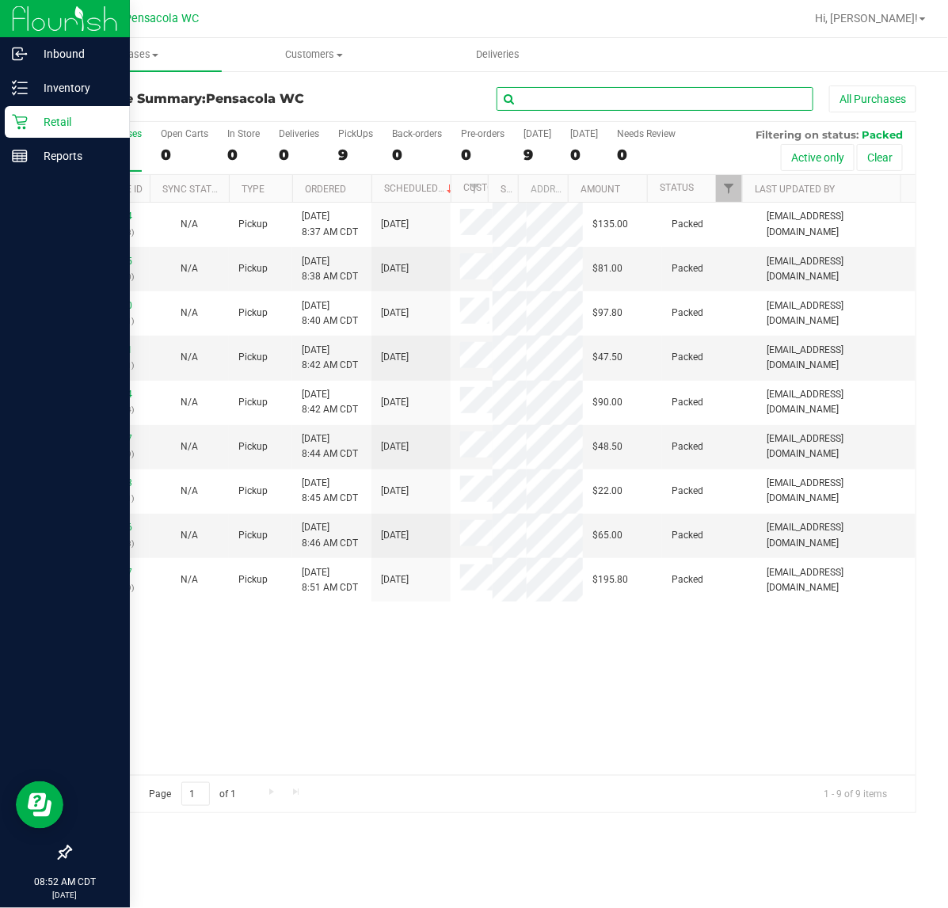
click at [603, 101] on input "text" at bounding box center [654, 99] width 317 height 24
type input "h"
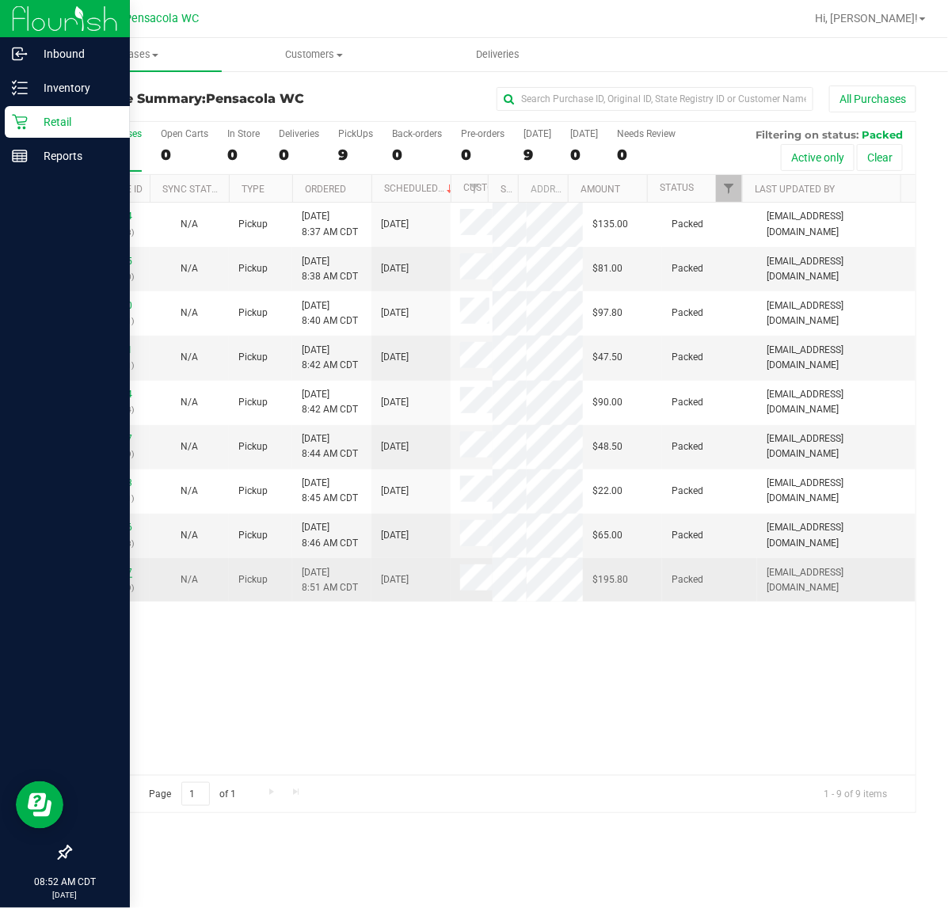
click at [119, 578] on link "11821417" at bounding box center [110, 572] width 44 height 11
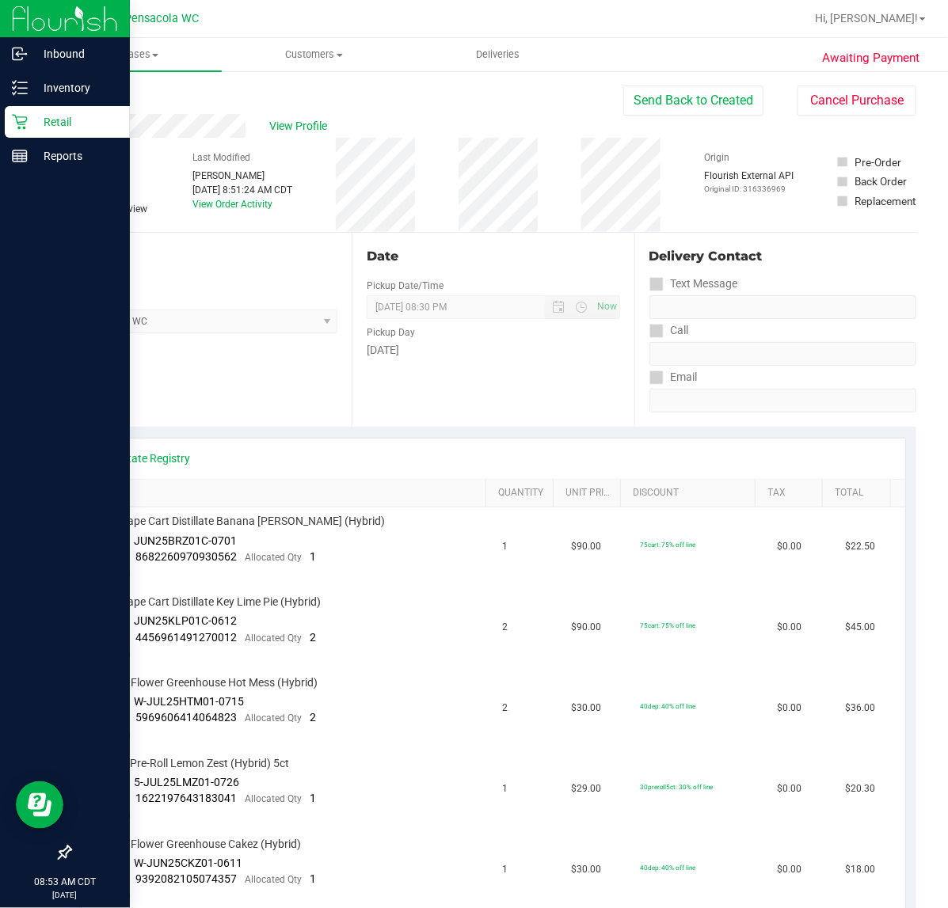
click at [22, 124] on icon at bounding box center [20, 122] width 16 height 16
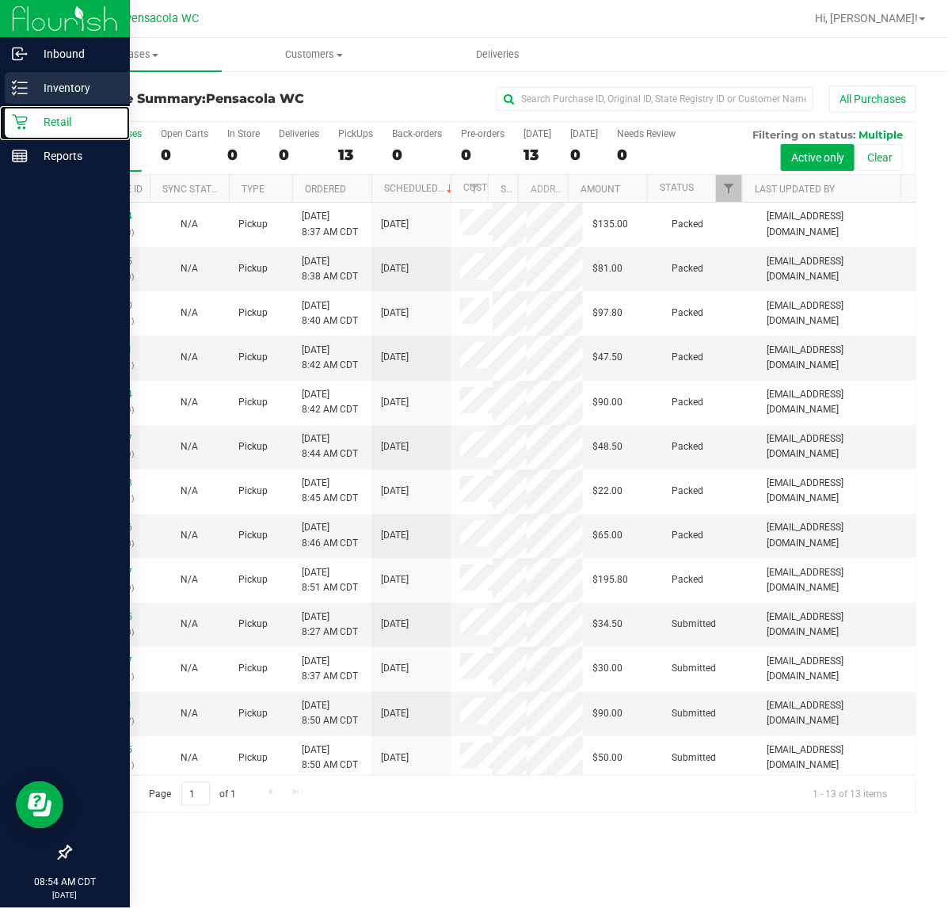
click at [17, 93] on icon at bounding box center [20, 88] width 16 height 16
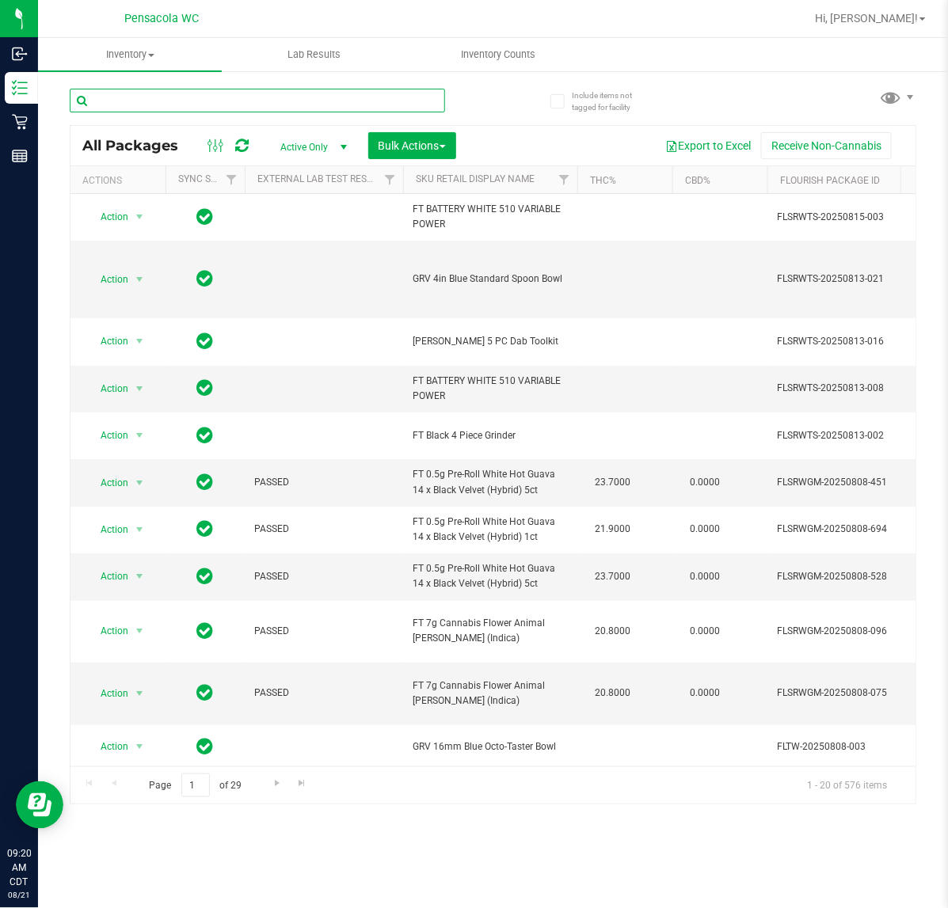
click at [143, 97] on input "text" at bounding box center [257, 101] width 375 height 24
type input "5239178979979048"
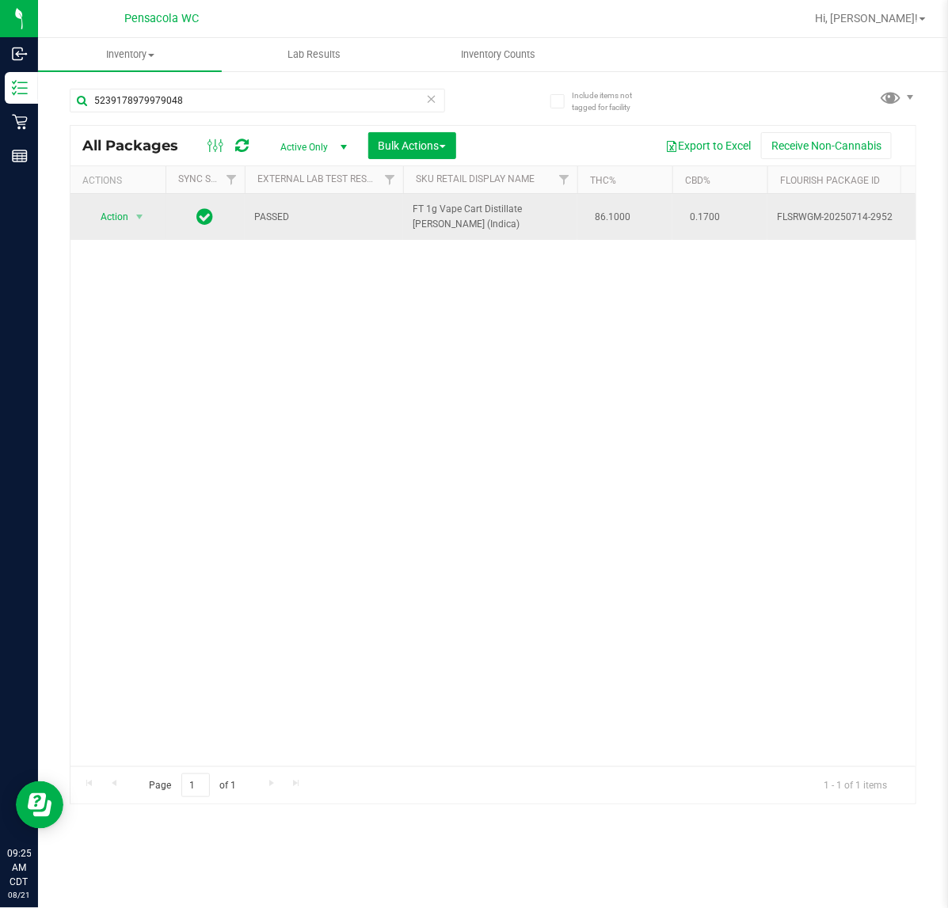
click at [113, 218] on span "Action" at bounding box center [107, 217] width 43 height 22
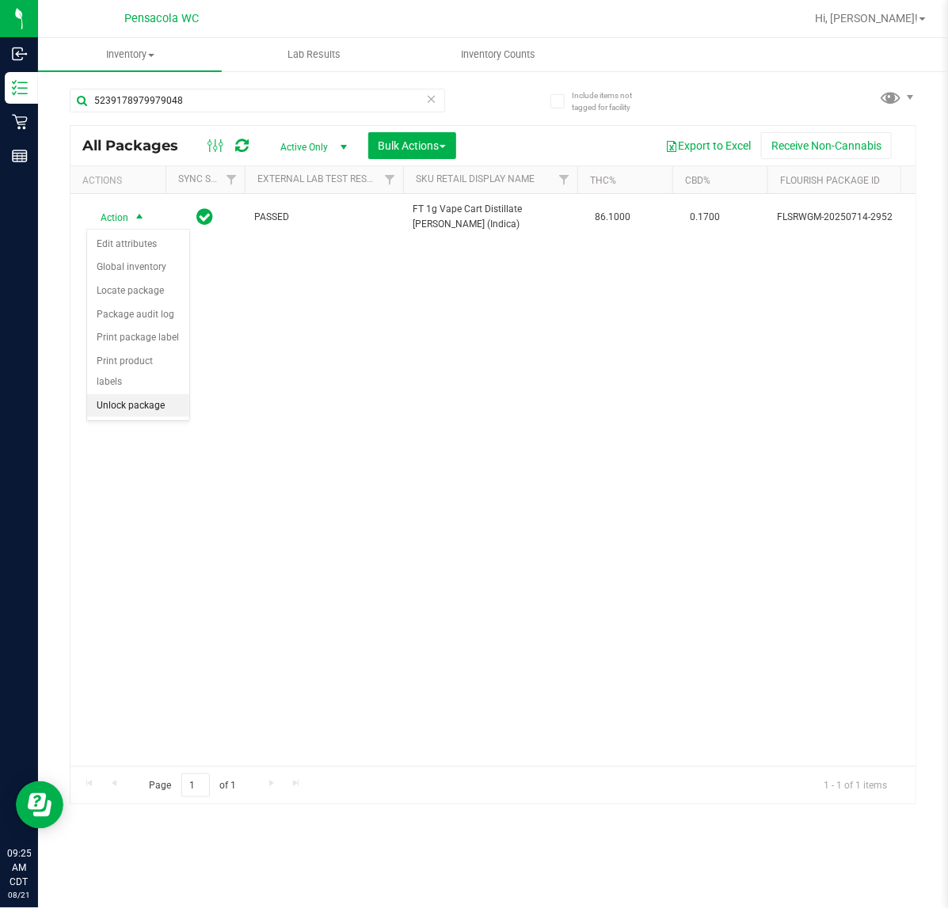
click at [154, 394] on li "Unlock package" at bounding box center [138, 406] width 102 height 24
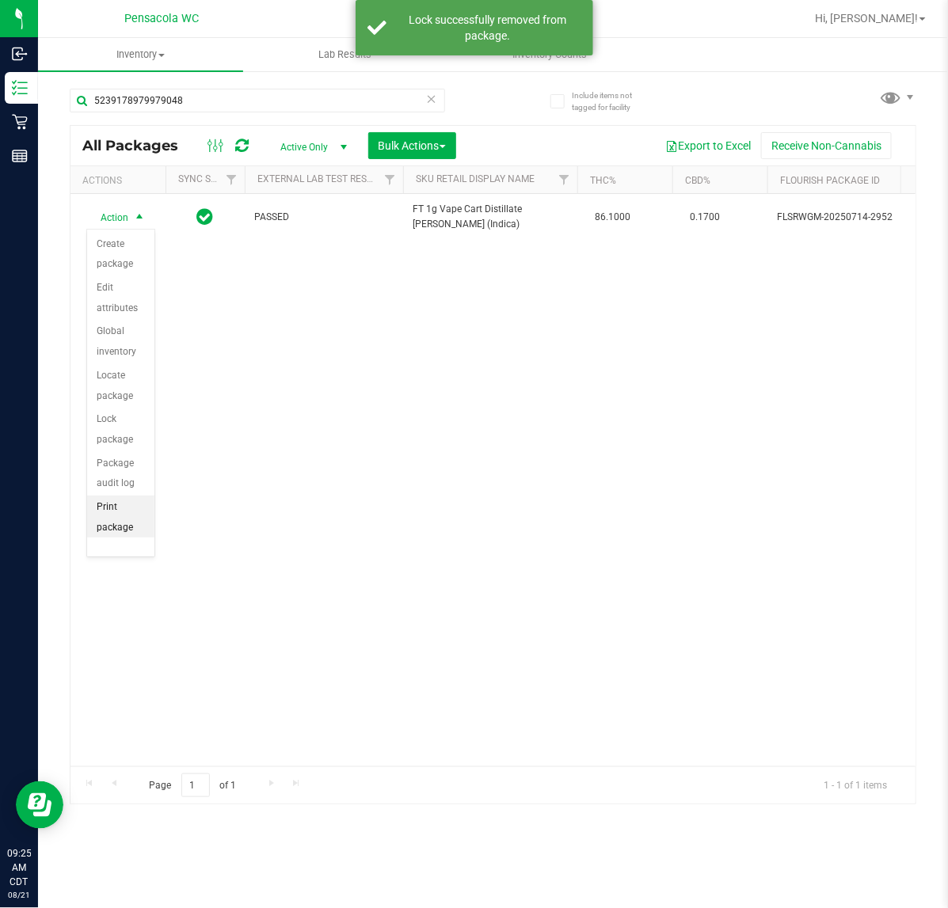
click at [109, 524] on li "Print package label" at bounding box center [120, 528] width 67 height 64
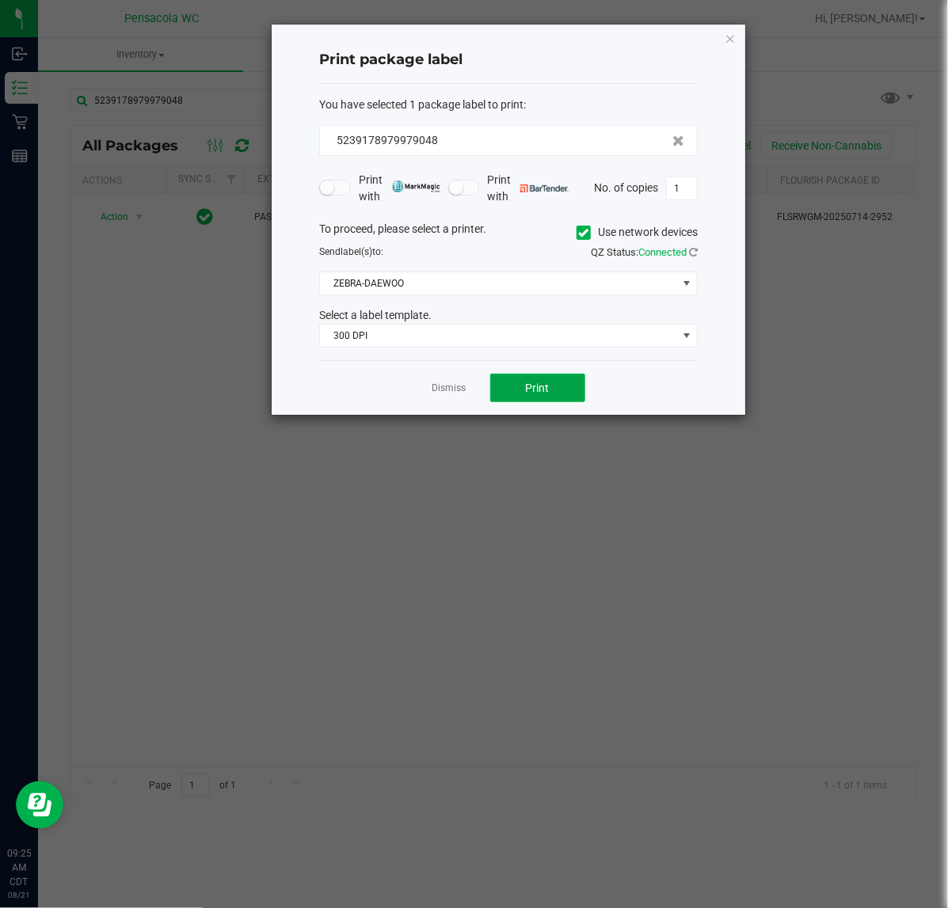
click at [574, 392] on button "Print" at bounding box center [537, 388] width 95 height 29
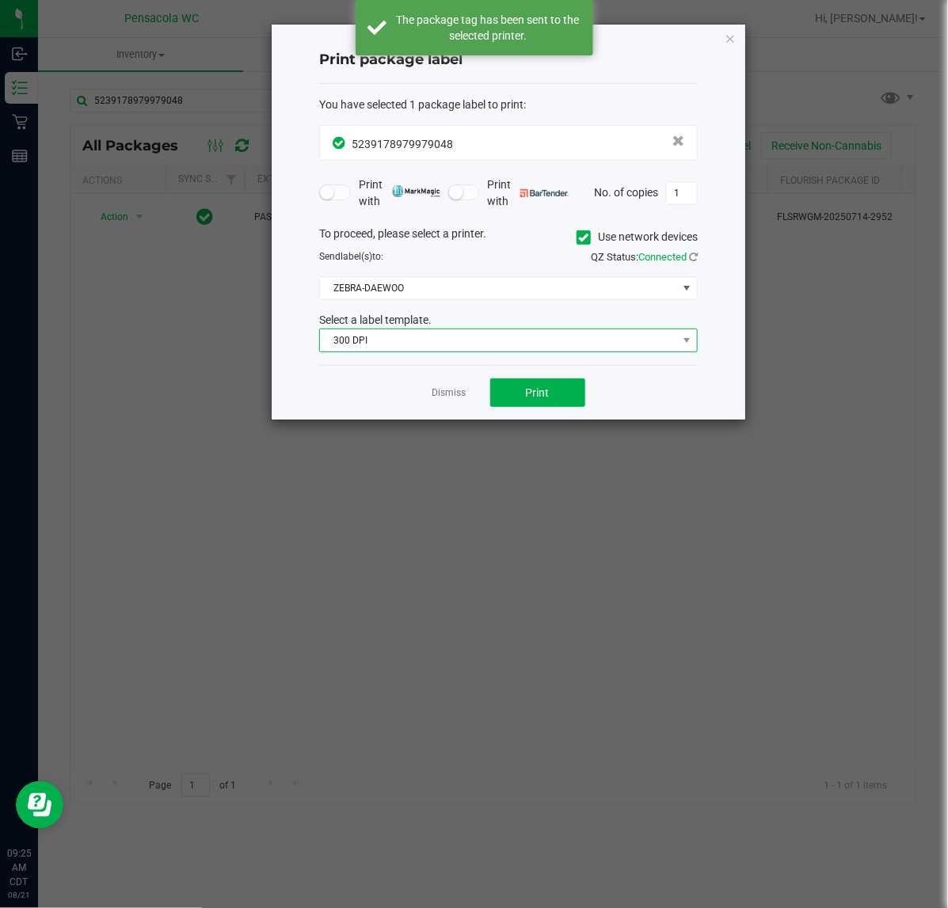
click at [443, 345] on span "300 DPI" at bounding box center [498, 340] width 357 height 22
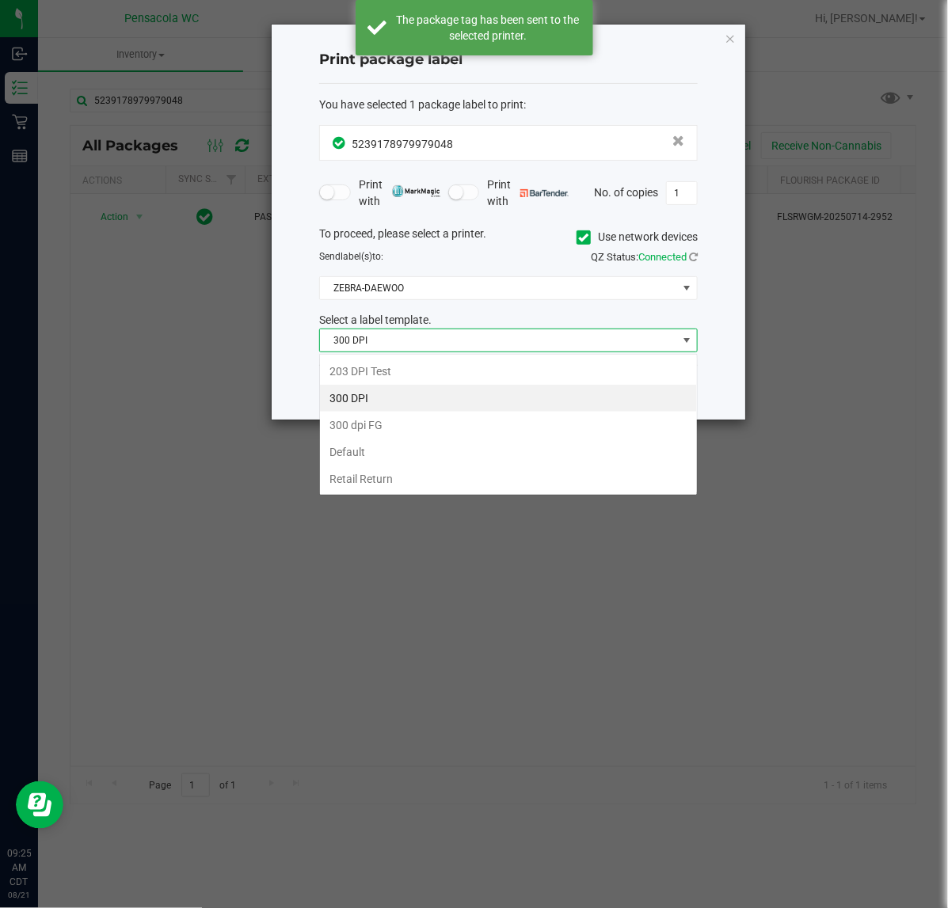
scroll to position [25, 378]
click at [413, 373] on li "203 DPI Test" at bounding box center [508, 371] width 377 height 27
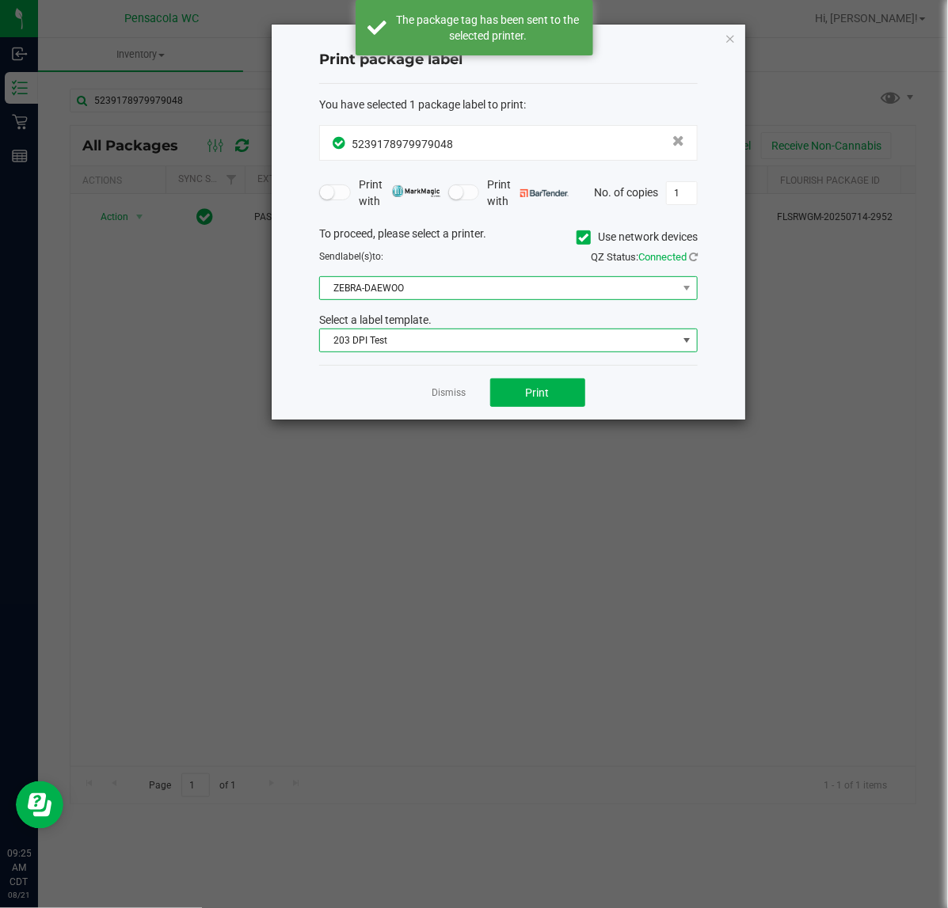
click at [409, 287] on span "ZEBRA-DAEWOO" at bounding box center [498, 288] width 357 height 22
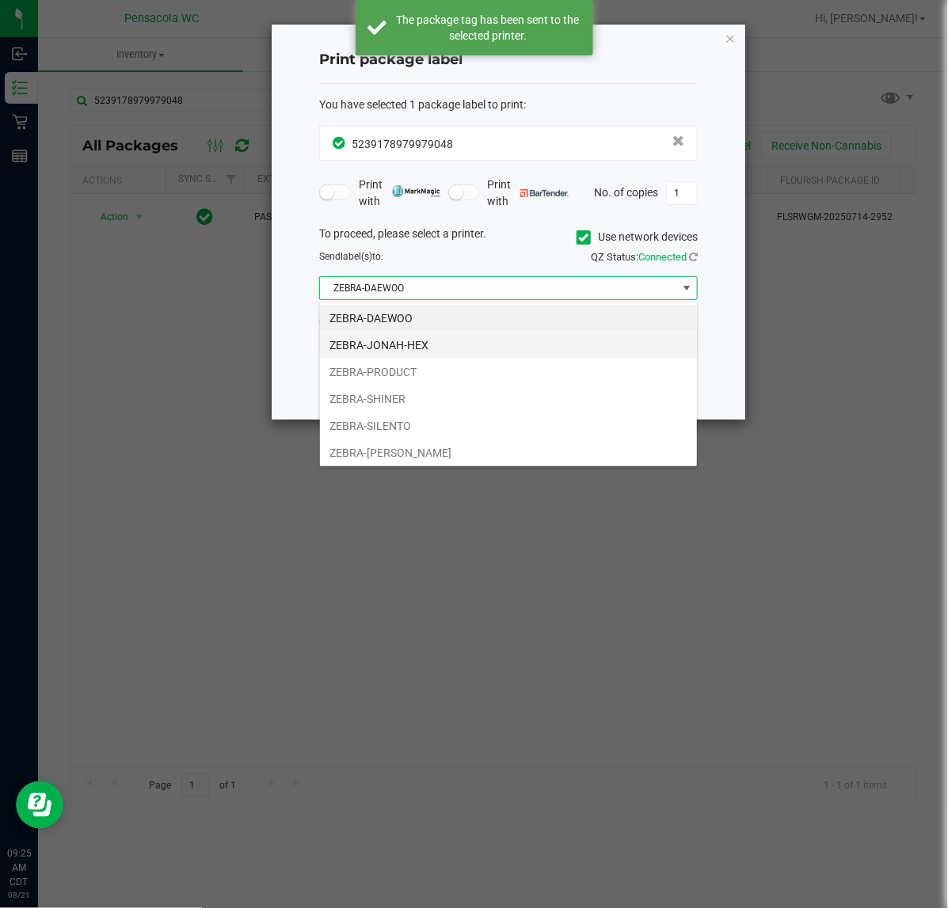
click at [436, 345] on li "ZEBRA-JONAH-HEX" at bounding box center [508, 345] width 377 height 27
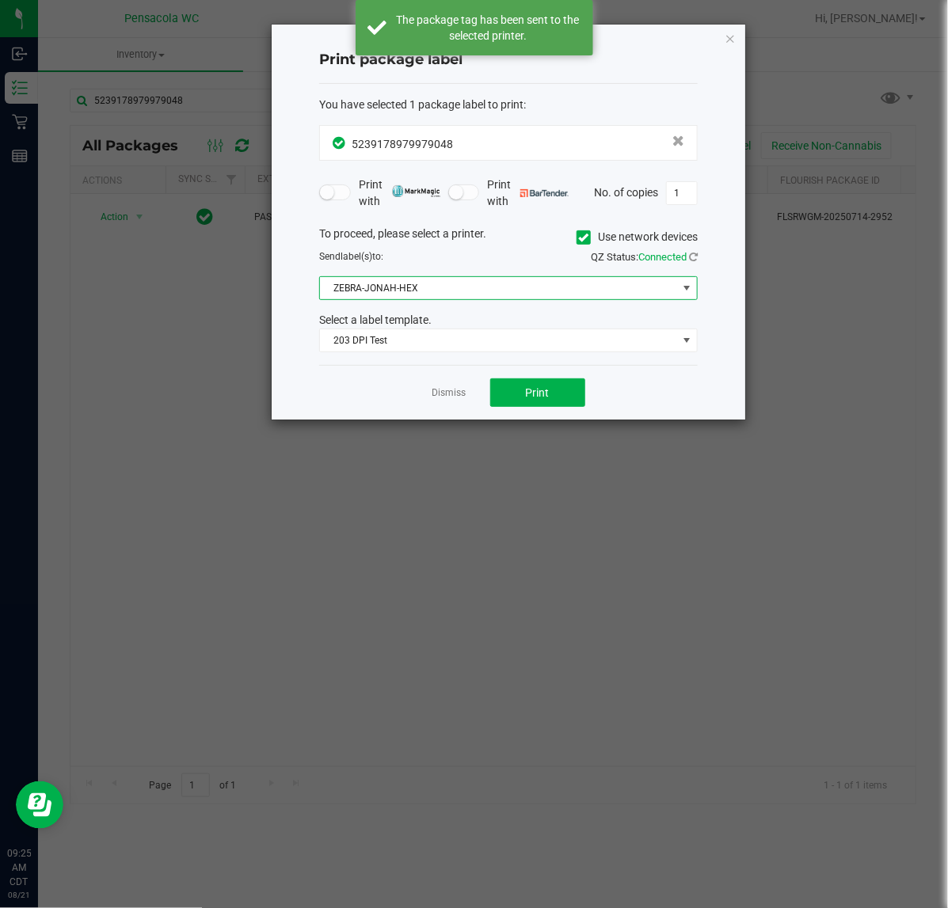
click at [435, 294] on span "ZEBRA-JONAH-HEX" at bounding box center [498, 288] width 357 height 22
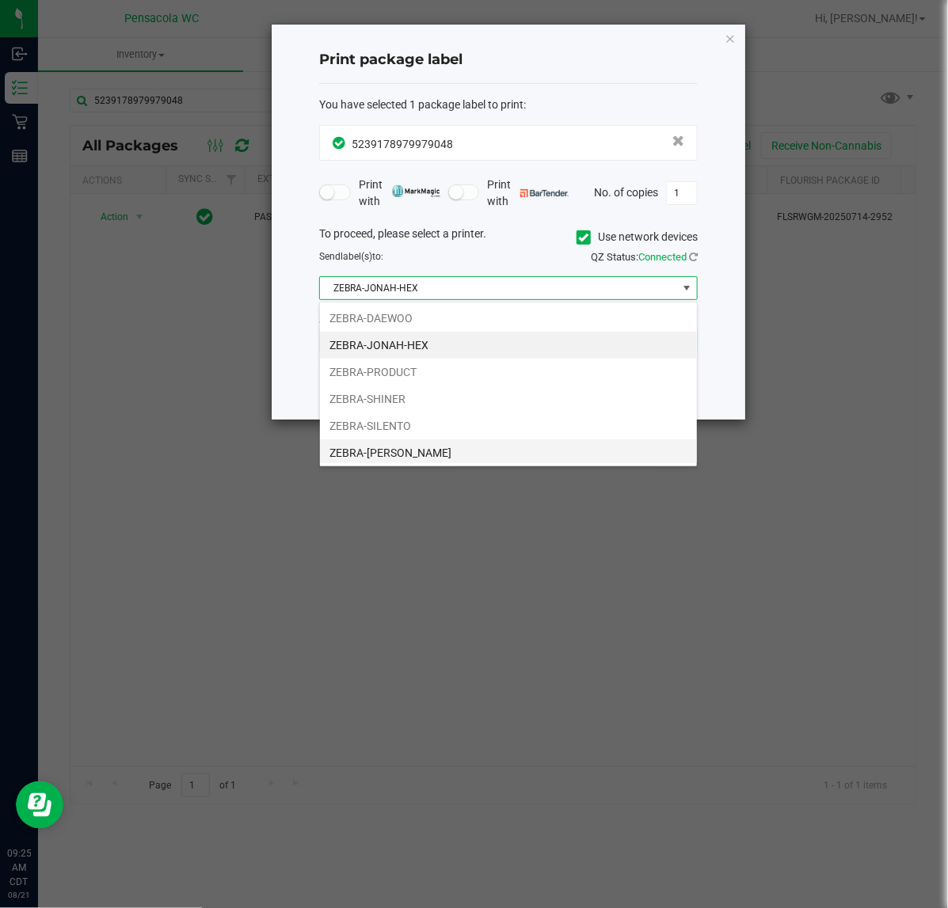
click at [432, 453] on li "ZEBRA-TERRY-MACALMON" at bounding box center [508, 452] width 377 height 27
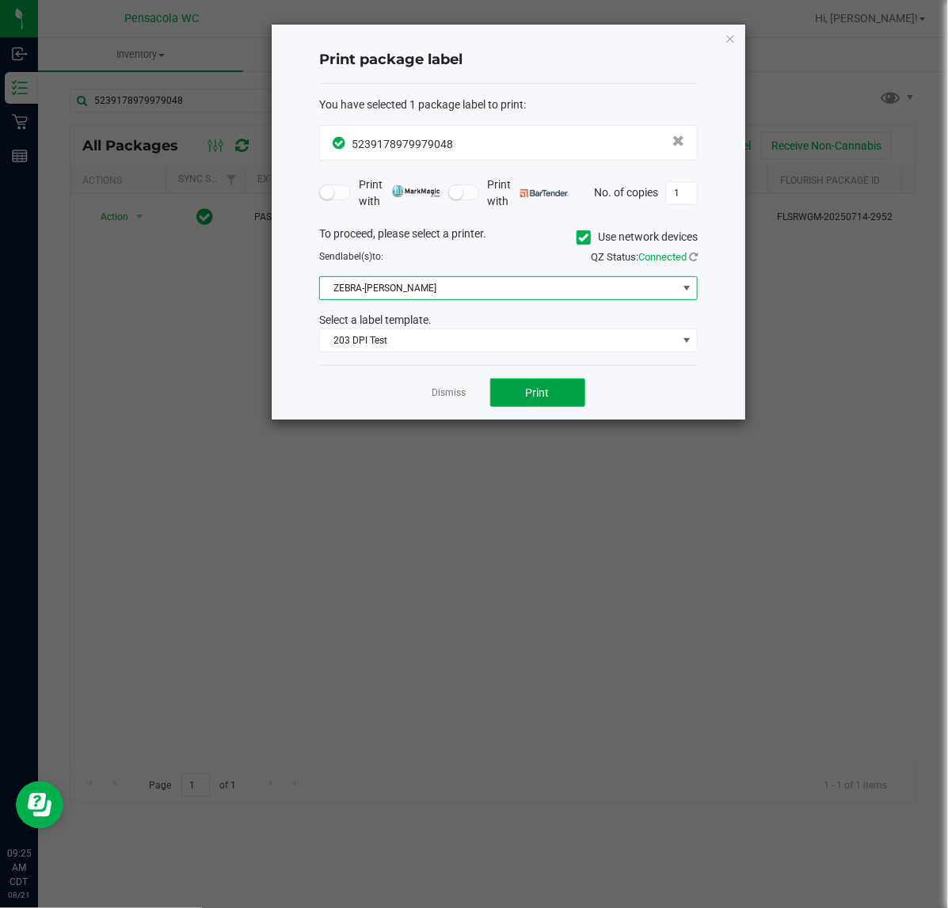
click at [520, 389] on button "Print" at bounding box center [537, 392] width 95 height 29
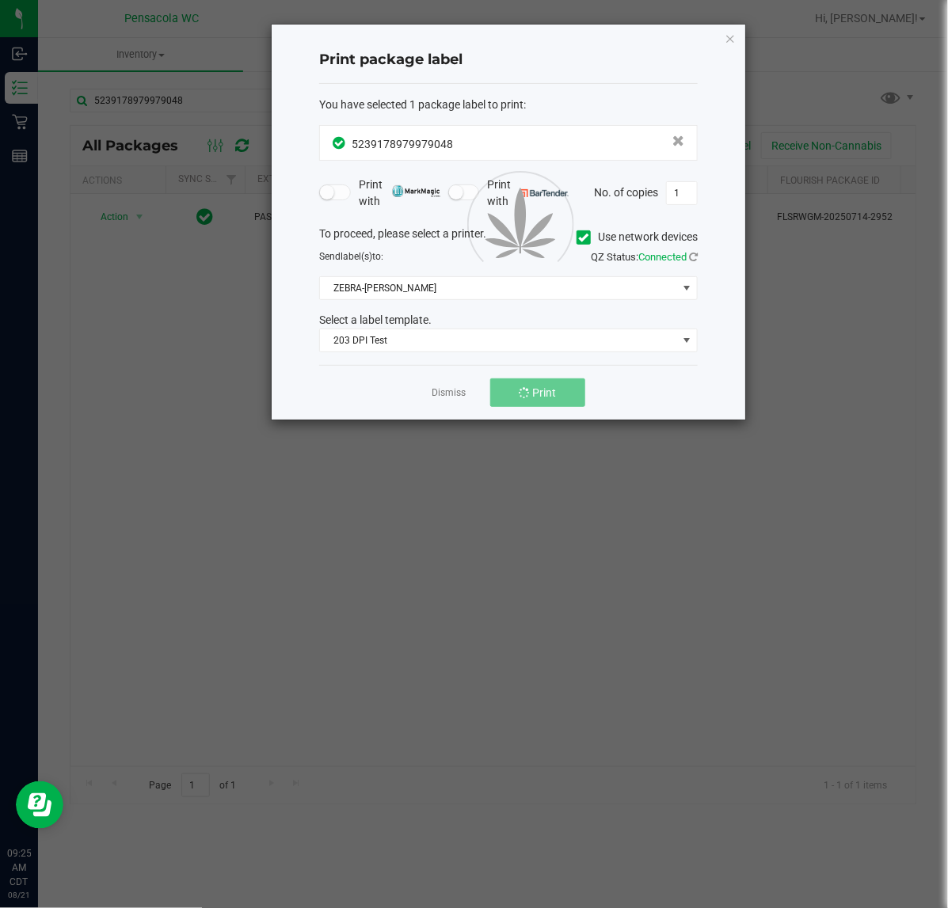
click at [453, 397] on div at bounding box center [508, 222] width 473 height 395
click at [447, 396] on link "Dismiss" at bounding box center [449, 392] width 34 height 13
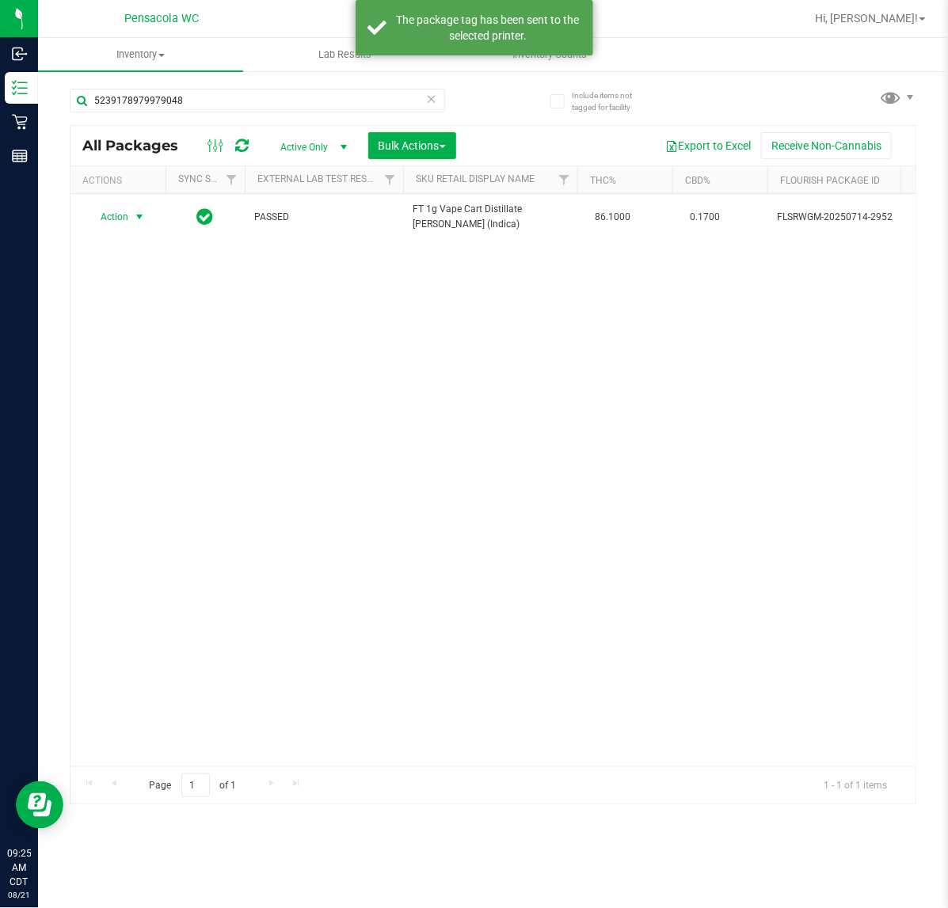
click at [455, 426] on div "Action Action Create package Edit attributes Global inventory Locate package Lo…" at bounding box center [492, 480] width 845 height 572
click at [428, 433] on div "Action Action Create package Edit attributes Global inventory Locate package Lo…" at bounding box center [492, 480] width 845 height 572
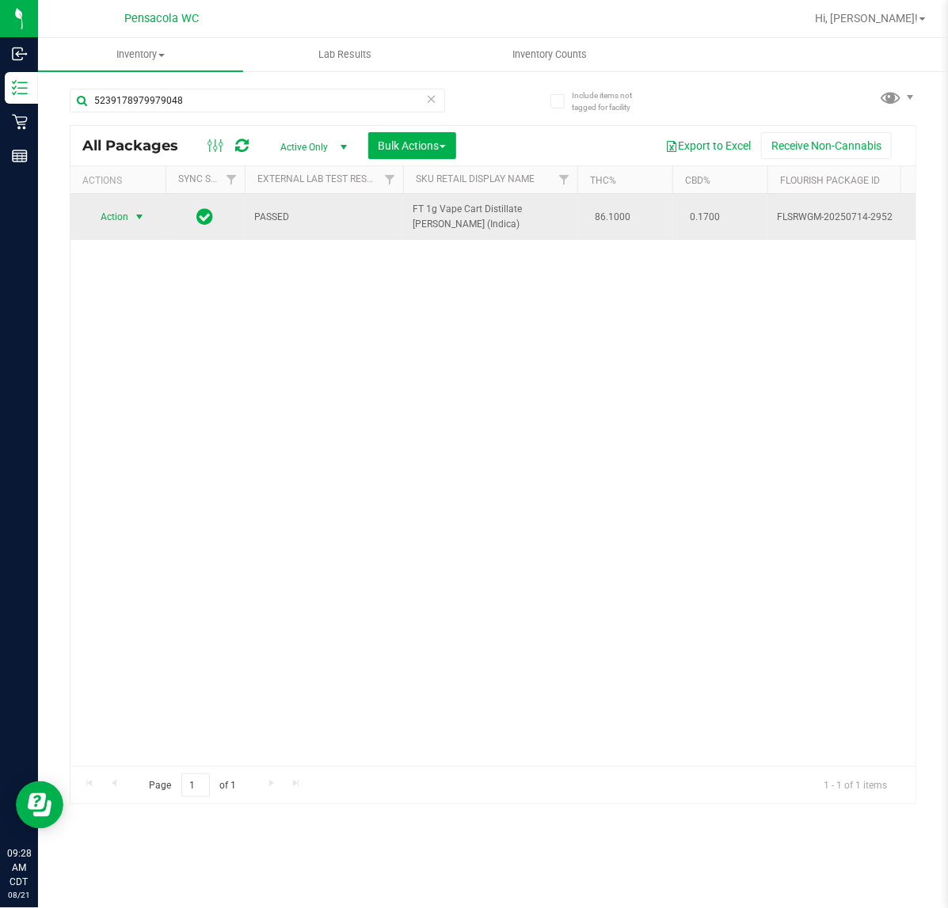
click at [143, 210] on span "select" at bounding box center [140, 217] width 20 height 22
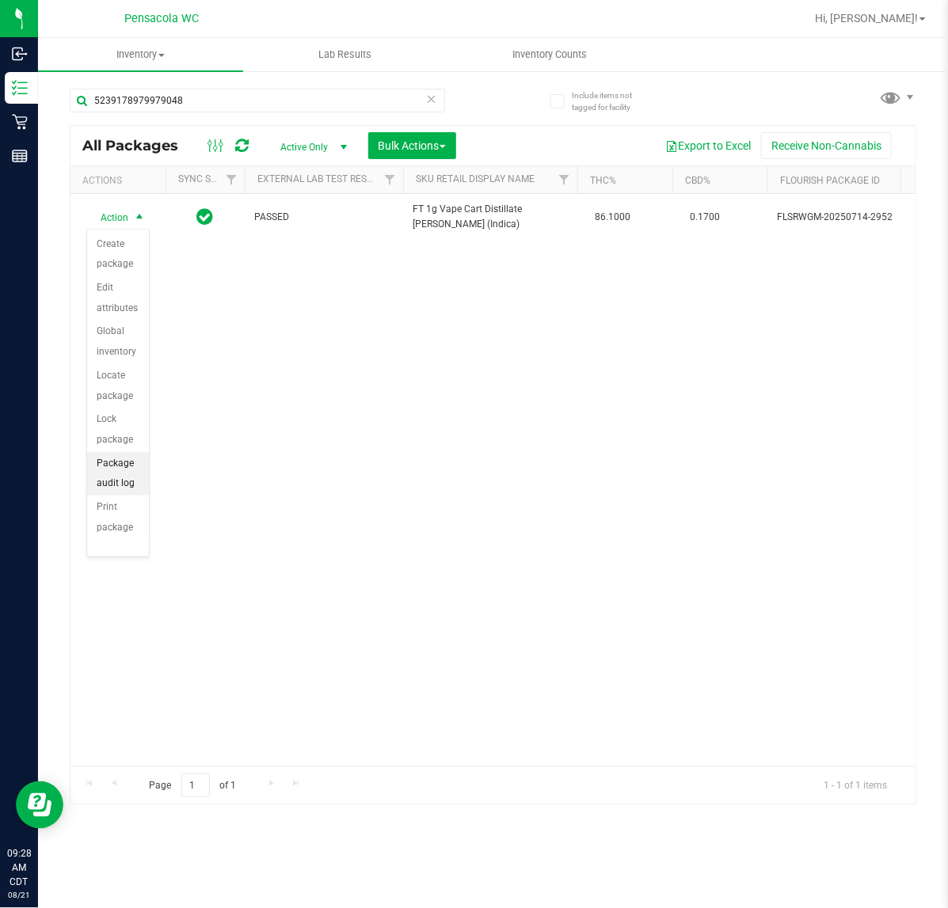
scroll to position [175, 0]
click at [121, 257] on li "Lock package" at bounding box center [118, 279] width 62 height 44
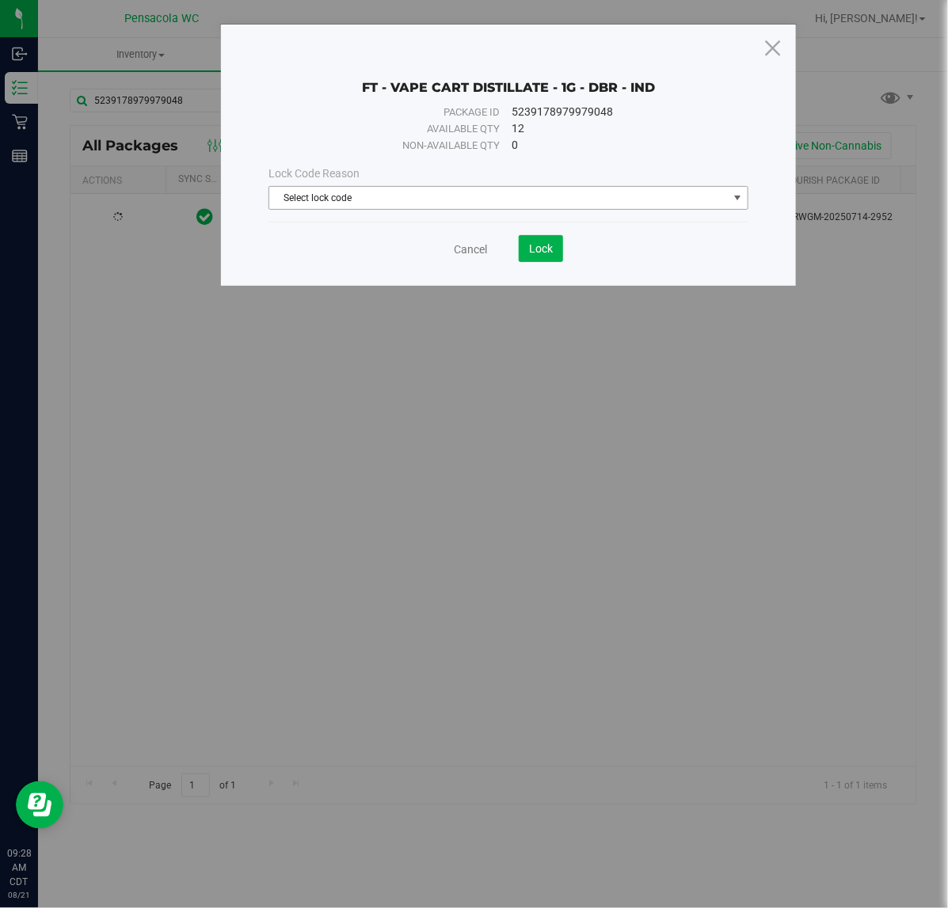
click at [483, 199] on span "Select lock code" at bounding box center [498, 198] width 458 height 22
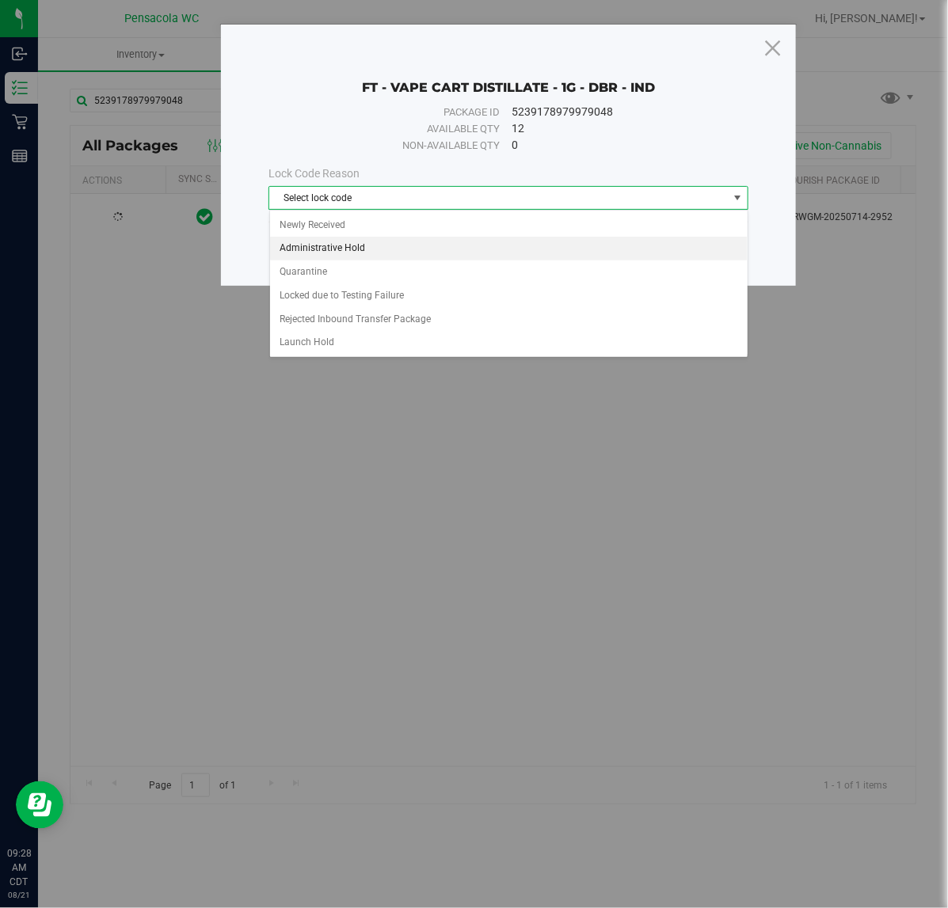
click at [397, 247] on li "Administrative Hold" at bounding box center [508, 249] width 477 height 24
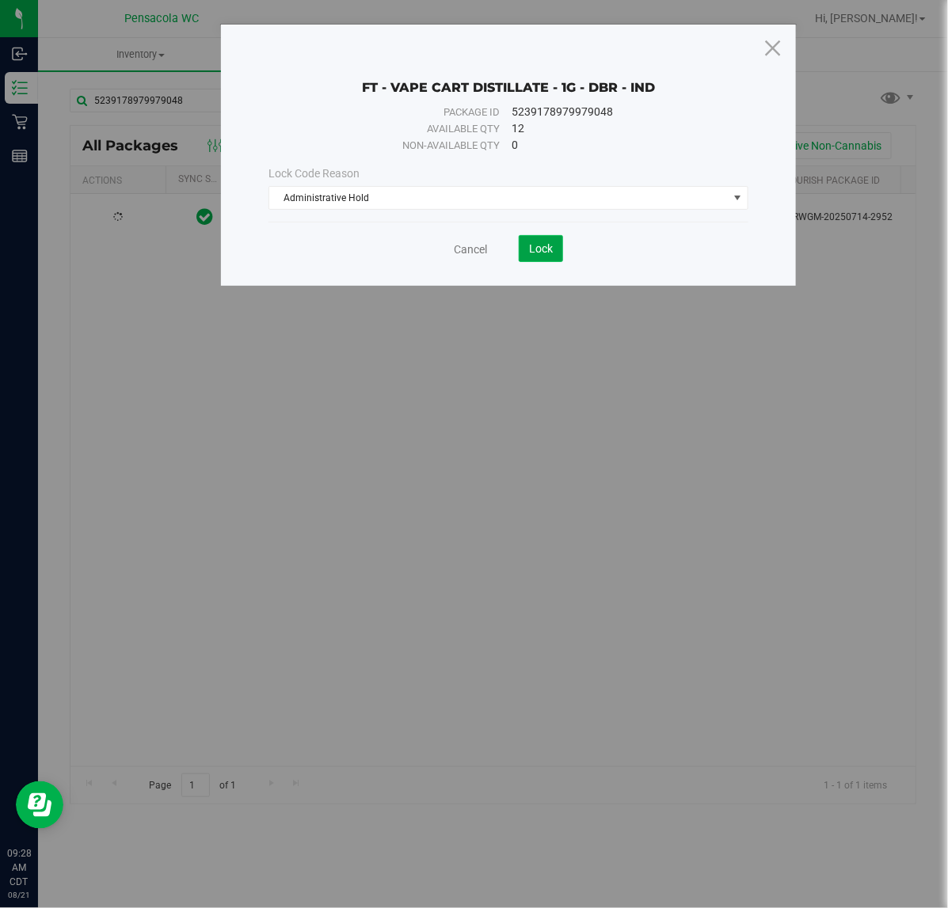
click at [541, 246] on span "Lock" at bounding box center [541, 248] width 24 height 13
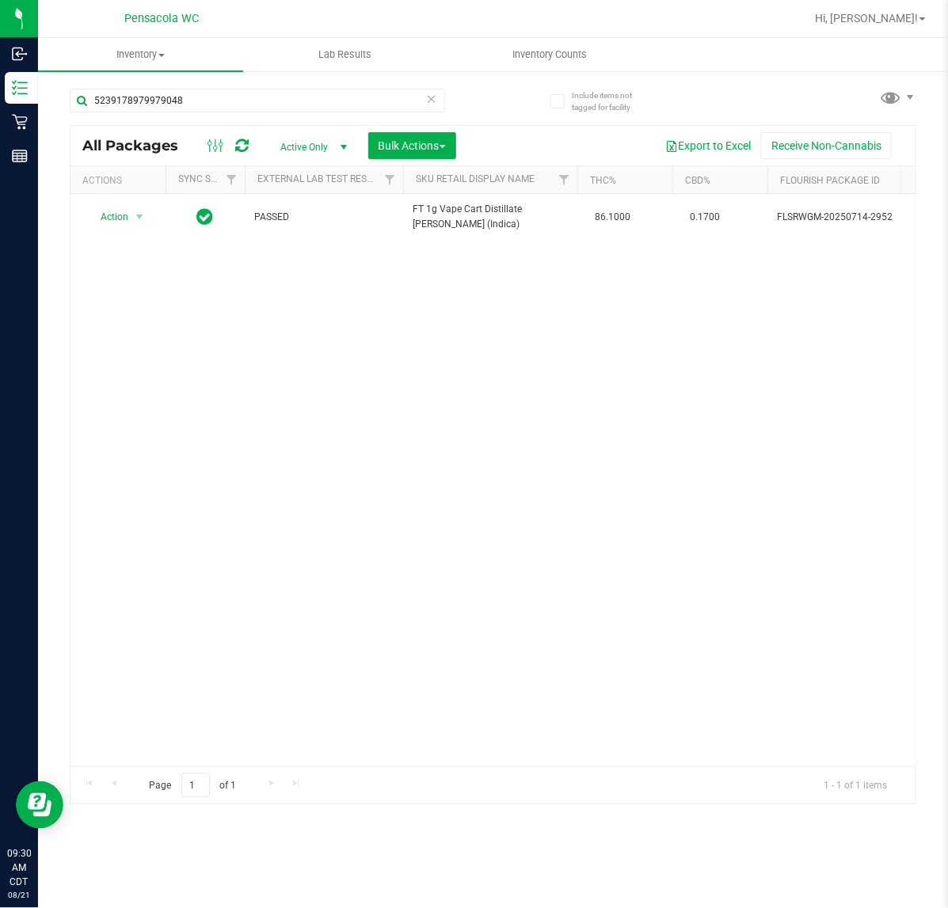
click at [261, 129] on div "All Packages Active Only Active Only Lab Samples Locked All External Internal B…" at bounding box center [492, 146] width 845 height 40
click at [262, 105] on input "5239178979979048" at bounding box center [257, 101] width 375 height 24
type input "7187783207599561"
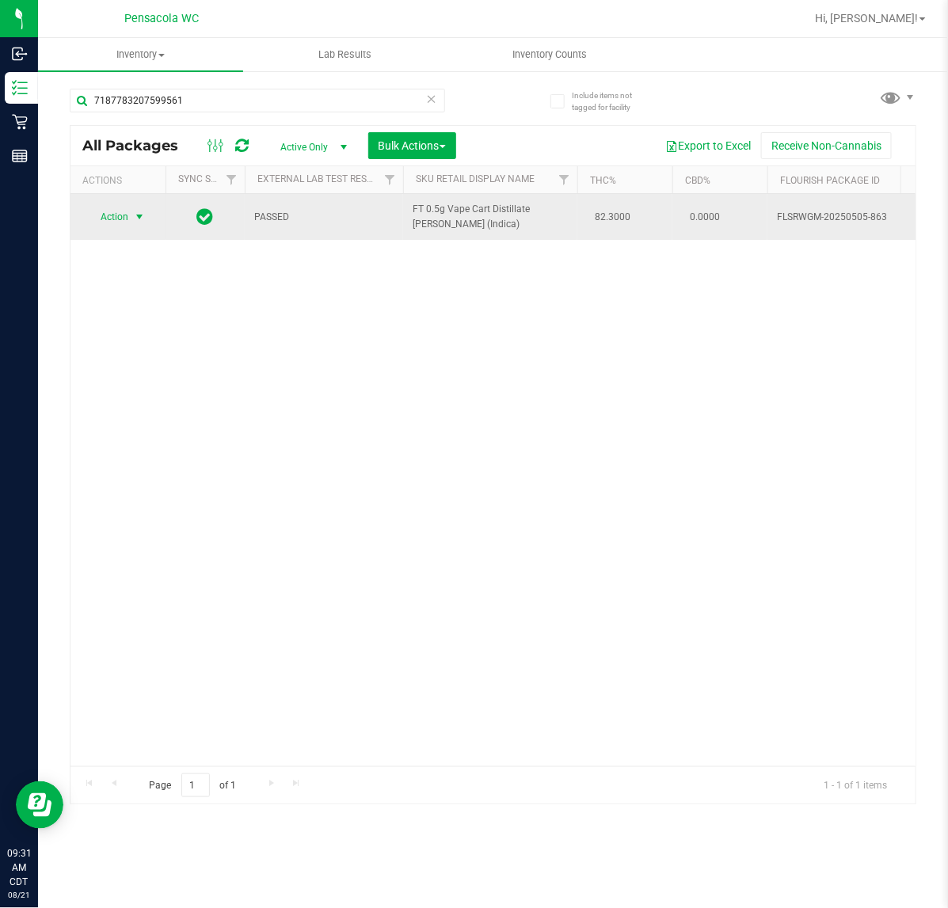
click at [135, 220] on span "select" at bounding box center [139, 217] width 13 height 13
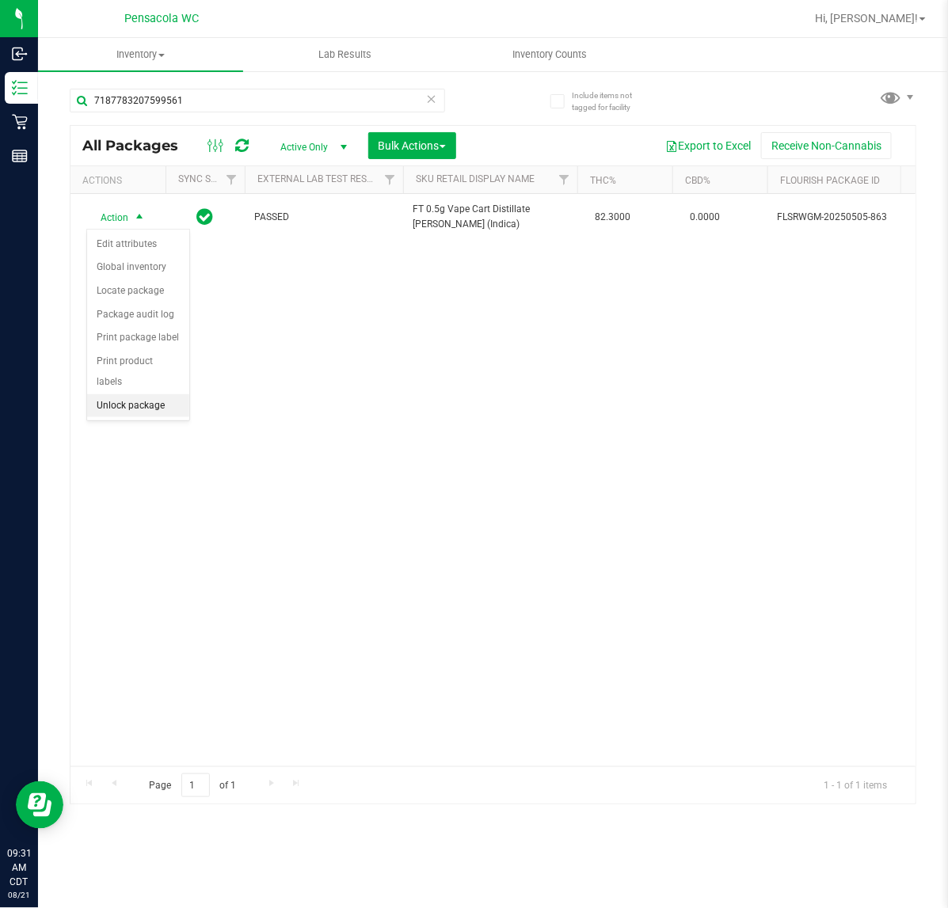
click at [143, 394] on li "Unlock package" at bounding box center [138, 406] width 102 height 24
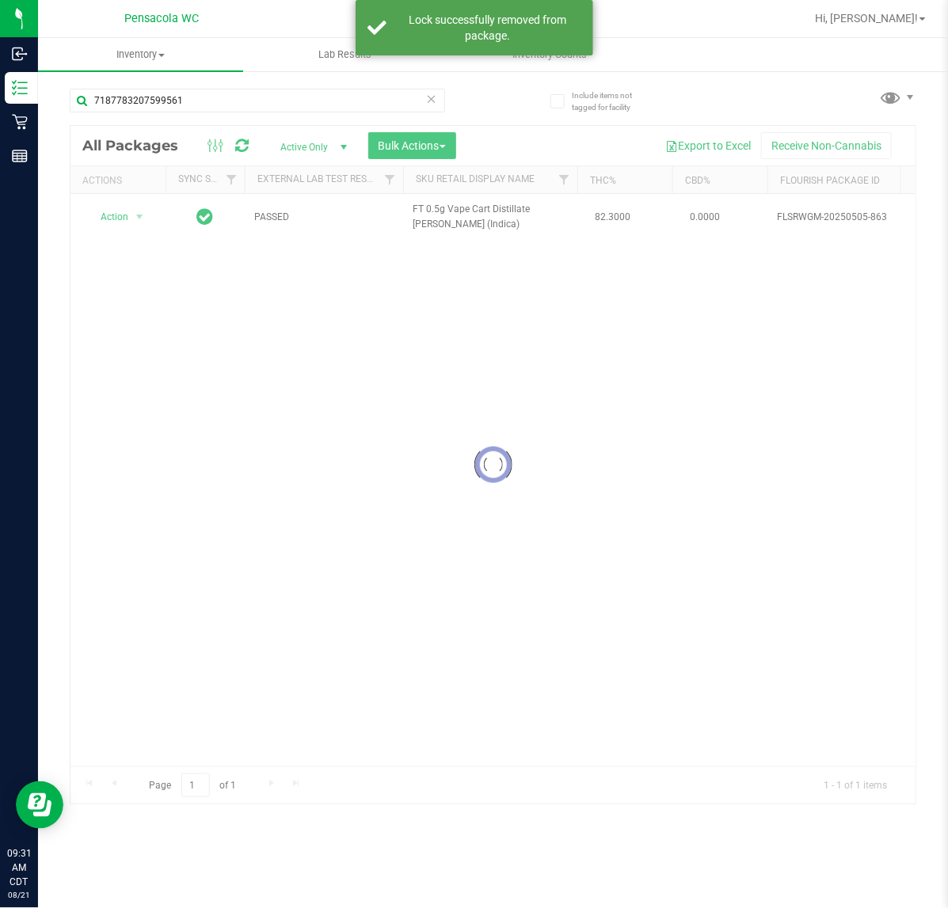
click at [124, 230] on div at bounding box center [492, 465] width 845 height 679
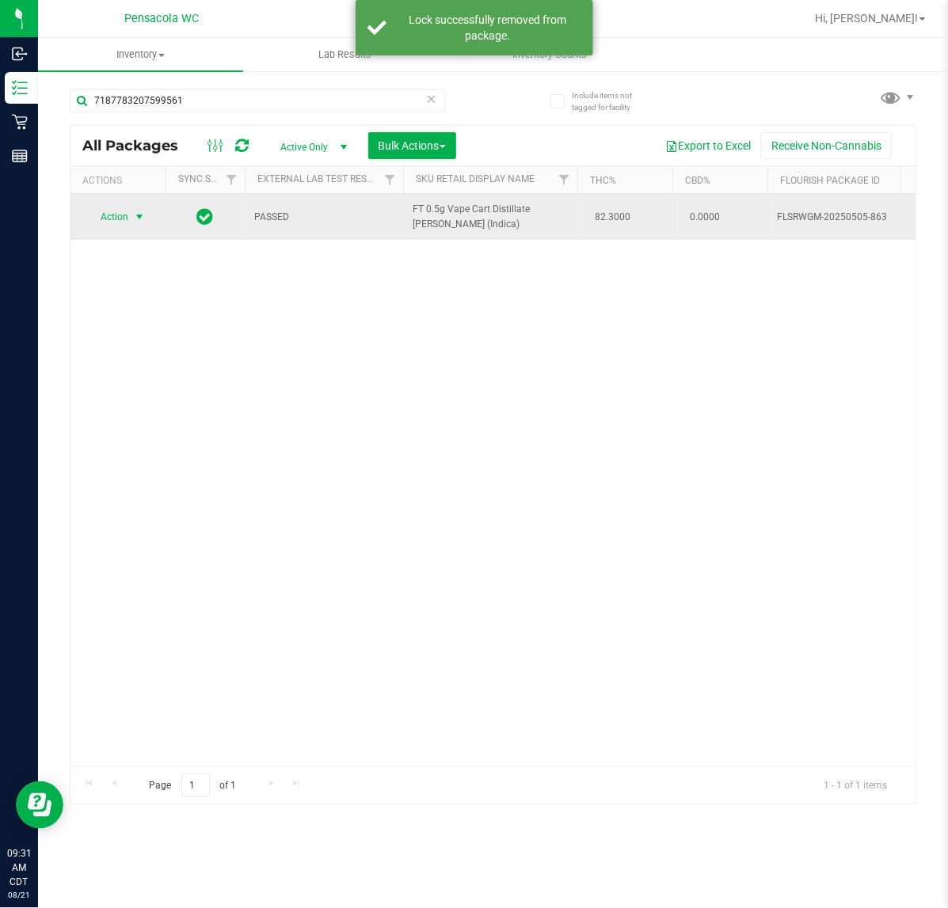
click at [139, 218] on span "select" at bounding box center [139, 217] width 13 height 13
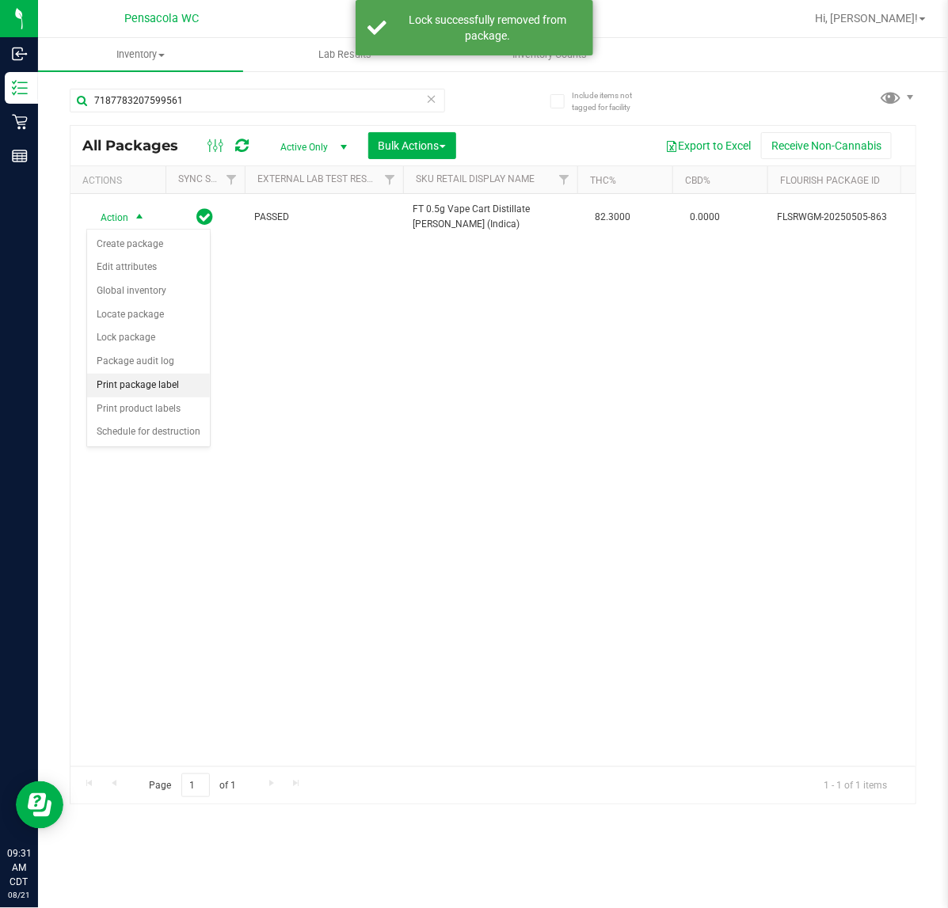
click at [164, 389] on li "Print package label" at bounding box center [148, 386] width 123 height 24
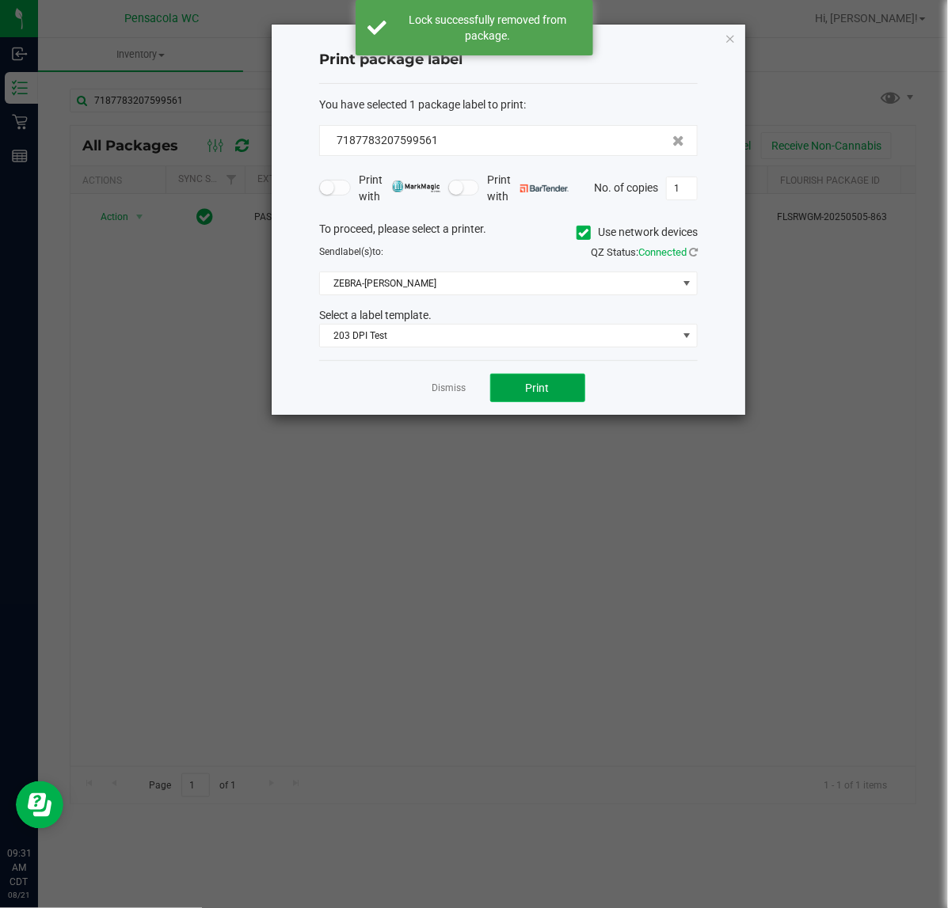
click at [559, 400] on button "Print" at bounding box center [537, 388] width 95 height 29
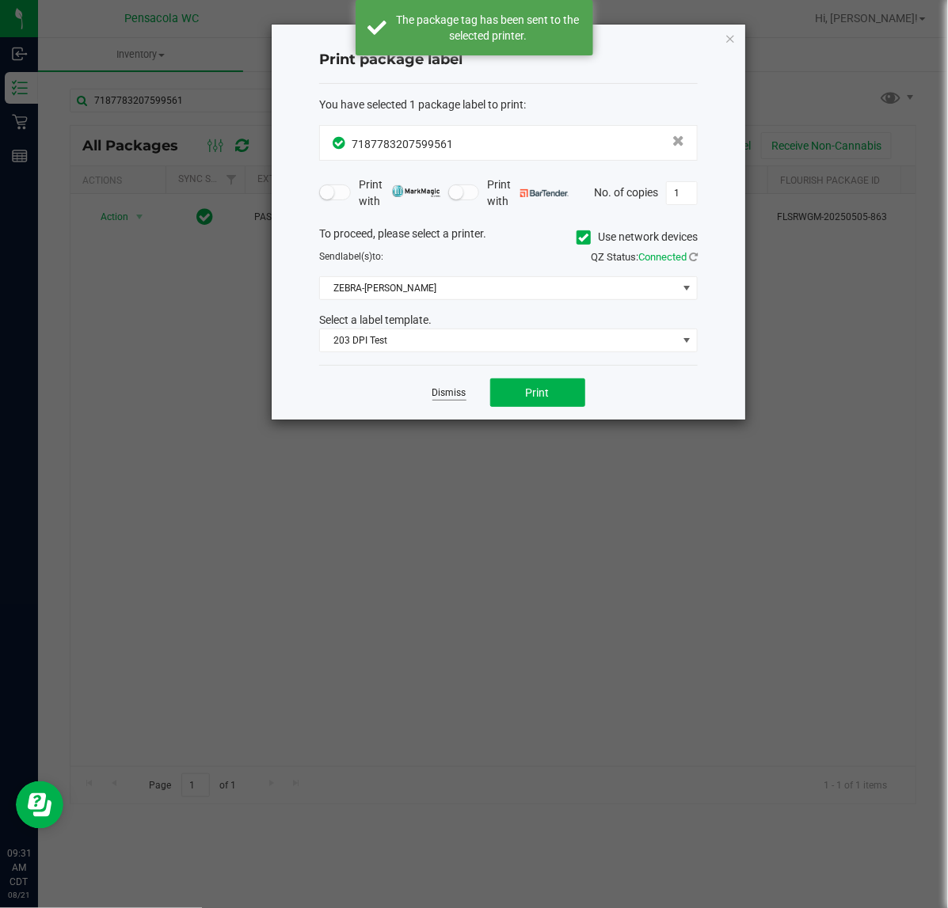
click at [455, 394] on link "Dismiss" at bounding box center [449, 392] width 34 height 13
click at [416, 446] on div "Action Action Create package Edit attributes Global inventory Locate package Lo…" at bounding box center [492, 480] width 845 height 572
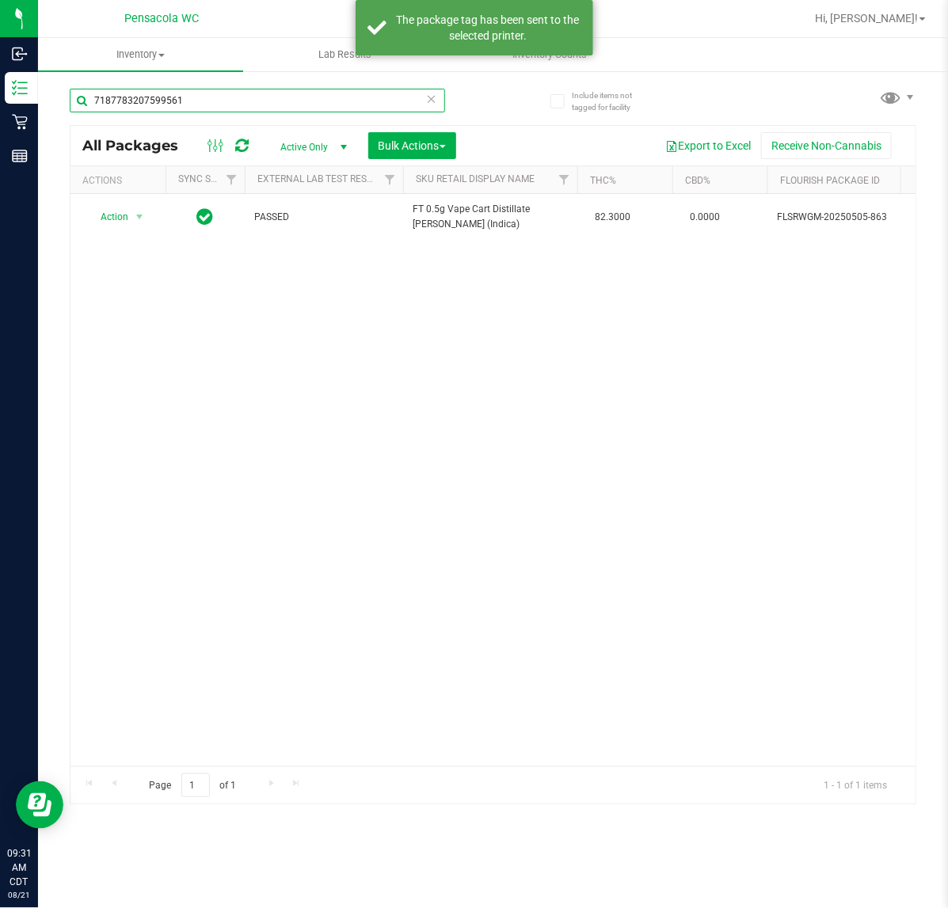
click at [204, 100] on input "7187783207599561" at bounding box center [257, 101] width 375 height 24
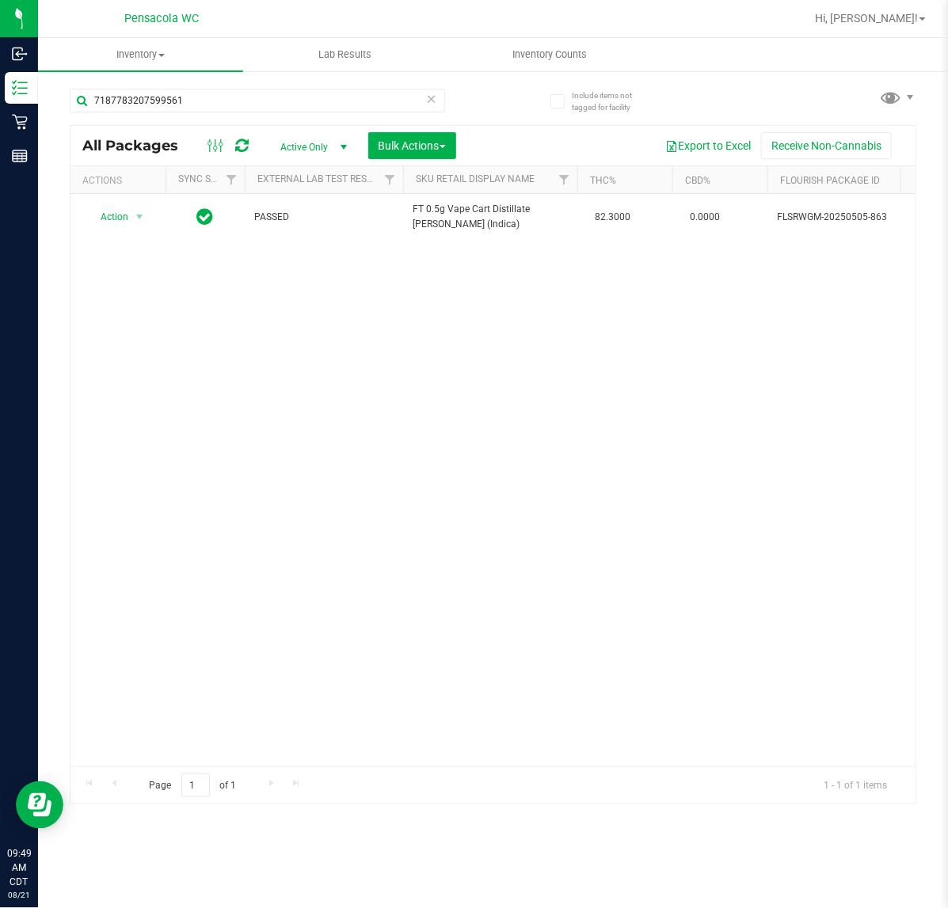
click at [432, 101] on icon at bounding box center [431, 98] width 11 height 19
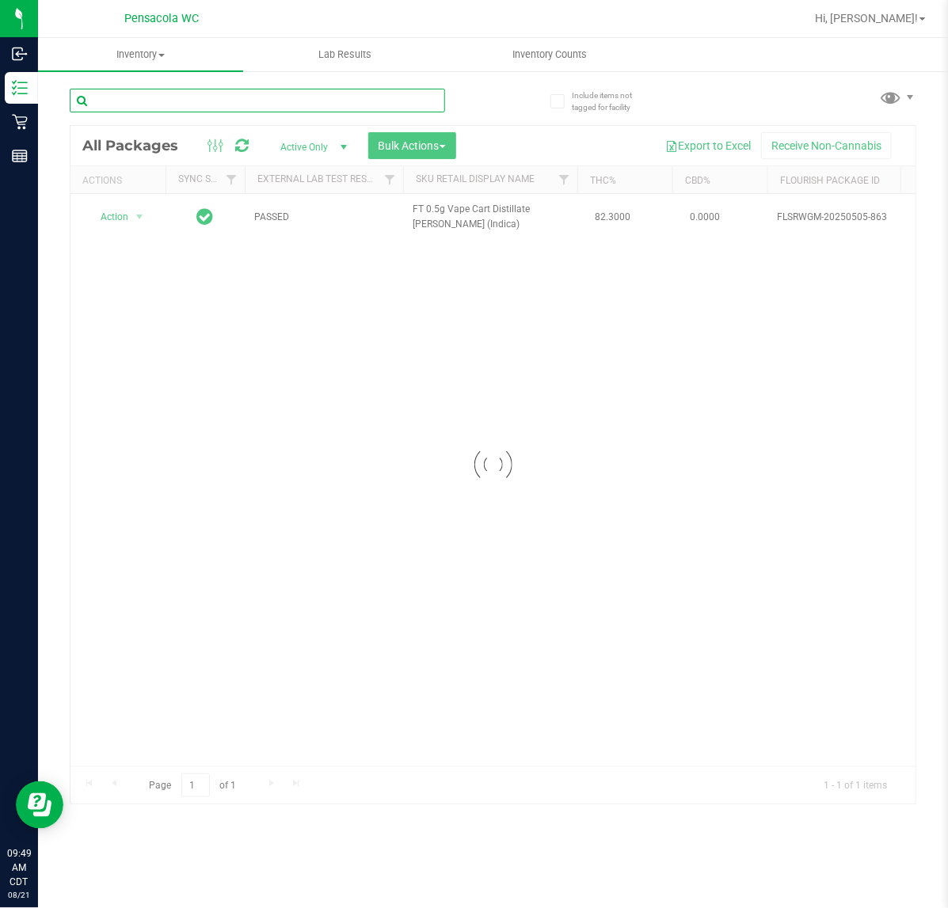
click at [361, 96] on input "text" at bounding box center [257, 101] width 375 height 24
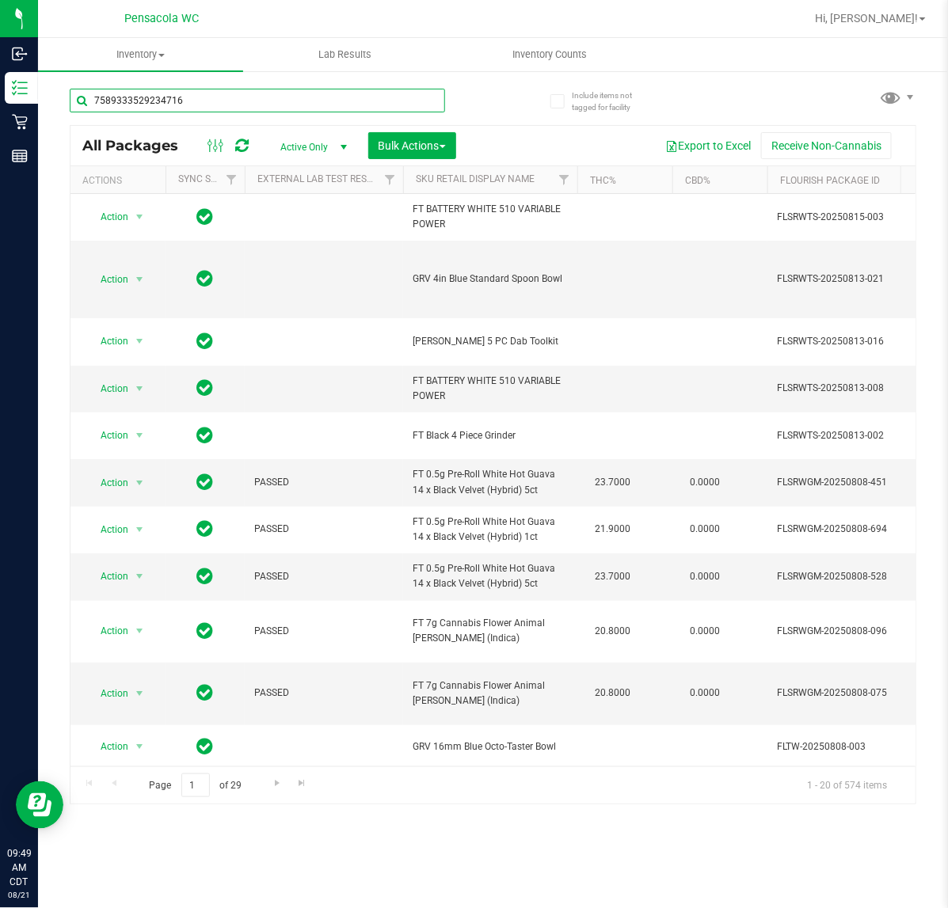
type input "7589333529234716"
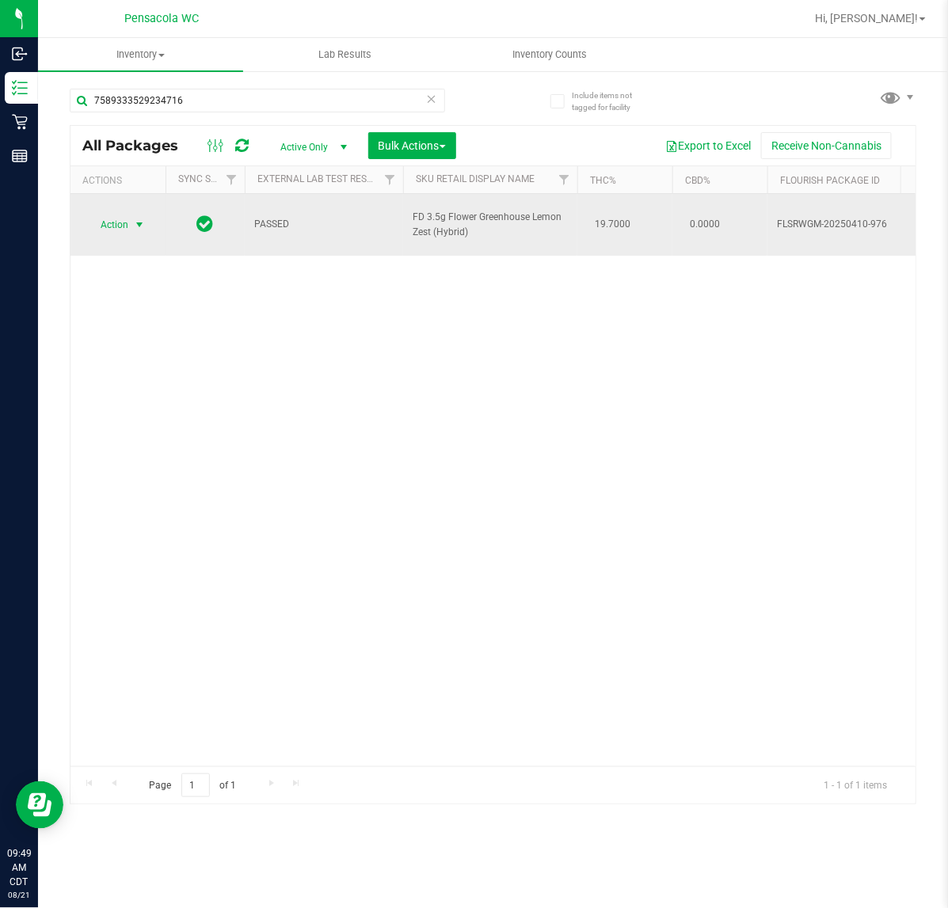
click at [136, 219] on span "select" at bounding box center [139, 225] width 13 height 13
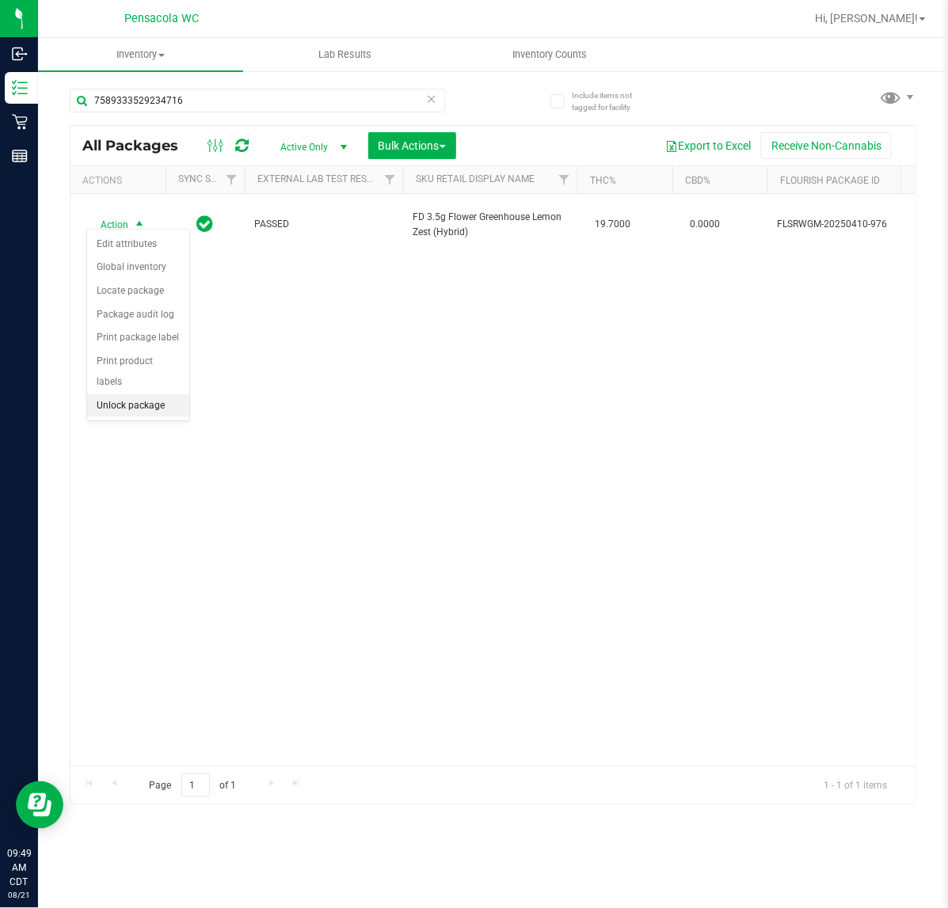
click at [144, 394] on li "Unlock package" at bounding box center [138, 406] width 102 height 24
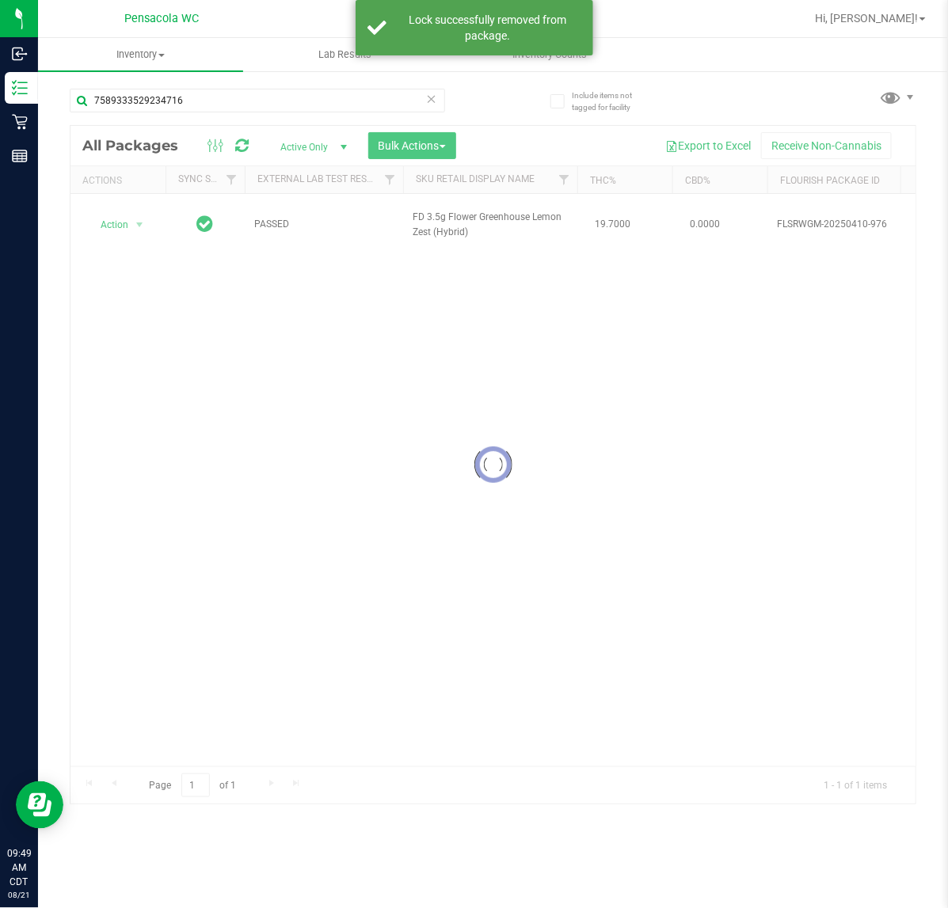
click at [127, 222] on div at bounding box center [492, 465] width 845 height 679
click at [141, 224] on div at bounding box center [492, 465] width 845 height 679
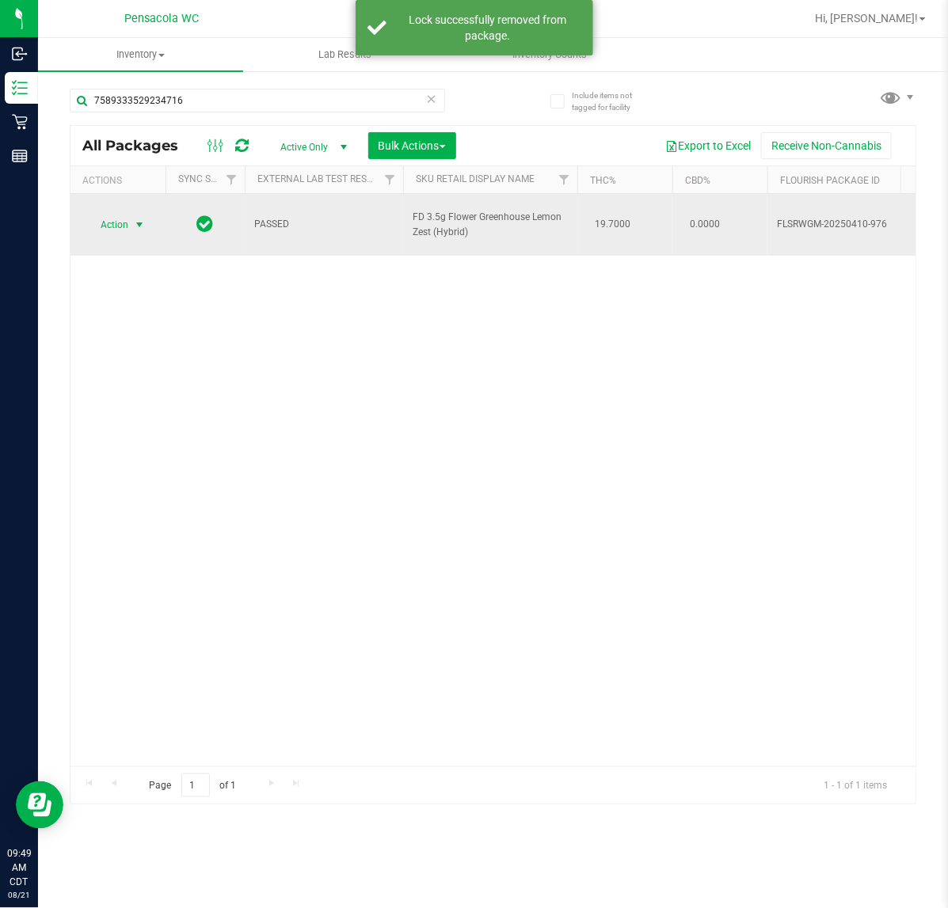
click at [135, 219] on span "select" at bounding box center [139, 225] width 13 height 13
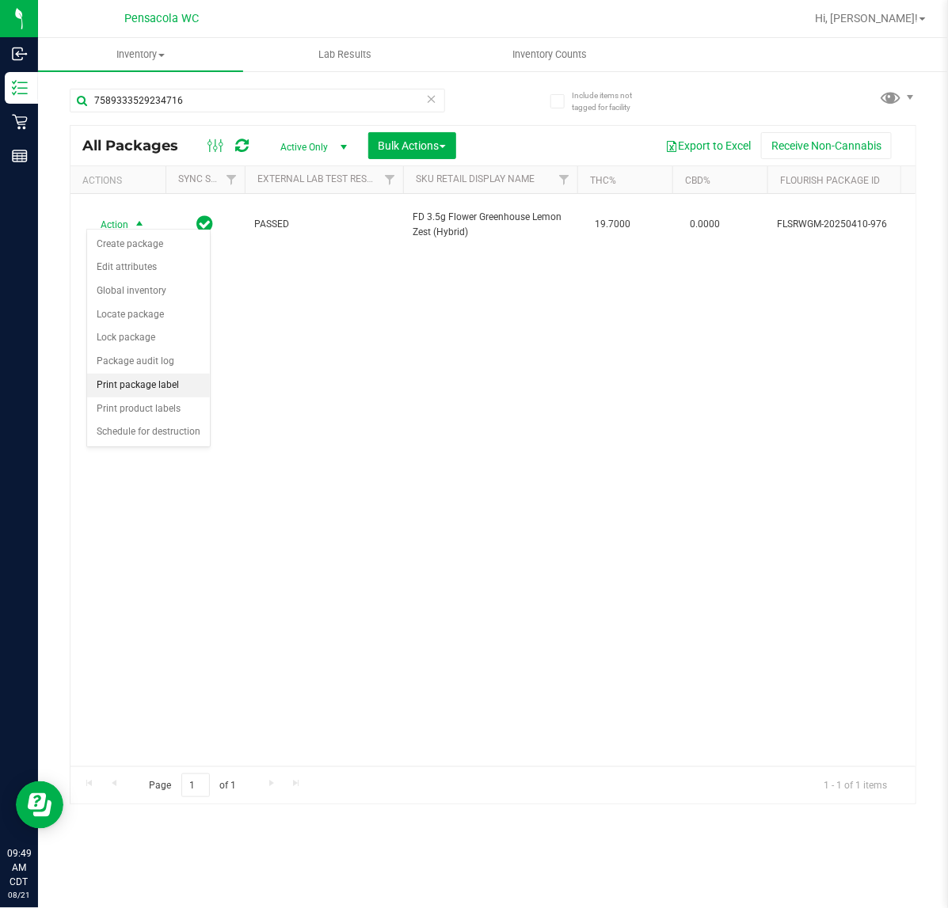
click at [168, 386] on li "Print package label" at bounding box center [148, 386] width 123 height 24
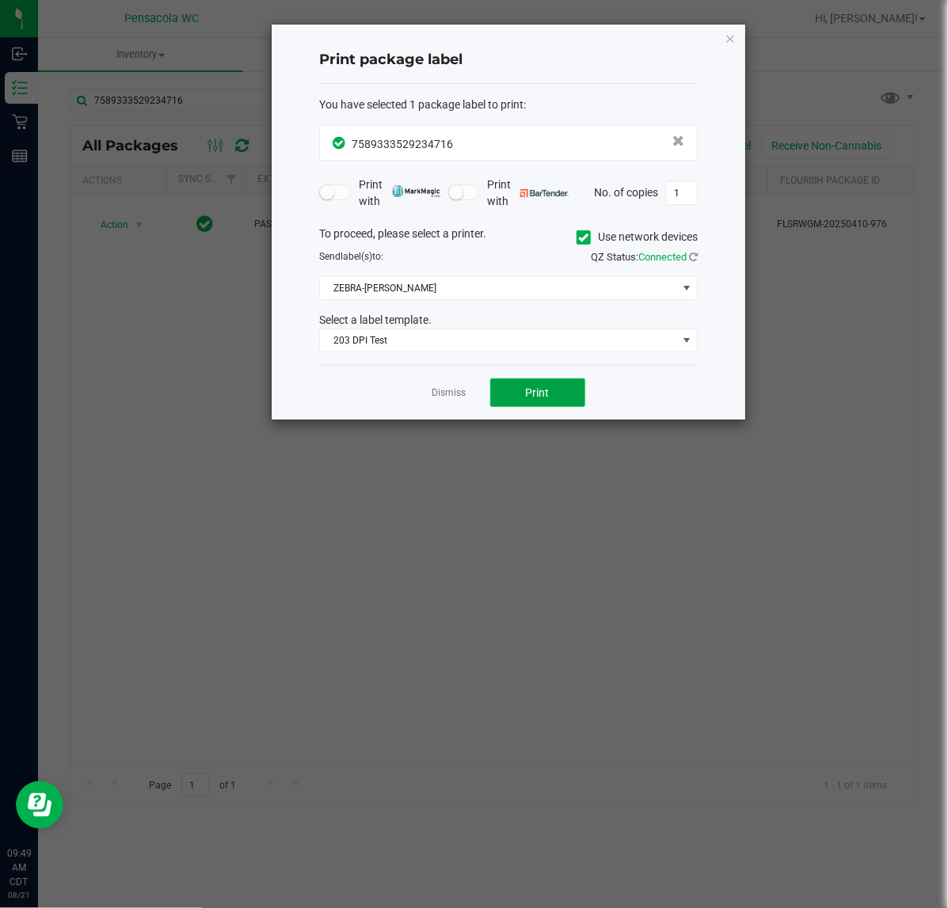
click at [541, 386] on span "Print" at bounding box center [538, 392] width 24 height 13
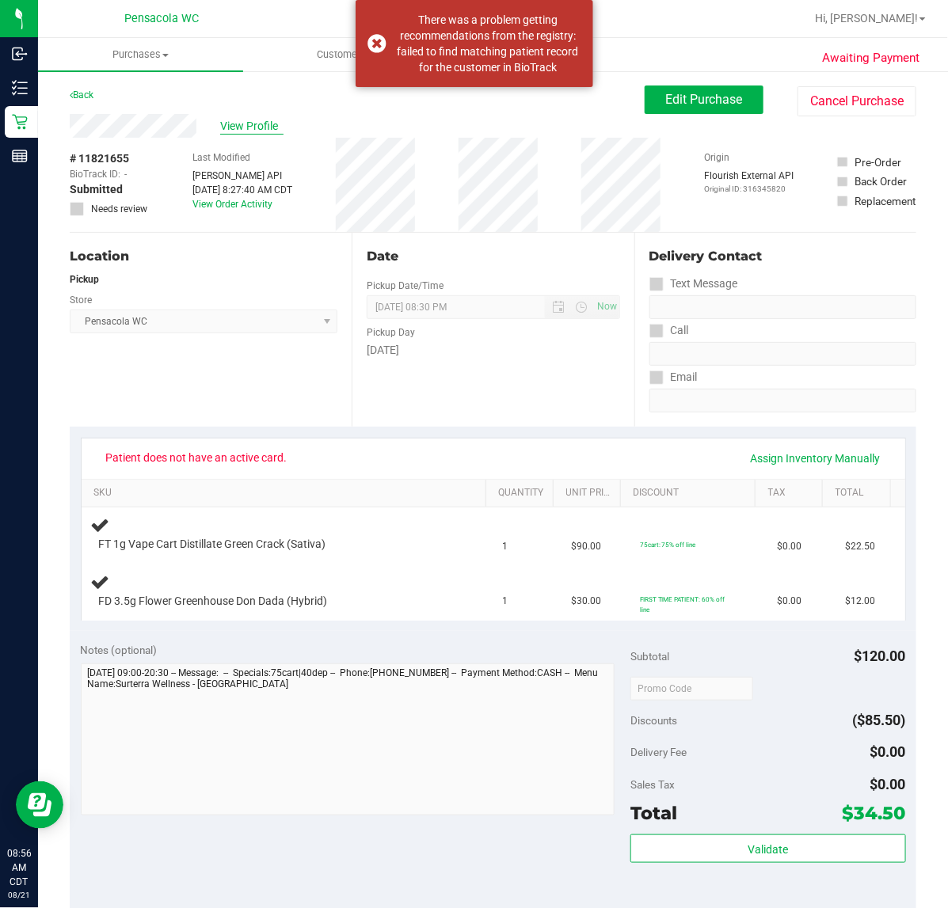
click at [249, 124] on span "View Profile" at bounding box center [251, 126] width 63 height 17
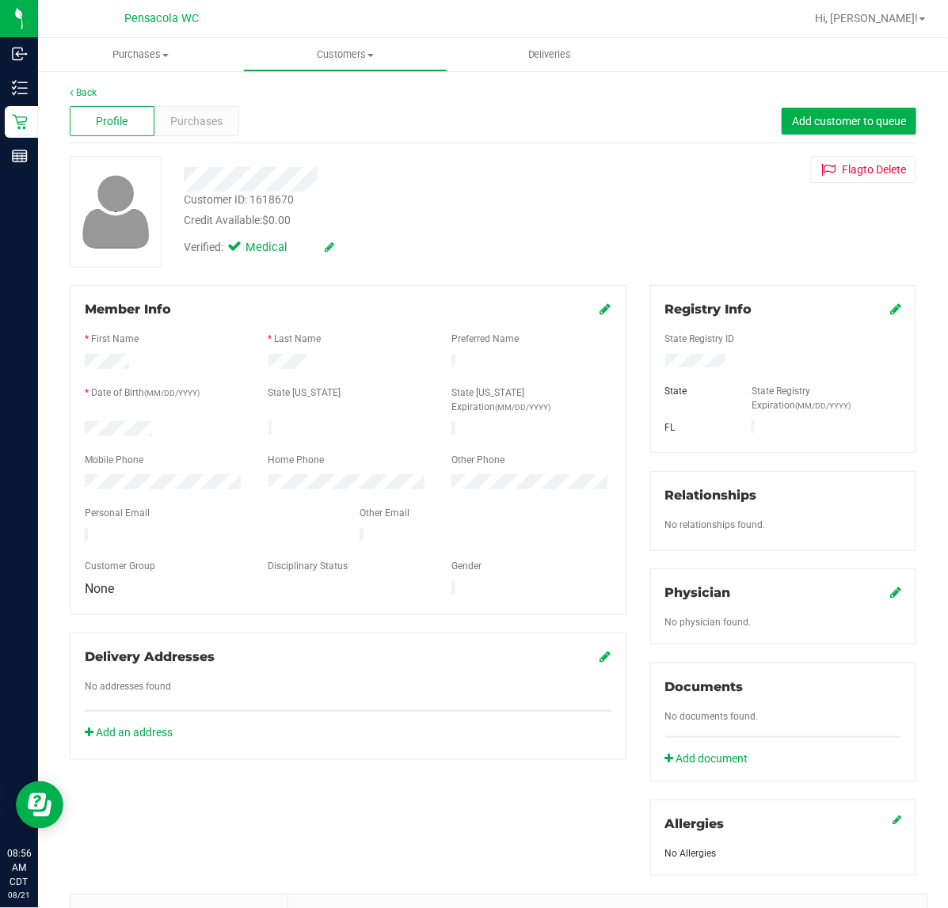
click at [873, 310] on div "Registry Info" at bounding box center [783, 309] width 236 height 19
click at [890, 305] on icon at bounding box center [895, 308] width 11 height 13
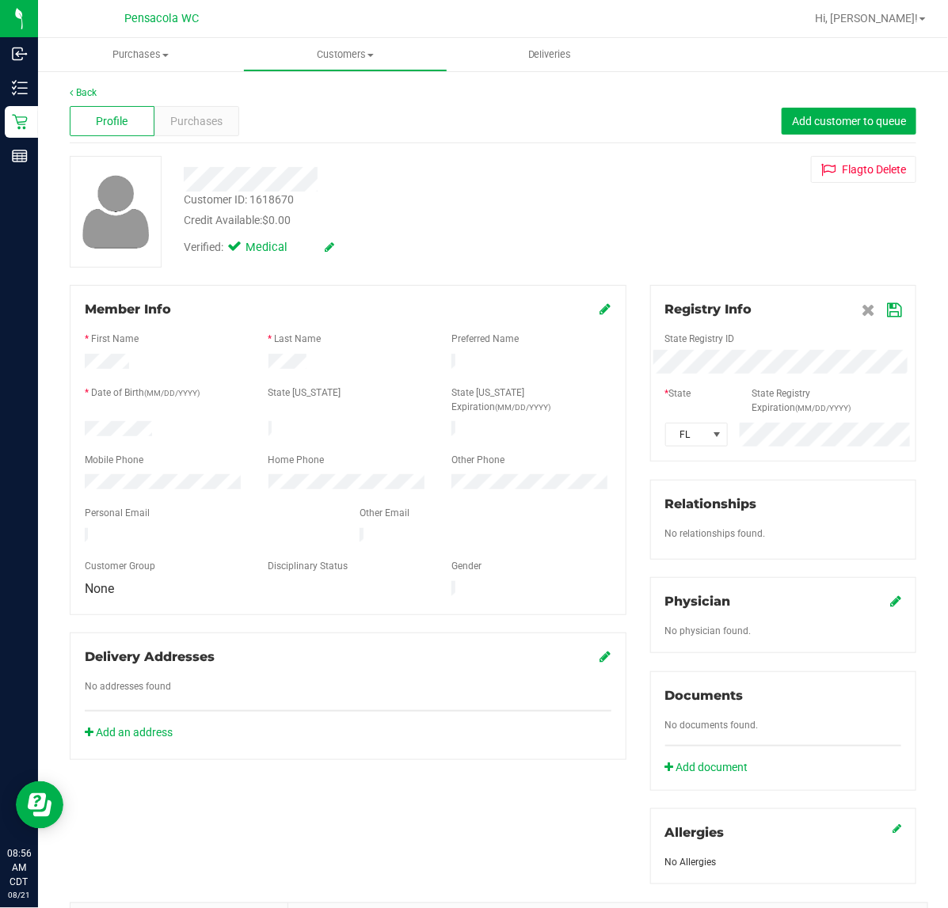
click at [887, 310] on icon at bounding box center [894, 310] width 14 height 13
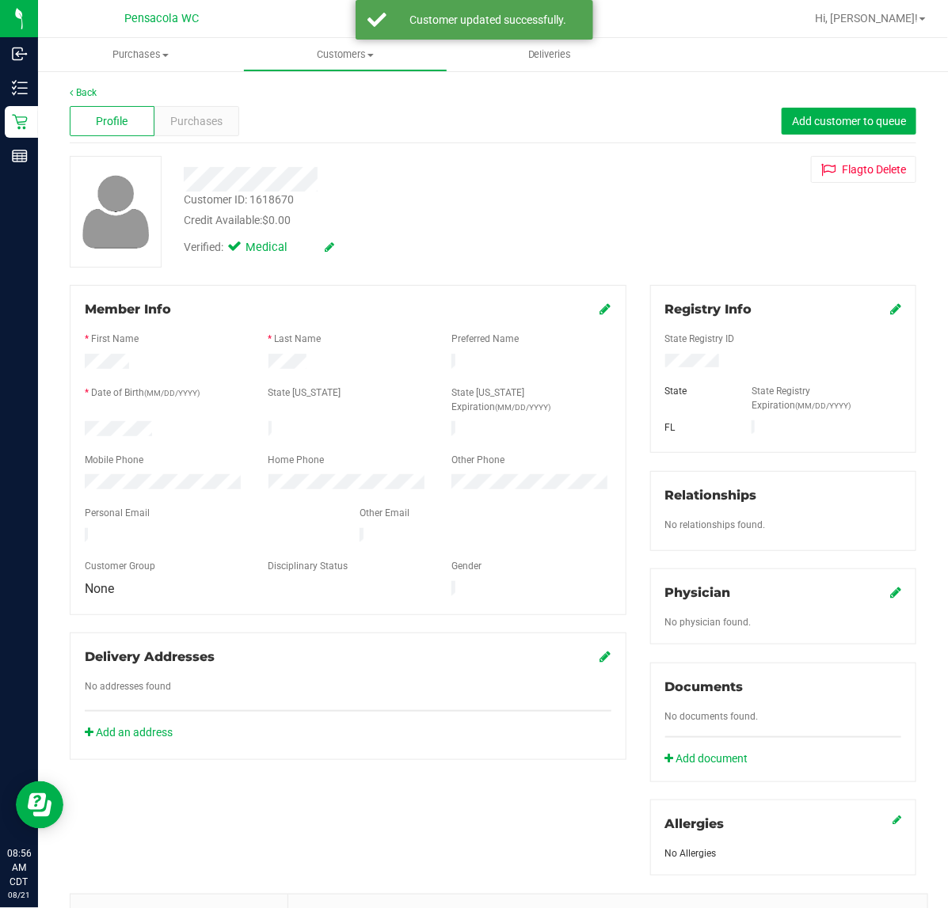
click at [600, 313] on icon at bounding box center [605, 308] width 11 height 13
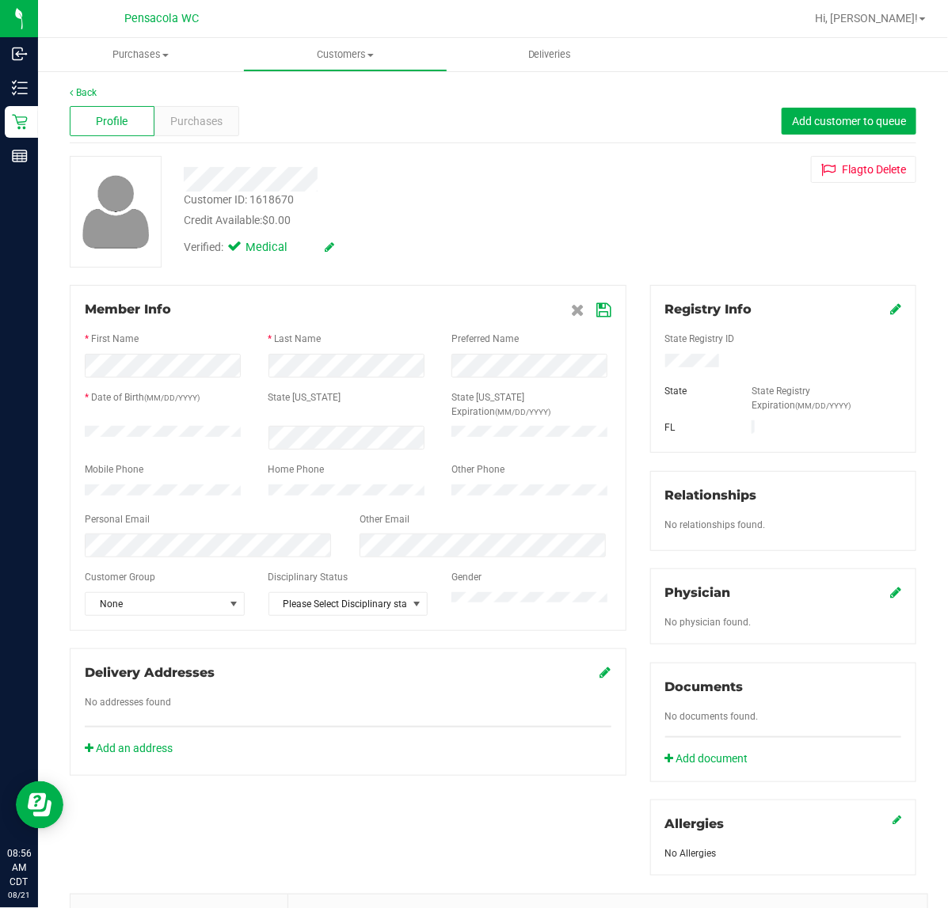
click at [599, 314] on icon at bounding box center [604, 310] width 14 height 13
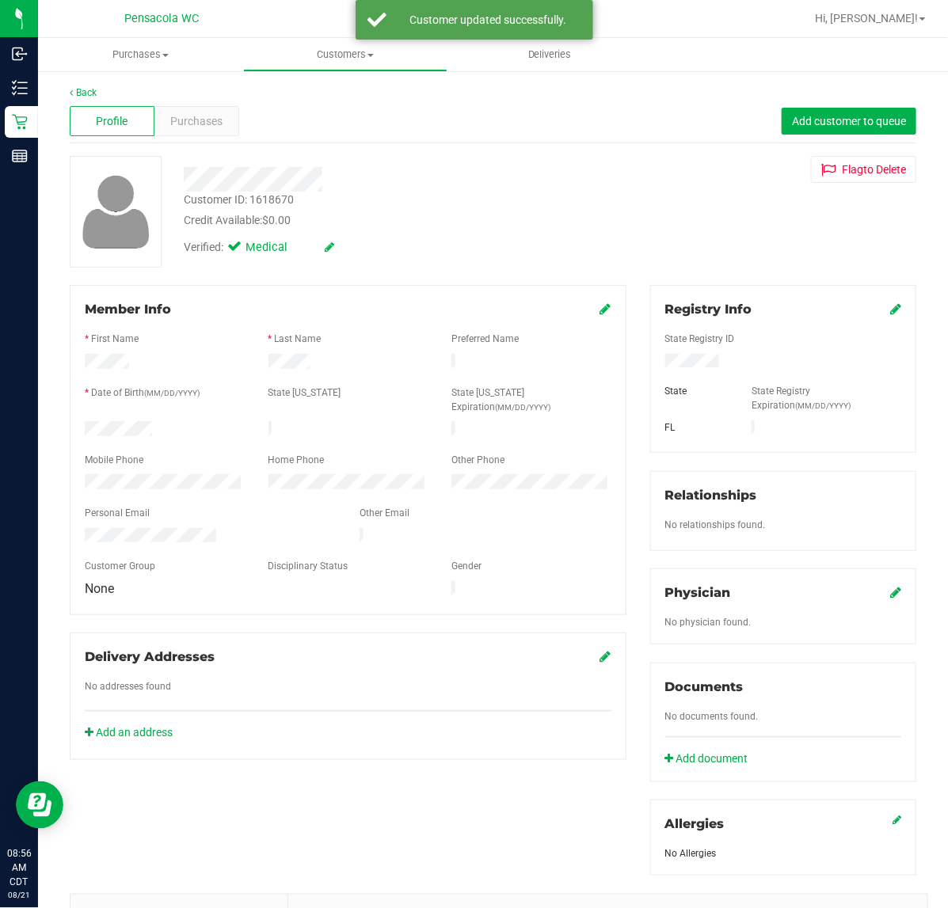
click at [520, 198] on div "Customer ID: 1618670 Credit Available: $0.00" at bounding box center [389, 210] width 435 height 37
click at [535, 219] on div "Credit Available: $0.00" at bounding box center [390, 220] width 412 height 17
click at [542, 227] on div "Credit Available: $0.00" at bounding box center [390, 220] width 412 height 17
click at [211, 133] on div "Purchases" at bounding box center [196, 121] width 85 height 30
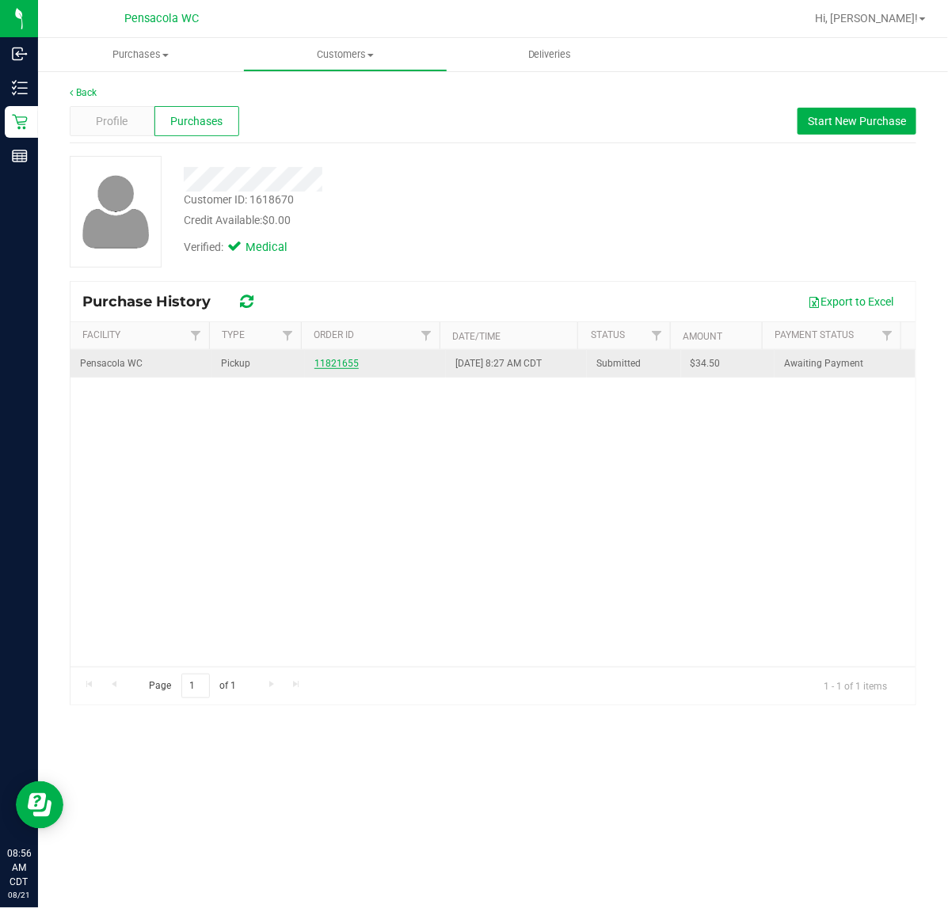
click at [339, 365] on link "11821655" at bounding box center [336, 363] width 44 height 11
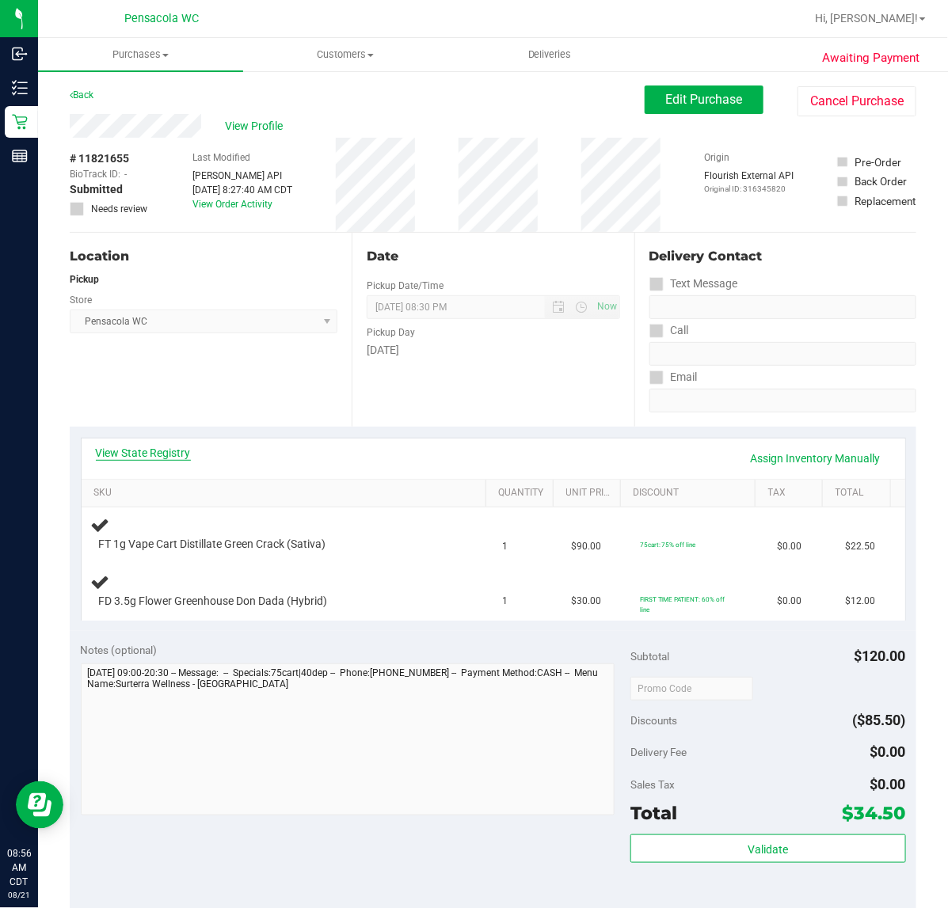
click at [166, 449] on link "View State Registry" at bounding box center [143, 453] width 95 height 16
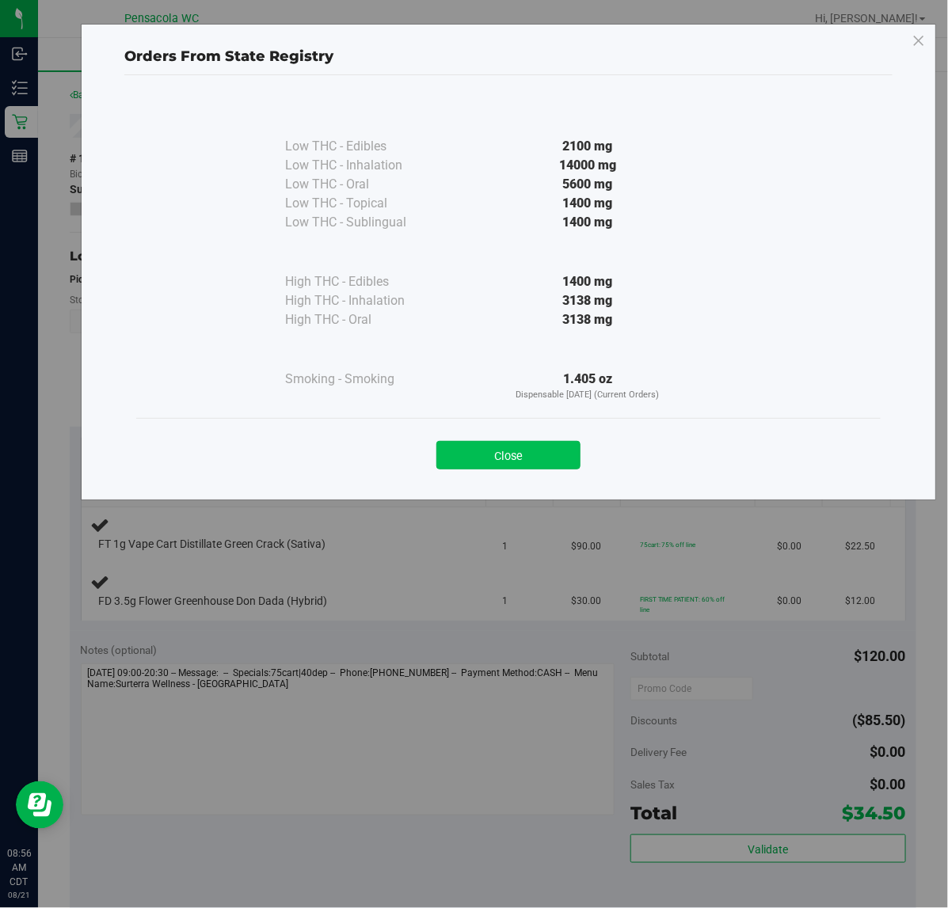
click at [469, 453] on button "Close" at bounding box center [508, 455] width 144 height 29
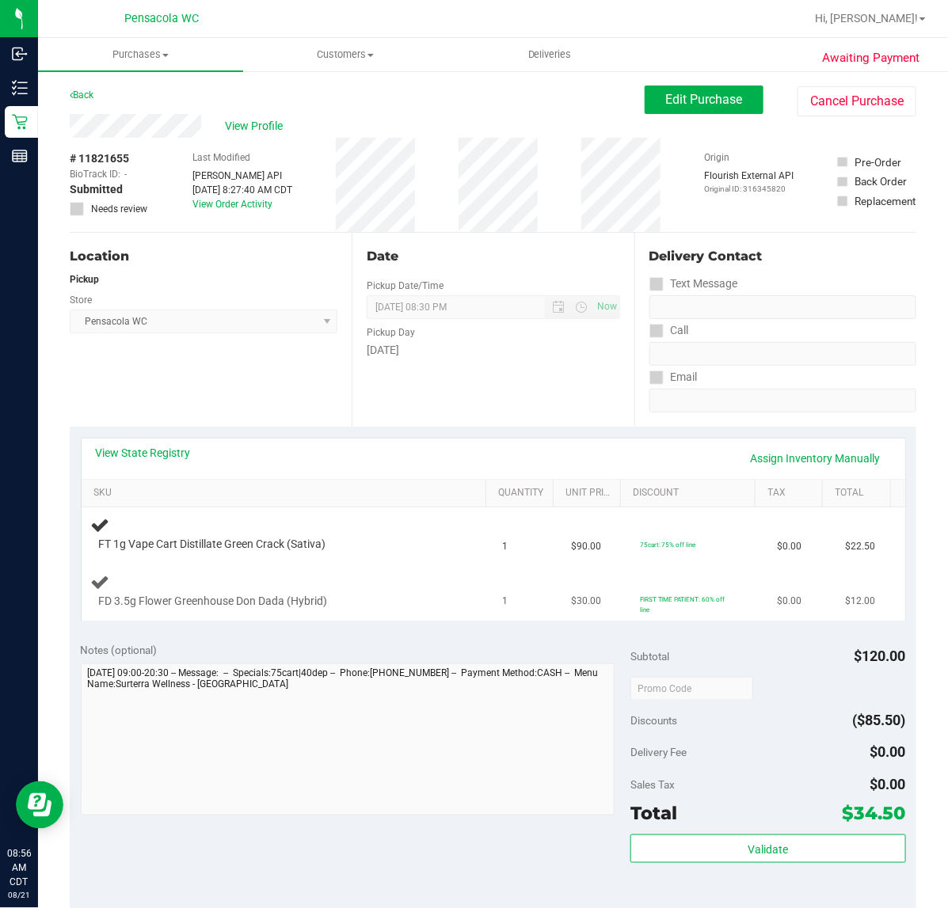
click at [430, 583] on div "FD 3.5g Flower Greenhouse Don Dada (Hybrid)" at bounding box center [287, 590] width 393 height 37
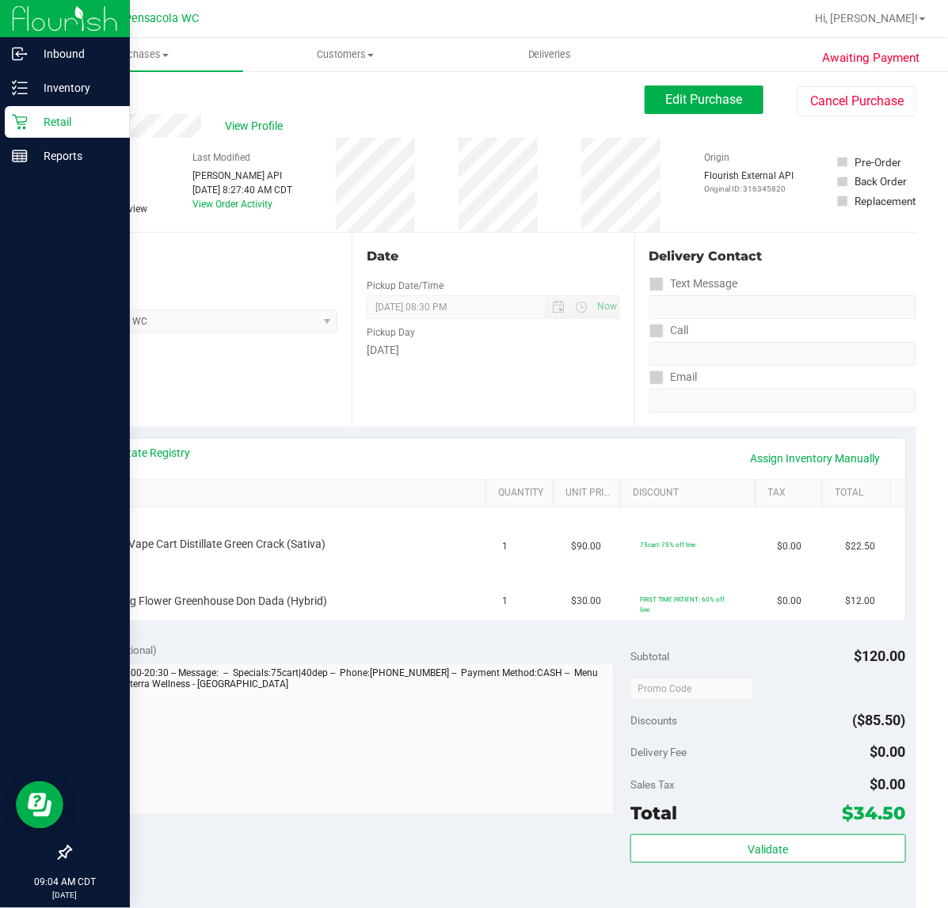
click at [25, 124] on icon at bounding box center [19, 122] width 15 height 15
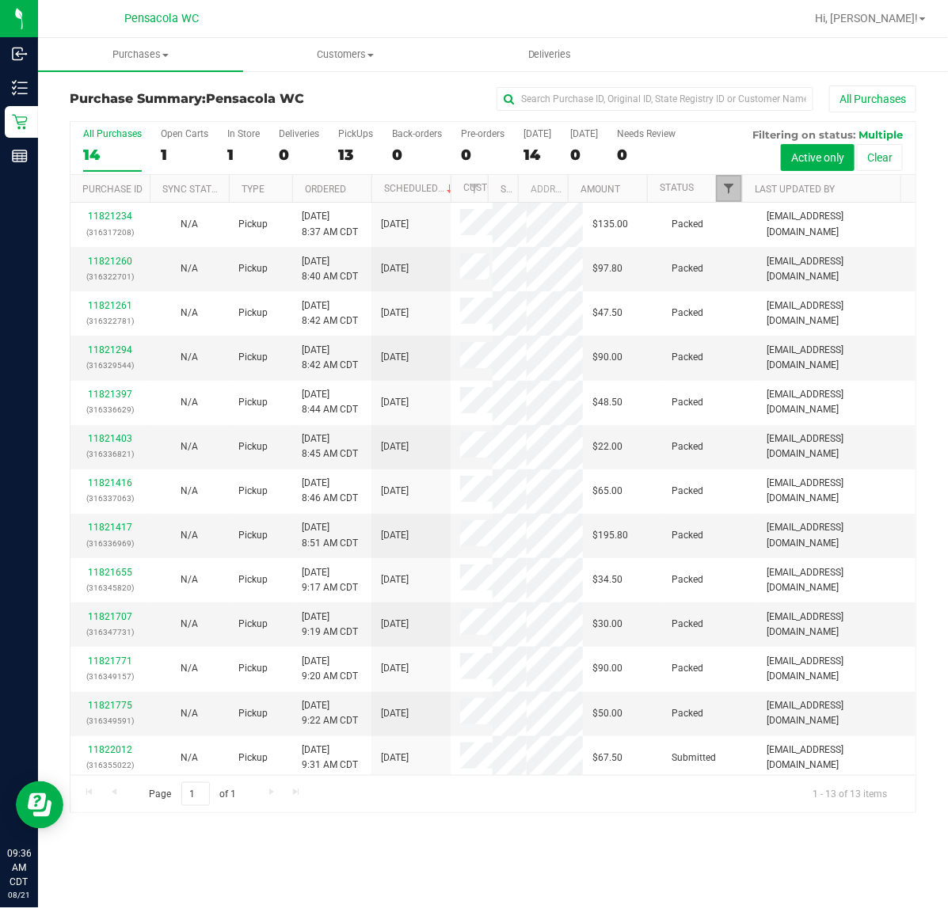
click at [722, 192] on span "Filter" at bounding box center [728, 188] width 13 height 13
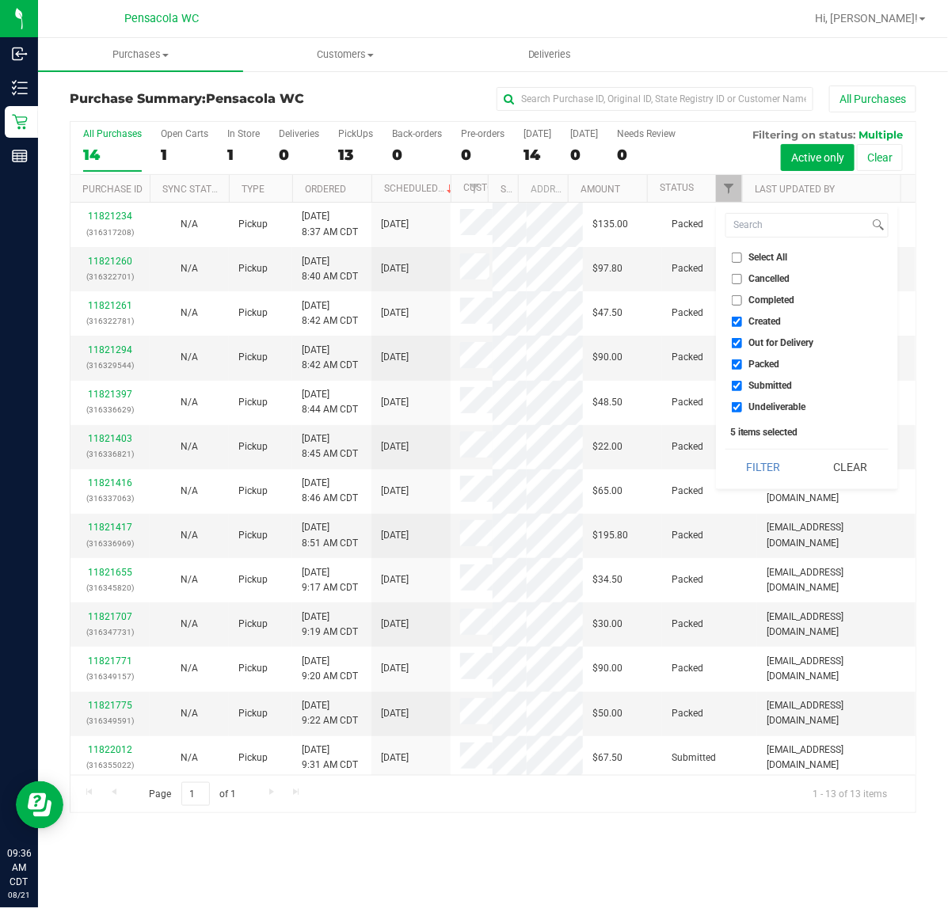
click at [739, 261] on input "Select All" at bounding box center [737, 258] width 10 height 10
checkbox input "true"
click at [736, 261] on input "Select All" at bounding box center [737, 258] width 10 height 10
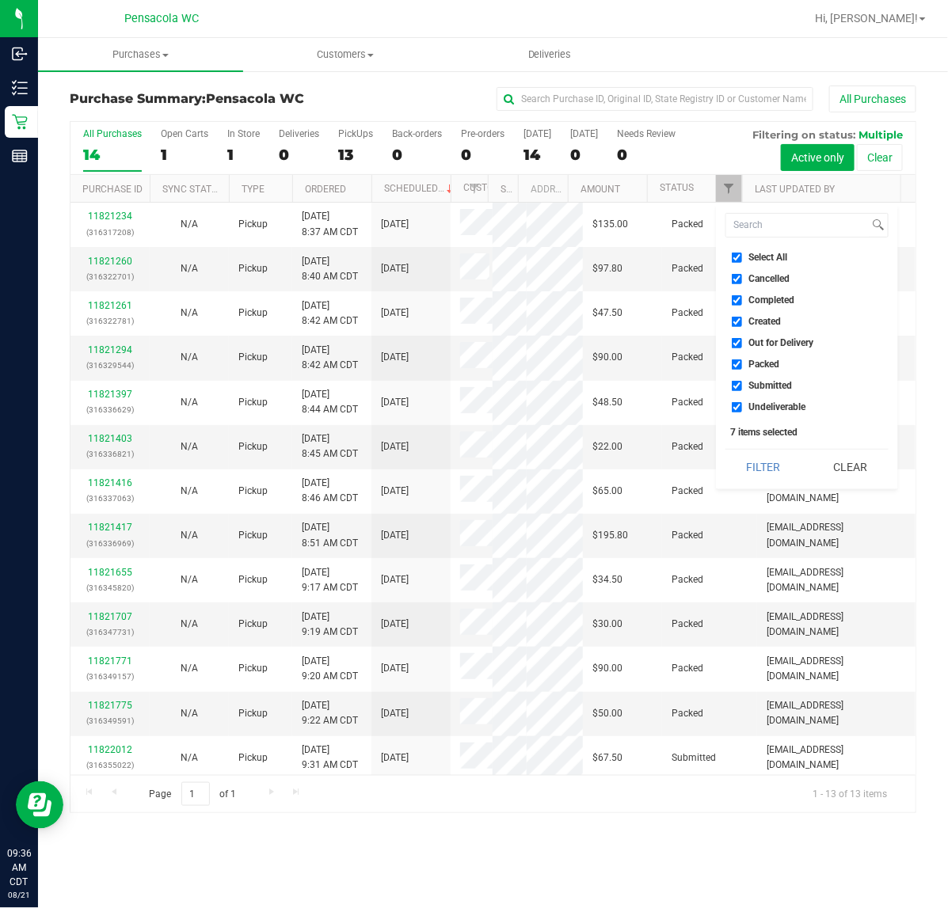
checkbox input "false"
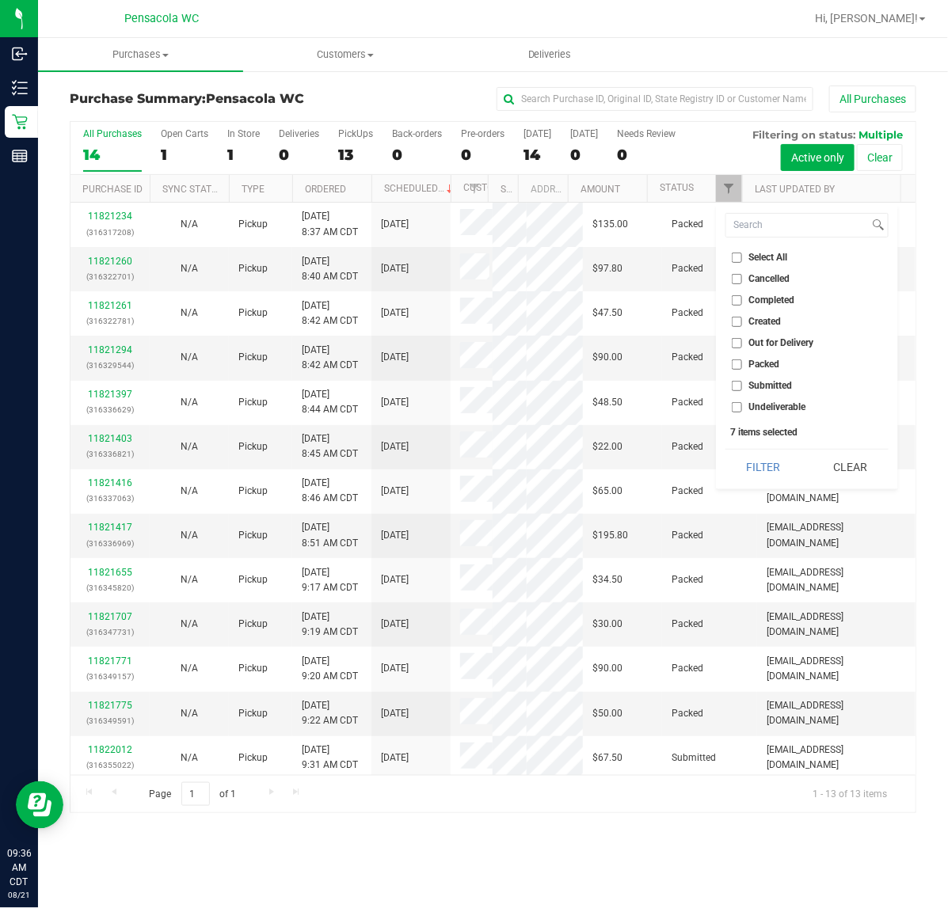
checkbox input "false"
click at [741, 385] on input "Submitted" at bounding box center [737, 386] width 10 height 10
checkbox input "true"
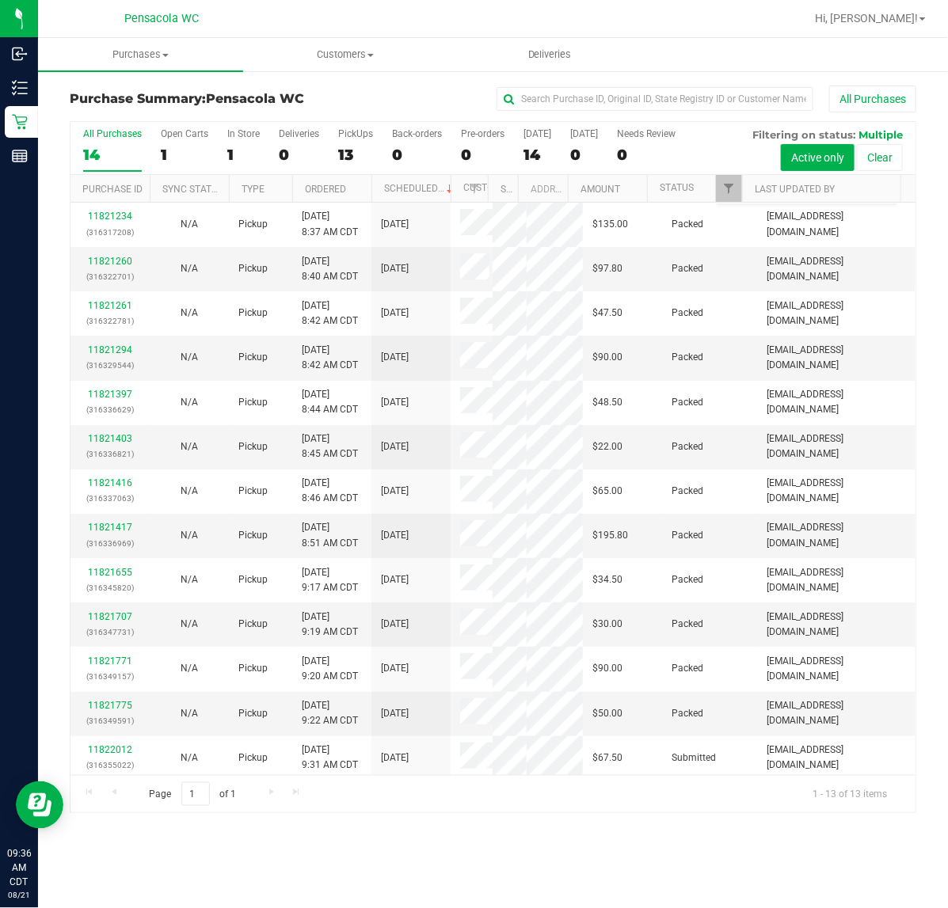
click at [737, 162] on div "All Purchases 14 Open Carts 1 In Store 1 Deliveries 0 PickUps 13 Back-orders 0 …" at bounding box center [492, 148] width 845 height 53
click at [721, 195] on link "Filter" at bounding box center [729, 188] width 26 height 27
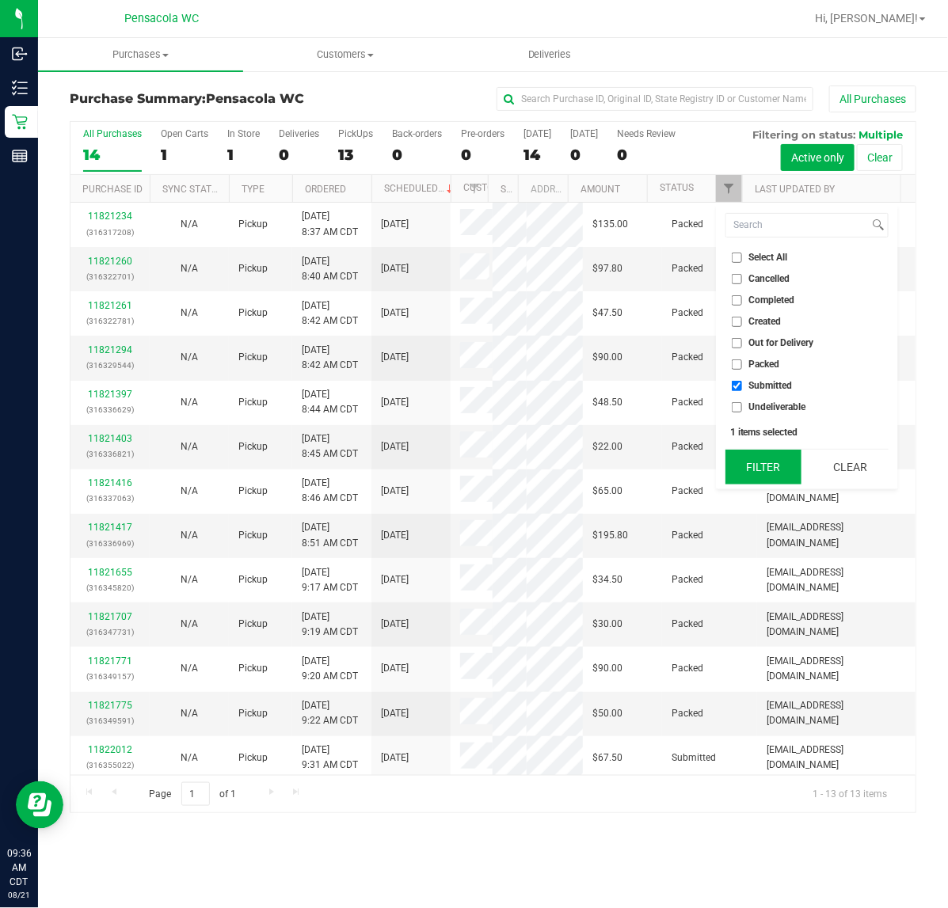
click at [749, 459] on button "Filter" at bounding box center [763, 467] width 76 height 35
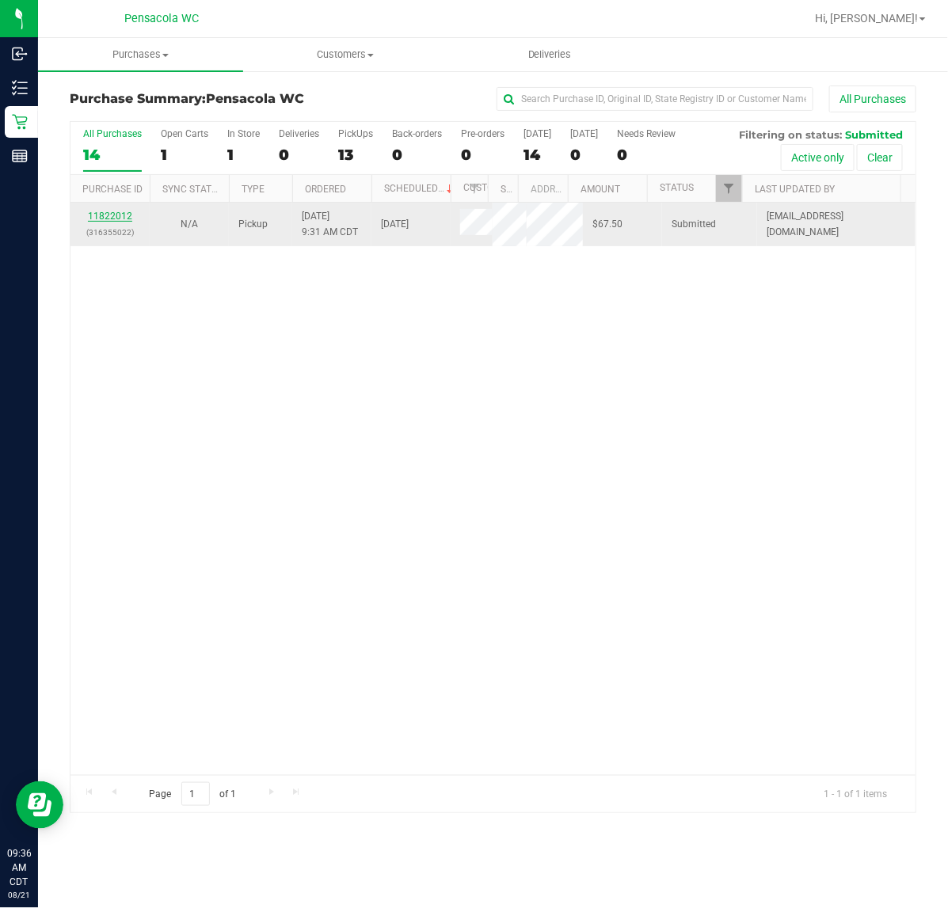
click at [112, 215] on link "11822012" at bounding box center [110, 216] width 44 height 11
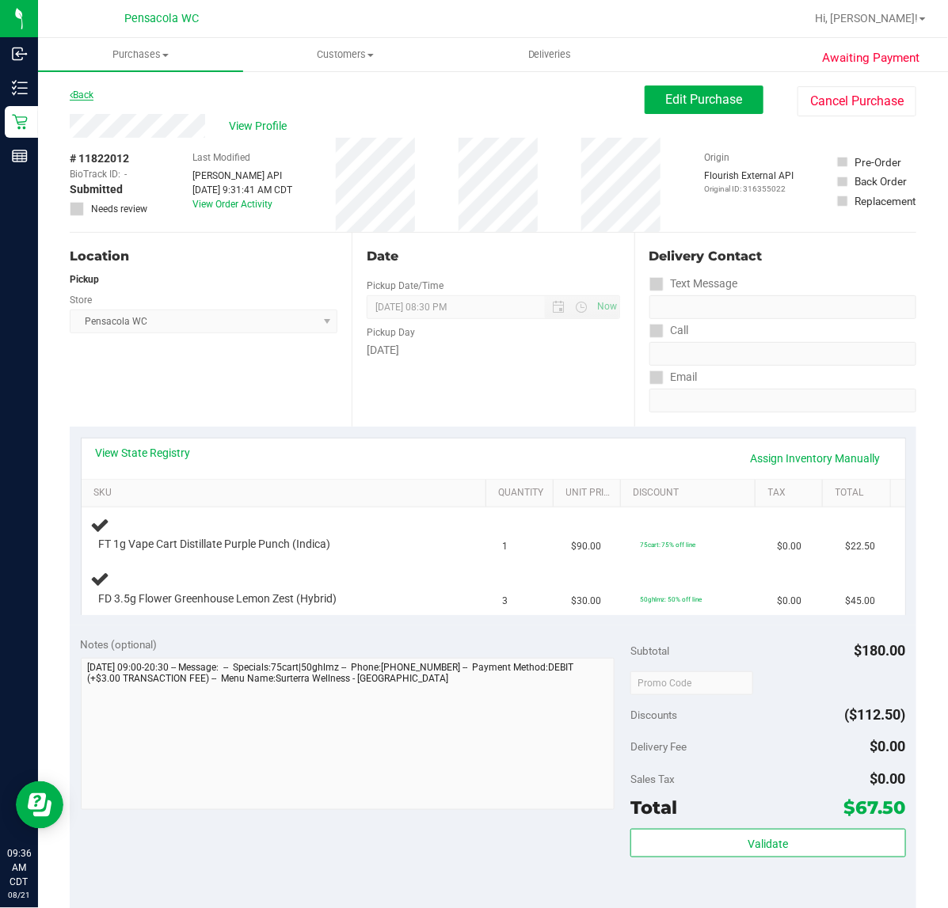
click at [77, 92] on link "Back" at bounding box center [82, 94] width 24 height 11
